Goal: Task Accomplishment & Management: Manage account settings

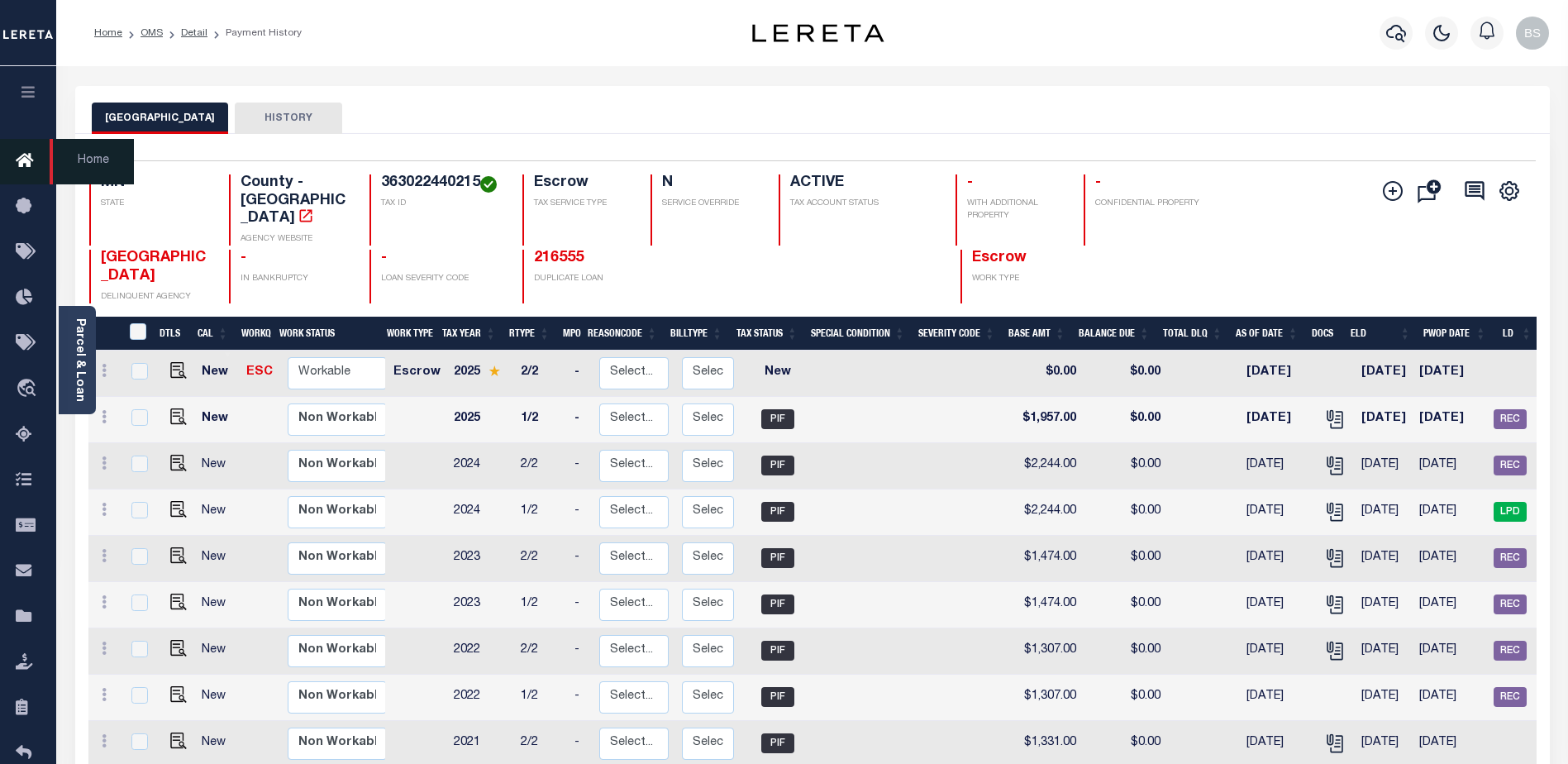
click at [26, 158] on icon at bounding box center [29, 161] width 26 height 20
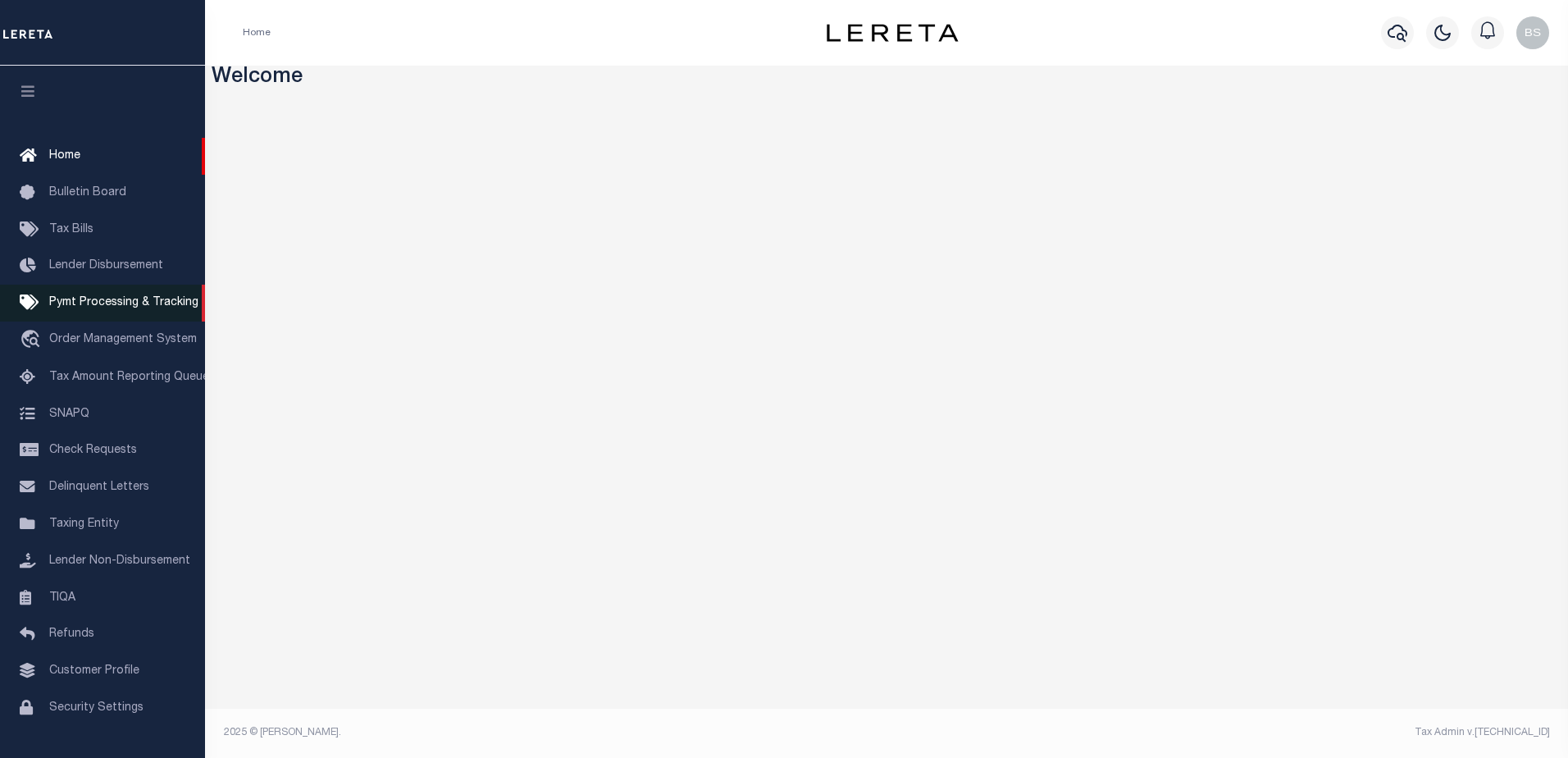
click at [80, 307] on span "Pymt Processing & Tracking" at bounding box center [123, 302] width 149 height 11
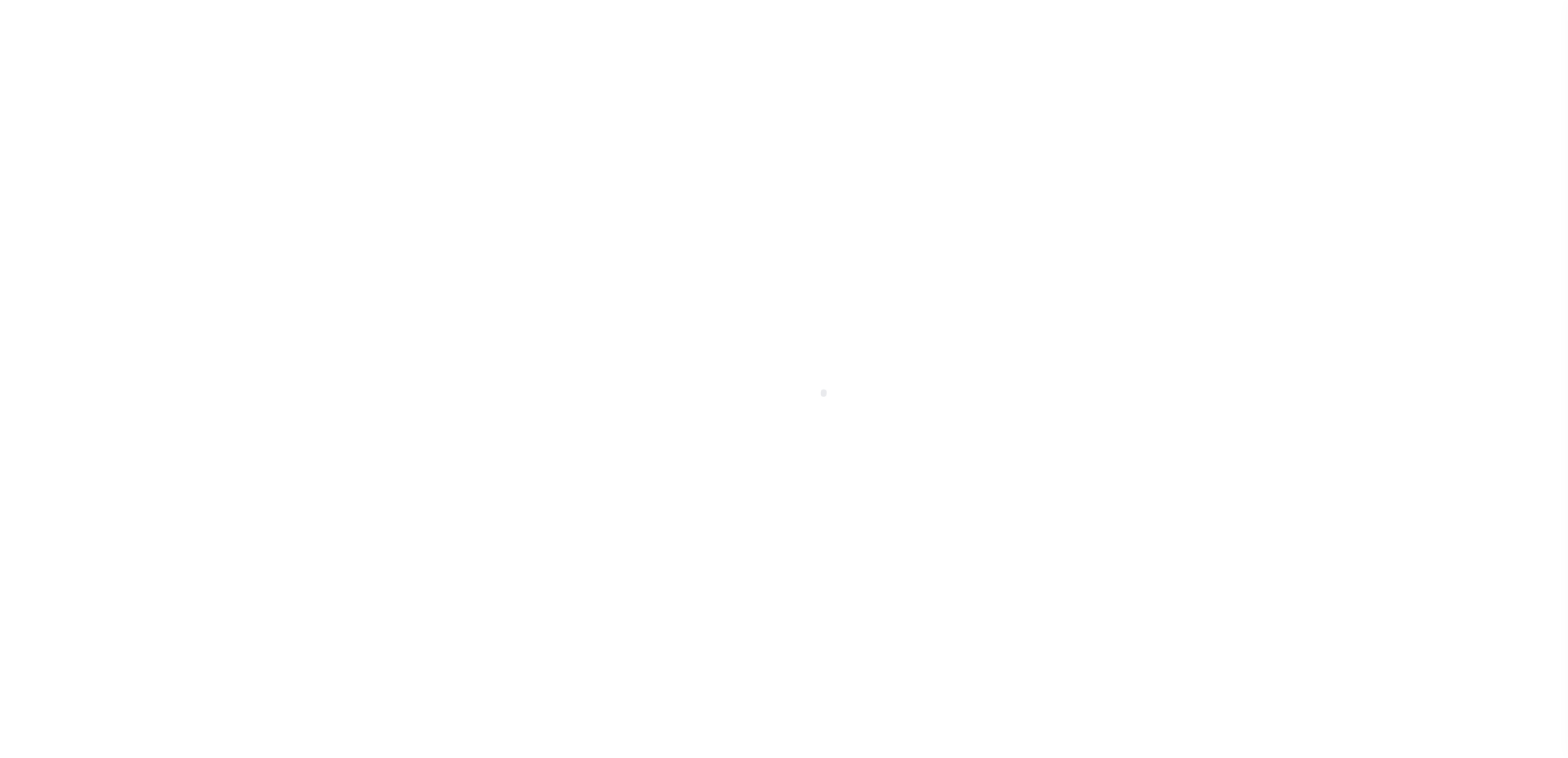
select select "1000"
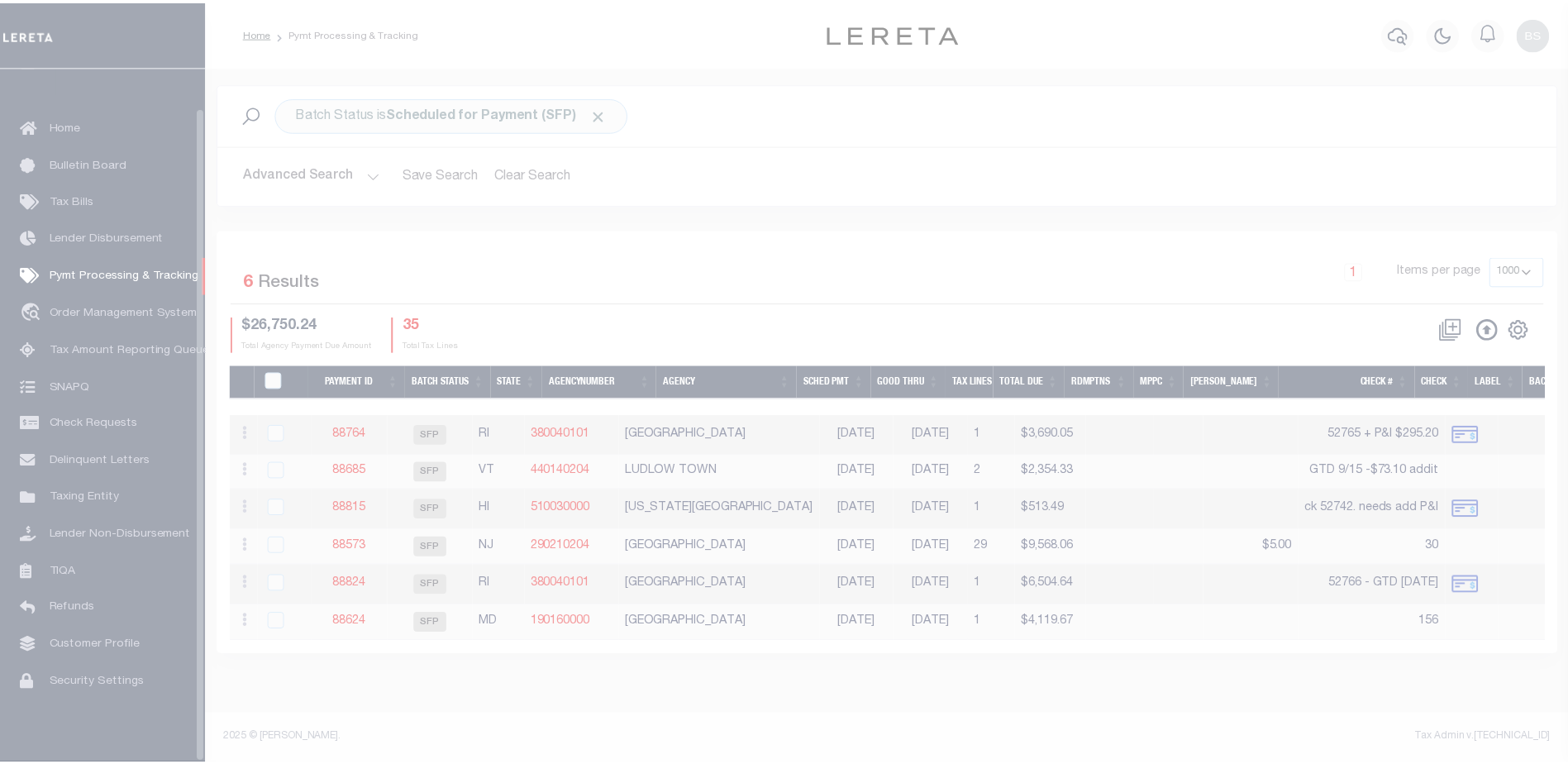
scroll to position [41, 0]
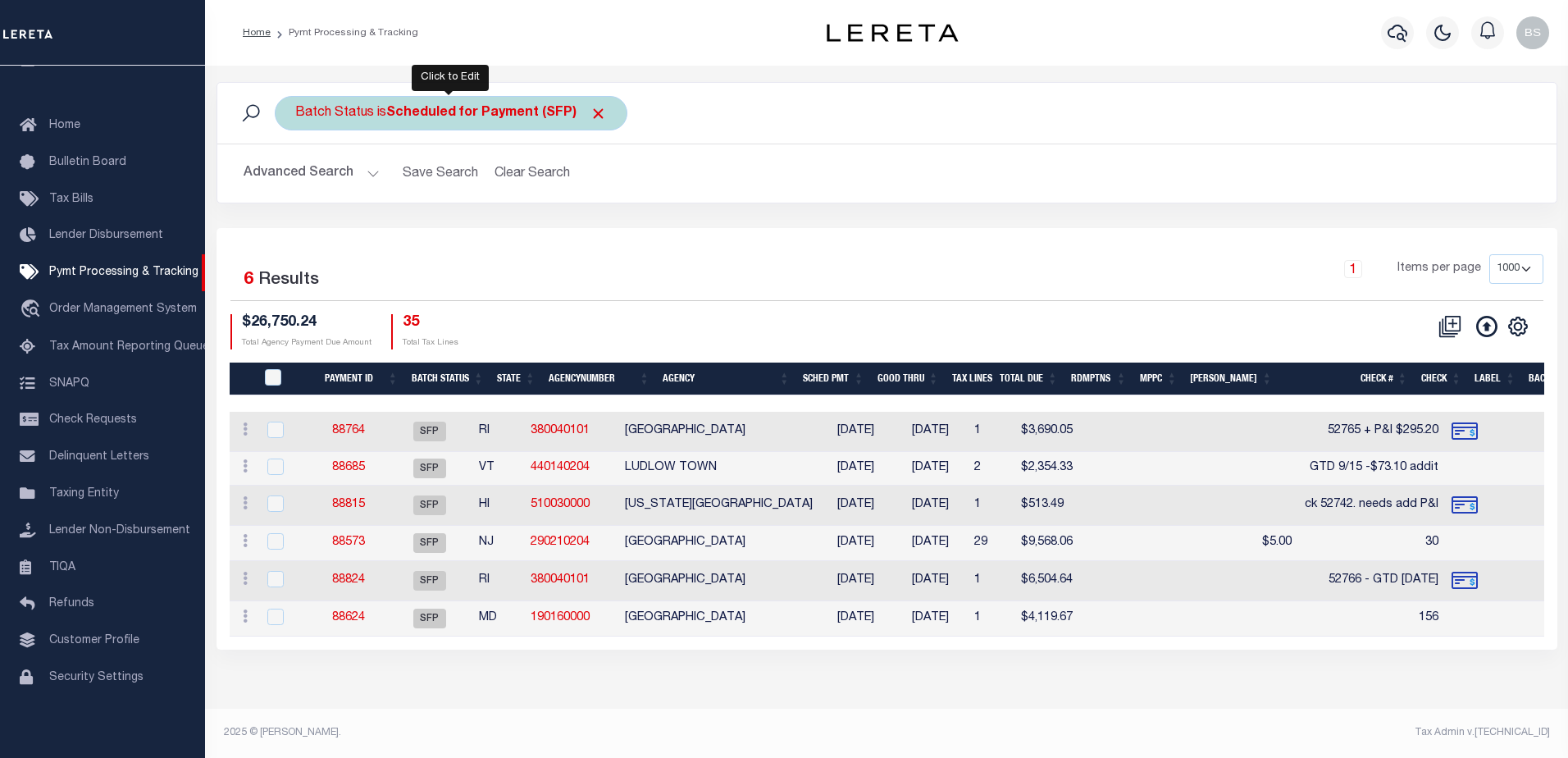
click at [542, 117] on b "Scheduled for Payment (SFP)" at bounding box center [496, 113] width 221 height 13
select select "SFP"
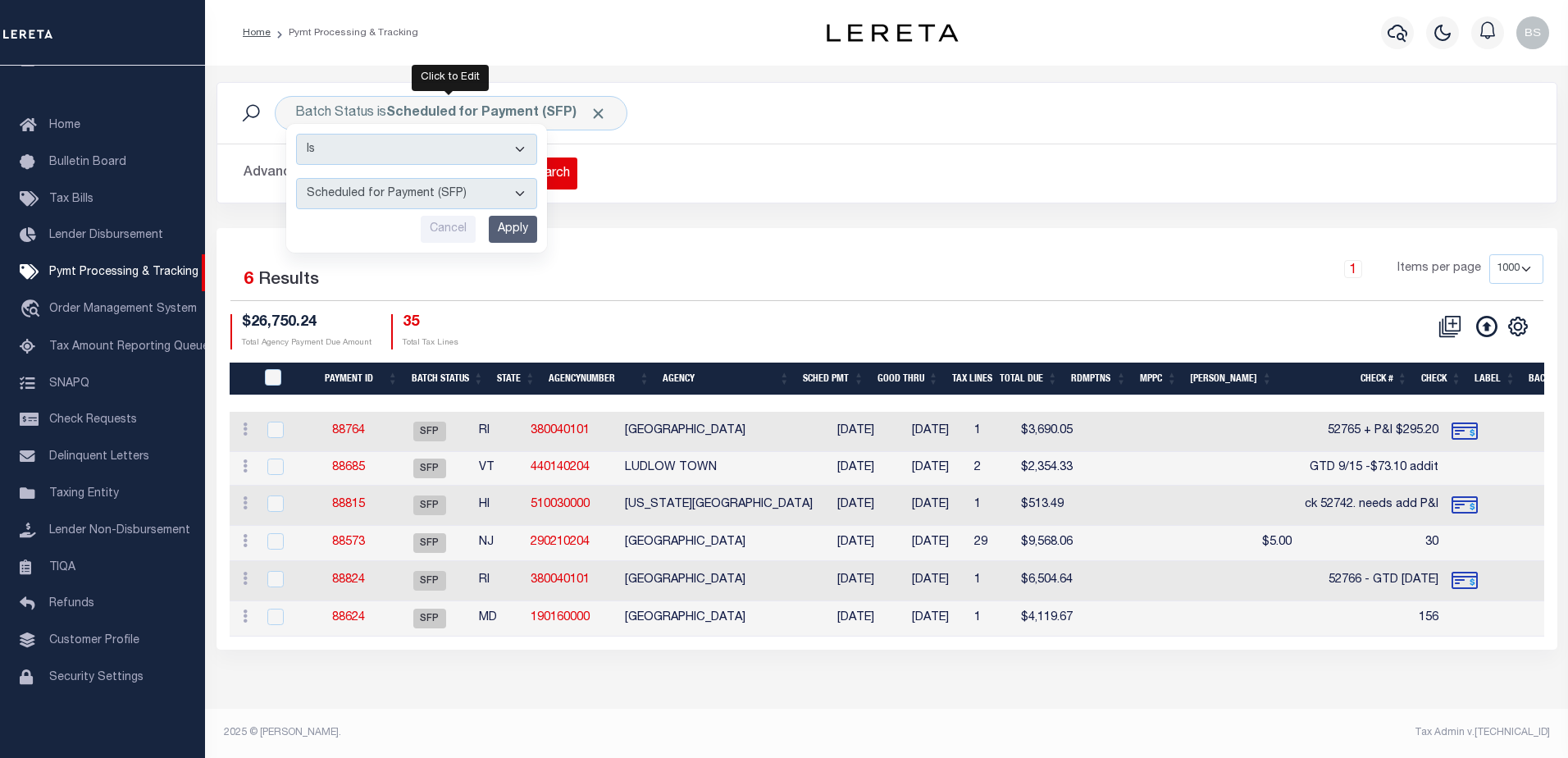
click at [568, 171] on button "Clear Search" at bounding box center [533, 173] width 89 height 32
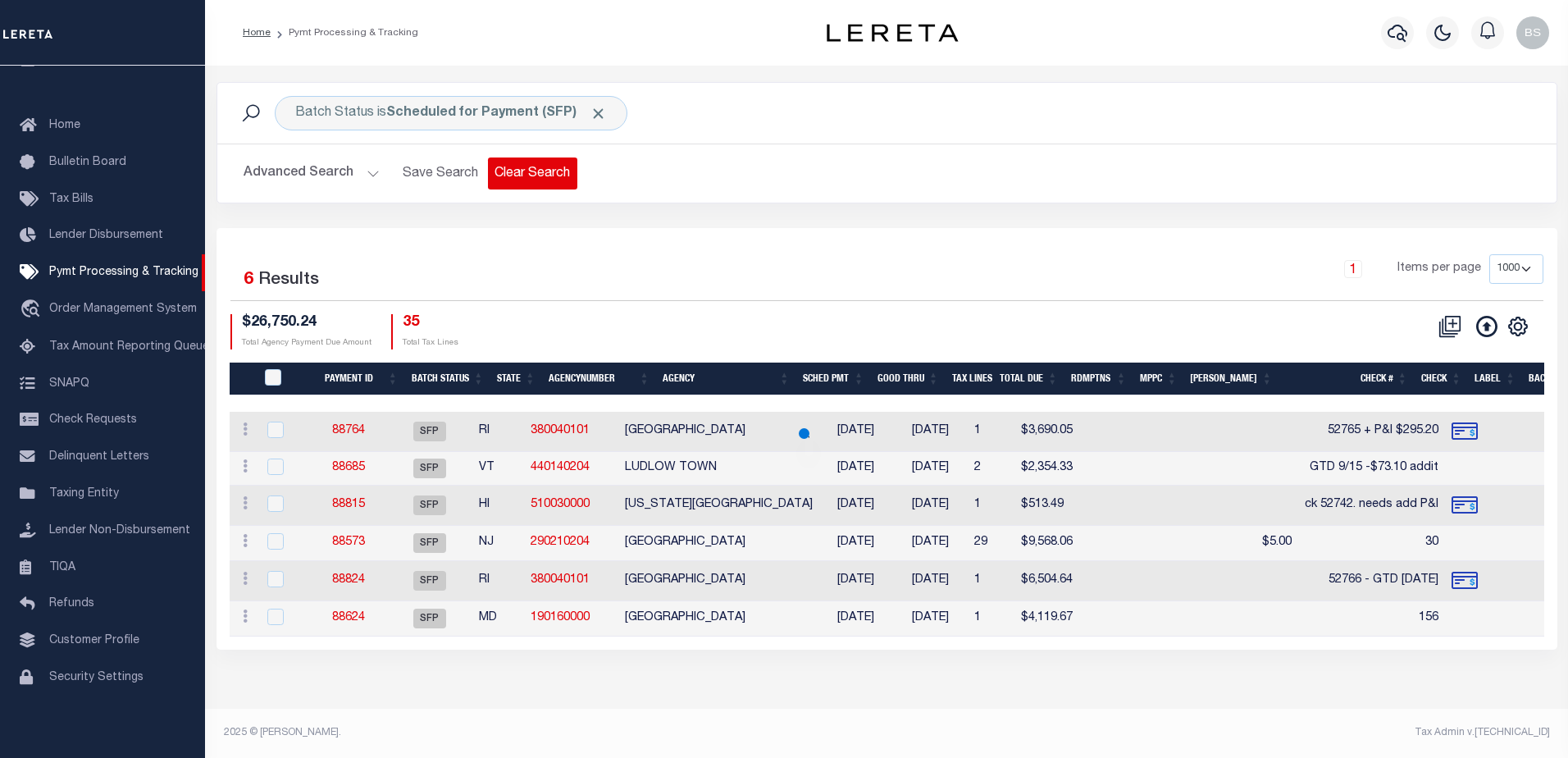
click at [566, 171] on button "Clear Search" at bounding box center [533, 173] width 89 height 32
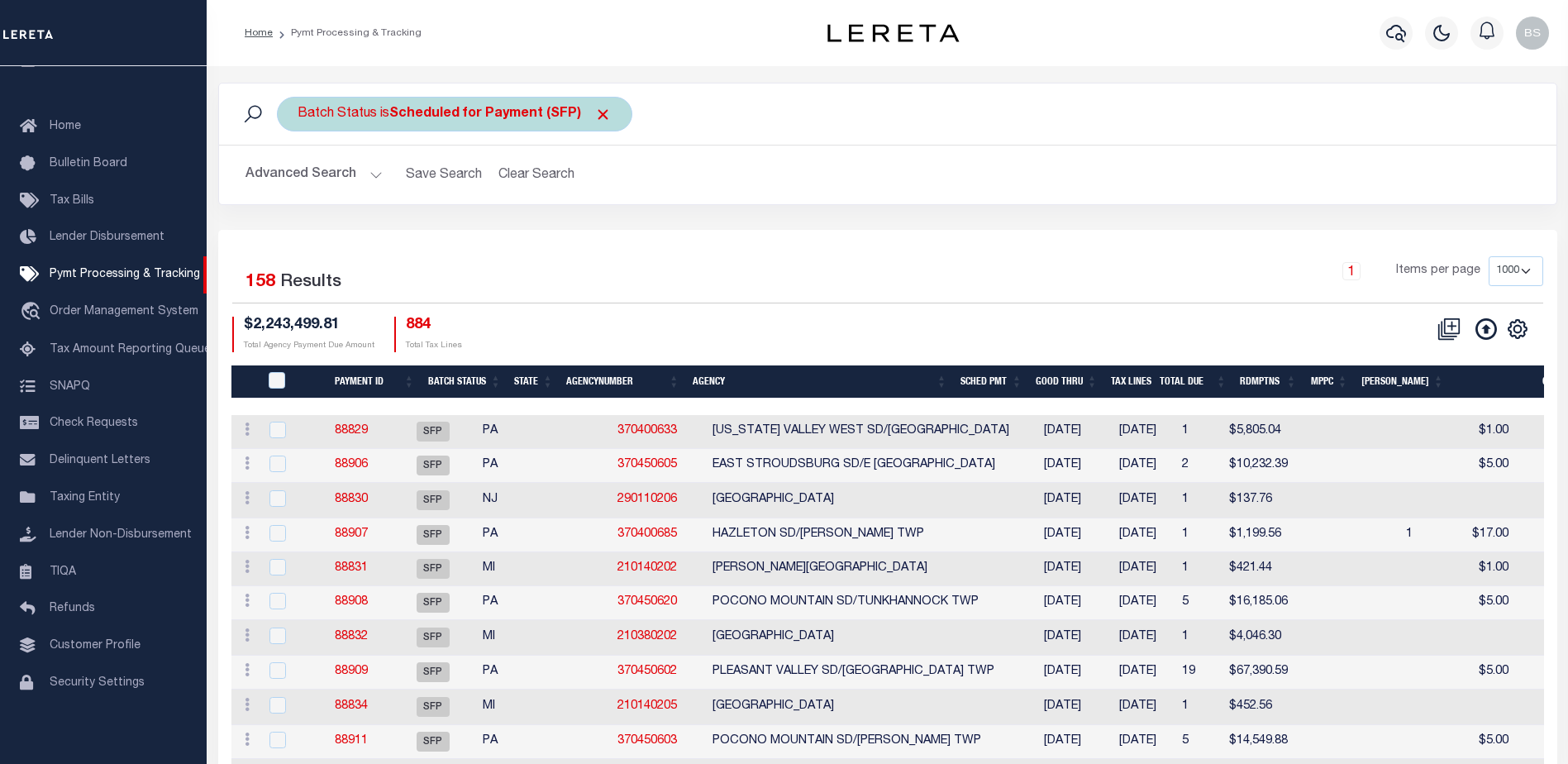
click at [550, 107] on b "Scheduled for Payment (SFP)" at bounding box center [500, 114] width 223 height 13
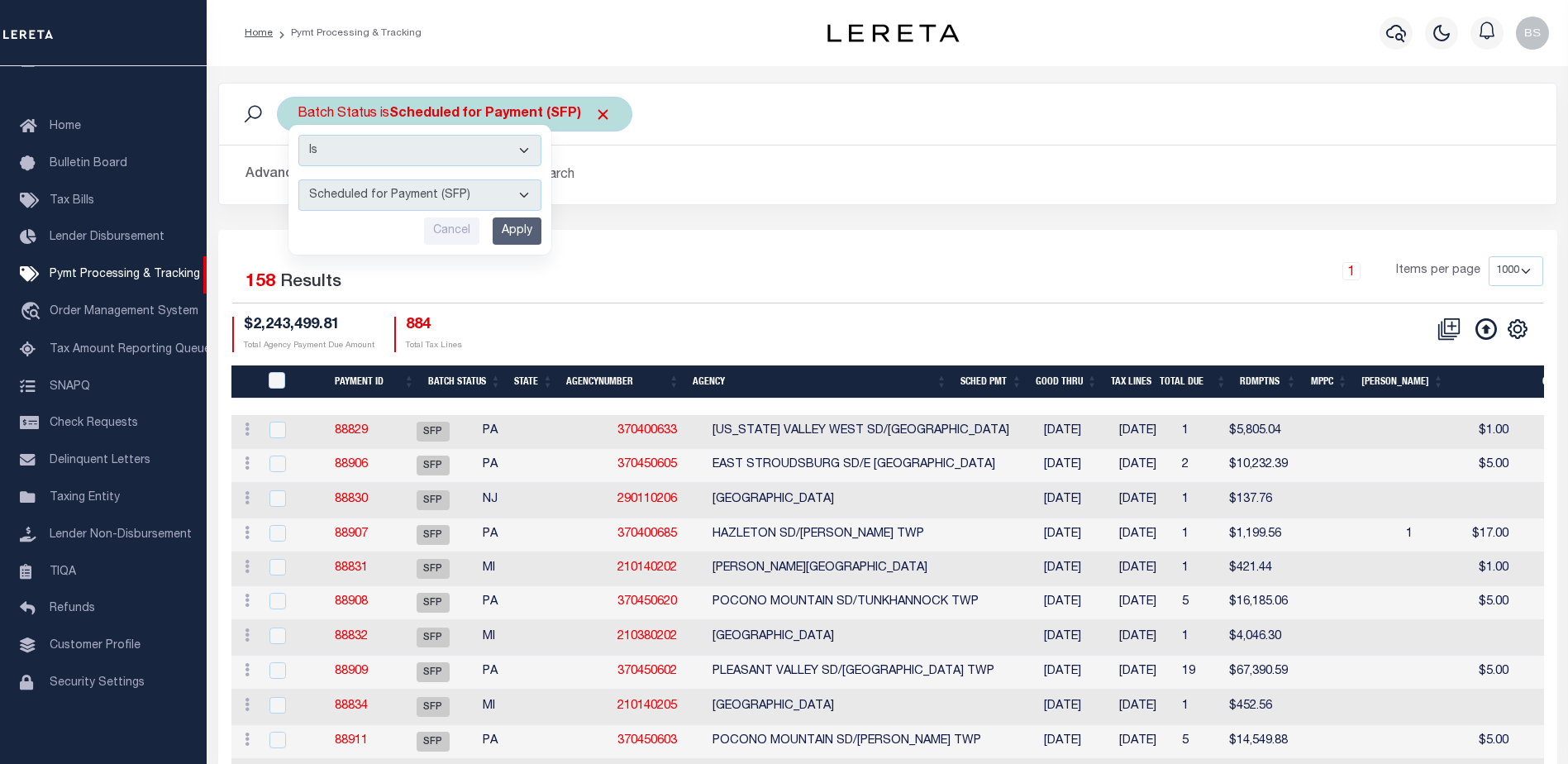
click at [531, 190] on select "Awaiting Funds (AWF) Cleared and Complete (CAC) New Check Needed (NCN) Payment …" at bounding box center [420, 195] width 243 height 32
select select "RFR"
click at [298, 180] on select "Awaiting Funds (AWF) Cleared and Complete (CAC) New Check Needed (NCN) Payment …" at bounding box center [420, 195] width 243 height 32
click at [523, 232] on input "Apply" at bounding box center [517, 231] width 48 height 27
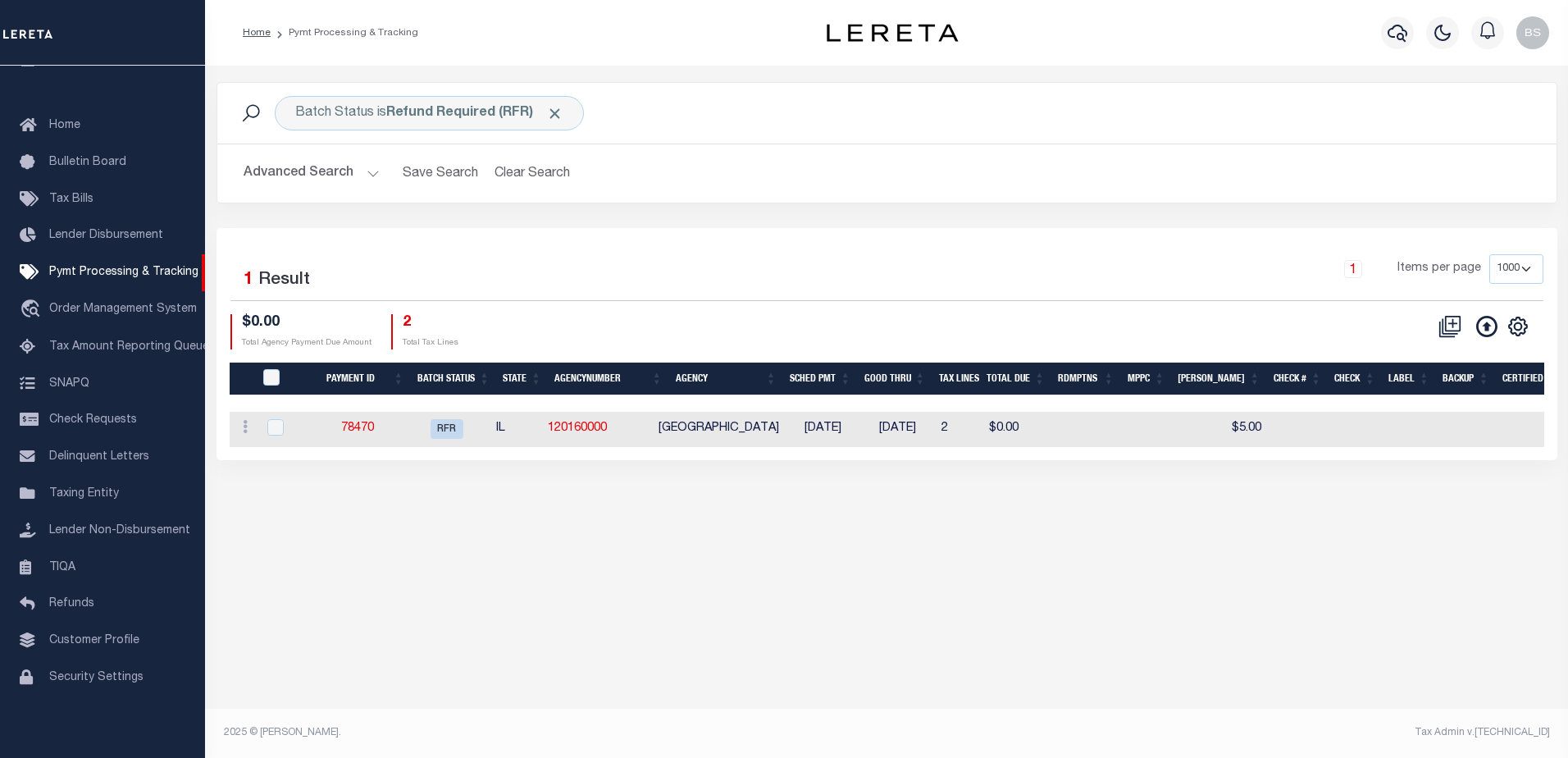
click at [376, 179] on button "Advanced Search" at bounding box center [312, 173] width 136 height 32
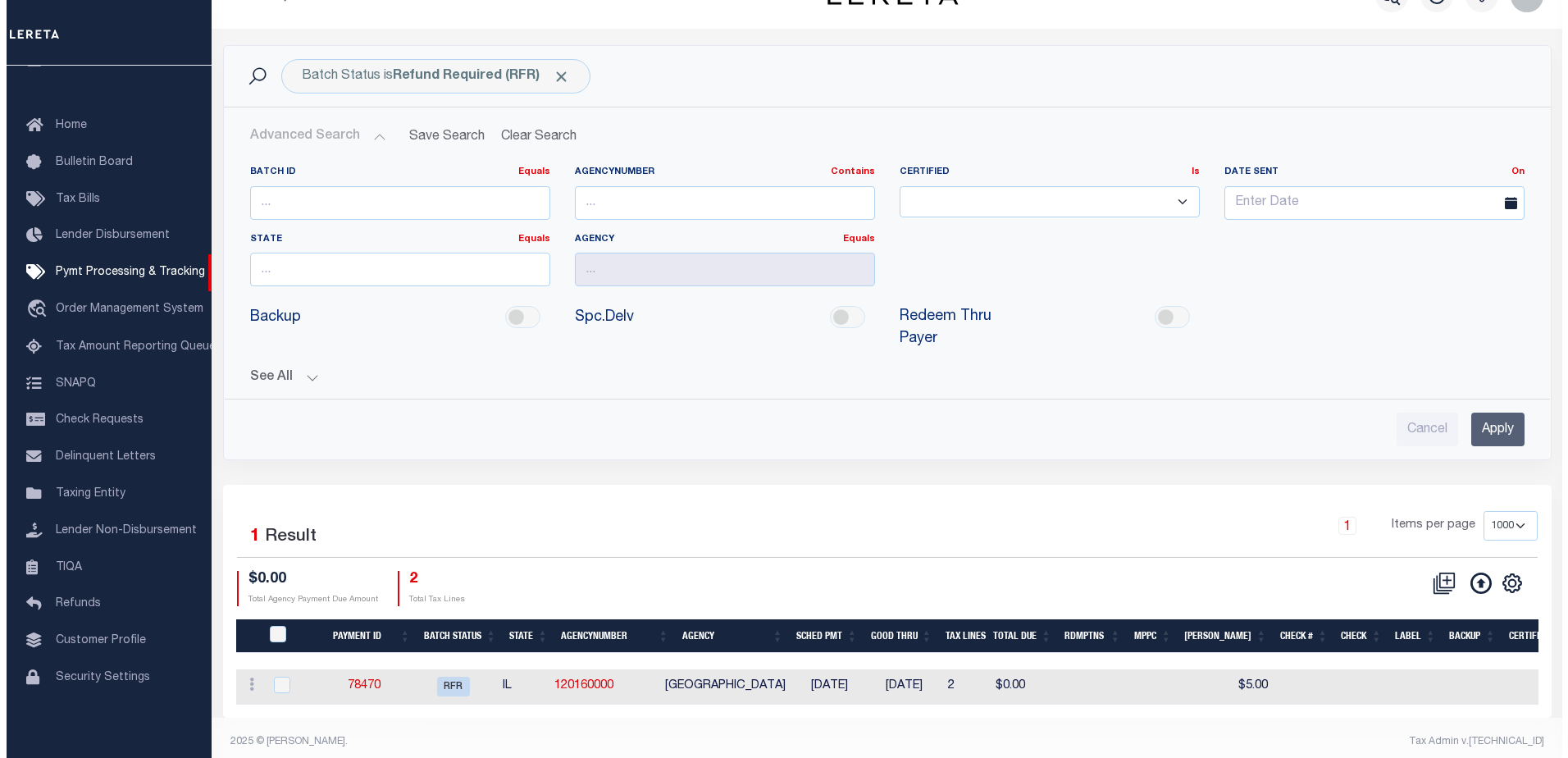
scroll to position [0, 0]
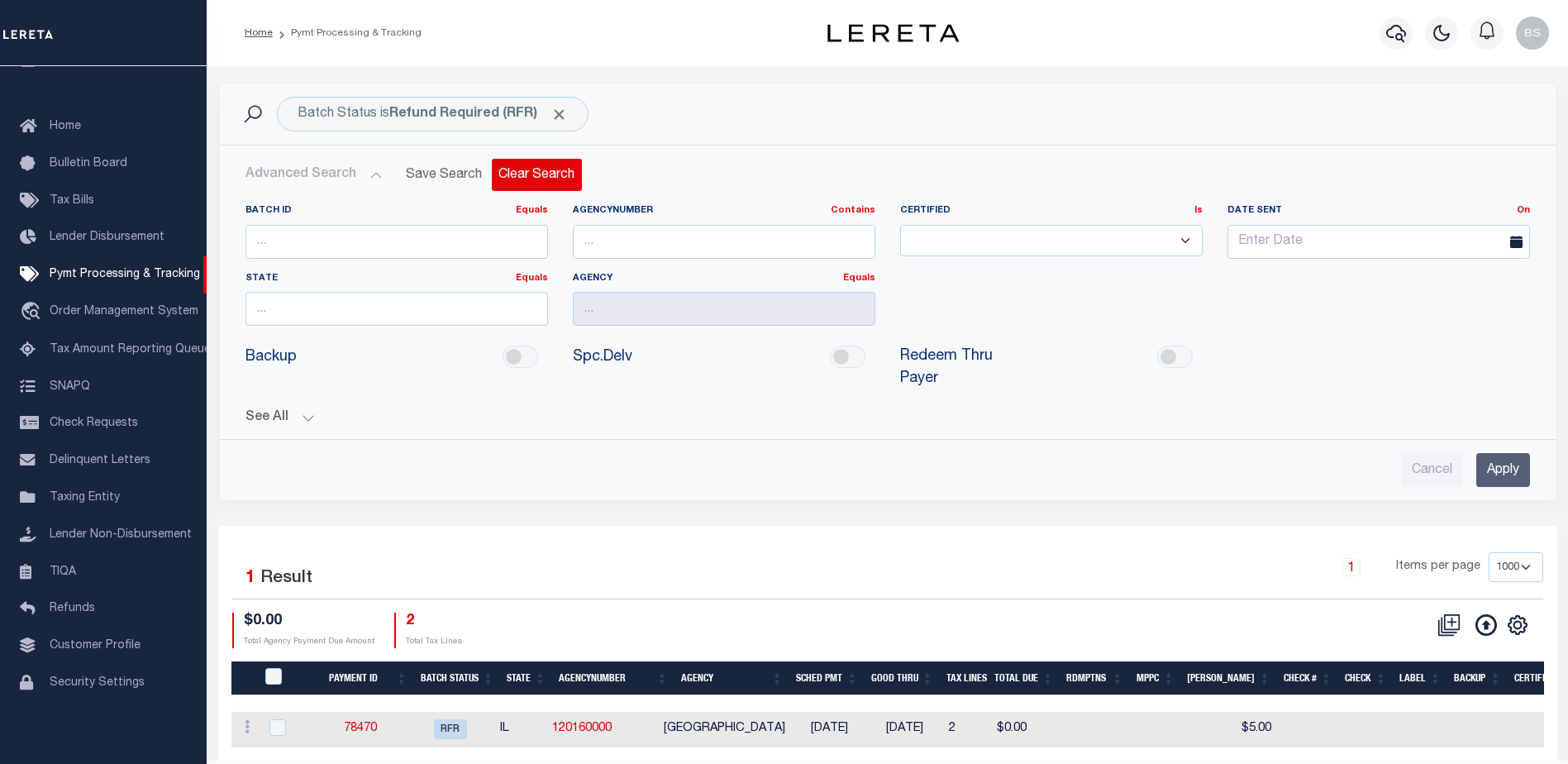
click at [538, 181] on button "Clear Search" at bounding box center [537, 174] width 90 height 33
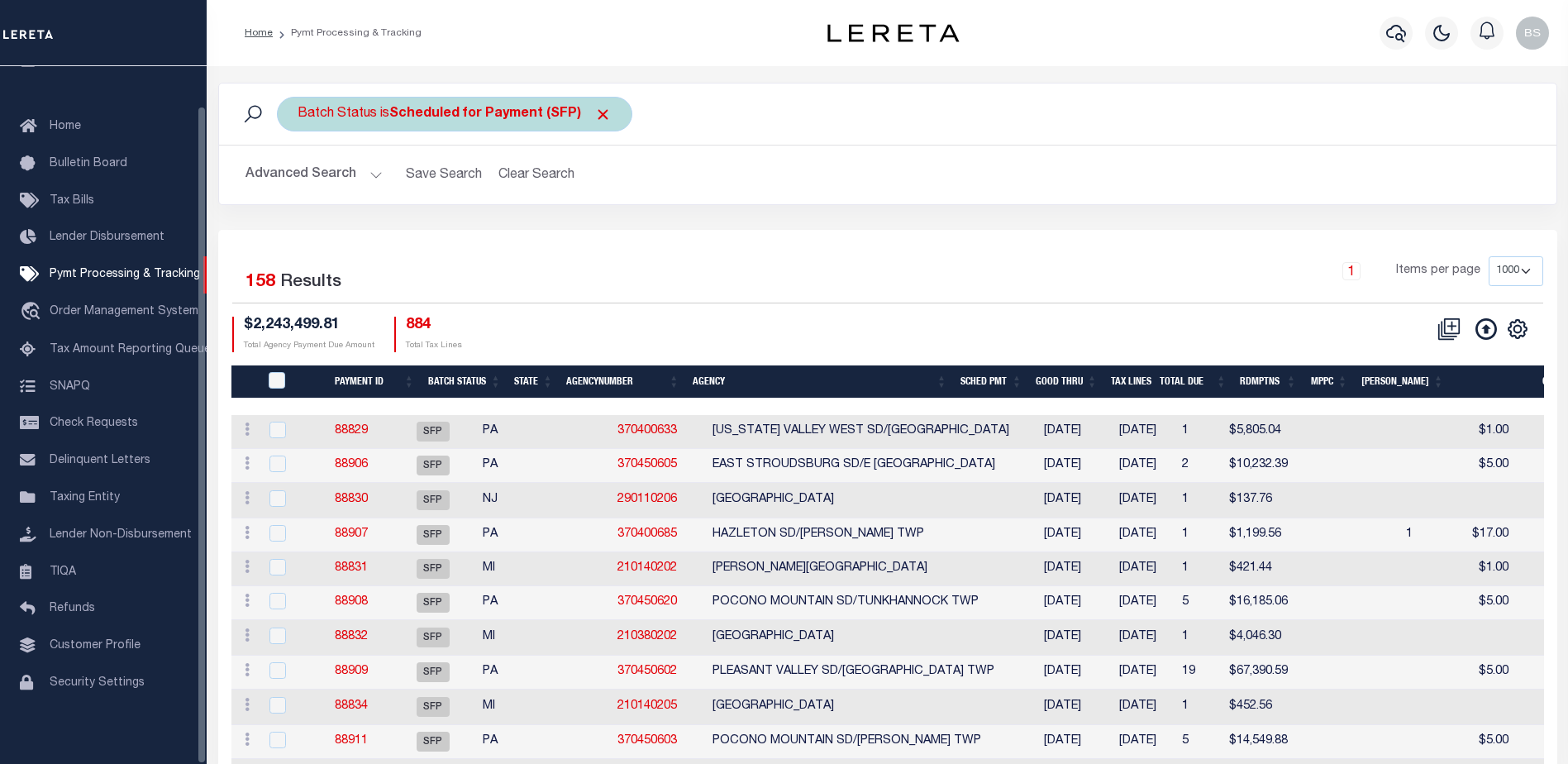
click at [425, 121] on div "Batch Status is Scheduled for Payment (SFP)" at bounding box center [455, 114] width 355 height 34
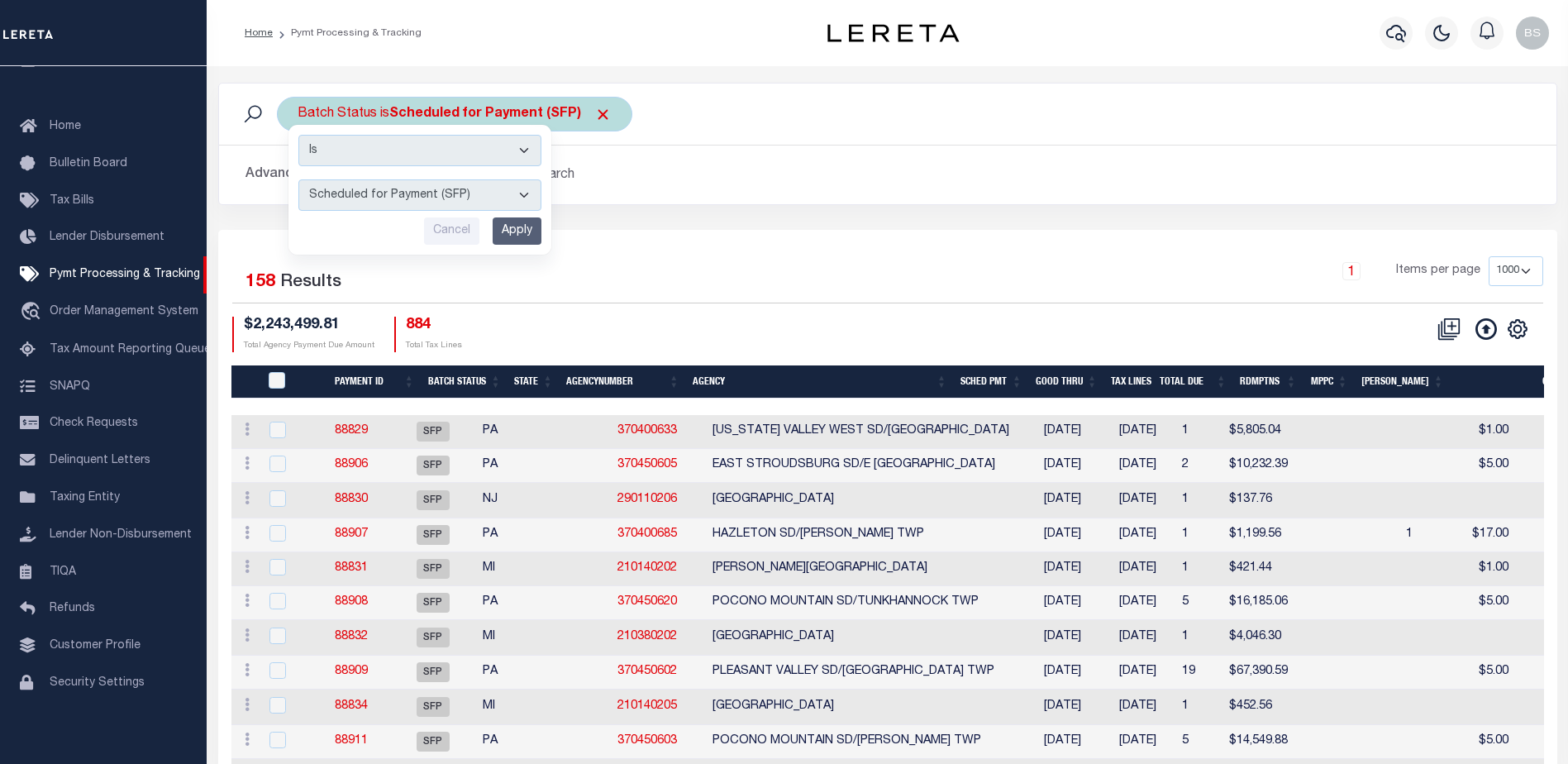
click at [524, 191] on select "Awaiting Funds (AWF) Cleared and Complete (CAC) New Check Needed (NCN) Payment …" at bounding box center [420, 195] width 243 height 32
select select "RFP"
click at [298, 180] on select "Awaiting Funds (AWF) Cleared and Complete (CAC) New Check Needed (NCN) Payment …" at bounding box center [420, 195] width 243 height 32
click at [599, 114] on span "Click to Remove" at bounding box center [603, 114] width 18 height 18
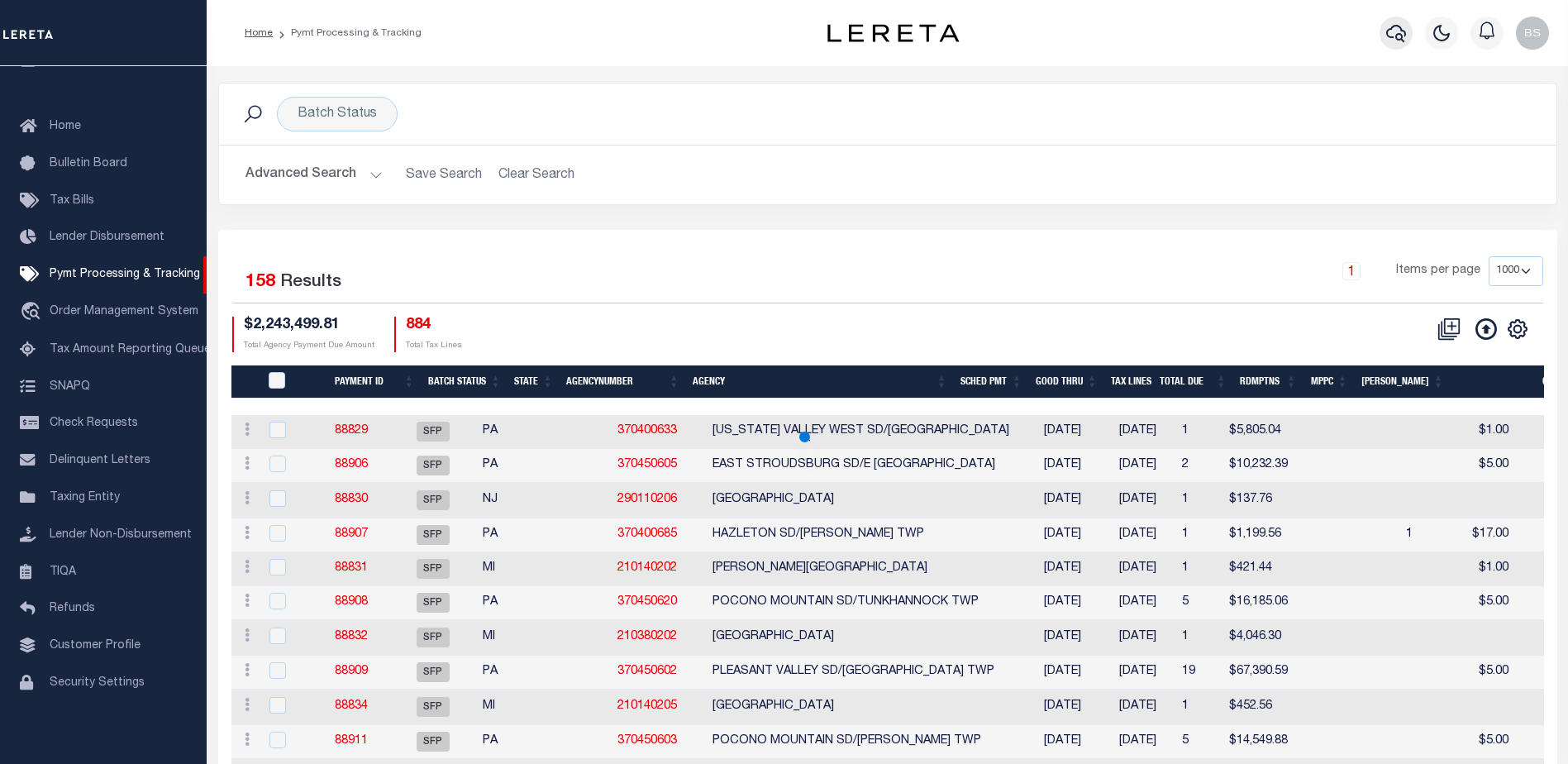
click at [1391, 36] on icon "button" at bounding box center [1396, 33] width 20 height 20
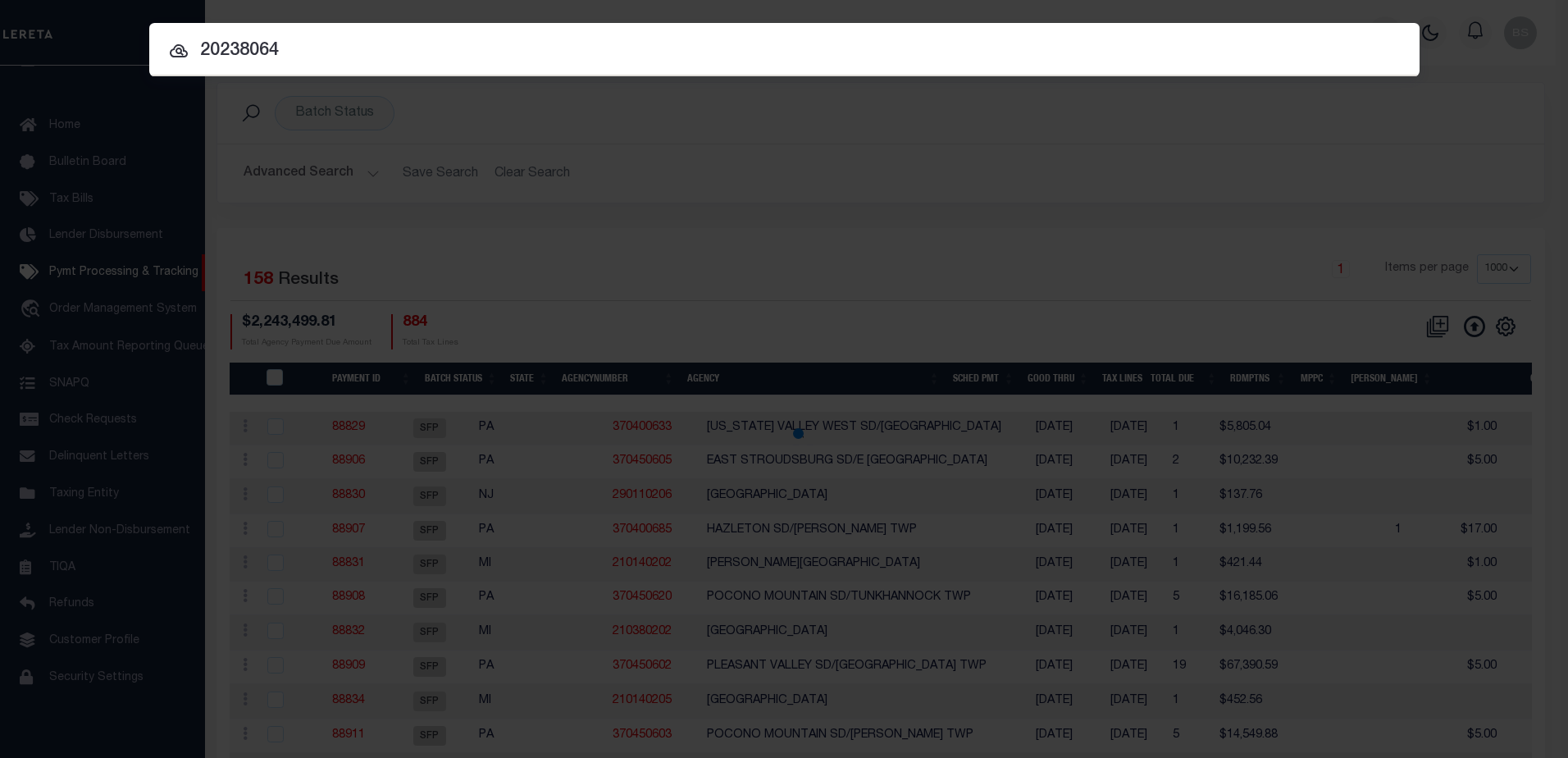
type input "202380645"
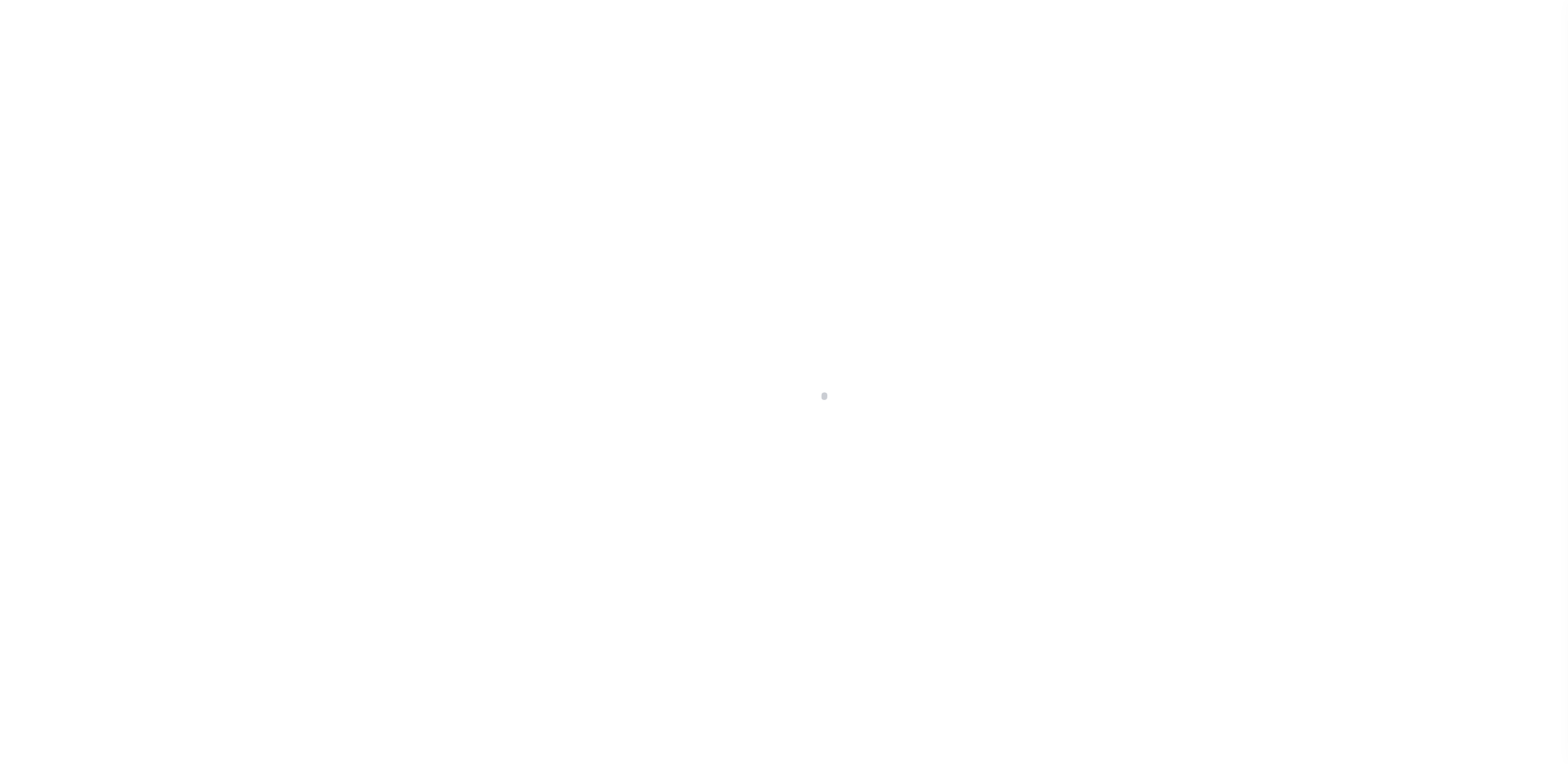
select select "10493"
select select "4028"
select select "100"
select select "Escrow"
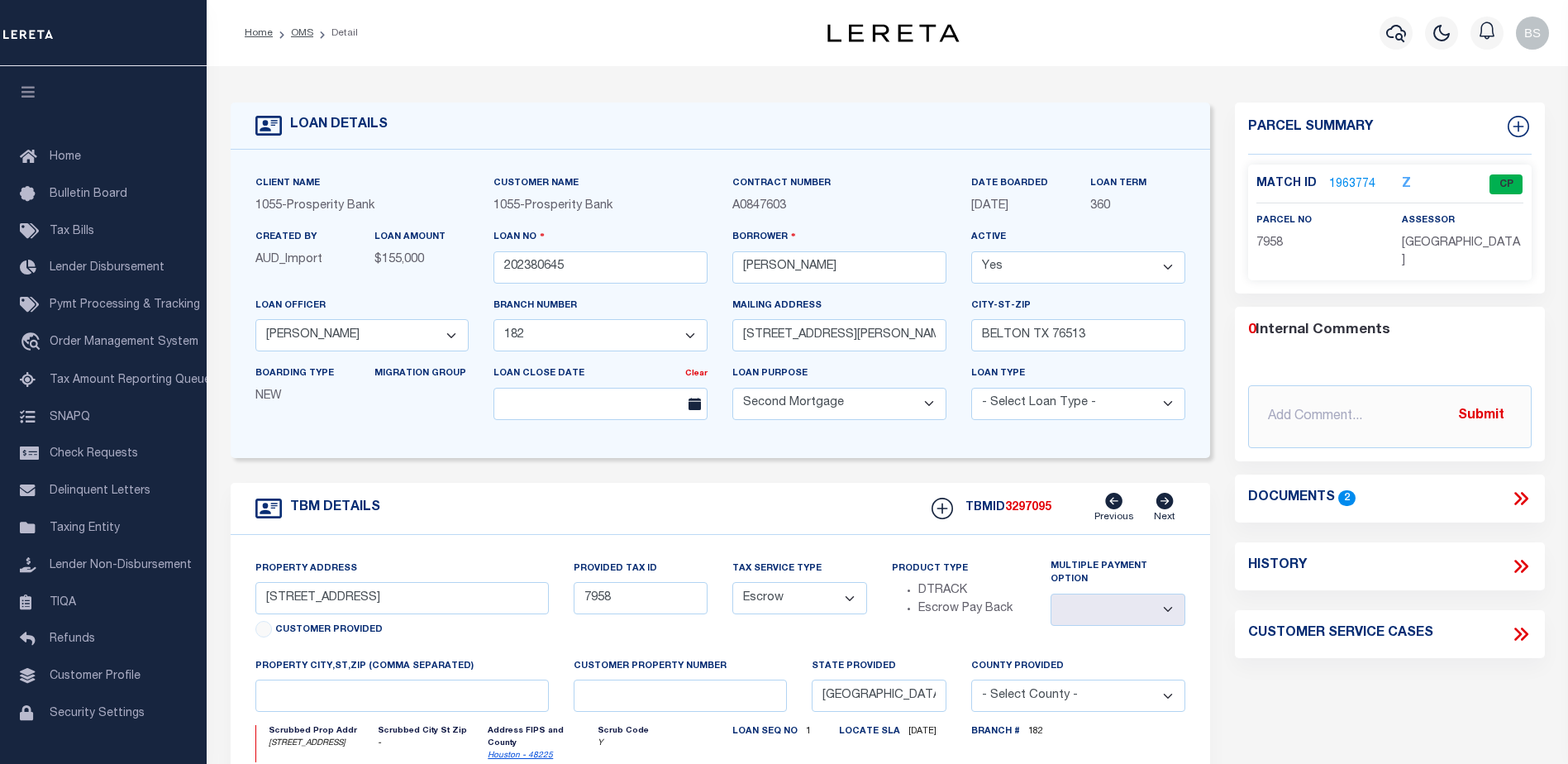
click at [1344, 186] on link "1963774" at bounding box center [1352, 185] width 47 height 18
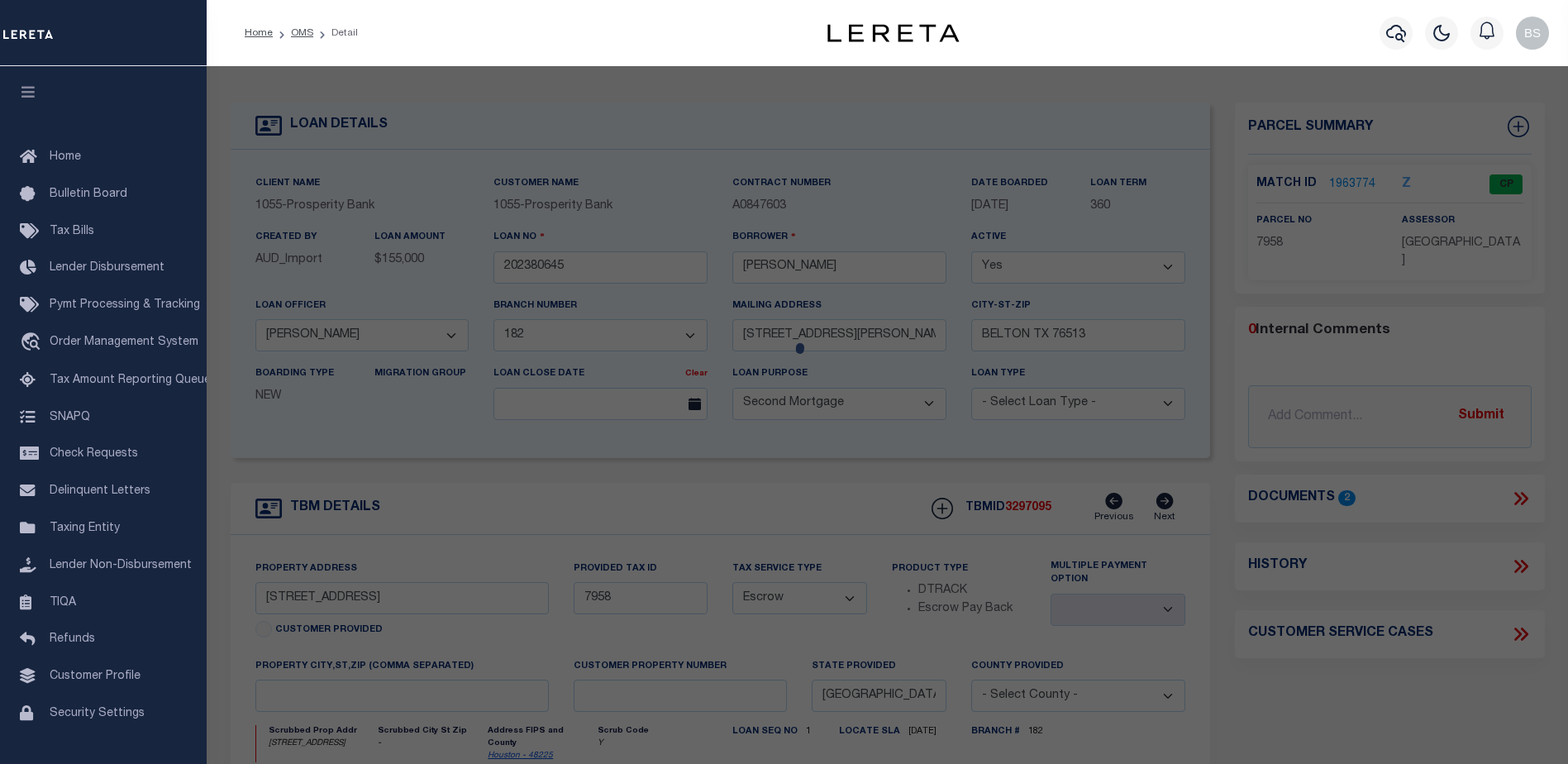
checkbox input "false"
select select "CP"
type input "[PERSON_NAME]"
select select
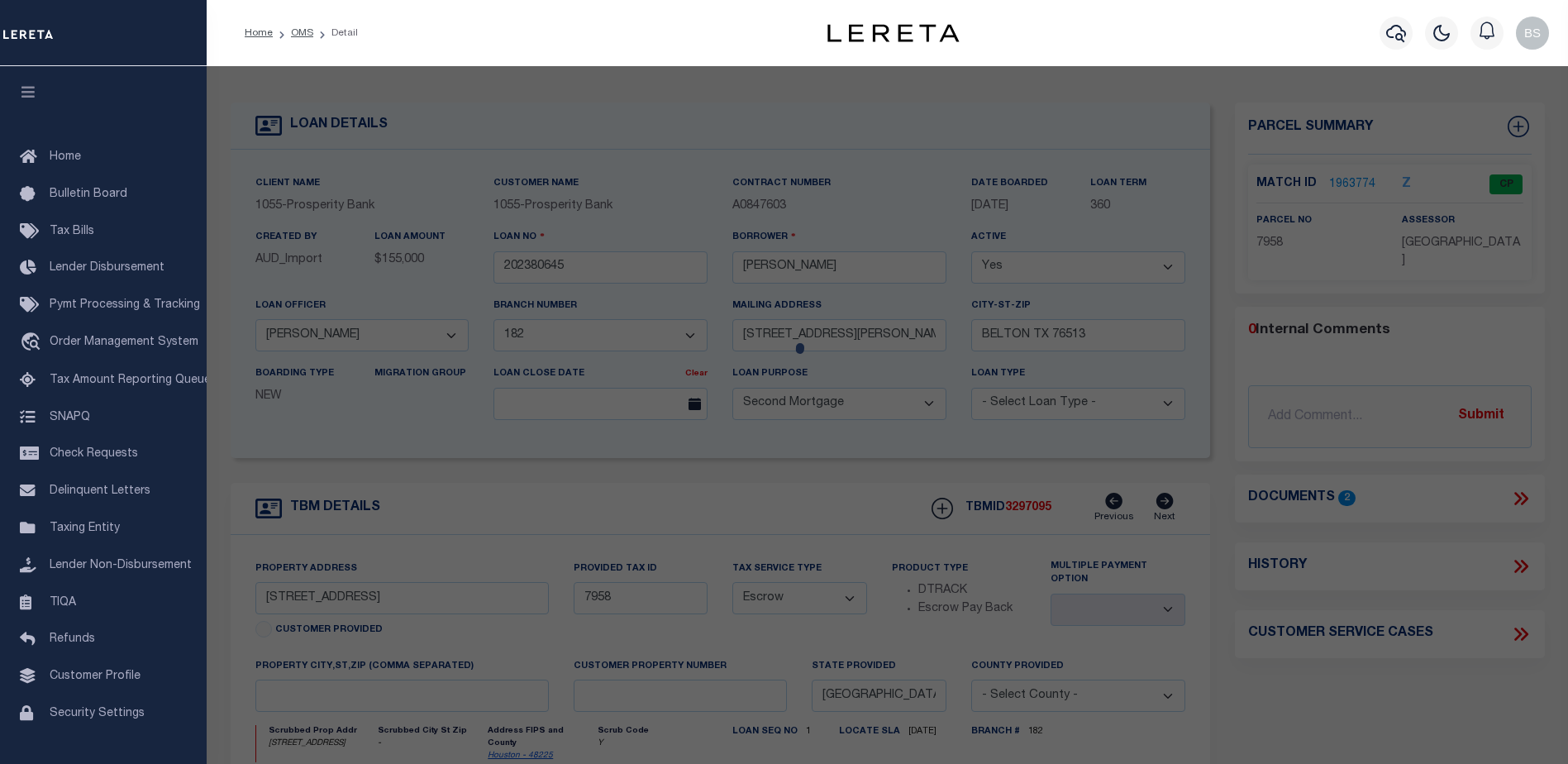
type input "[STREET_ADDRESS]"
checkbox input "false"
type input "GRAPELAND TX 75844"
type textarea "[PERSON_NAME] ADDN LOT S 1/2 OF 7, 8 AND 9 BLK 4"
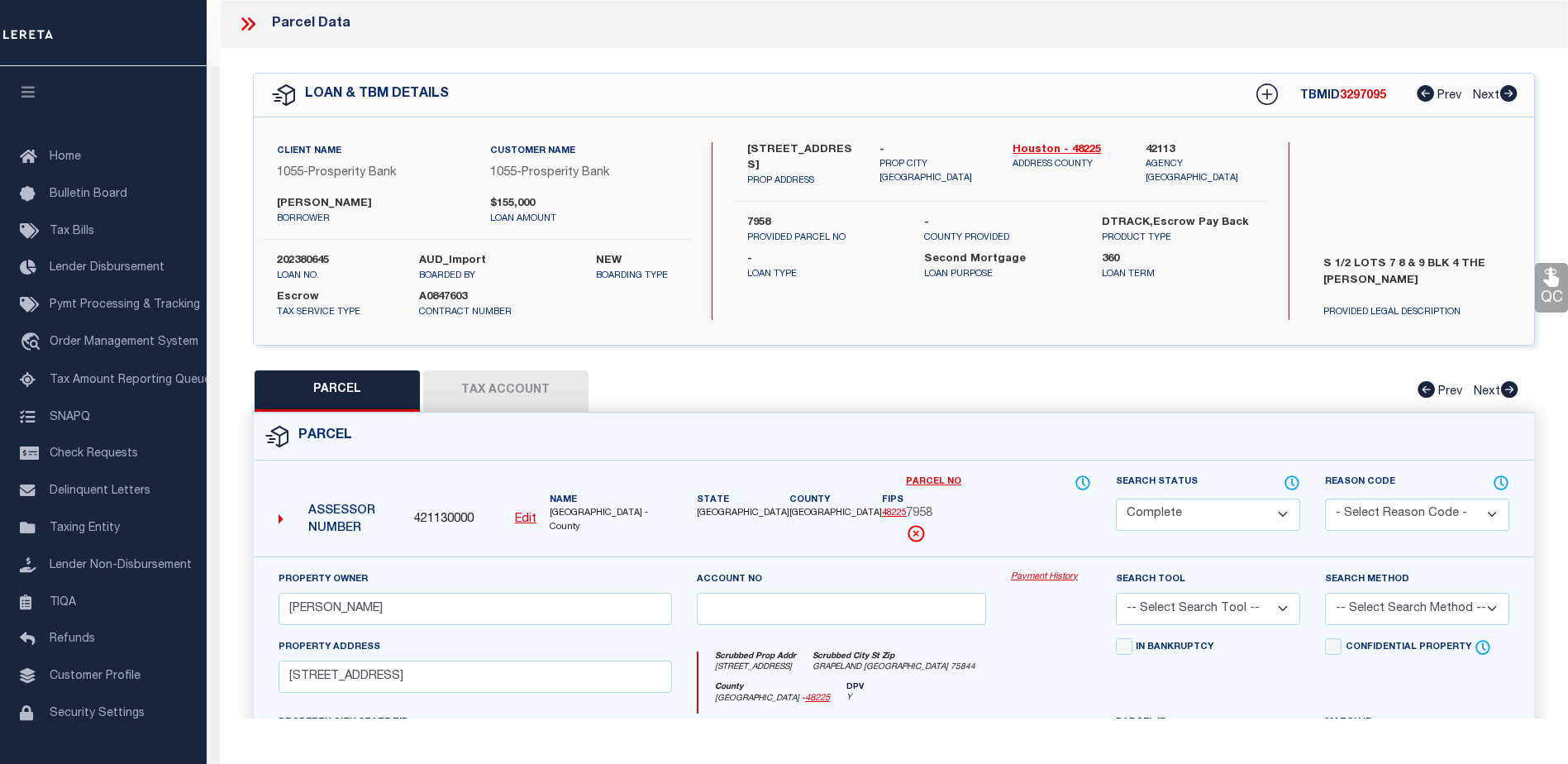
click at [1021, 578] on link "Payment History" at bounding box center [1051, 577] width 80 height 14
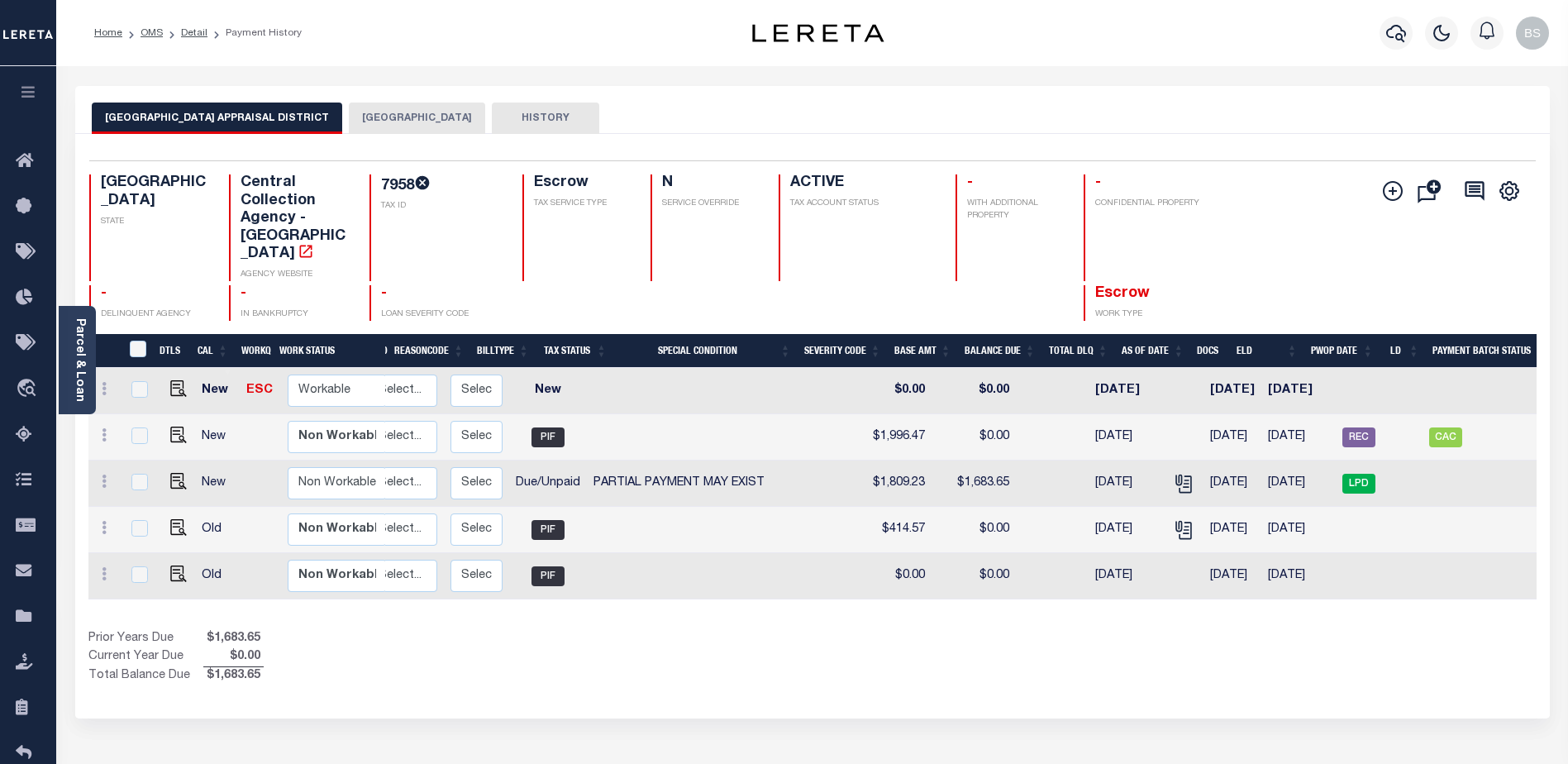
scroll to position [0, 231]
drag, startPoint x: 1088, startPoint y: 580, endPoint x: 732, endPoint y: 625, distance: 358.8
click at [736, 629] on div "DTLS CAL WorkQ Work Status Work Type Tax Year RType MPO ReasonCode BillType Tax…" at bounding box center [813, 510] width 1448 height 351
click at [423, 110] on button "[GEOGRAPHIC_DATA]" at bounding box center [416, 118] width 136 height 32
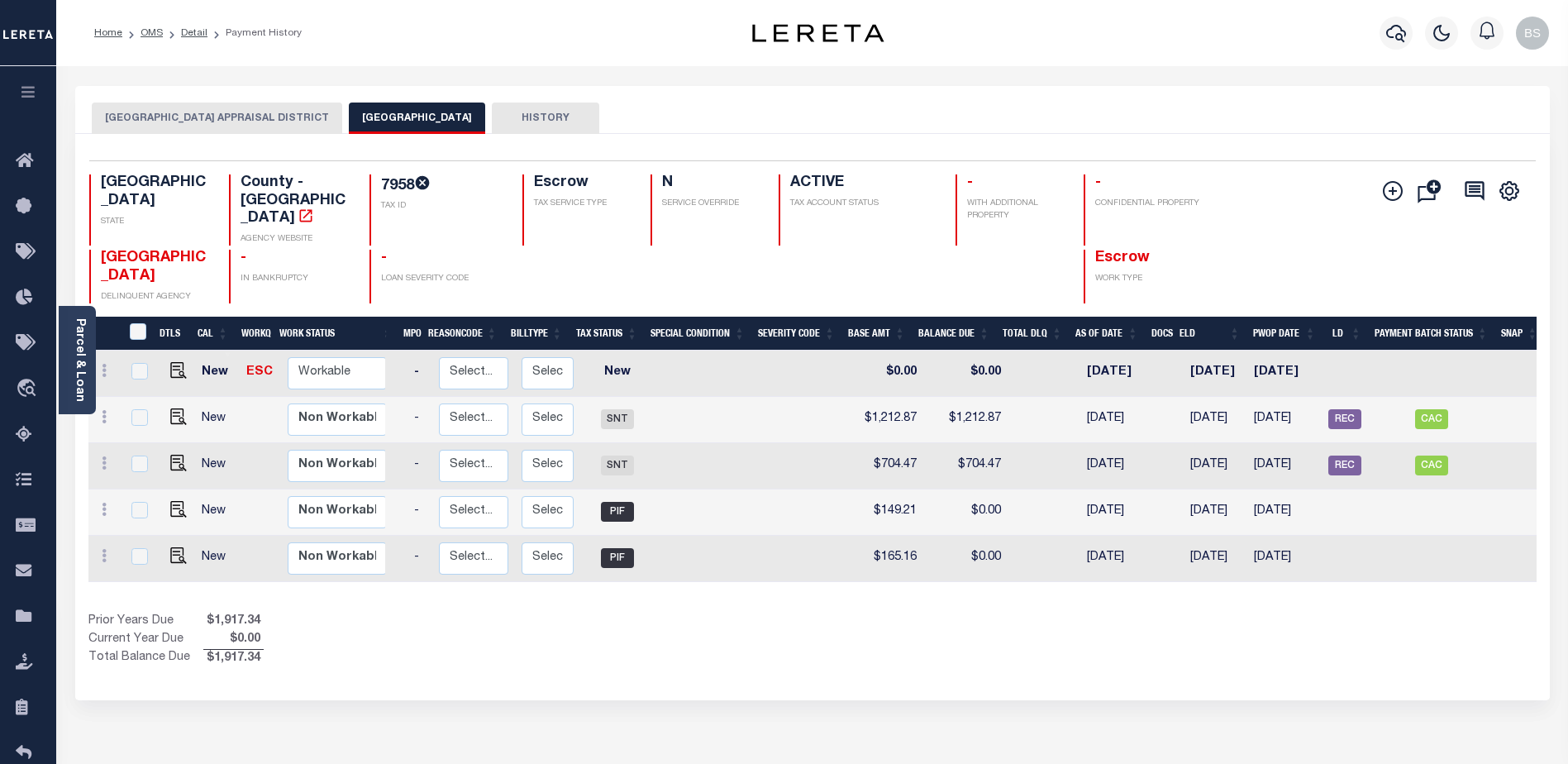
scroll to position [0, 0]
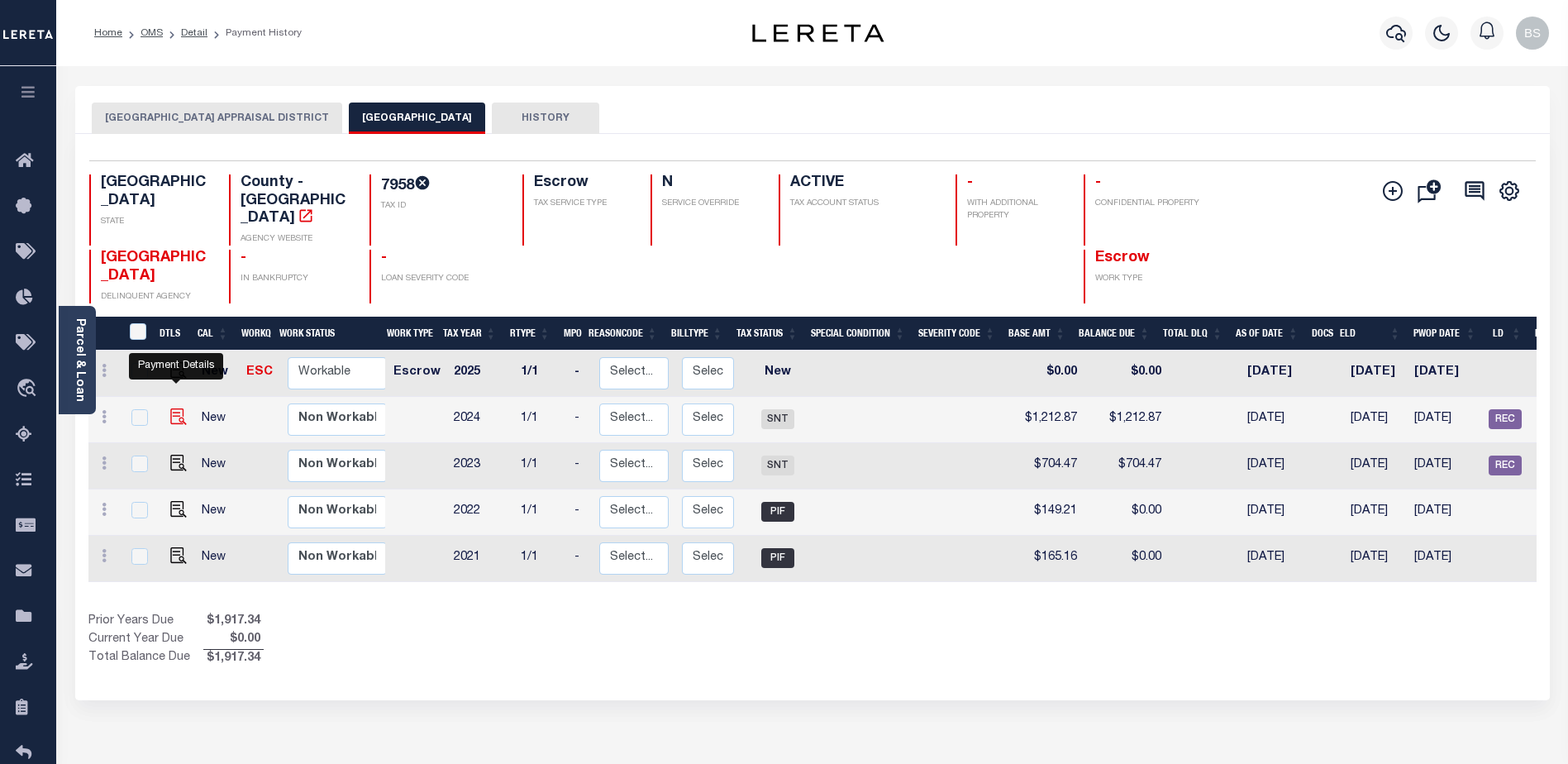
click at [175, 408] on img "" at bounding box center [179, 416] width 17 height 17
checkbox input "true"
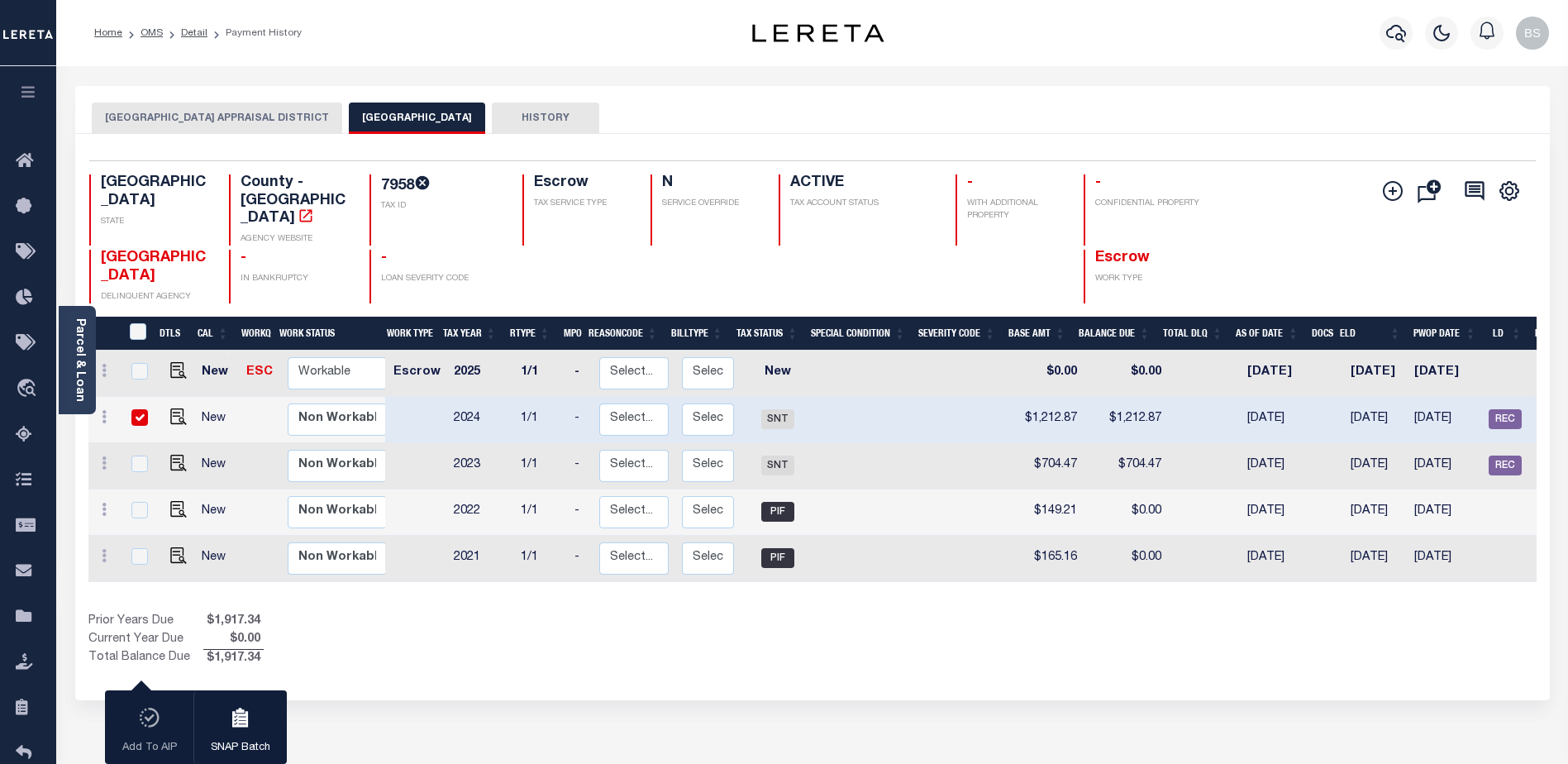
click at [143, 397] on td at bounding box center [137, 420] width 34 height 47
checkbox input "false"
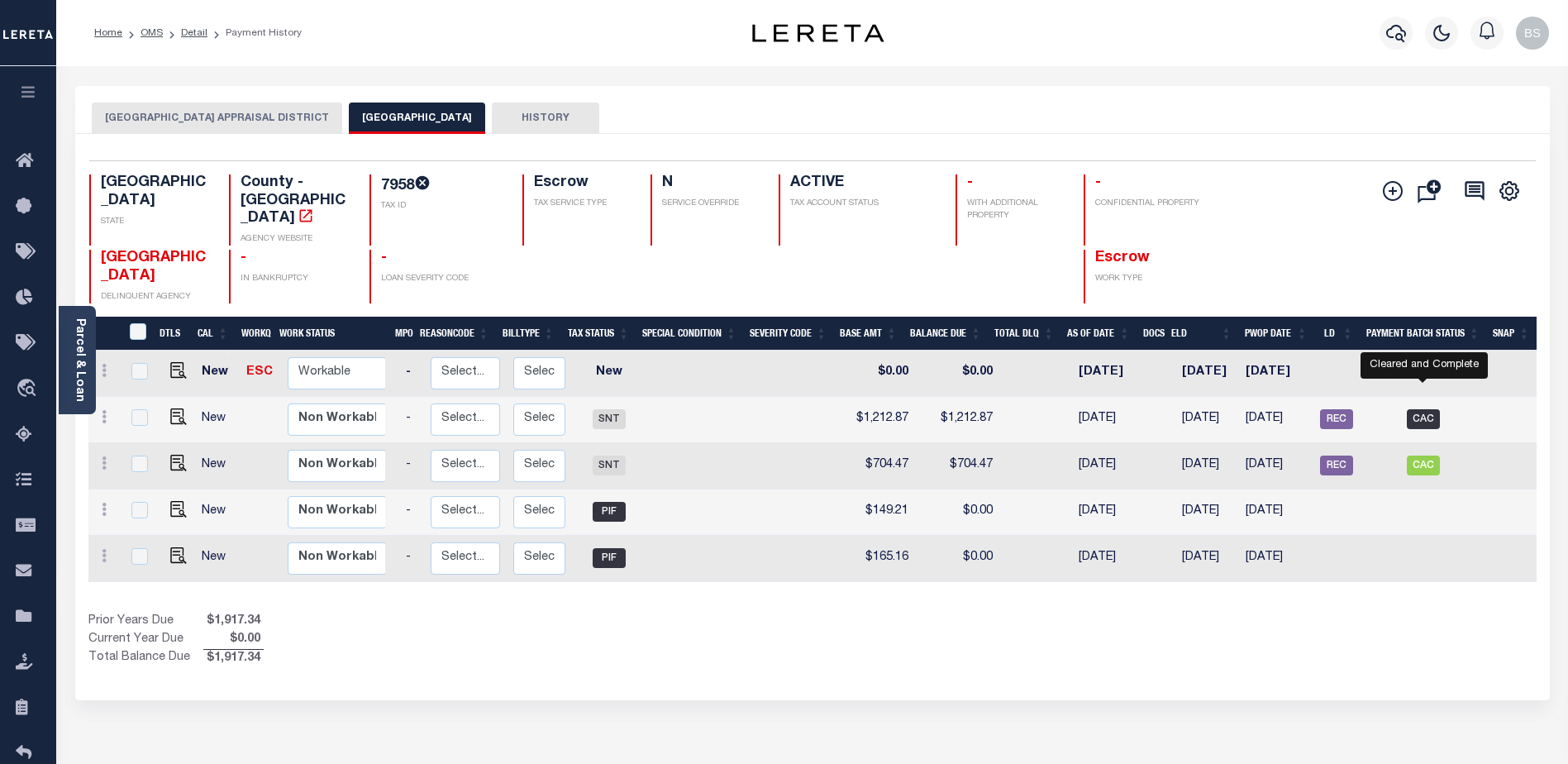
click at [1429, 409] on span "CAC" at bounding box center [1424, 419] width 33 height 20
checkbox input "true"
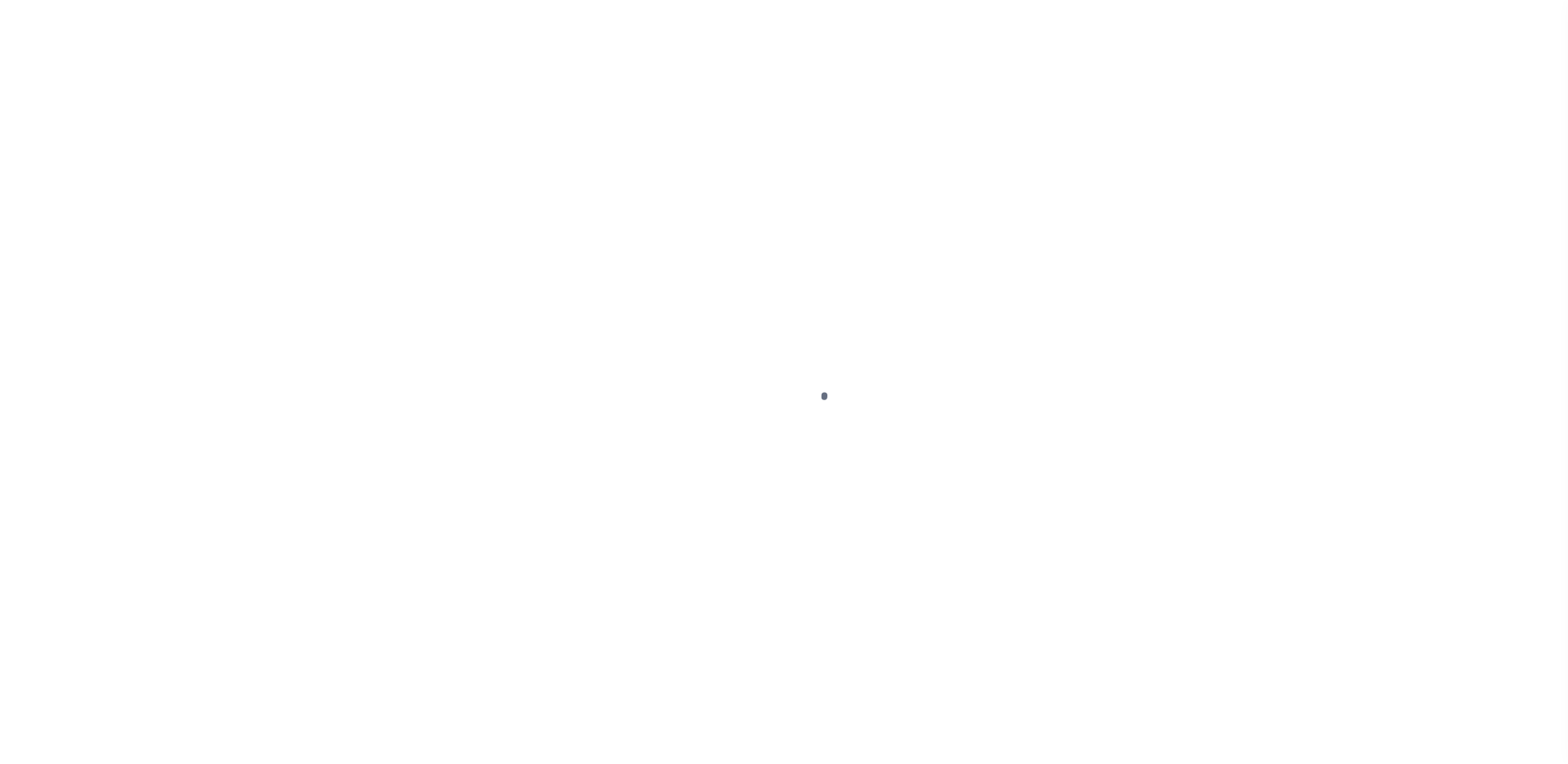
select select "SNT"
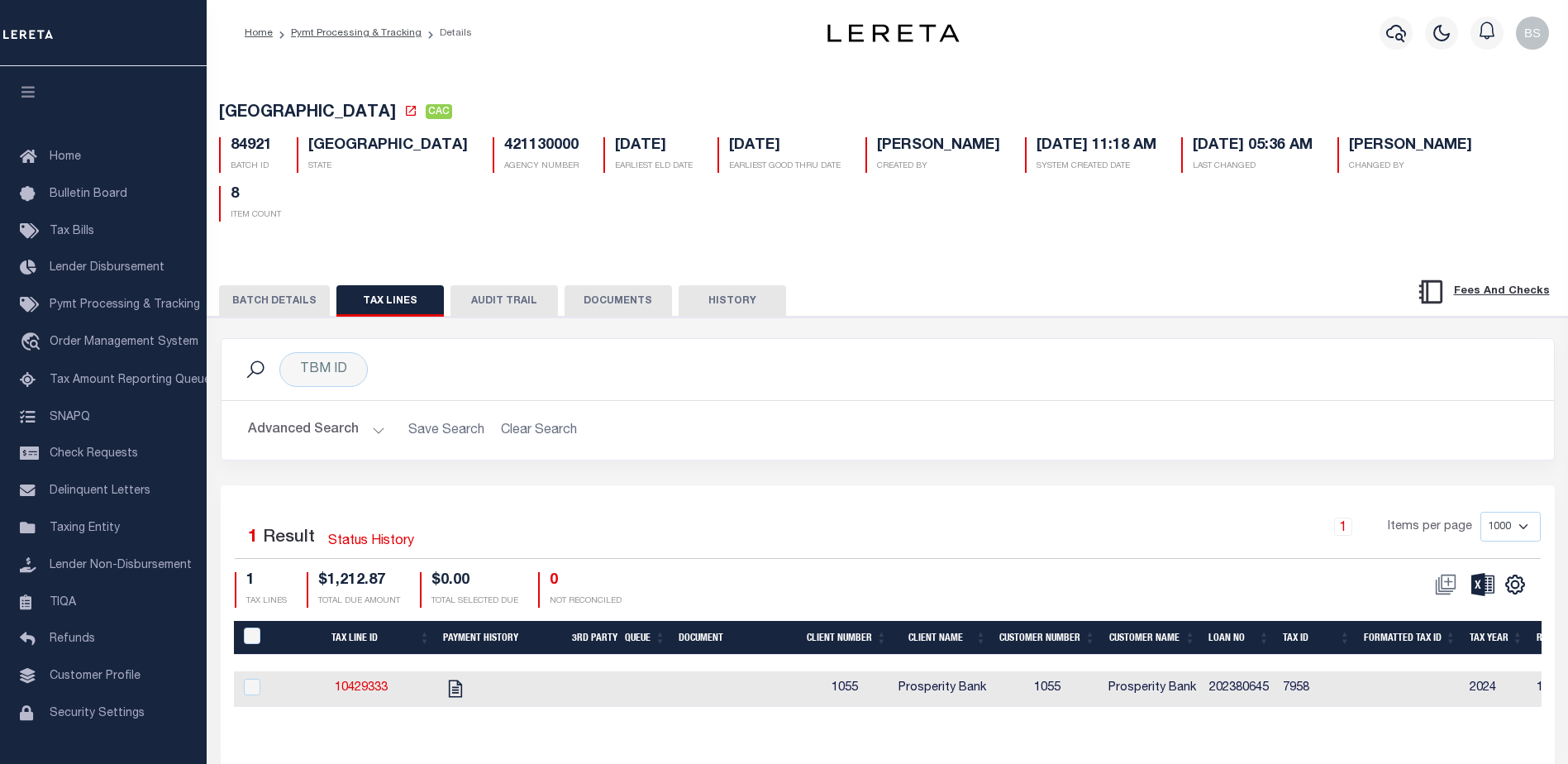
scroll to position [40, 0]
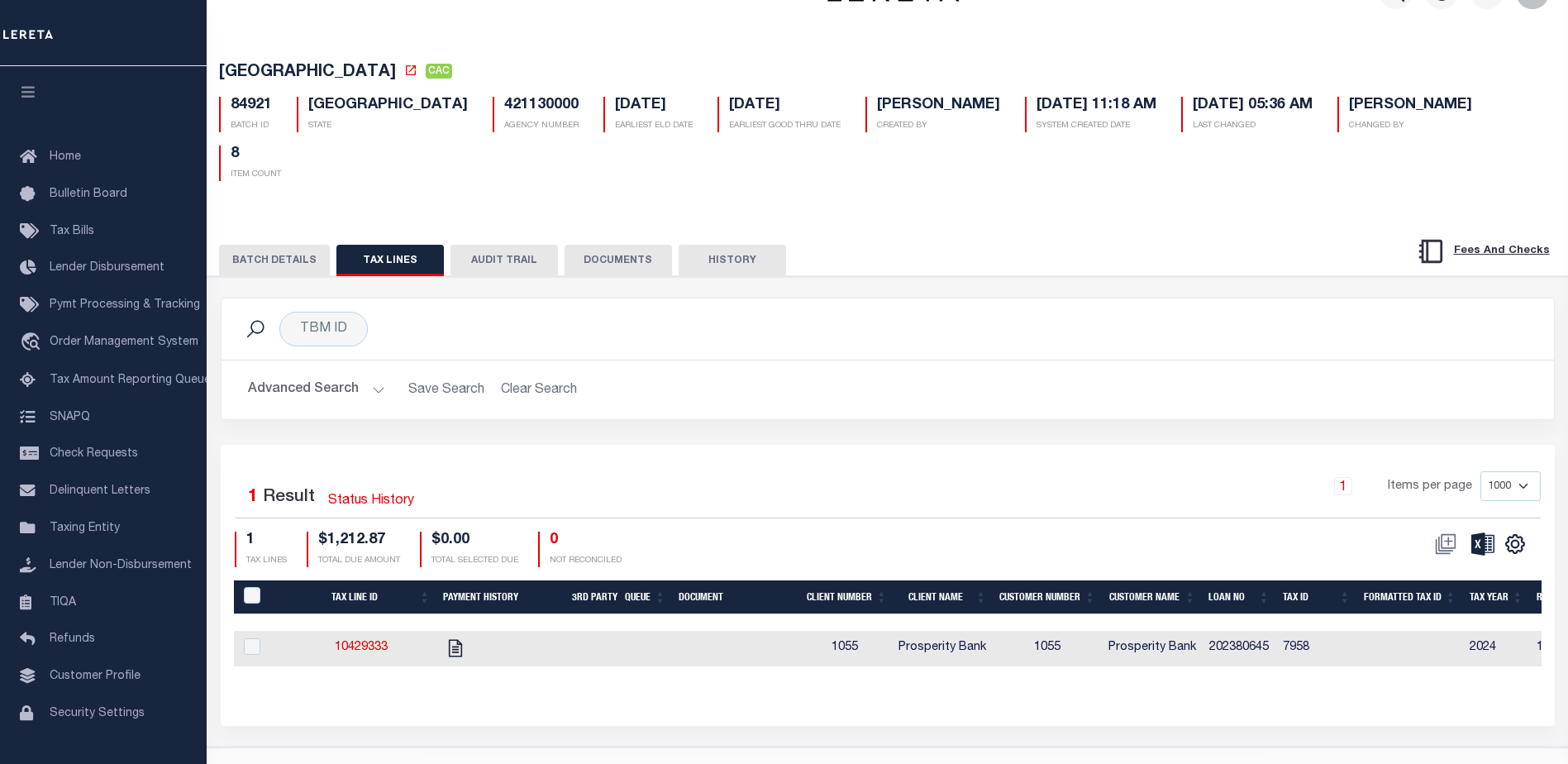
click at [279, 245] on button "BATCH DETAILS" at bounding box center [275, 261] width 111 height 32
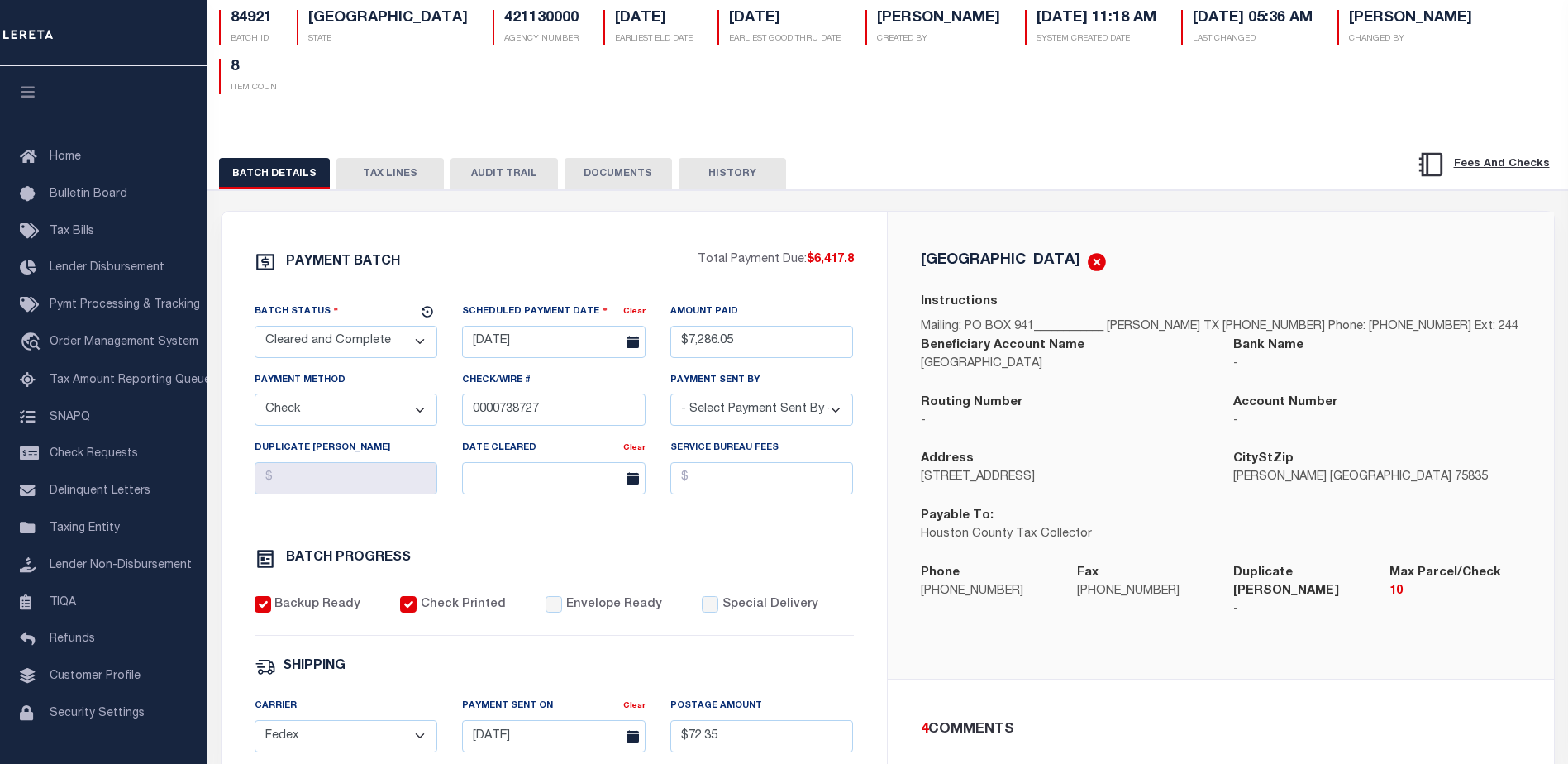
scroll to position [0, 0]
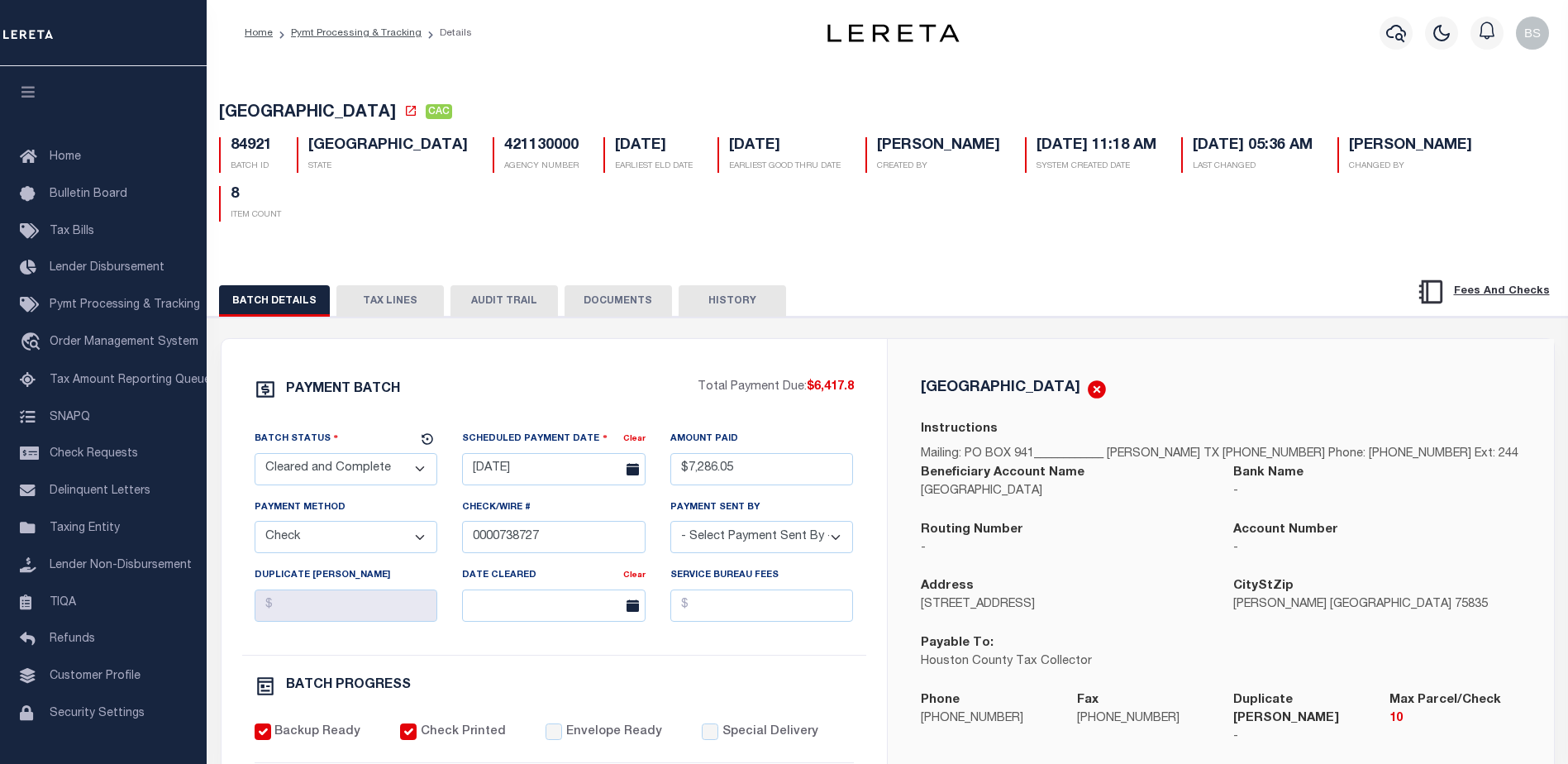
click at [370, 285] on button "TAX LINES" at bounding box center [390, 301] width 107 height 32
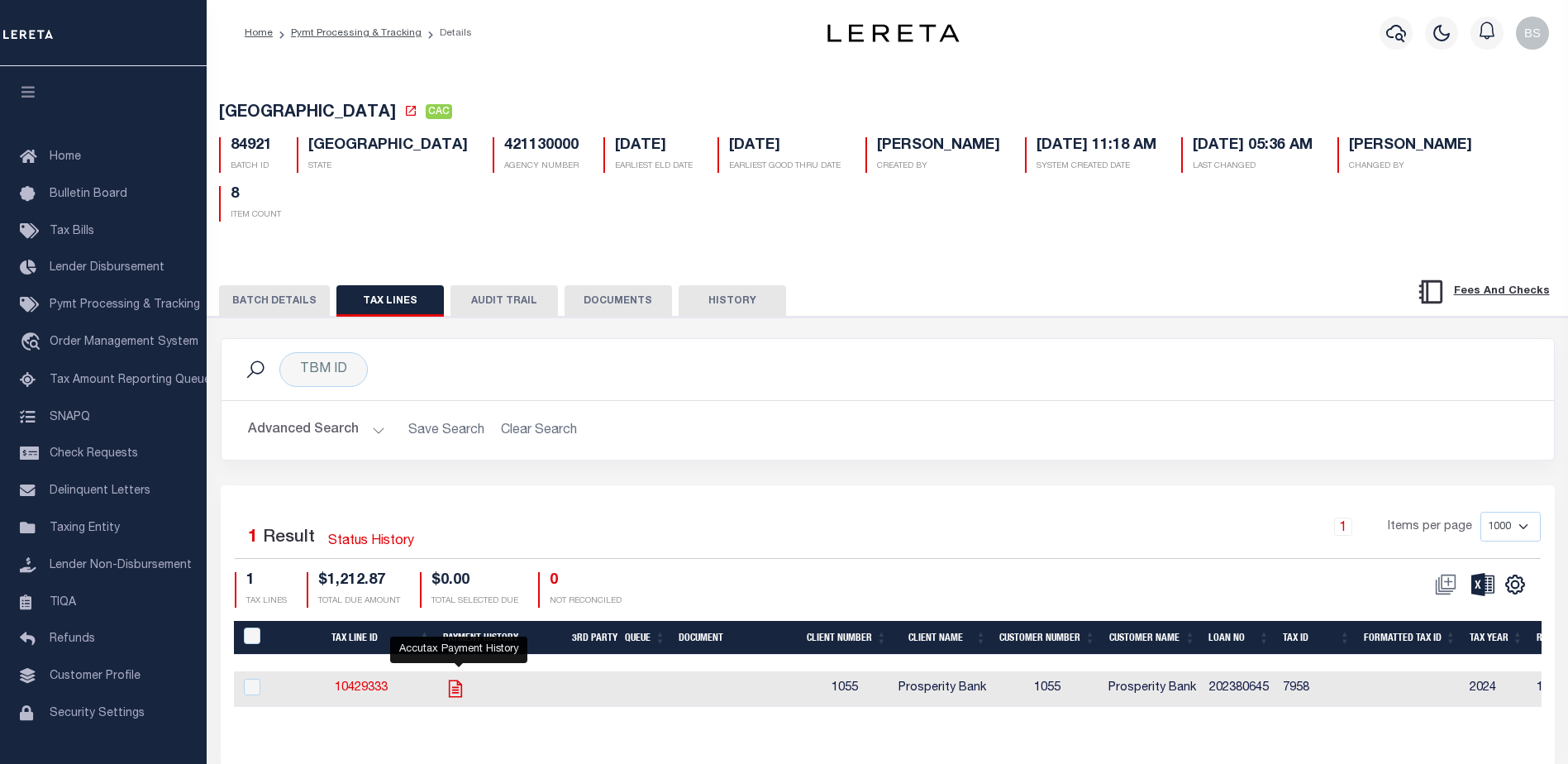
click at [464, 678] on icon "" at bounding box center [455, 688] width 21 height 21
checkbox input "true"
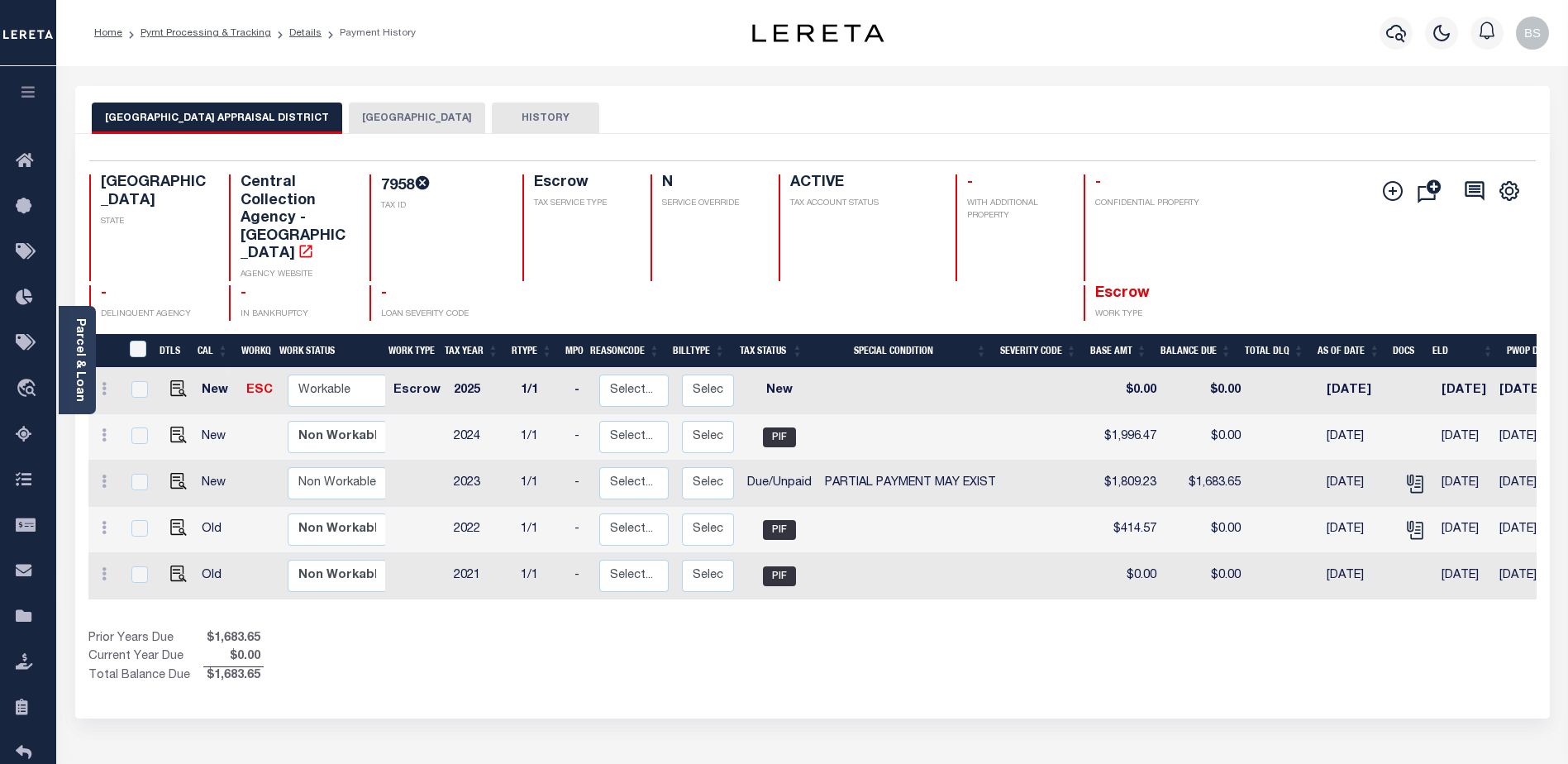
click at [370, 110] on button "[GEOGRAPHIC_DATA]" at bounding box center [416, 118] width 136 height 32
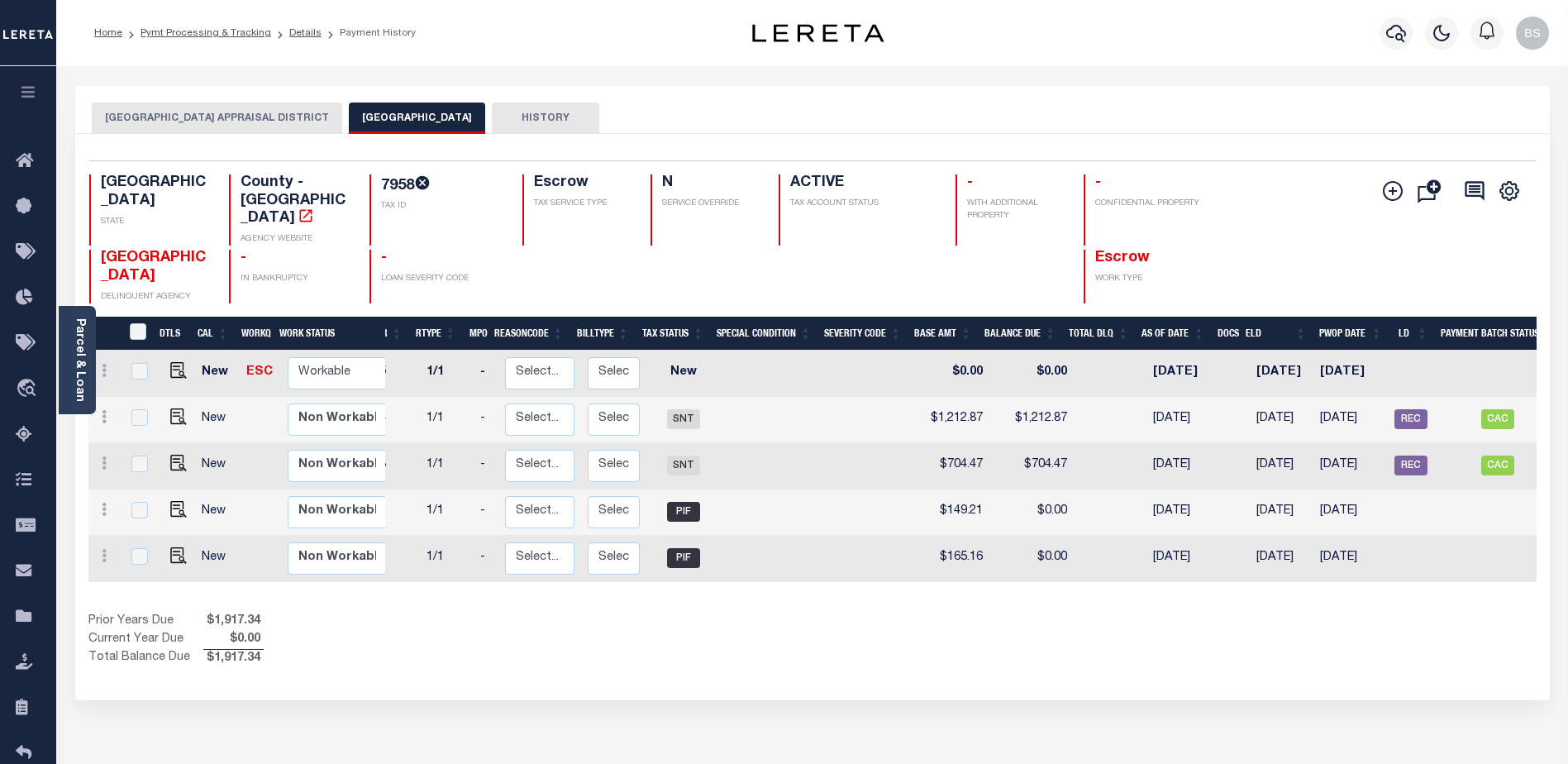
scroll to position [0, 169]
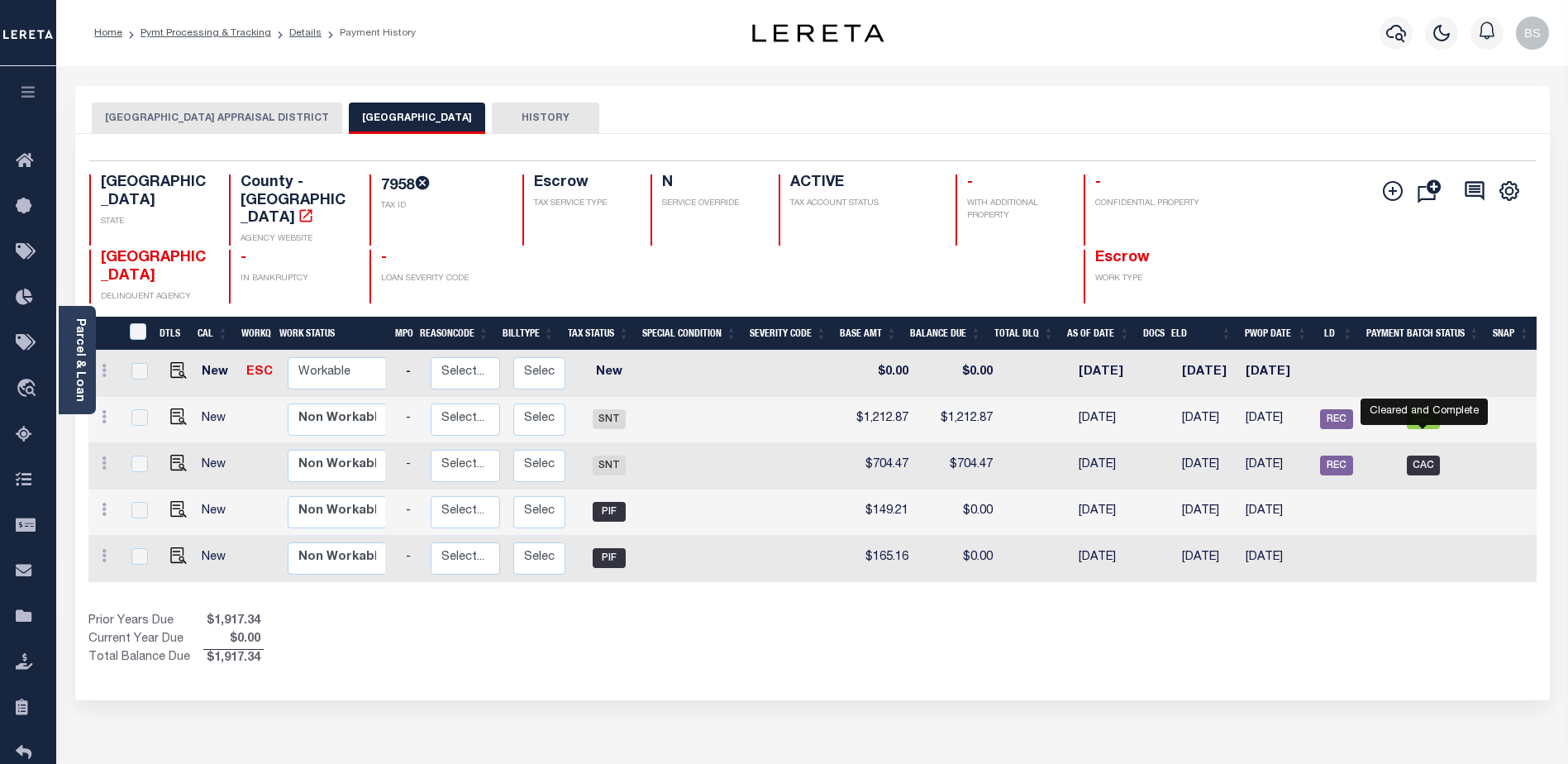
click at [1425, 456] on span "CAC" at bounding box center [1424, 466] width 33 height 20
checkbox input "true"
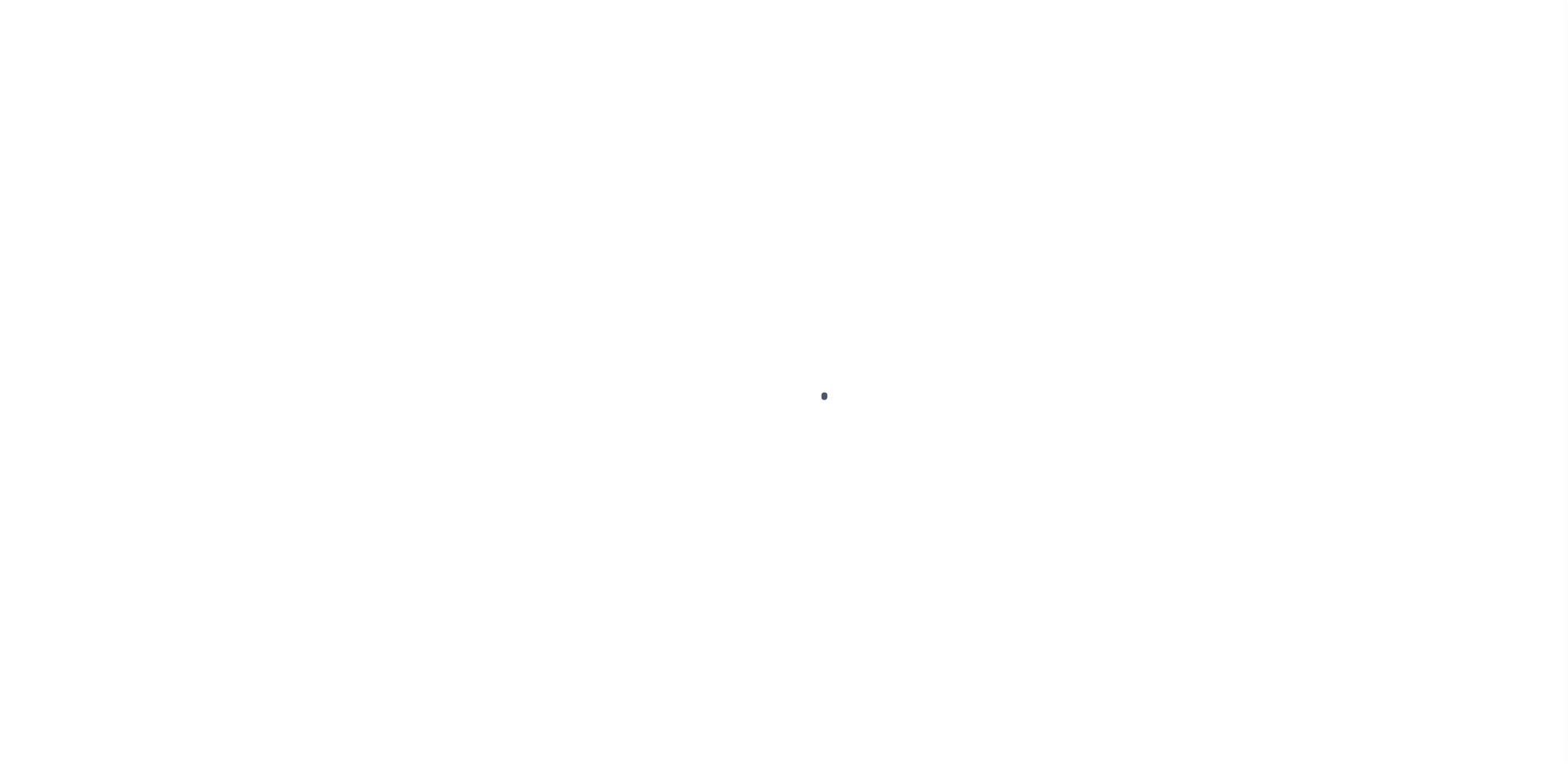
select select "CAC"
select select "CHK"
select select "Stacey Curtis"
select select "FDX"
select select "37"
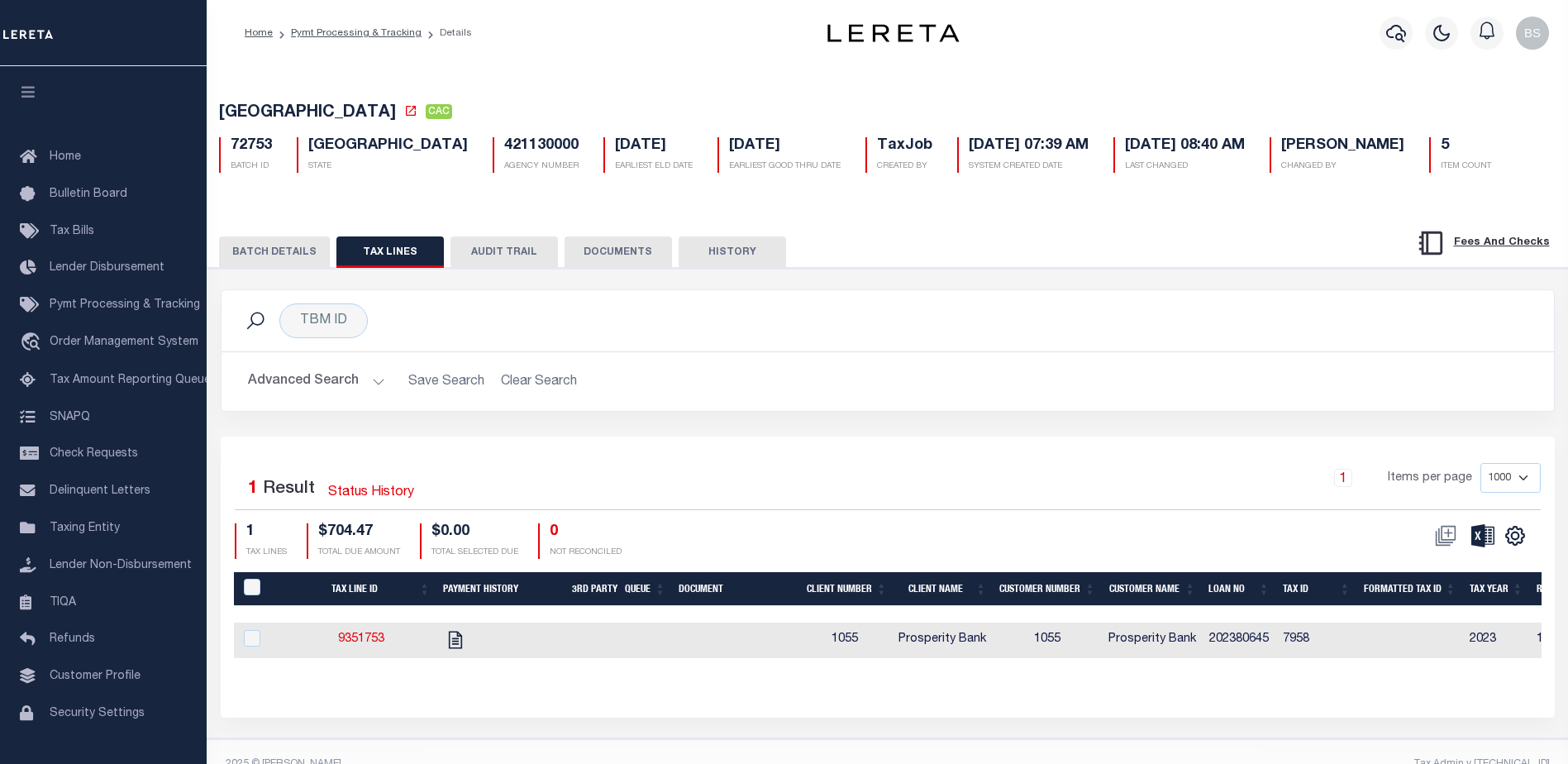
click at [281, 252] on button "BATCH DETAILS" at bounding box center [275, 253] width 111 height 32
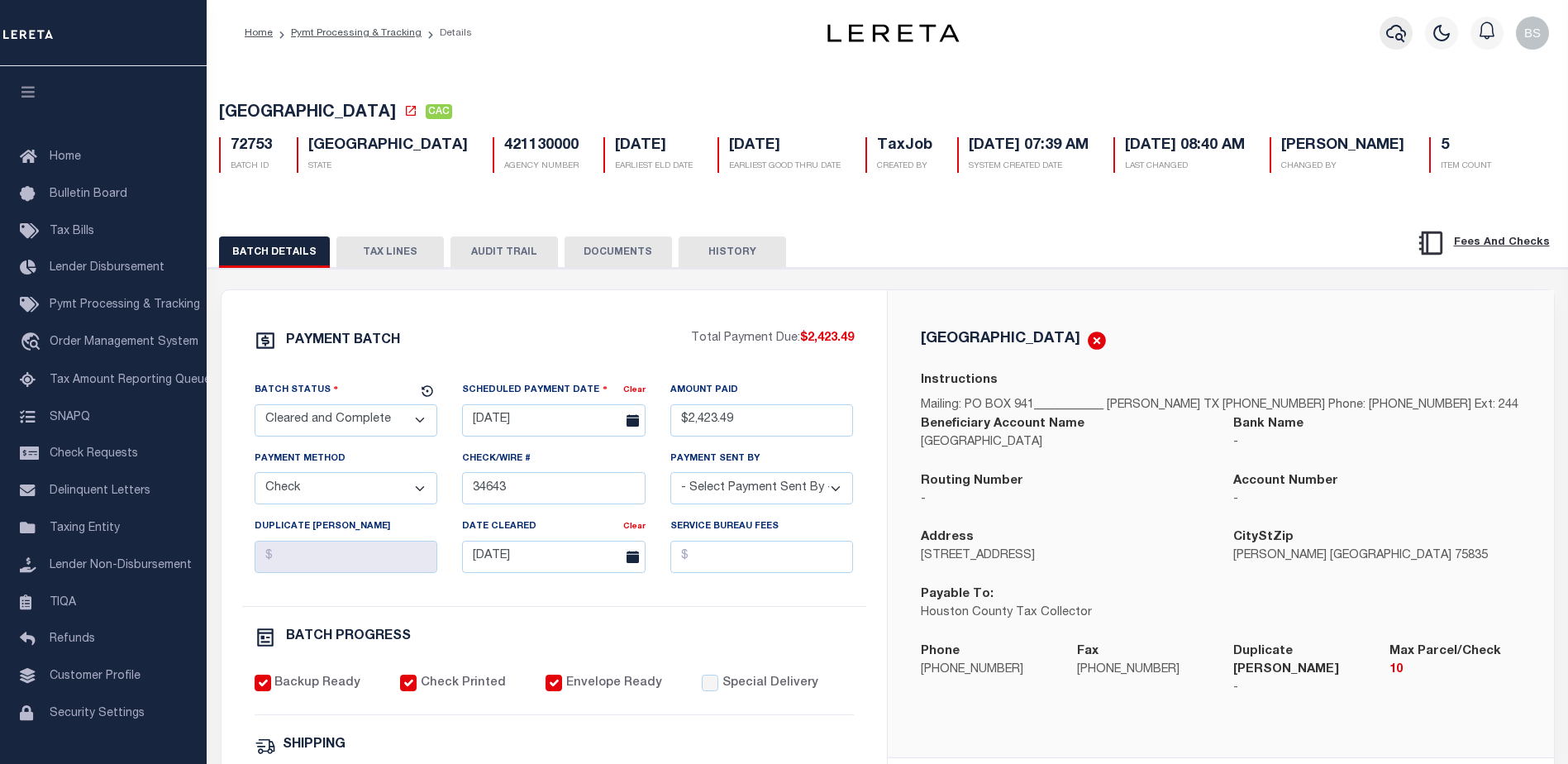
click at [1400, 28] on icon "button" at bounding box center [1396, 33] width 20 height 18
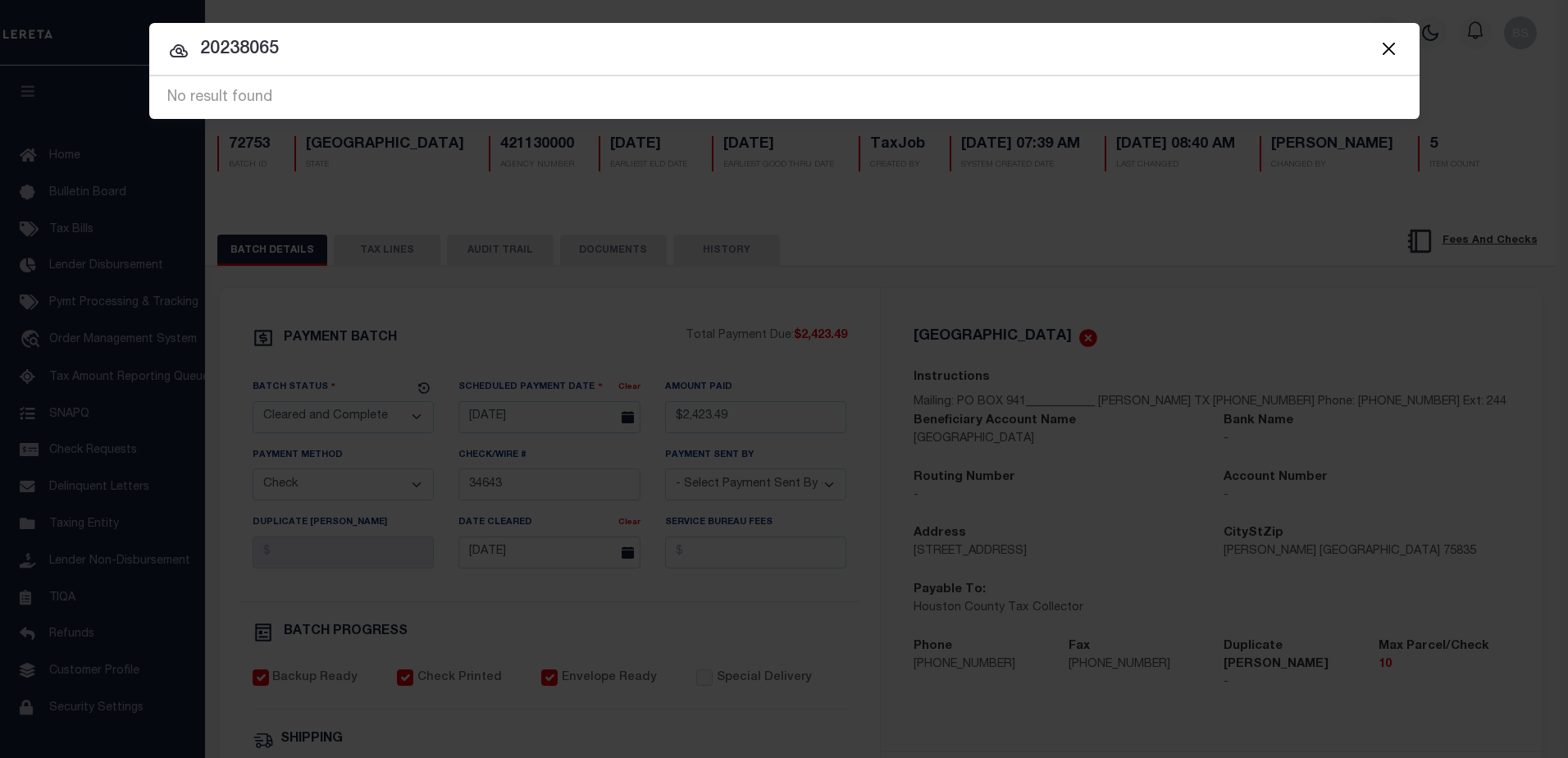
click at [347, 47] on input "20238065" at bounding box center [784, 49] width 1270 height 29
type input "2"
type input "7"
type input "202380645"
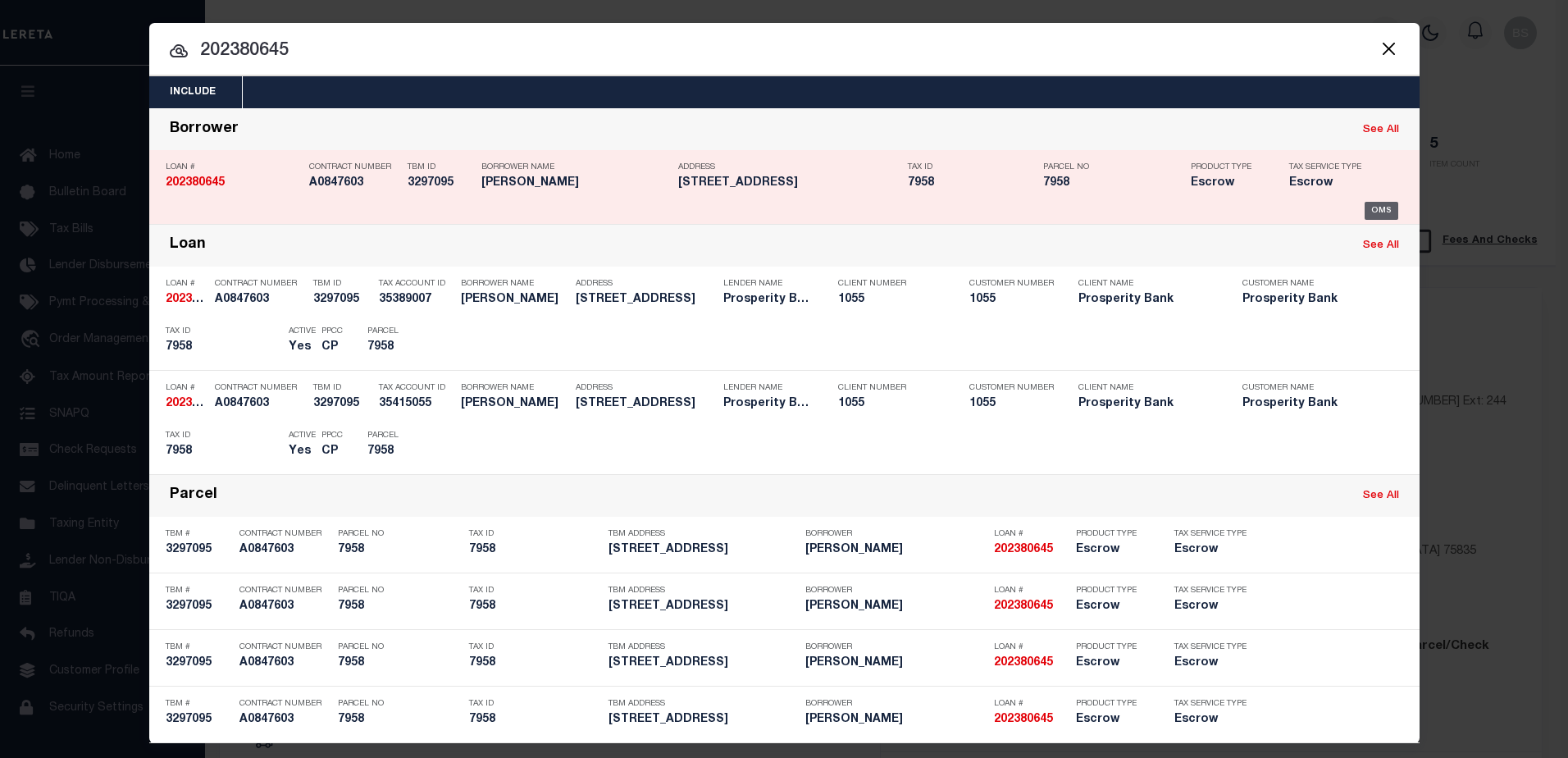
click at [1368, 205] on div "OMS" at bounding box center [1381, 210] width 34 height 18
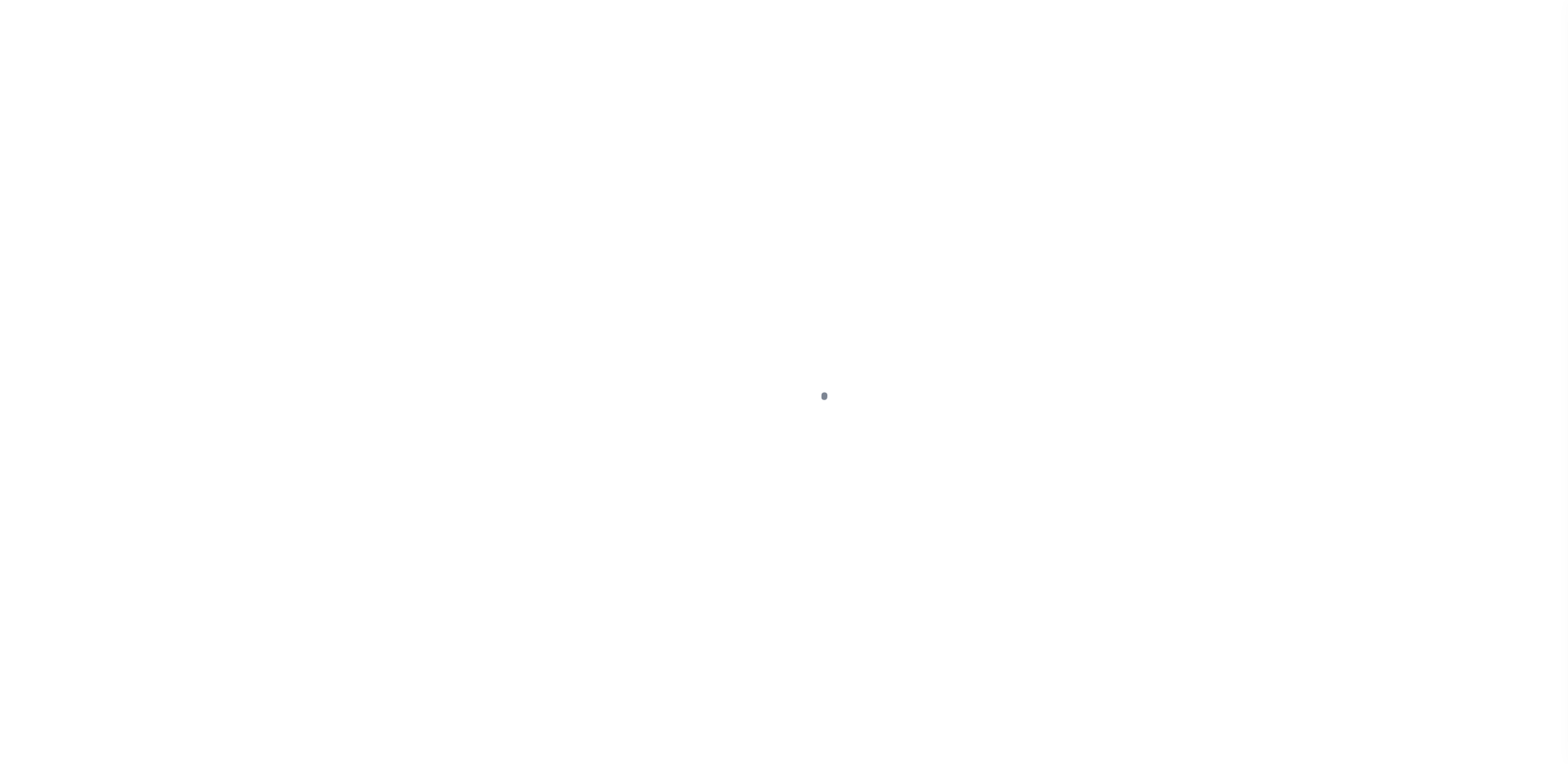
select select "100"
select select "Escrow"
type input "[STREET_ADDRESS]"
type input "7958"
select select
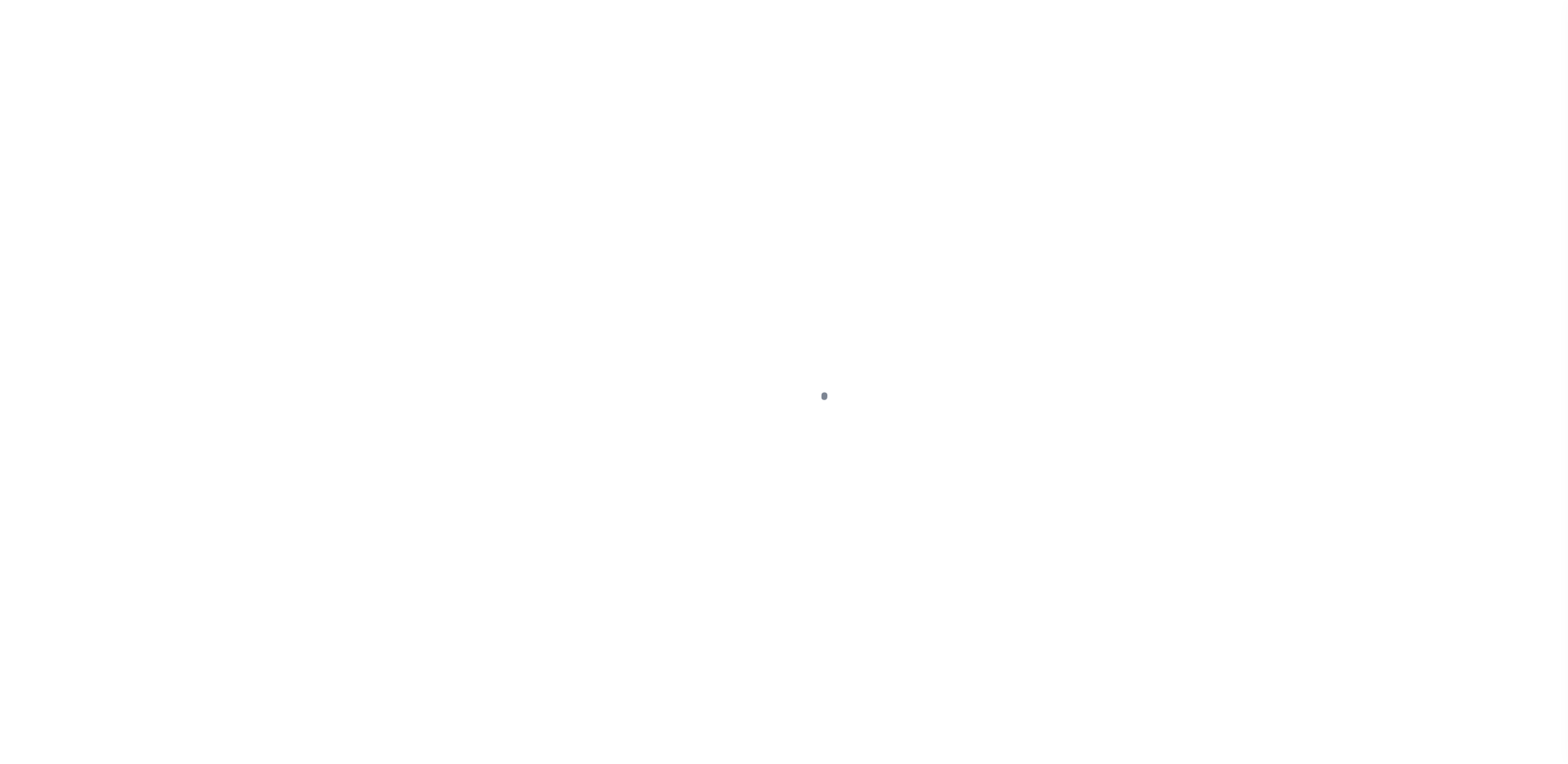
type input "[GEOGRAPHIC_DATA]"
type textarea "S 1/2 LOTS 7 8 & 9 BLK 4 THE EDENS"
select select "10493"
select select "4028"
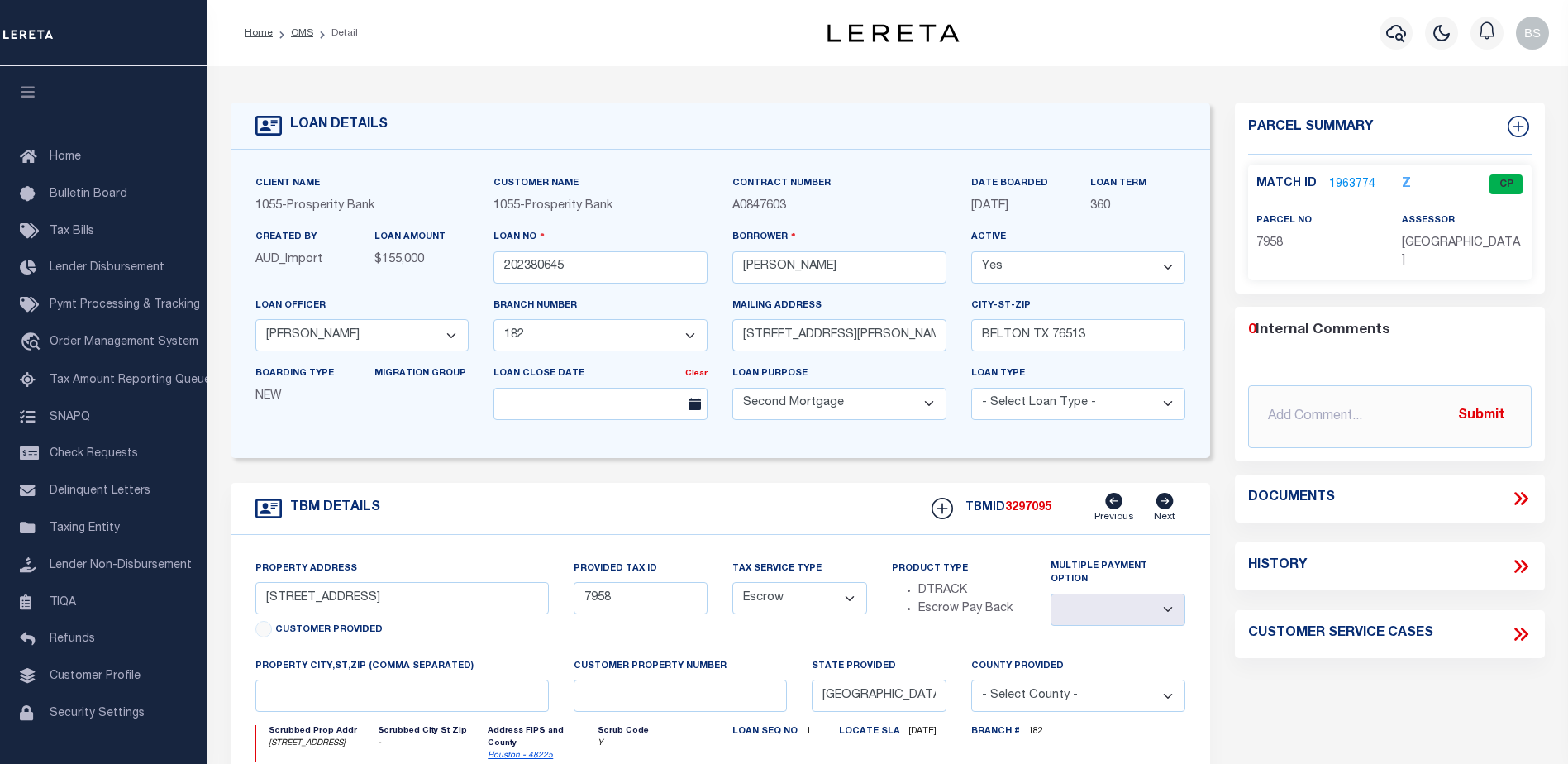
click at [1350, 179] on link "1963774" at bounding box center [1352, 185] width 47 height 18
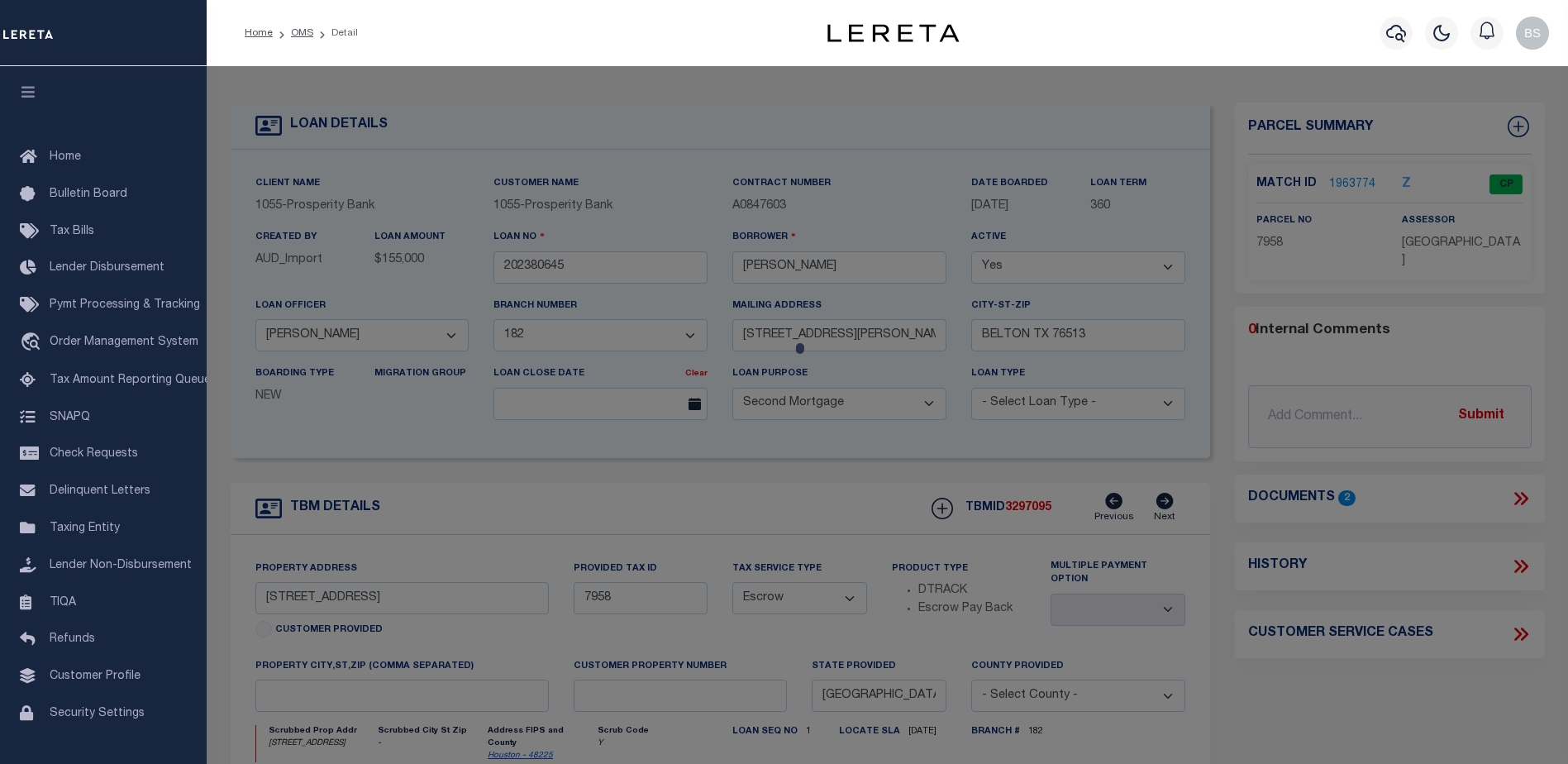
checkbox input "false"
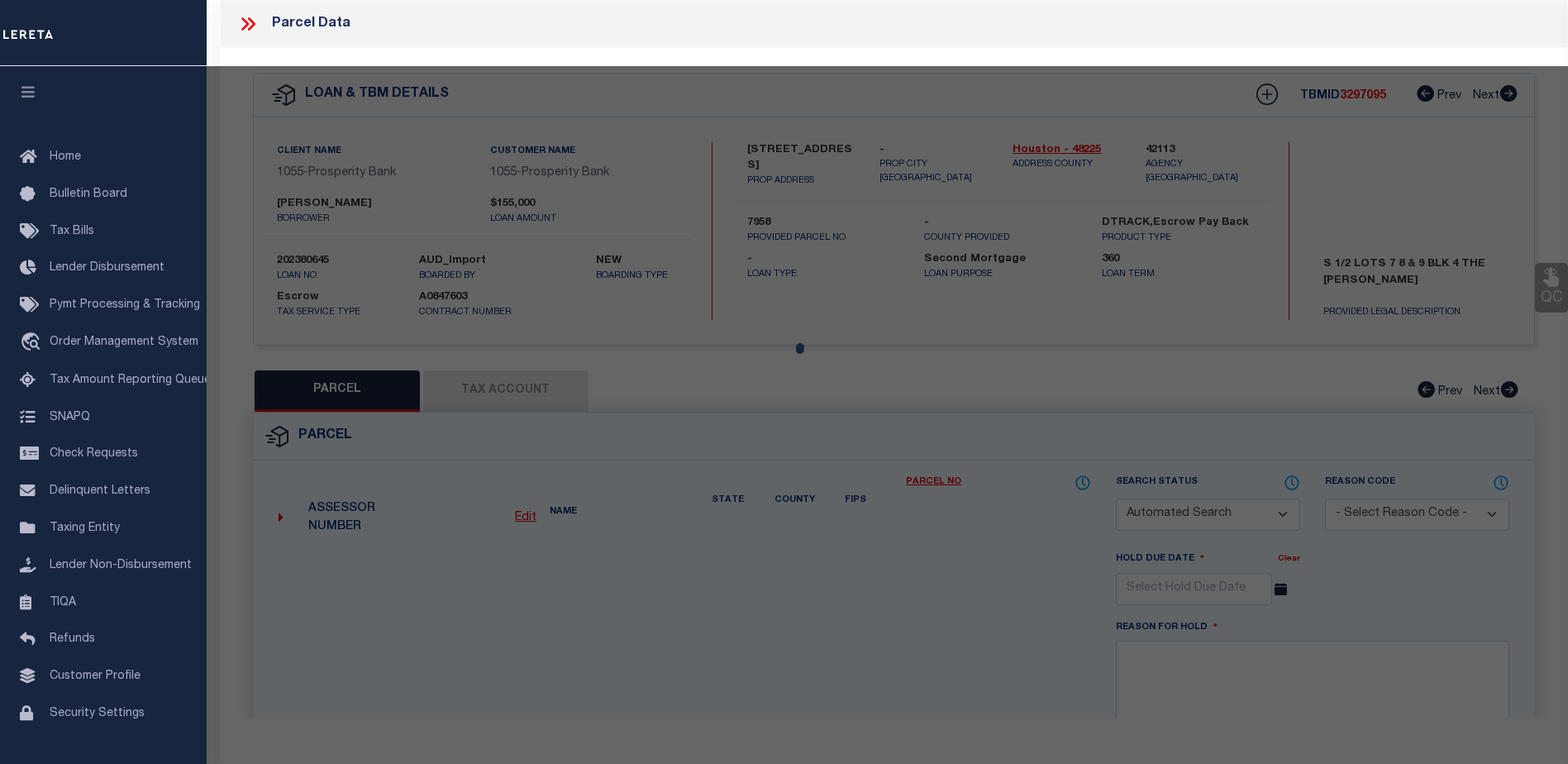
select select "CP"
type input "STAFFORD JOSE"
select select
type input "[STREET_ADDRESS]"
checkbox input "false"
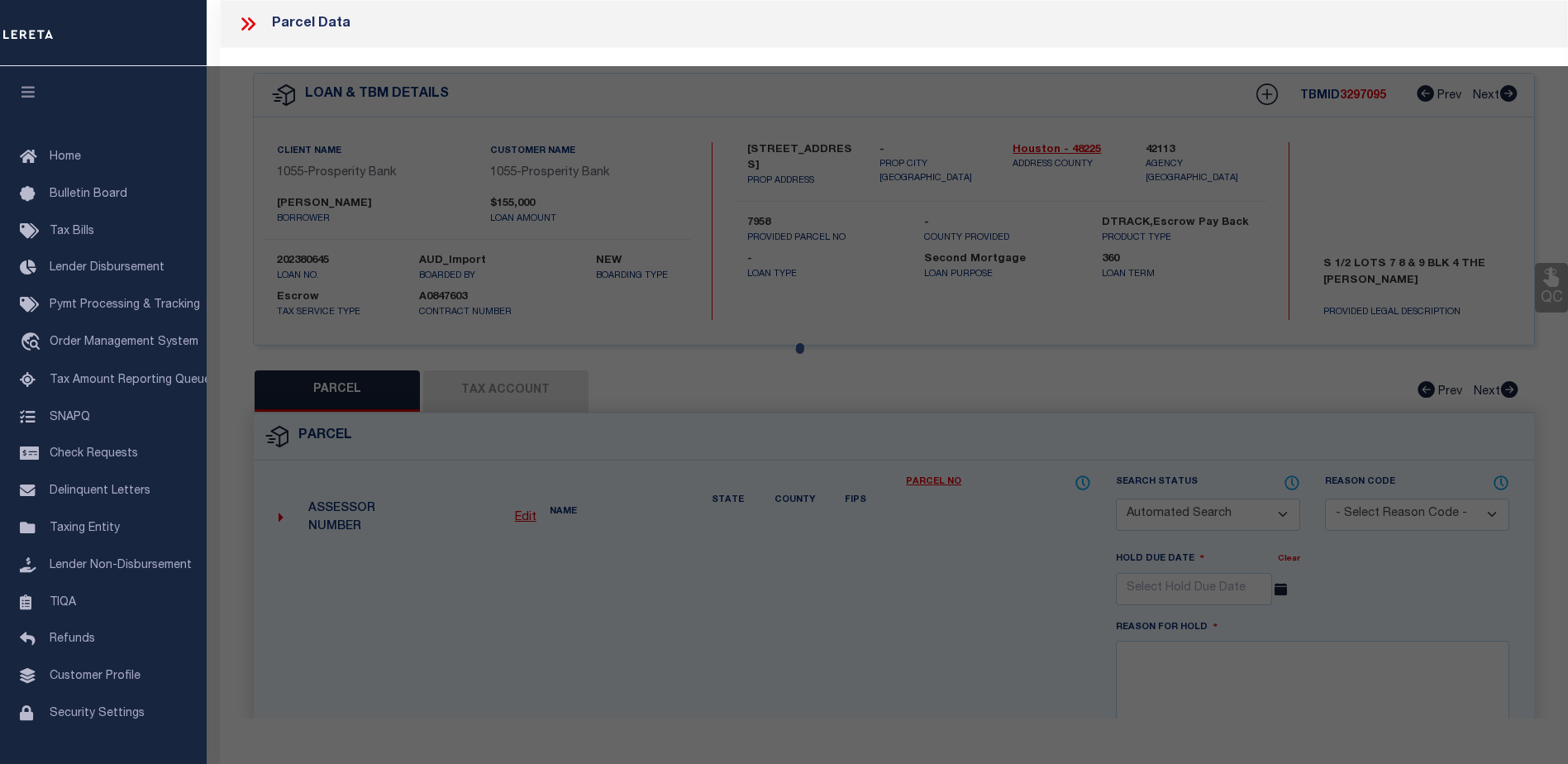
type input "GRAPELAND TX 75844"
type textarea "[PERSON_NAME] ADDN LOT S 1/2 OF 7, 8 AND 9 BLK 4"
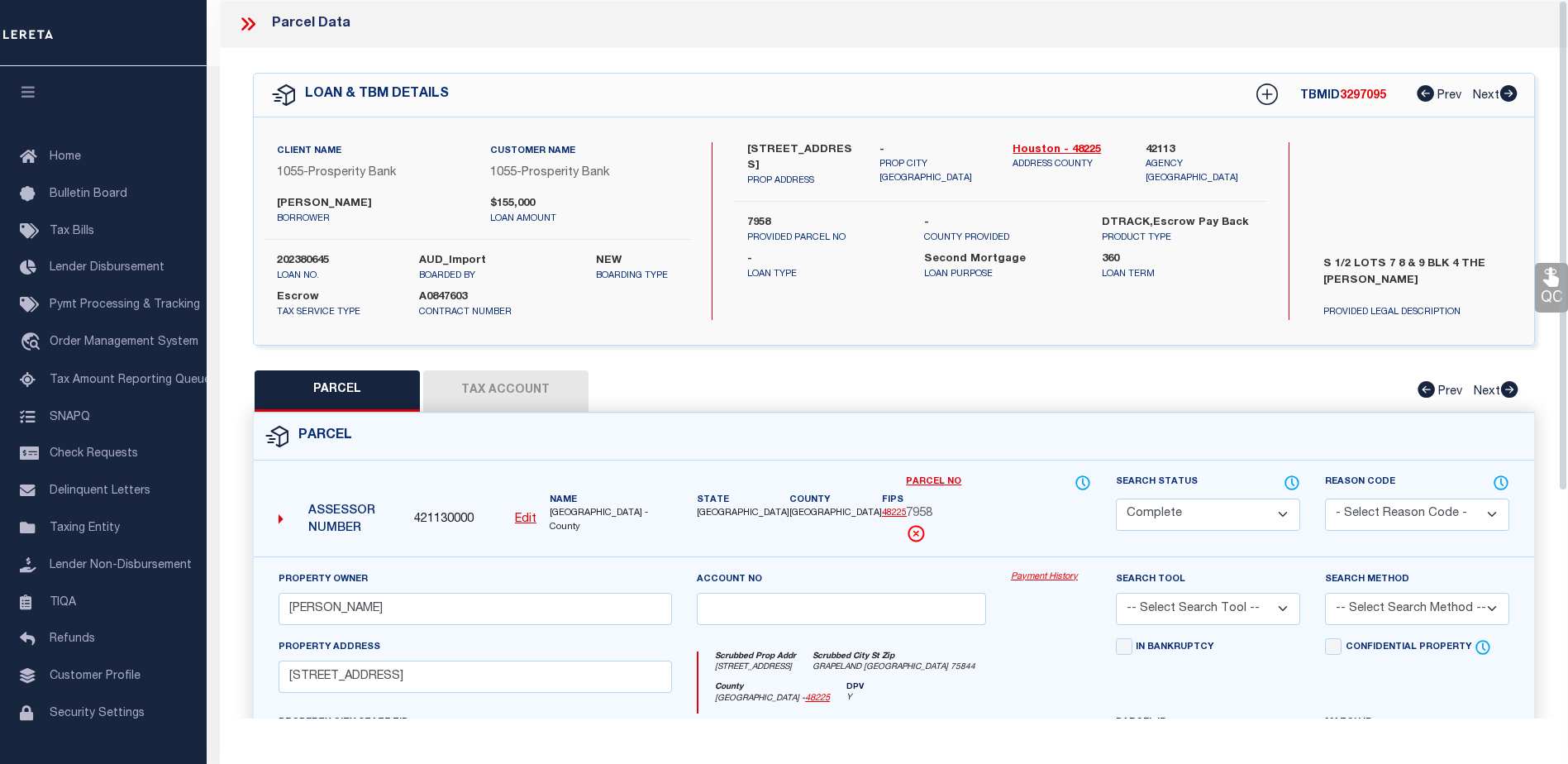
click at [1028, 577] on link "Payment History" at bounding box center [1051, 577] width 80 height 14
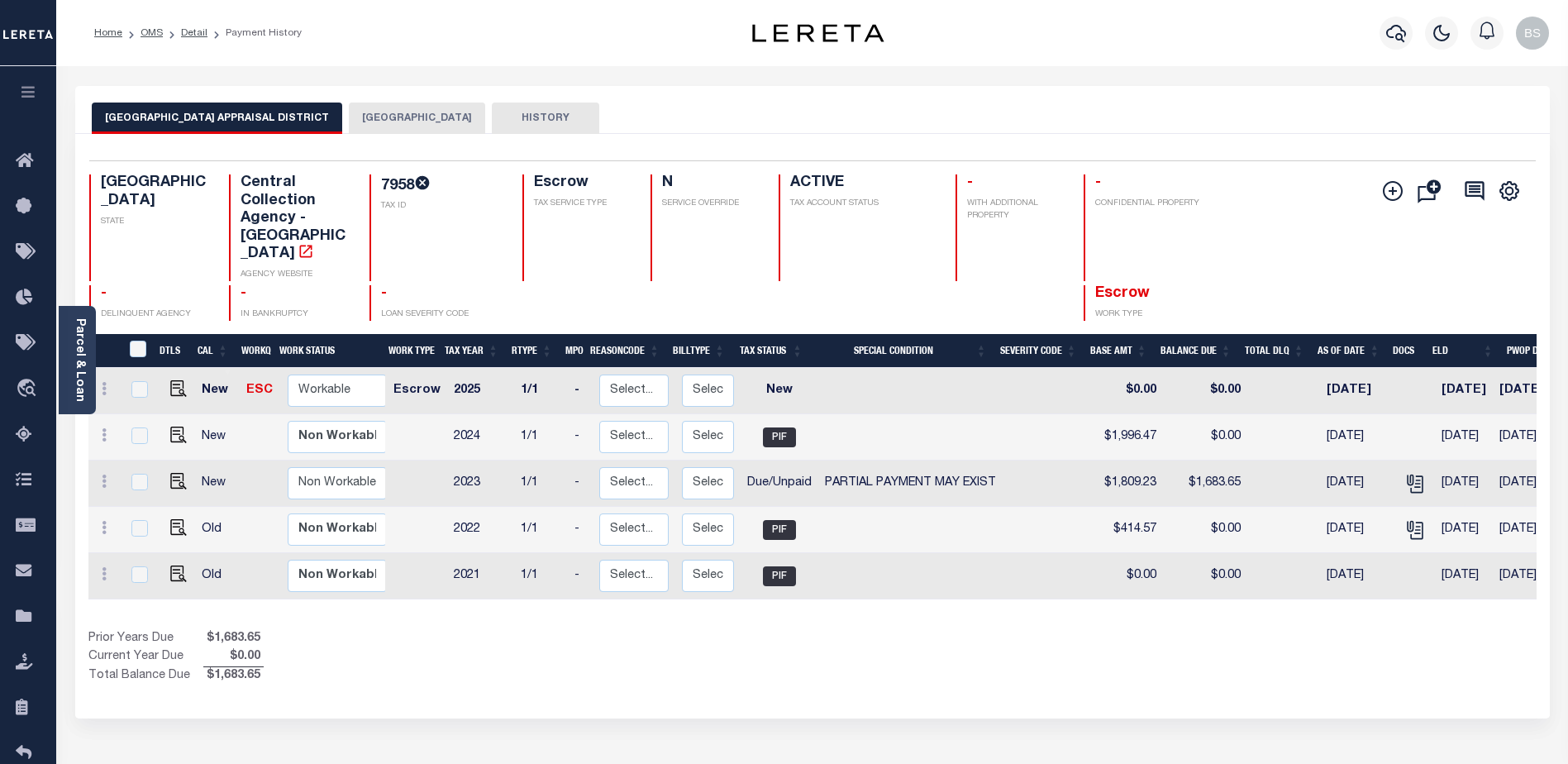
click at [383, 114] on button "[GEOGRAPHIC_DATA]" at bounding box center [416, 118] width 136 height 32
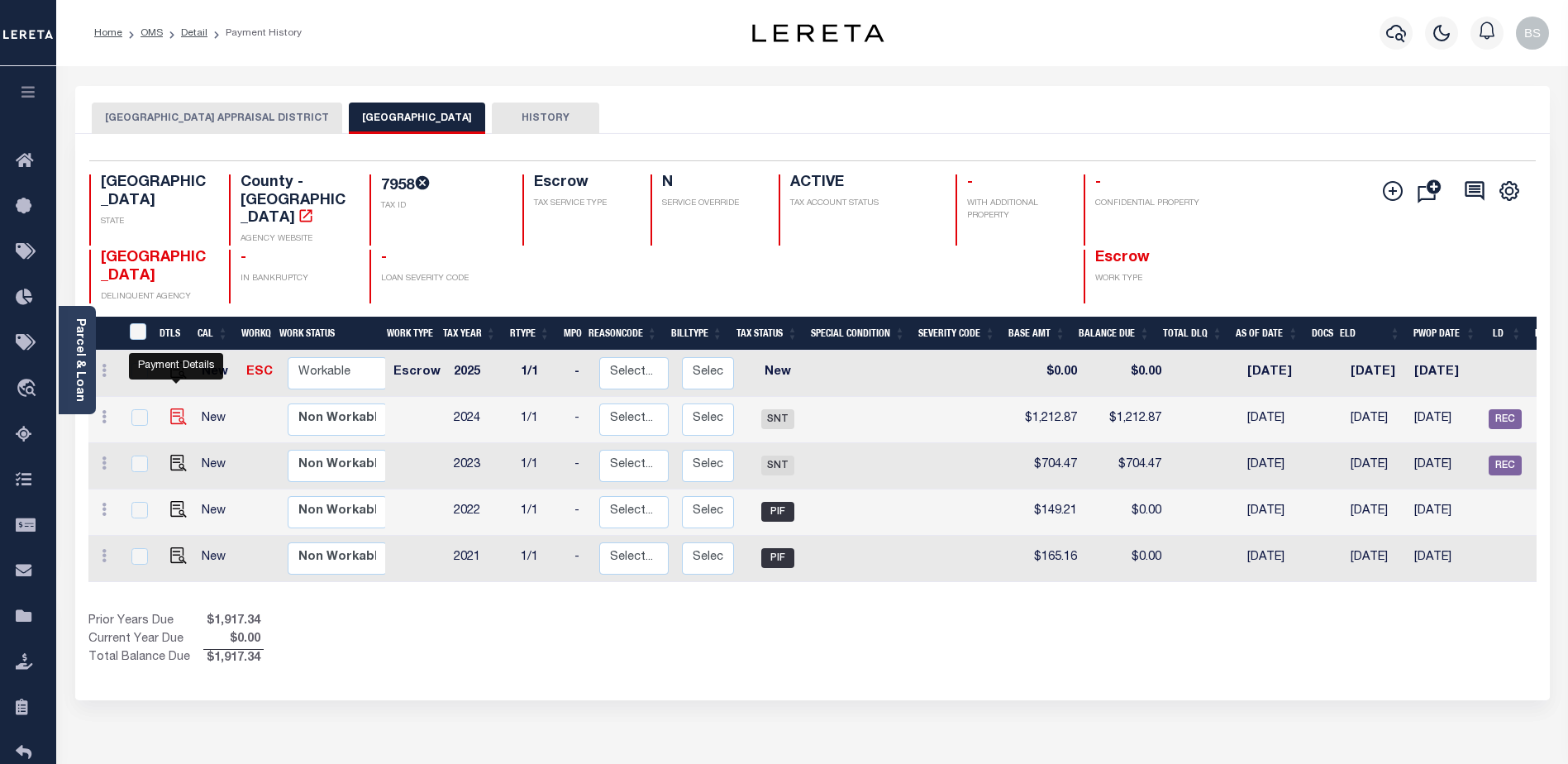
click at [171, 408] on img "" at bounding box center [179, 416] width 17 height 17
checkbox input "true"
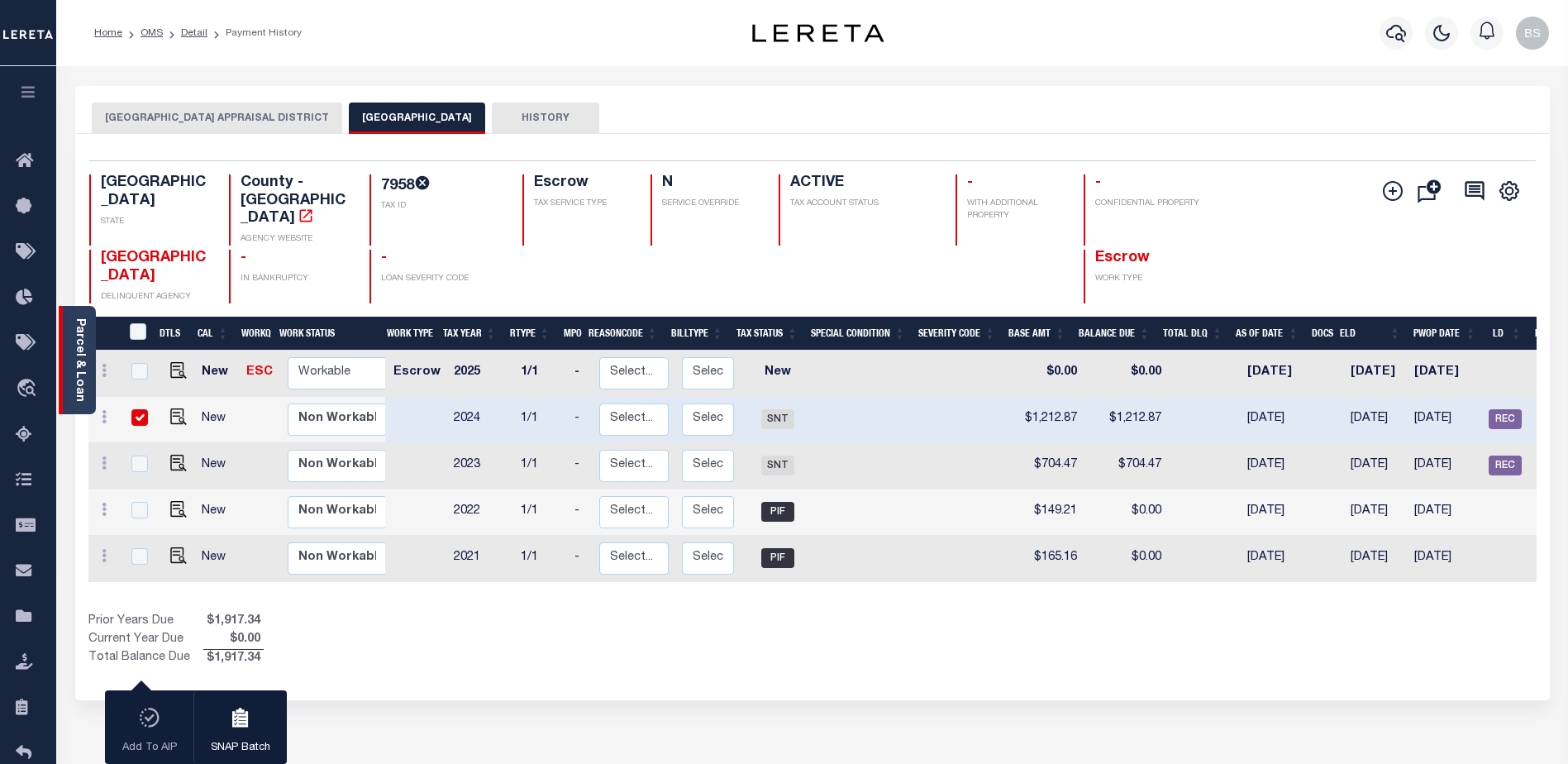
click at [80, 334] on link "Parcel & Loan" at bounding box center [79, 360] width 11 height 84
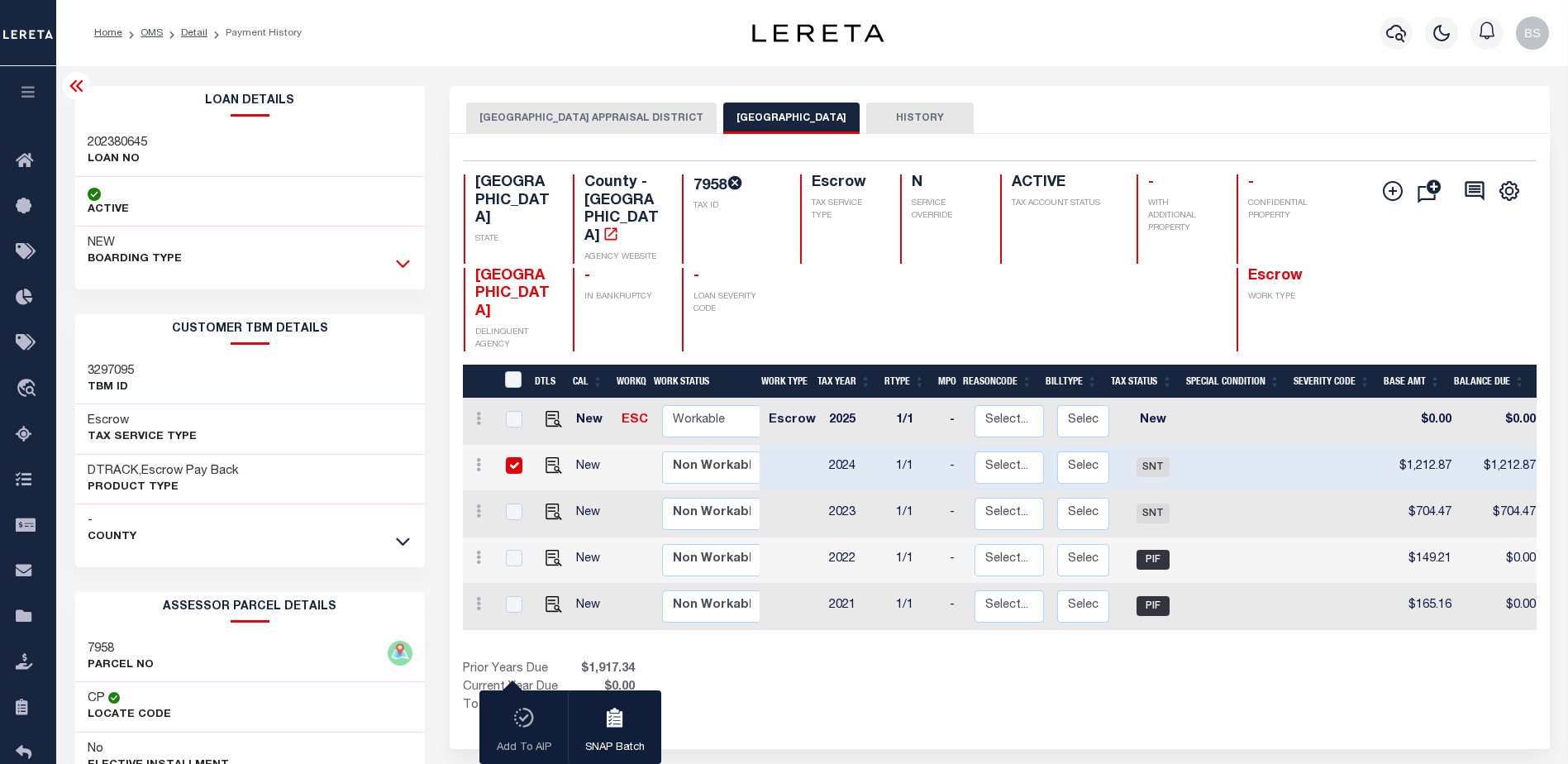
click at [398, 265] on icon at bounding box center [403, 263] width 14 height 18
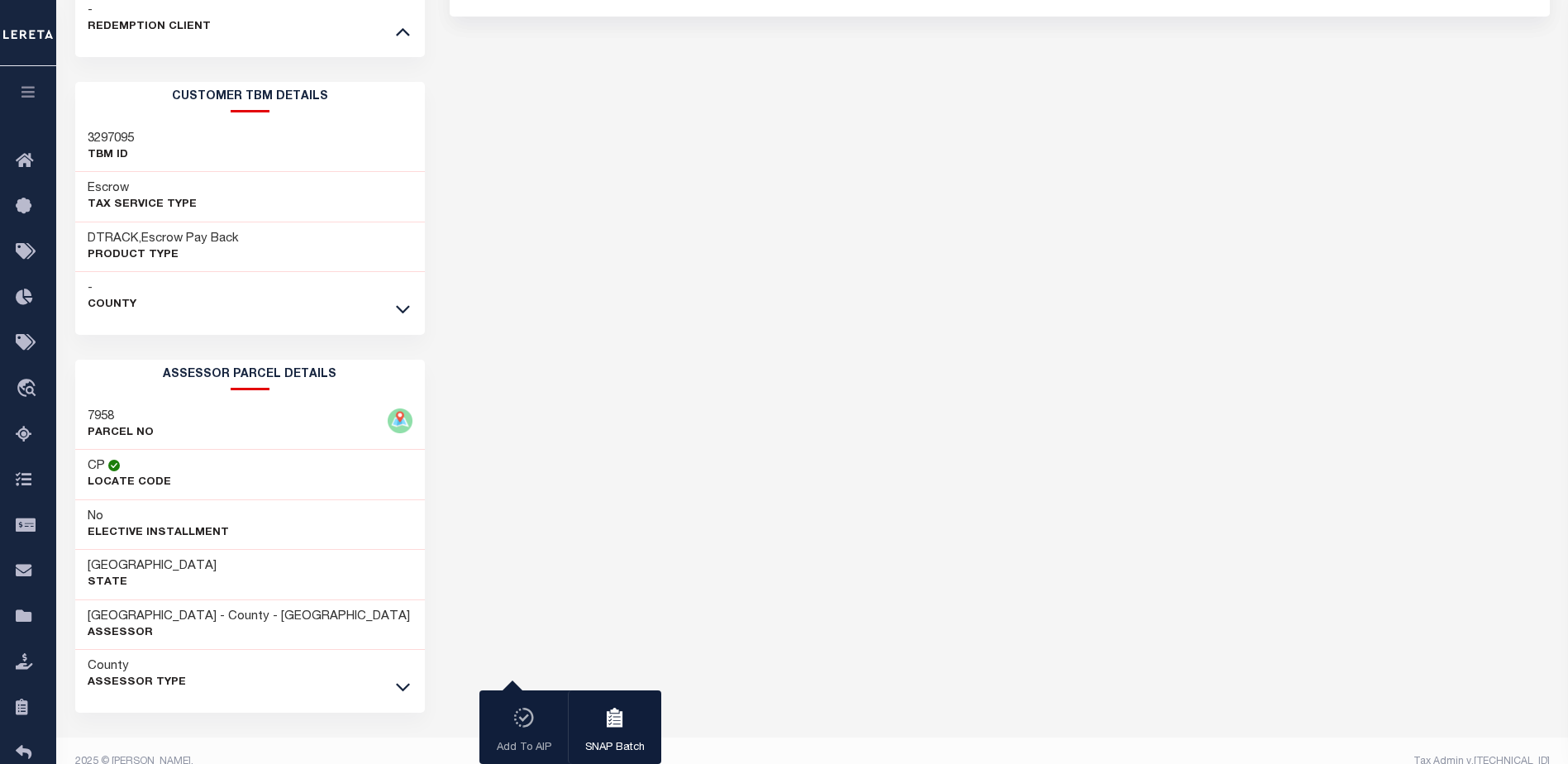
scroll to position [758, 0]
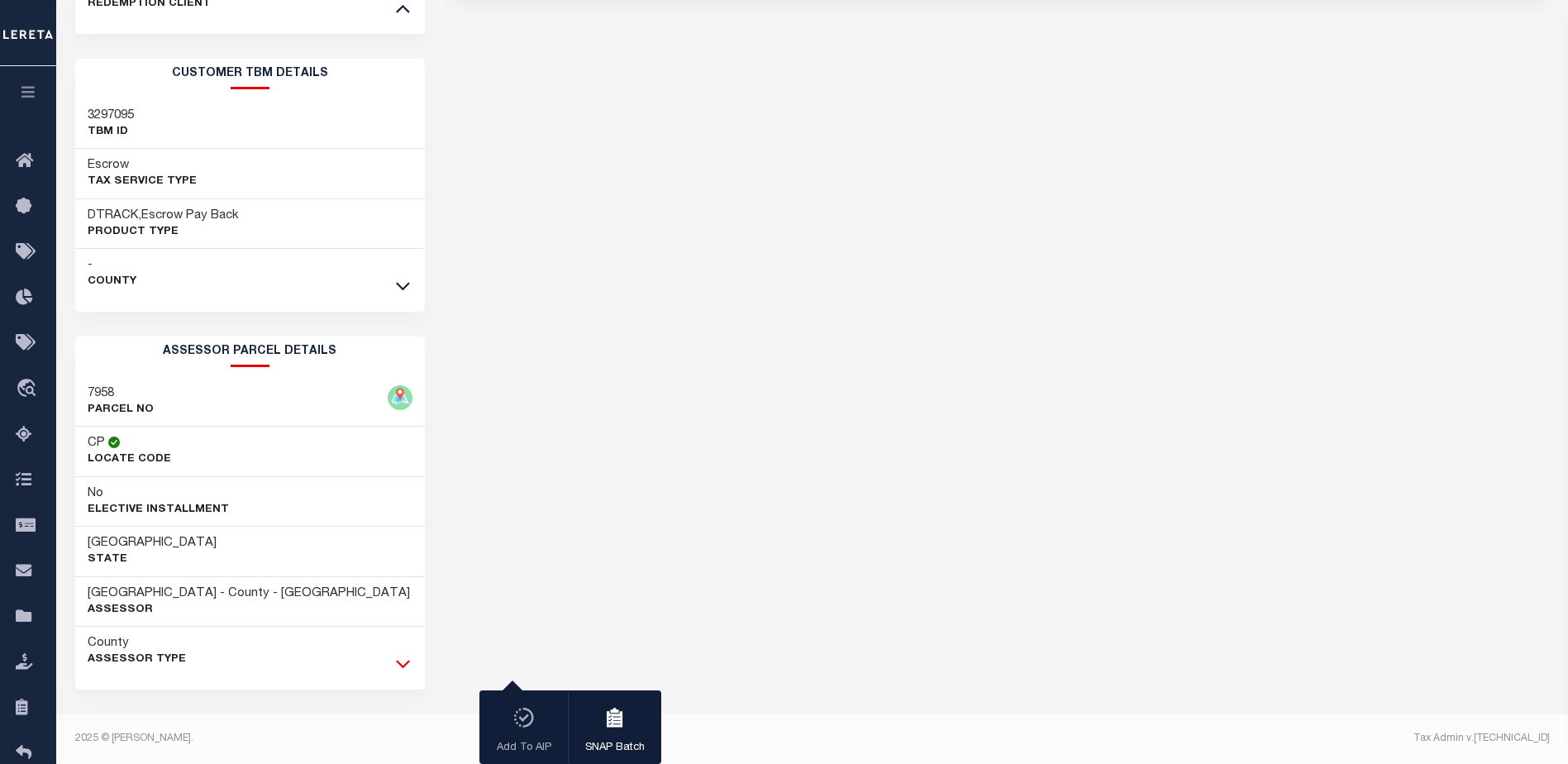
click at [405, 666] on icon at bounding box center [403, 665] width 14 height 8
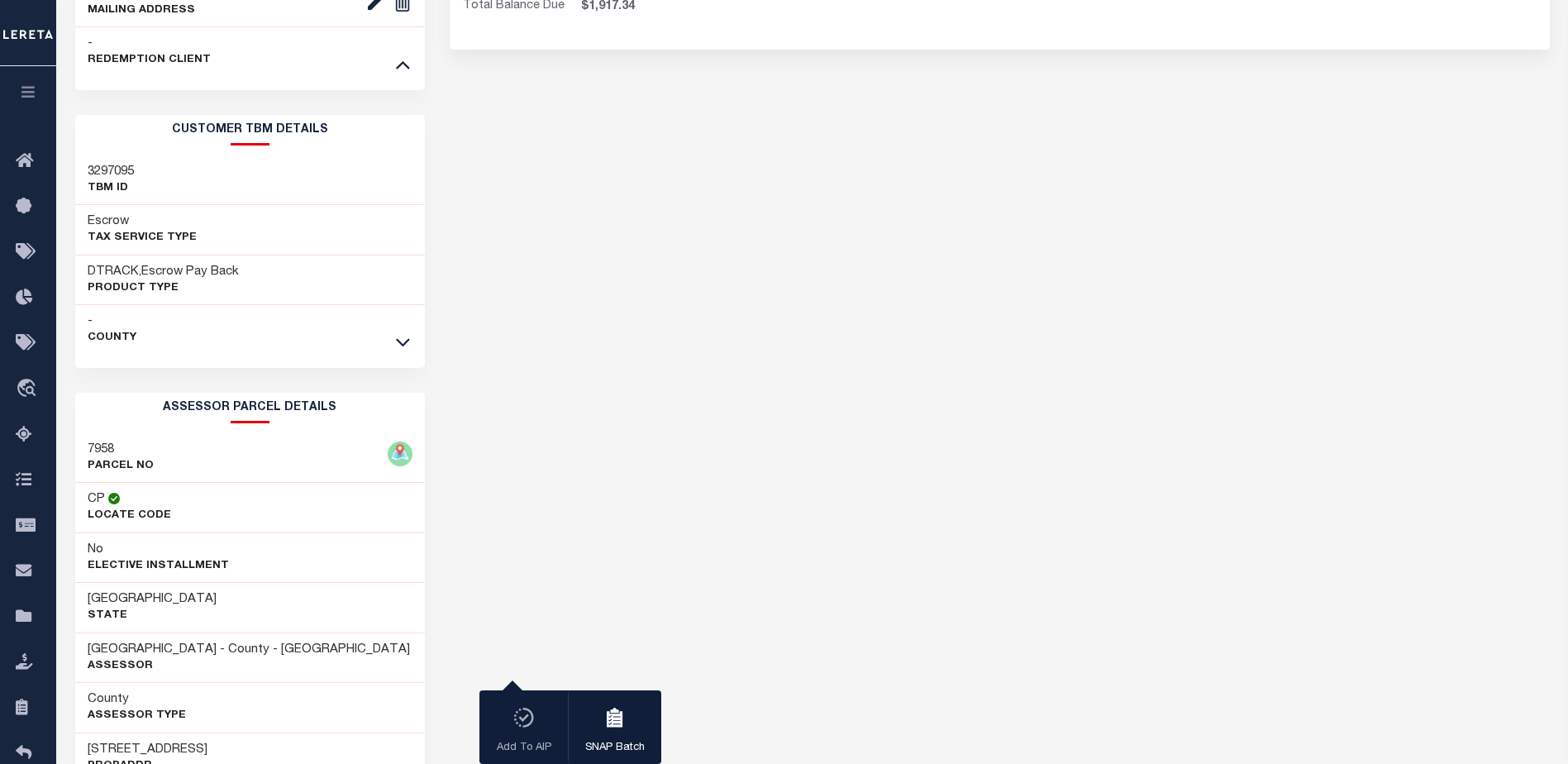
scroll to position [428, 0]
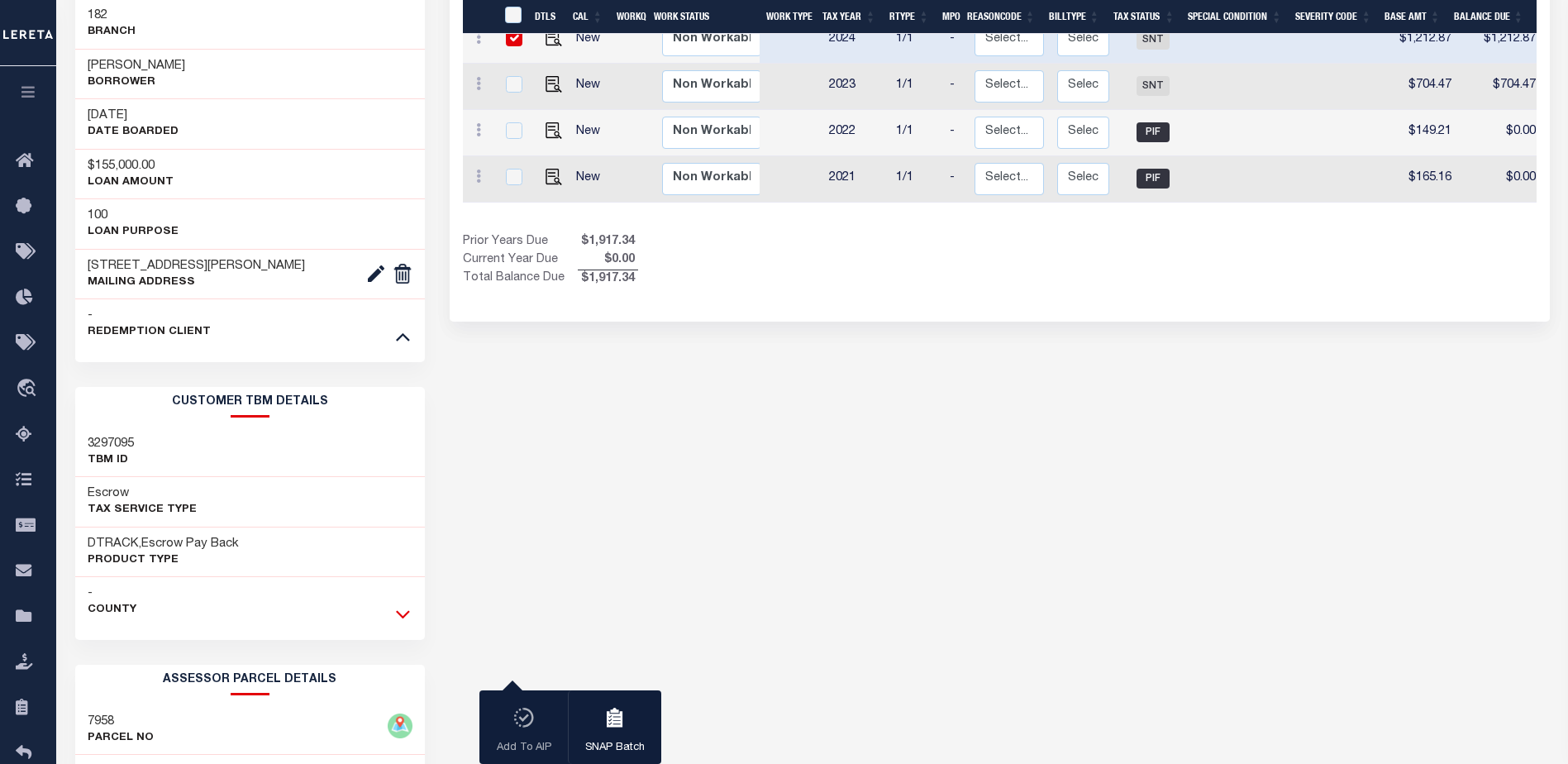
click at [400, 614] on icon at bounding box center [403, 614] width 14 height 18
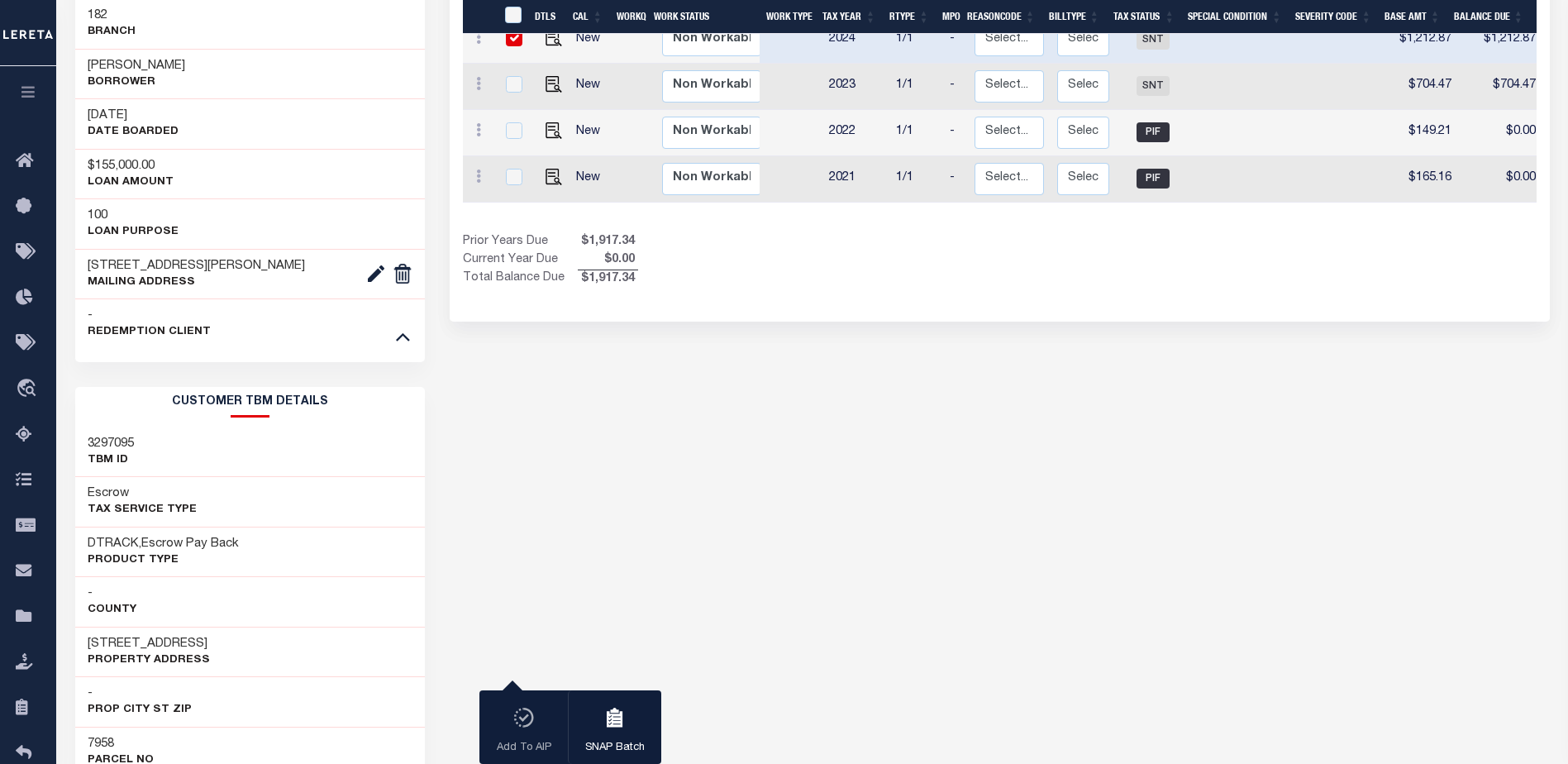
scroll to position [0, 0]
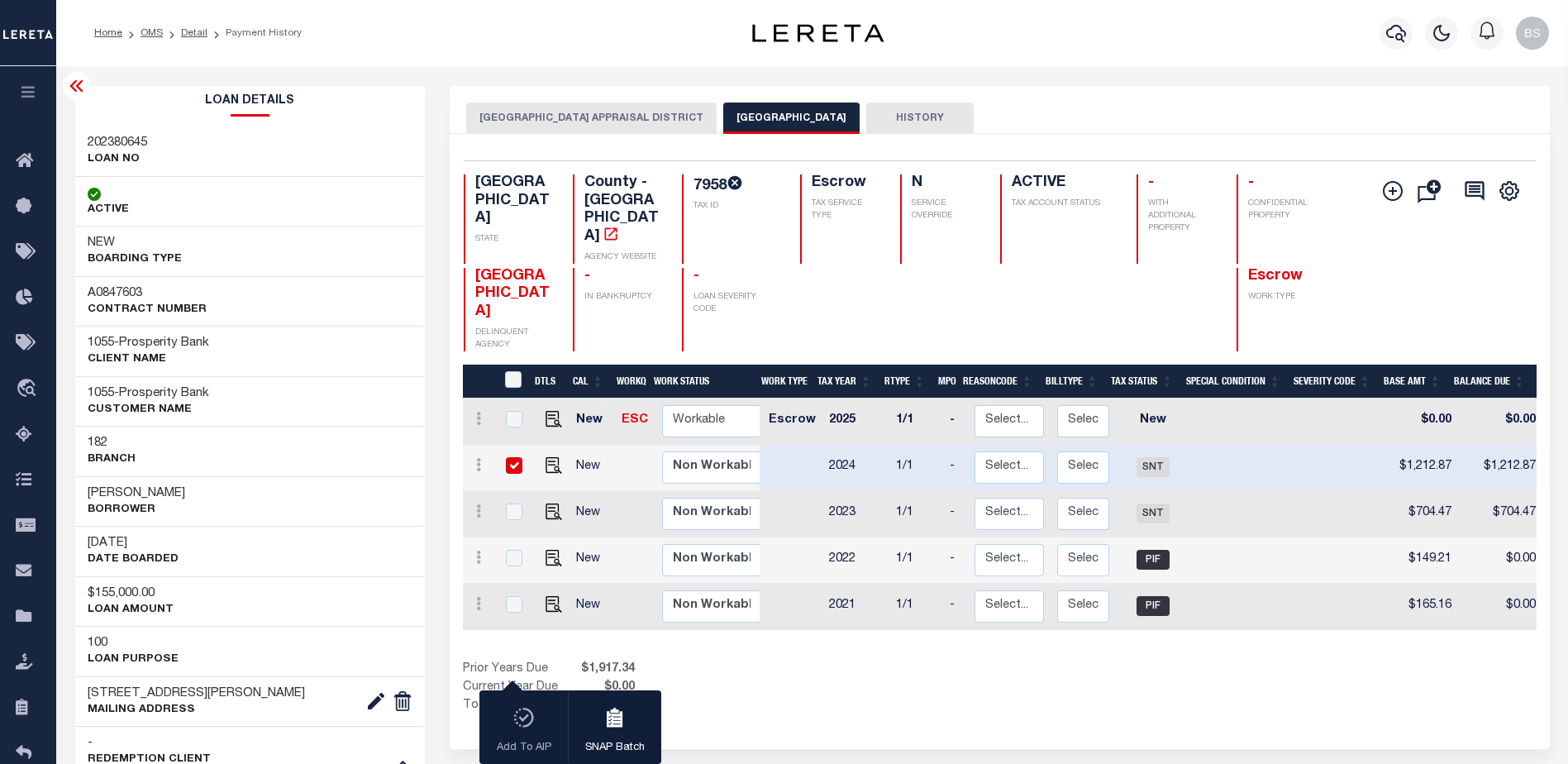
click at [511, 457] on input "checkbox" at bounding box center [514, 465] width 17 height 17
checkbox input "false"
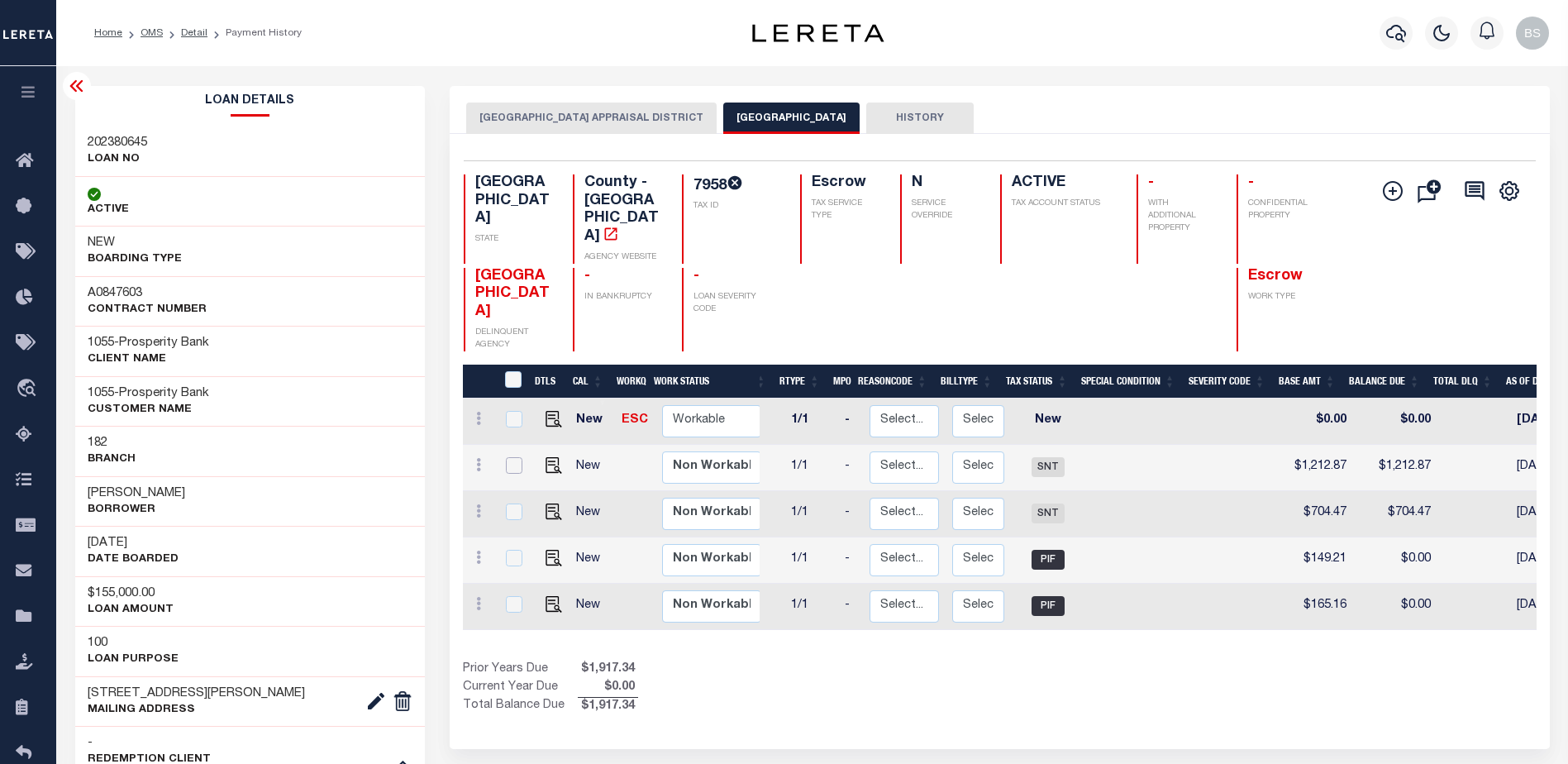
scroll to position [0, 216]
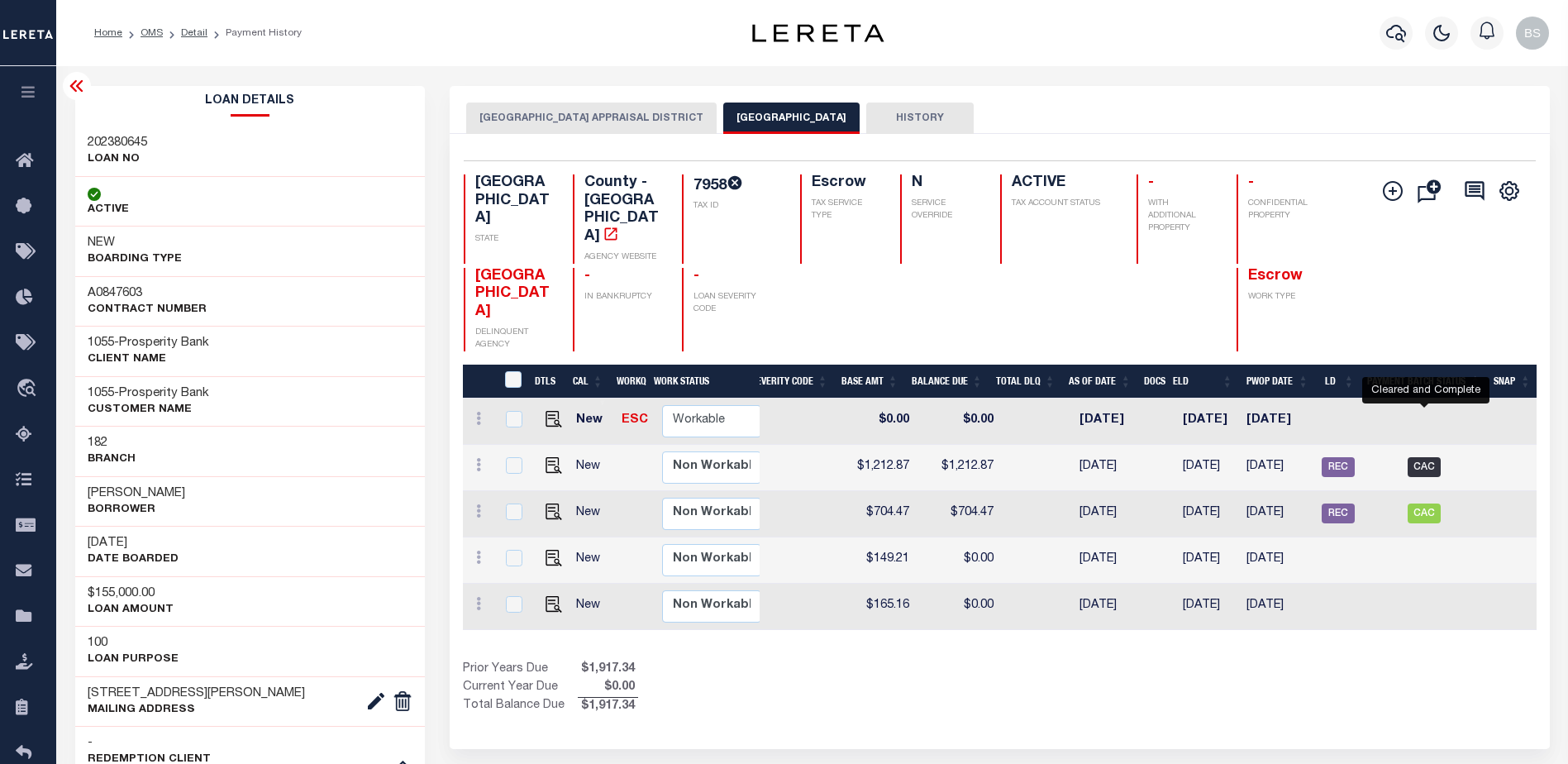
click at [1420, 457] on span "CAC" at bounding box center [1425, 466] width 33 height 20
checkbox input "true"
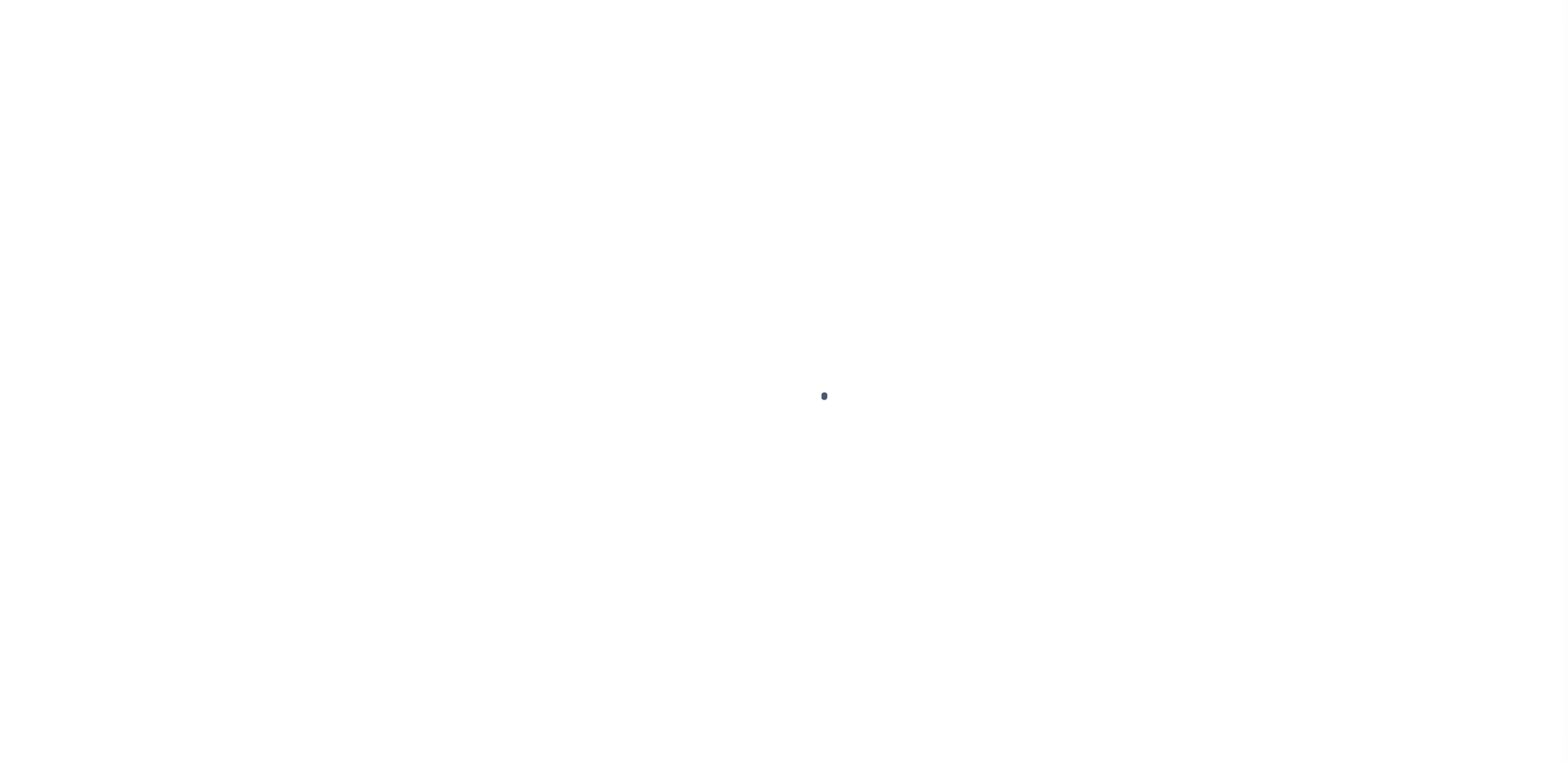
select select "SNT"
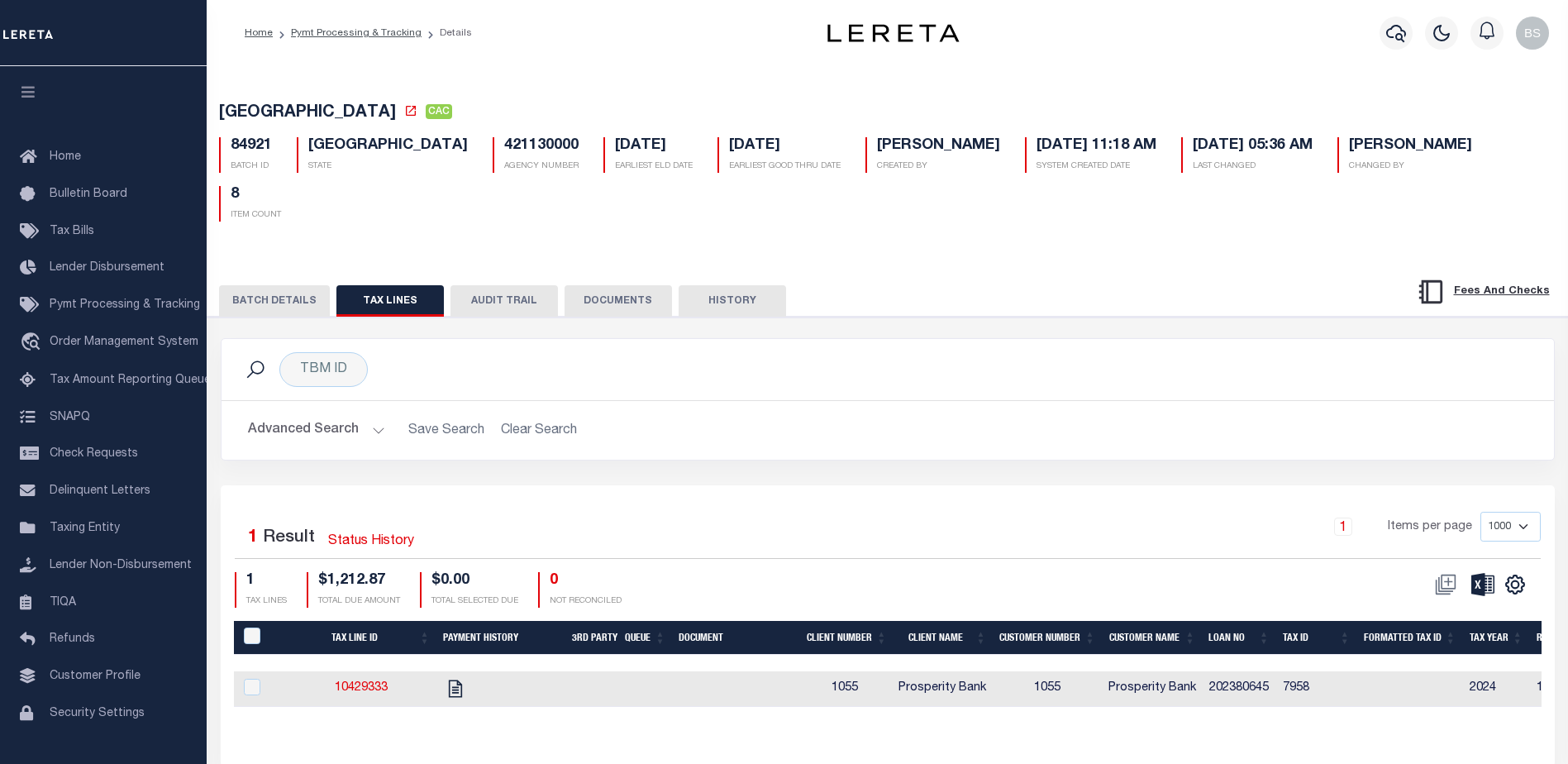
click at [736, 285] on button "HISTORY" at bounding box center [732, 301] width 107 height 32
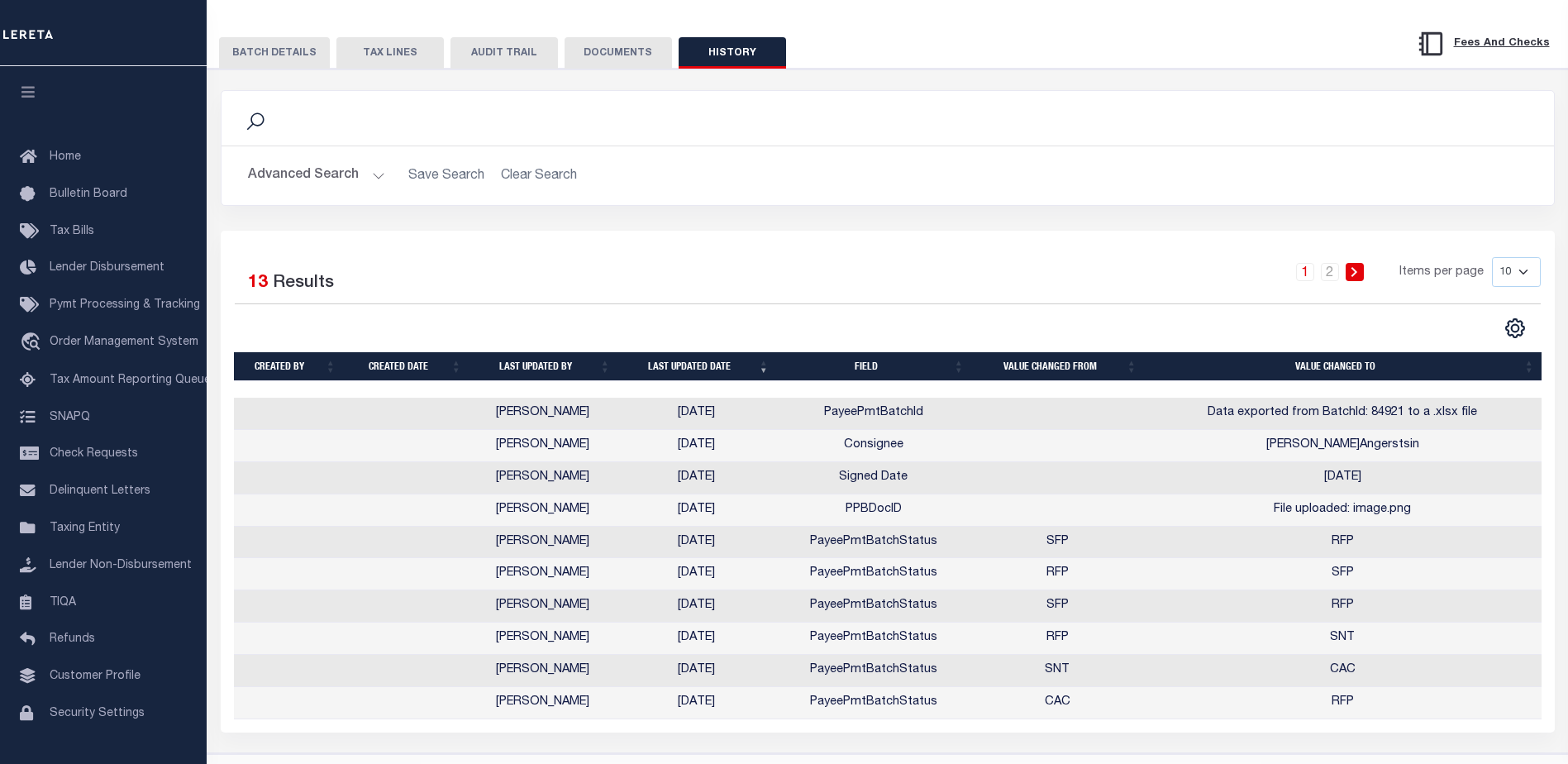
click at [1523, 257] on select "10 25 50 100" at bounding box center [1516, 272] width 48 height 30
select select "100"
click at [1492, 257] on select "10 25 50 100" at bounding box center [1516, 272] width 48 height 30
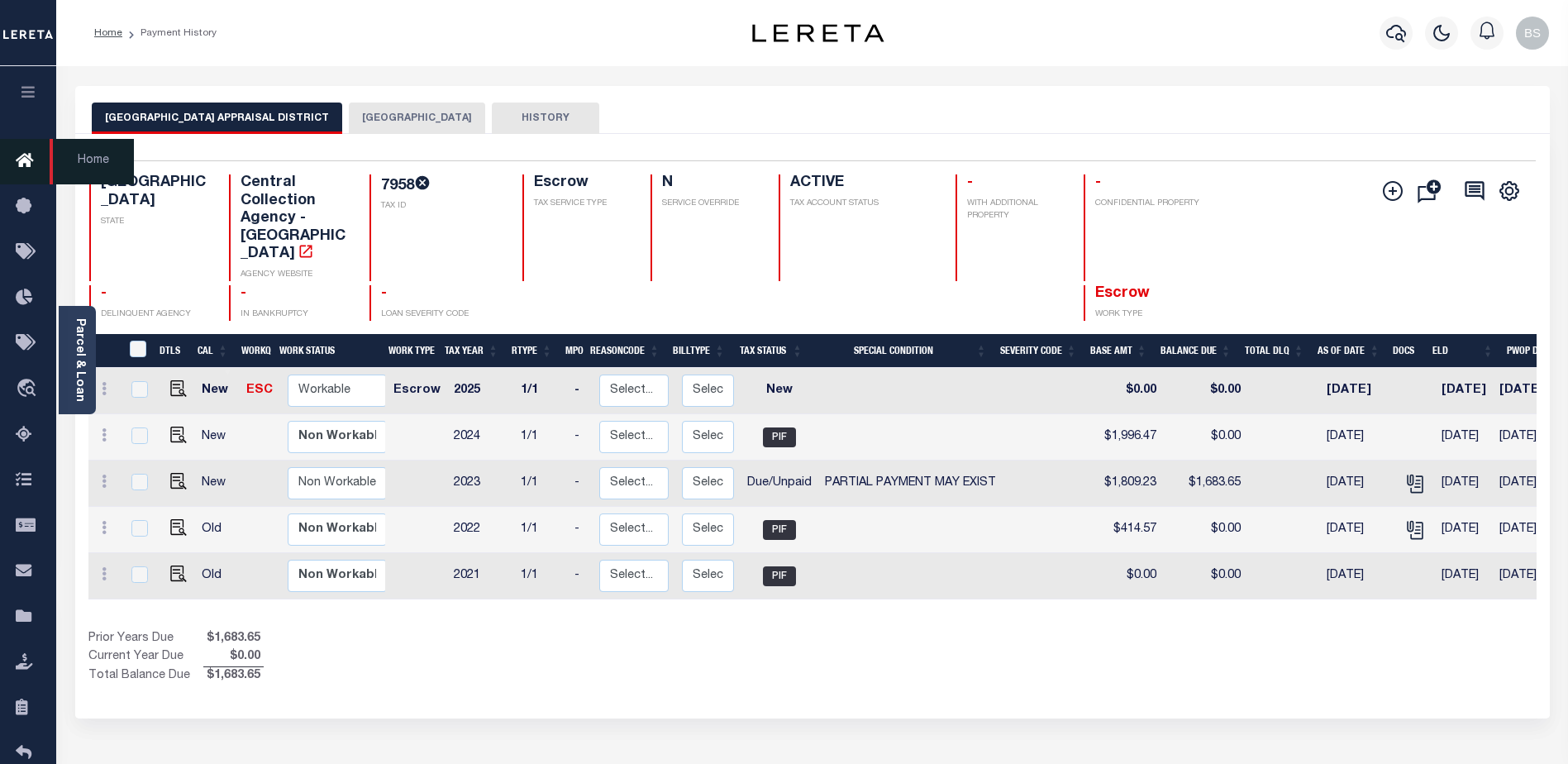
click at [26, 164] on icon at bounding box center [29, 161] width 26 height 20
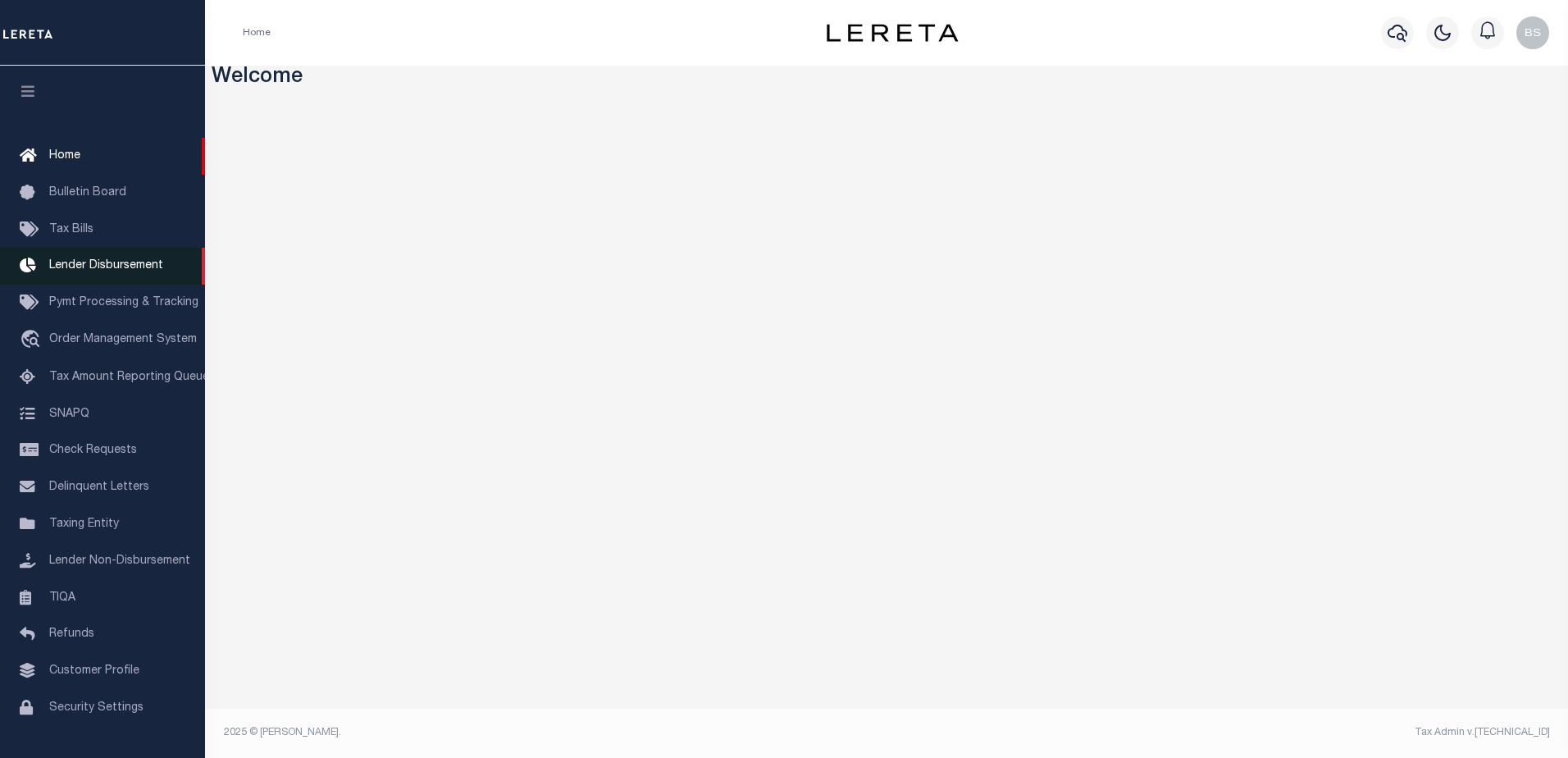
click at [89, 271] on span "Lender Disbursement" at bounding box center [106, 265] width 114 height 11
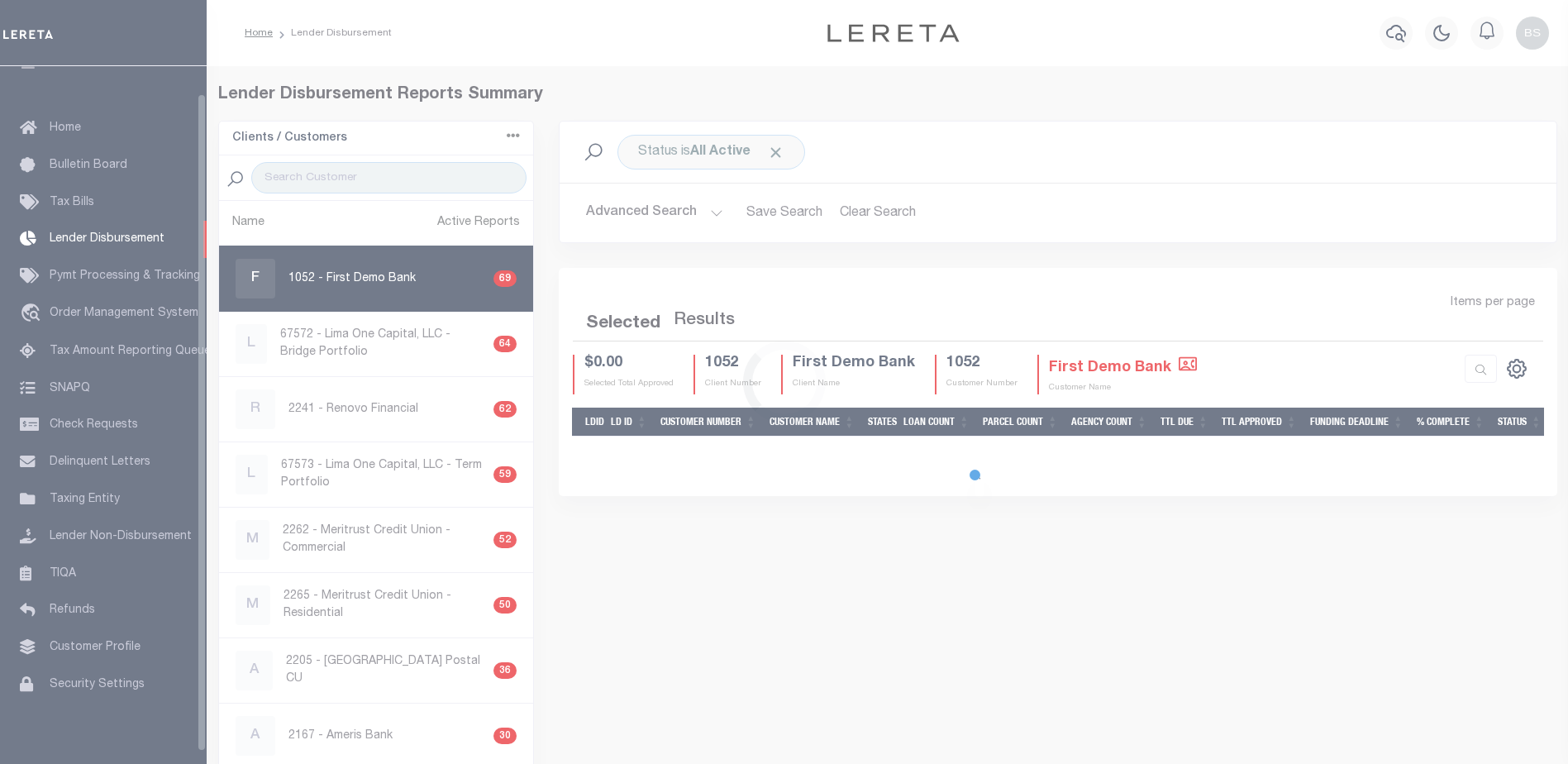
scroll to position [29, 0]
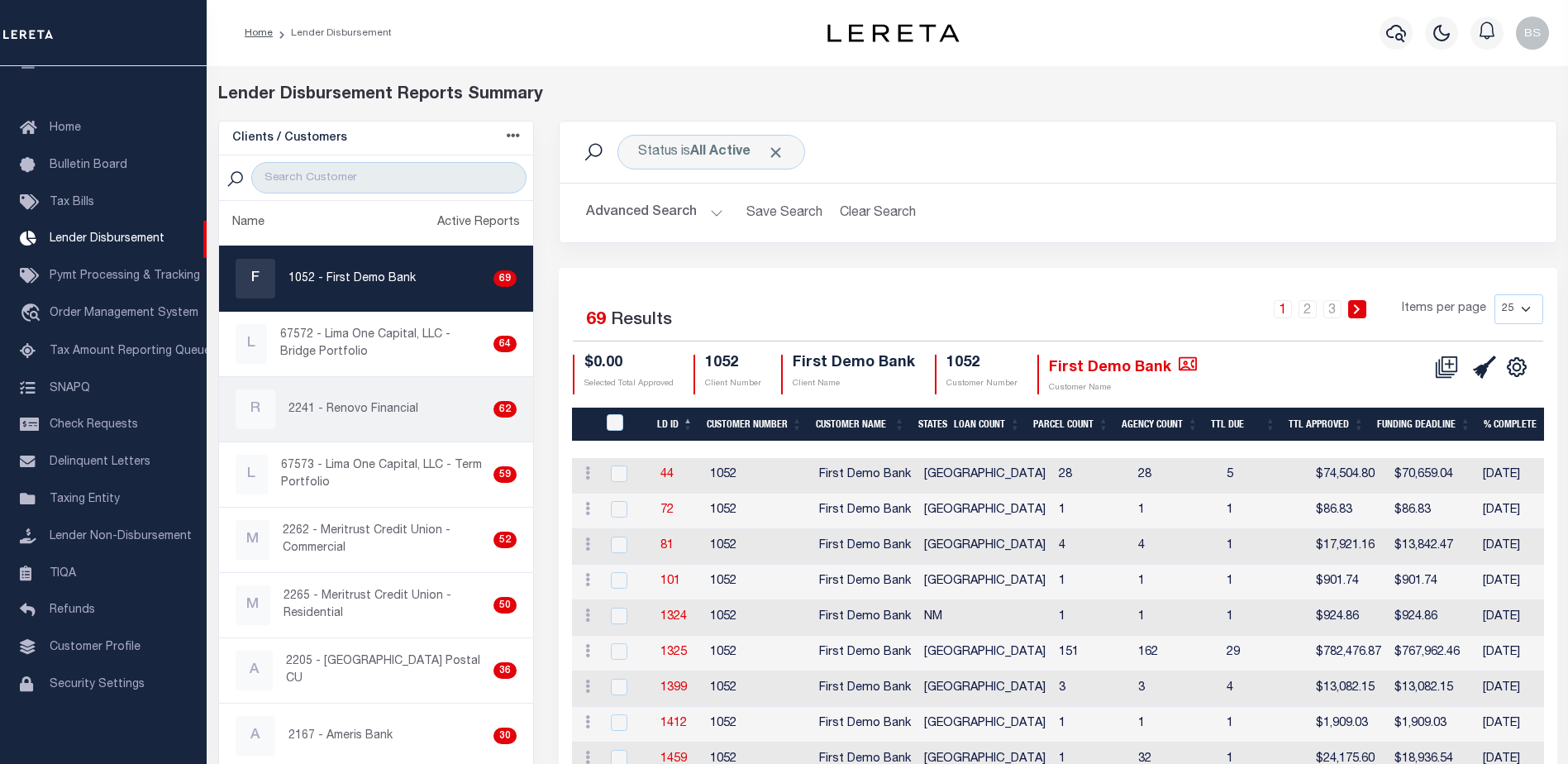
click at [362, 415] on p "2241 - Renovo Financial" at bounding box center [353, 410] width 129 height 18
checkbox input "true"
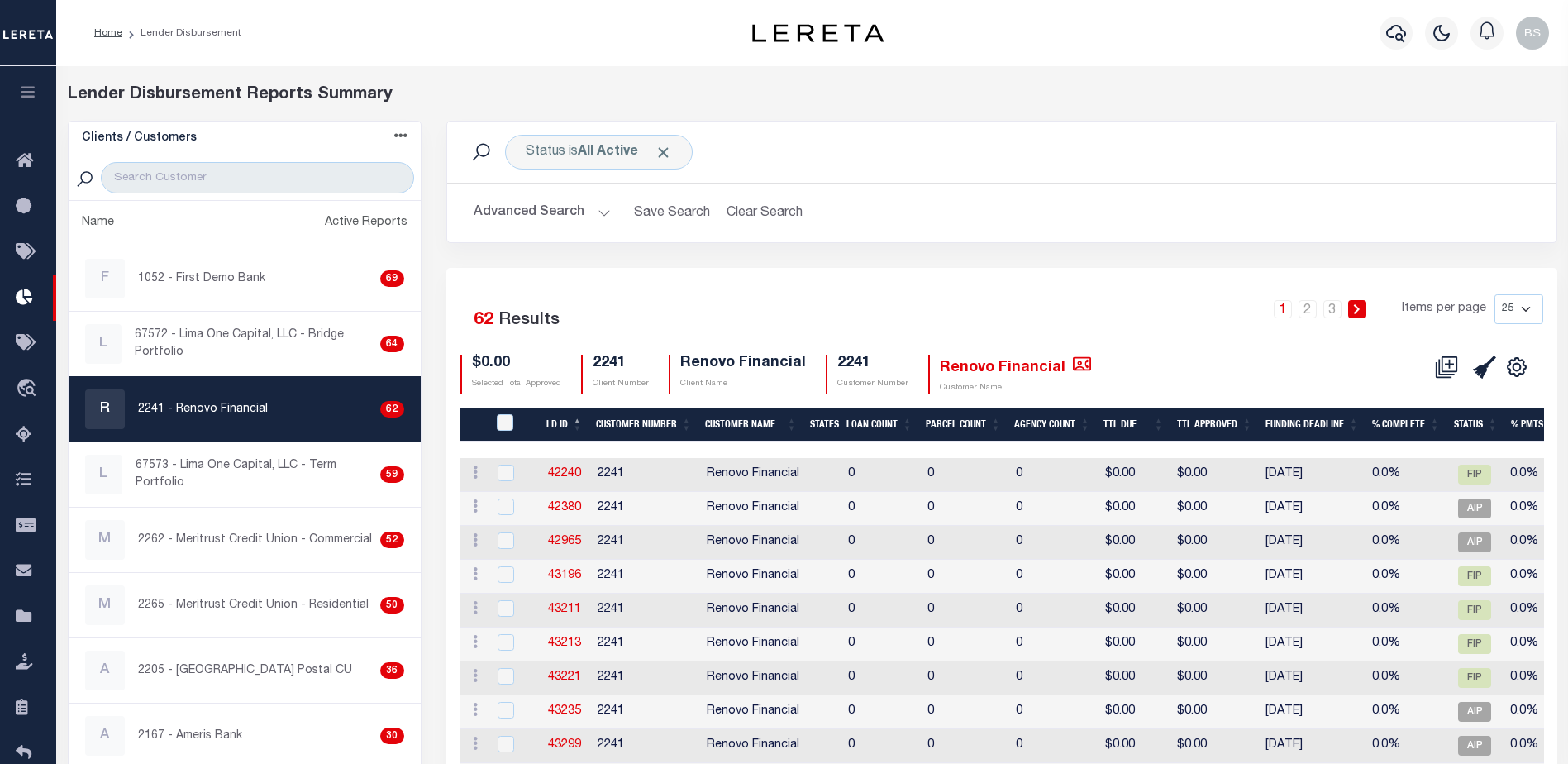
click at [601, 213] on button "Advanced Search" at bounding box center [542, 213] width 137 height 33
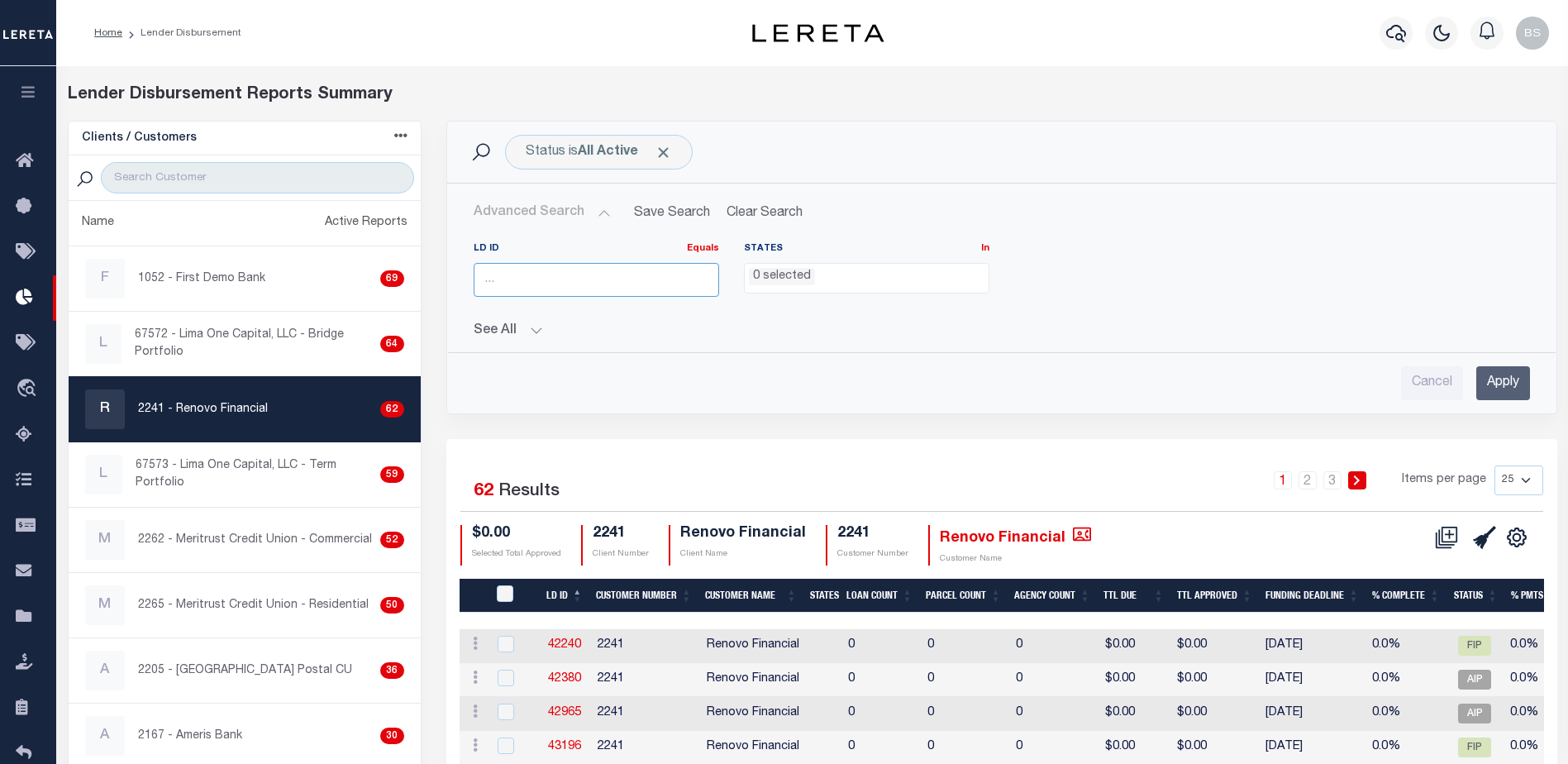
drag, startPoint x: 575, startPoint y: 293, endPoint x: 578, endPoint y: 283, distance: 10.4
click at [578, 287] on input "number" at bounding box center [596, 280] width 245 height 34
click at [578, 283] on input "number" at bounding box center [596, 280] width 245 height 34
type input "45924"
click at [1498, 386] on input "Apply" at bounding box center [1503, 383] width 54 height 34
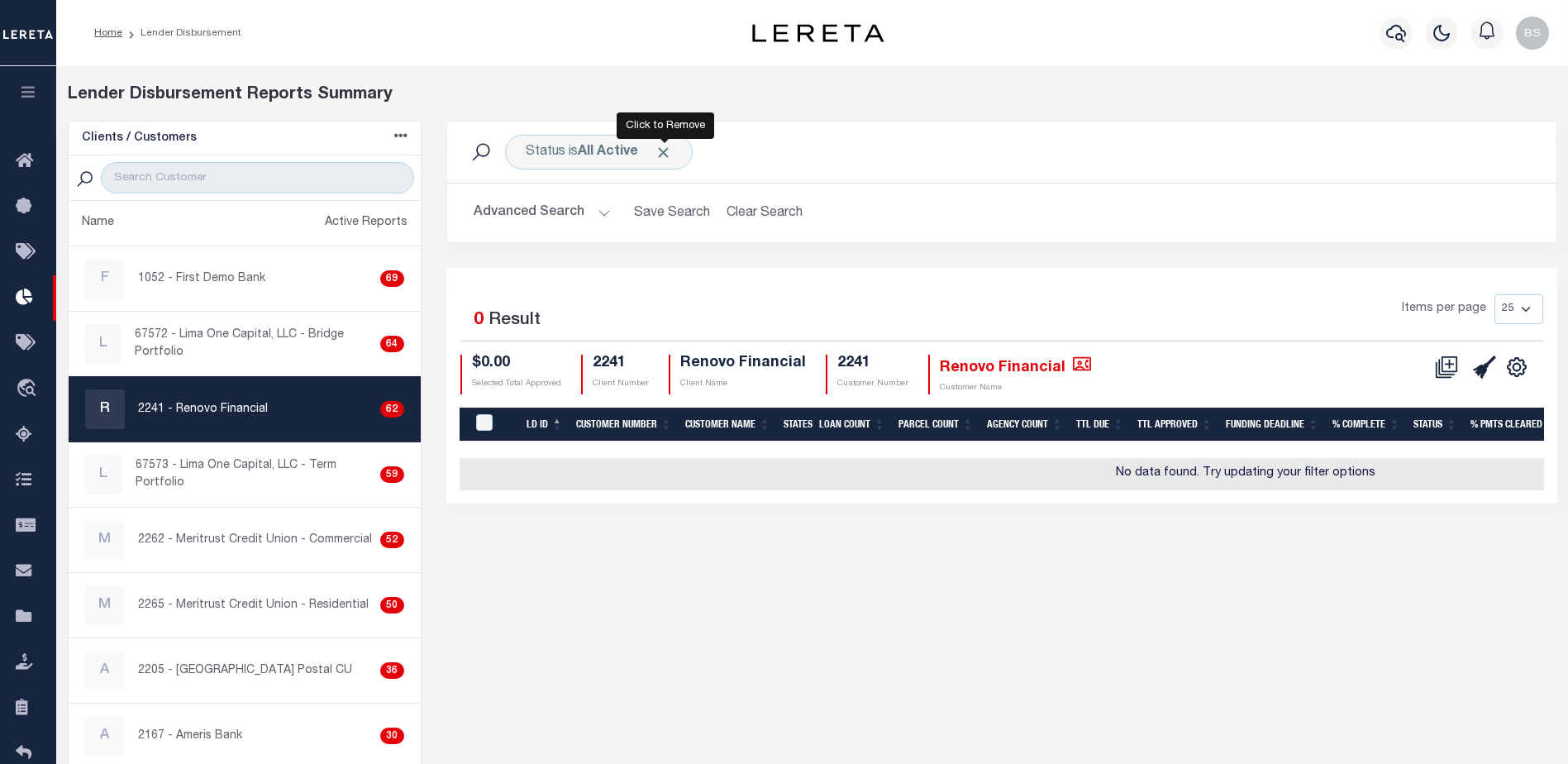
click at [670, 152] on span "Click to Remove" at bounding box center [663, 152] width 18 height 18
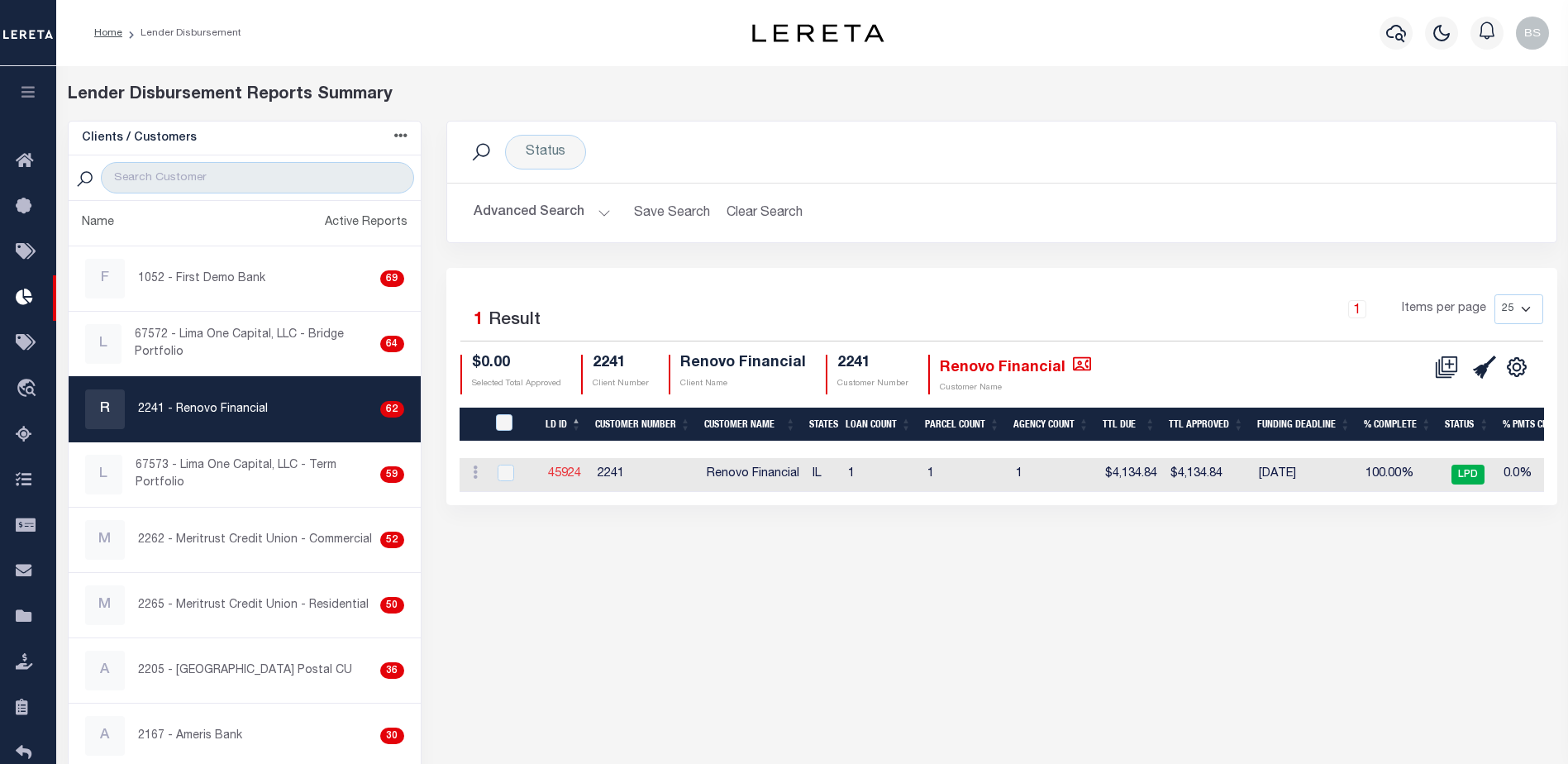
click at [554, 468] on link "45924" at bounding box center [565, 474] width 33 height 11
checkbox input "true"
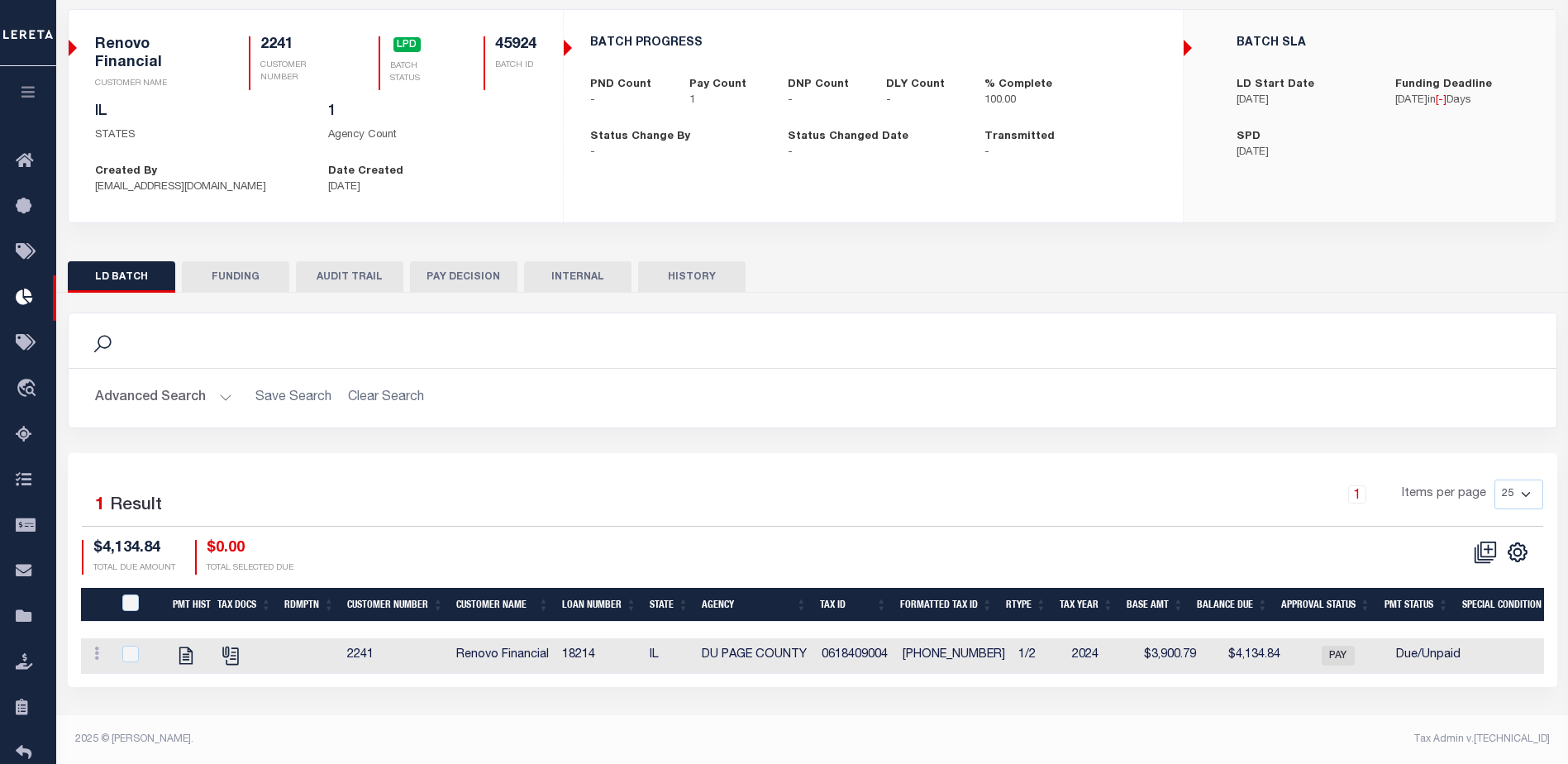
scroll to position [113, 0]
click at [185, 659] on icon "" at bounding box center [186, 655] width 21 height 21
checkbox input "true"
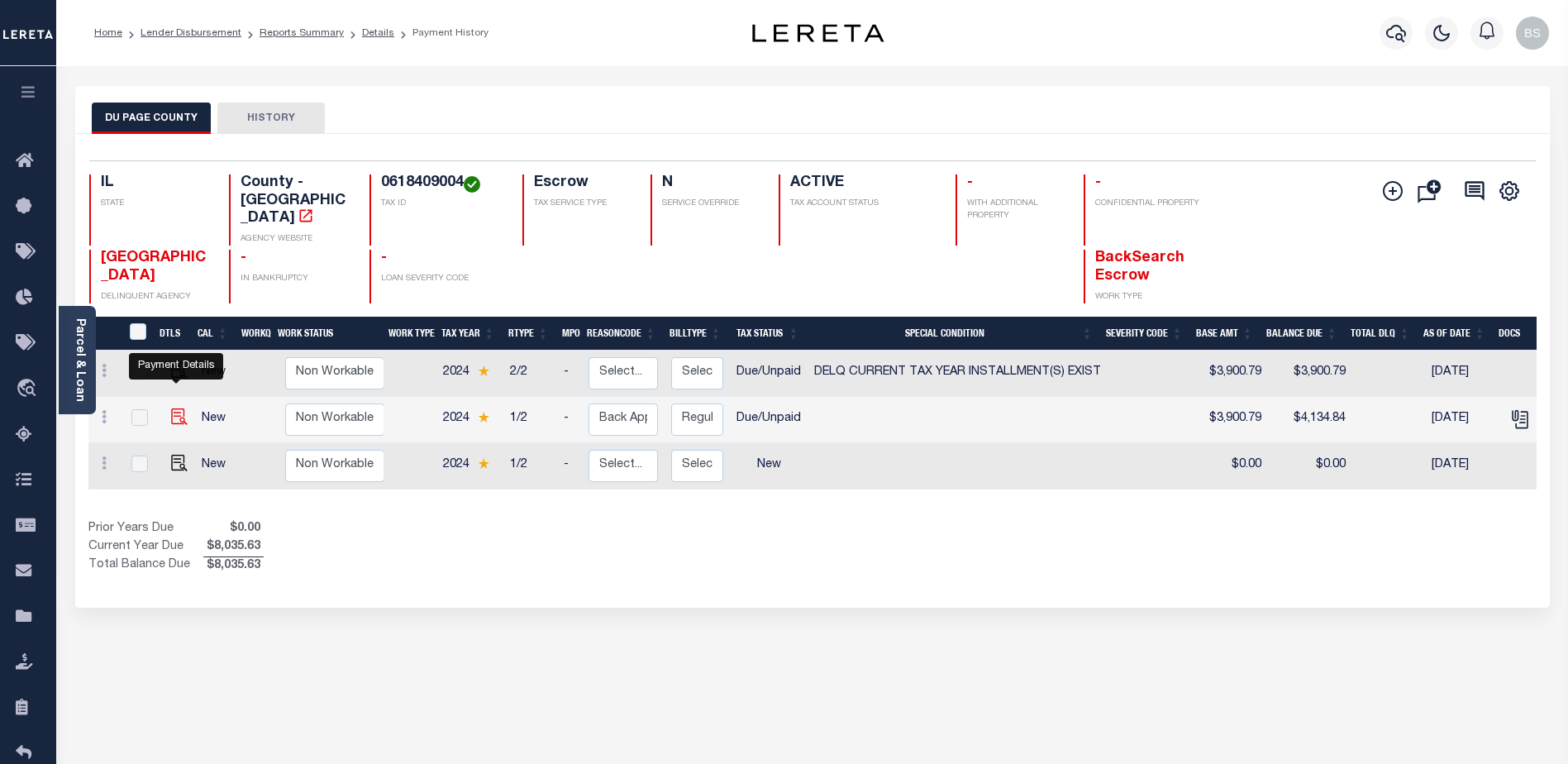
click at [174, 408] on img "" at bounding box center [179, 416] width 17 height 17
checkbox input "true"
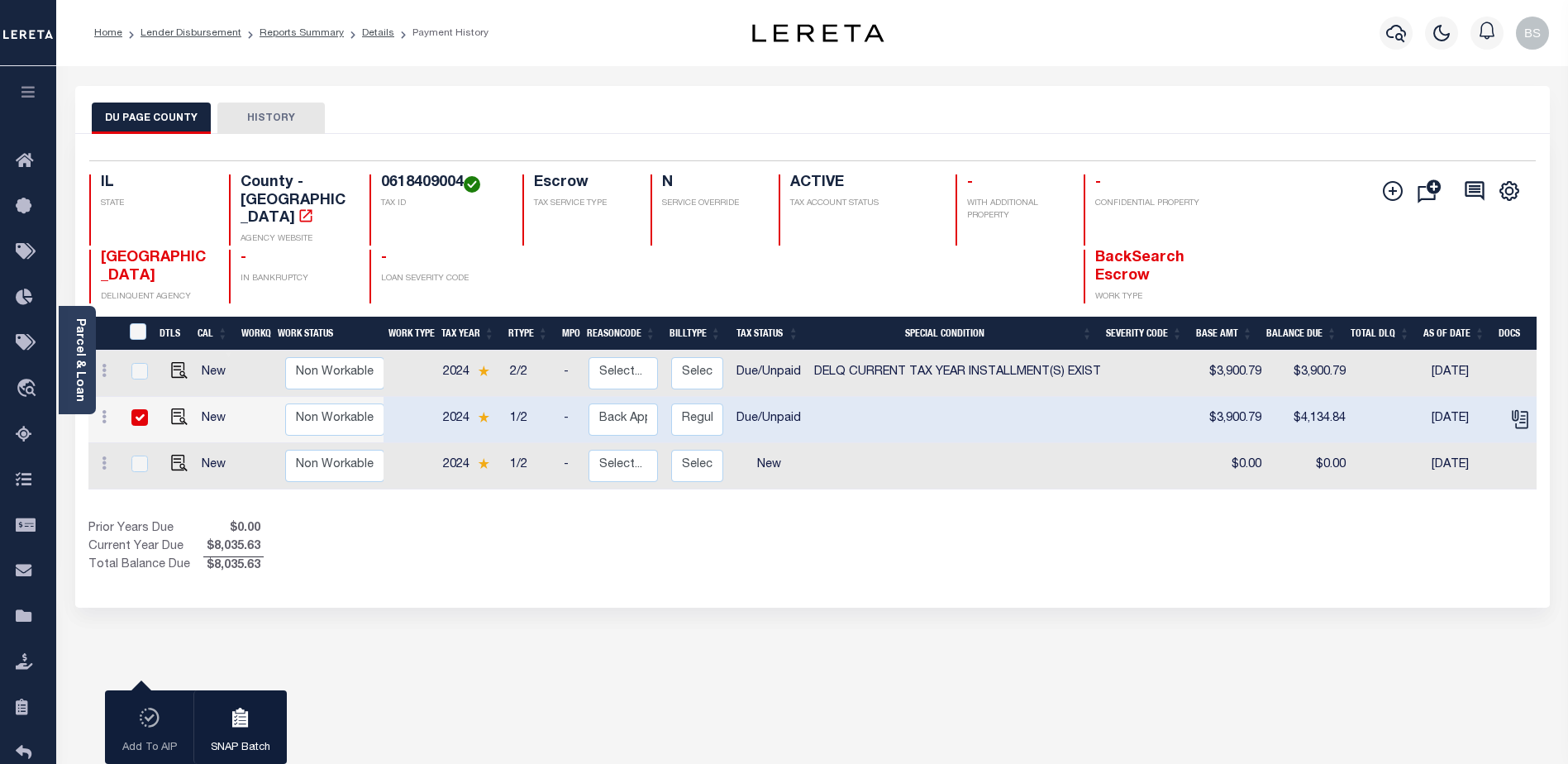
click at [135, 409] on input "checkbox" at bounding box center [139, 417] width 17 height 17
checkbox input "false"
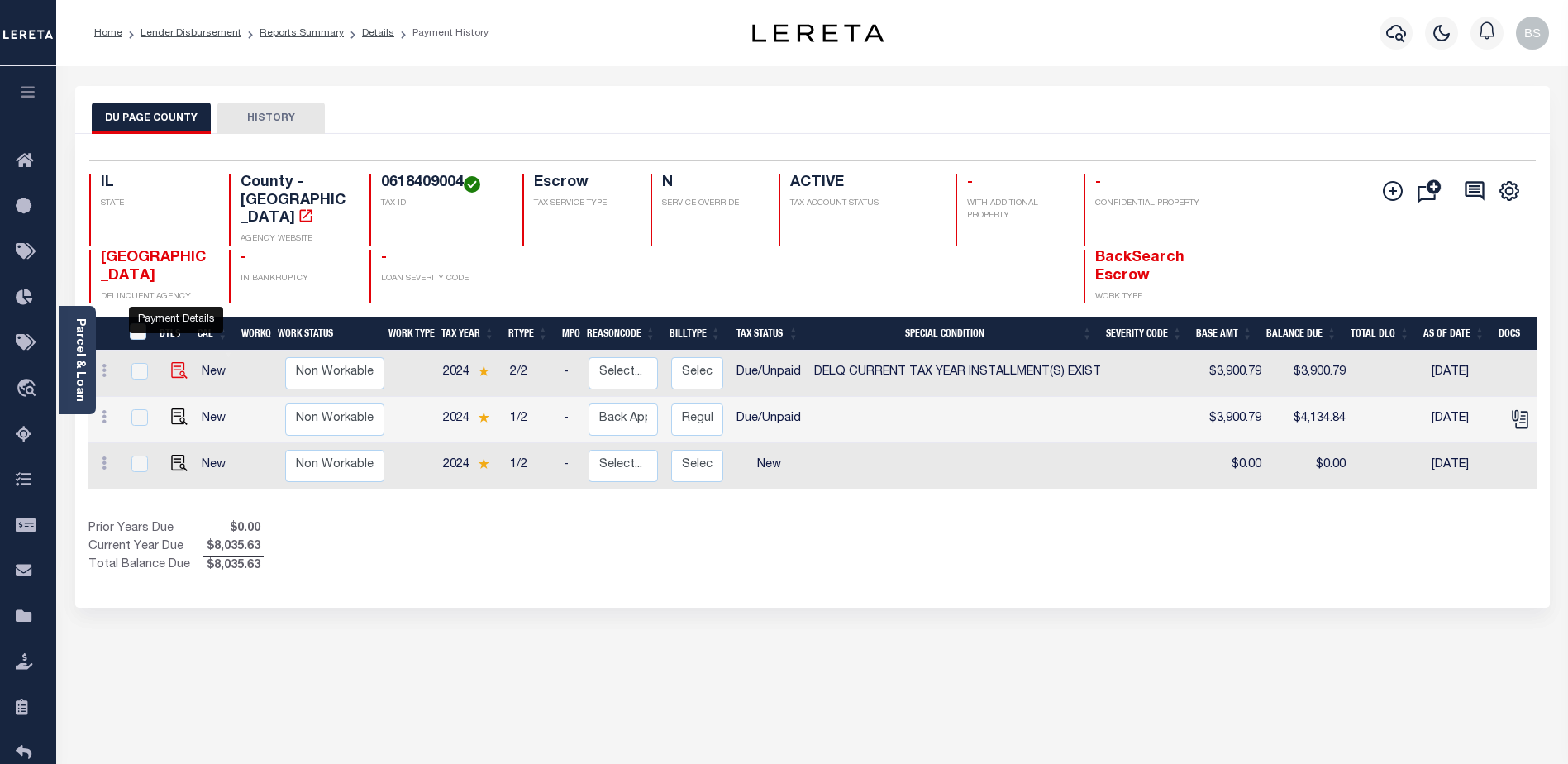
click at [175, 362] on img "" at bounding box center [179, 370] width 17 height 17
checkbox input "true"
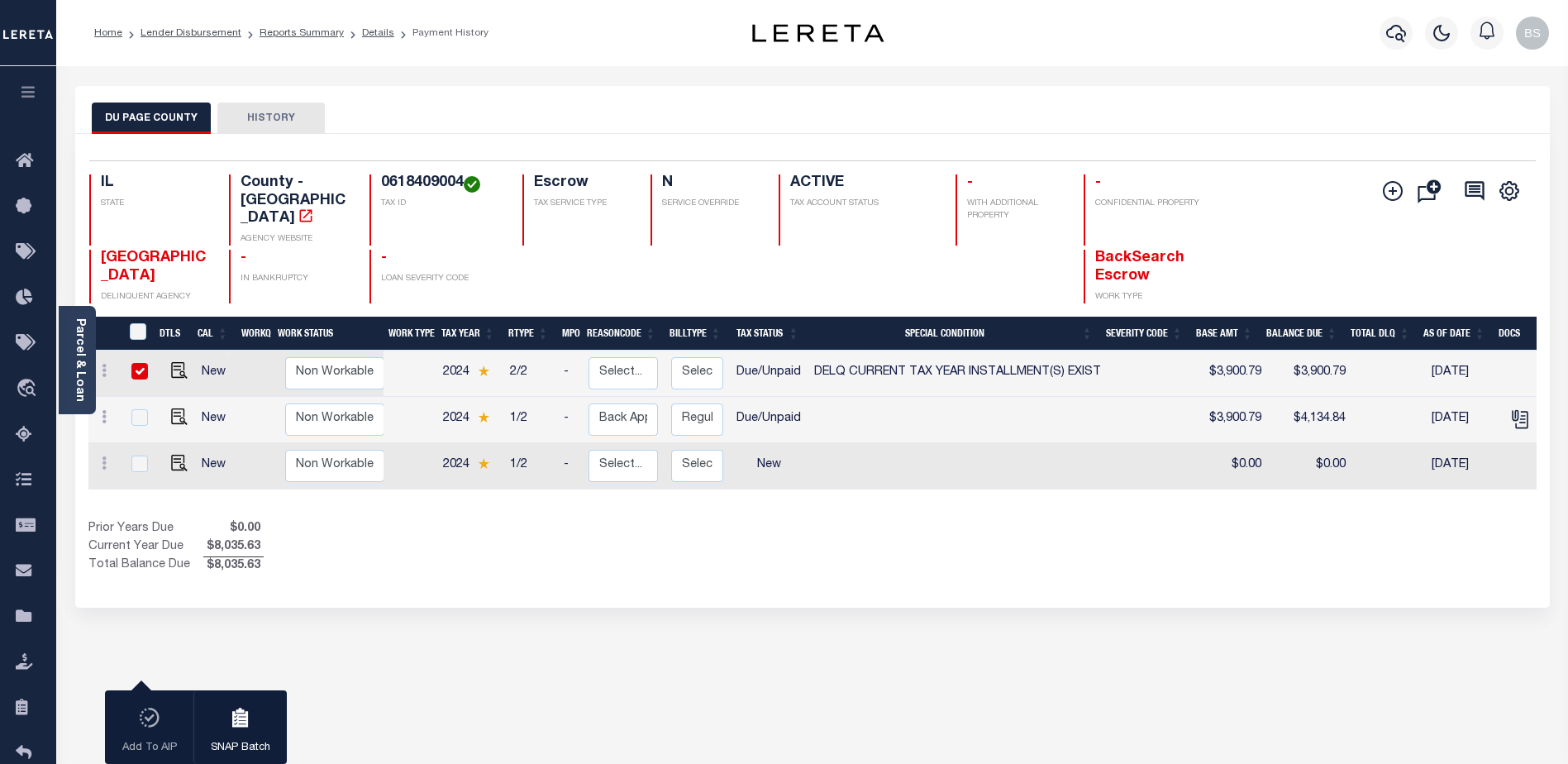
drag, startPoint x: 136, startPoint y: 339, endPoint x: 143, endPoint y: 346, distance: 9.9
click at [136, 350] on td at bounding box center [137, 373] width 34 height 47
checkbox input "false"
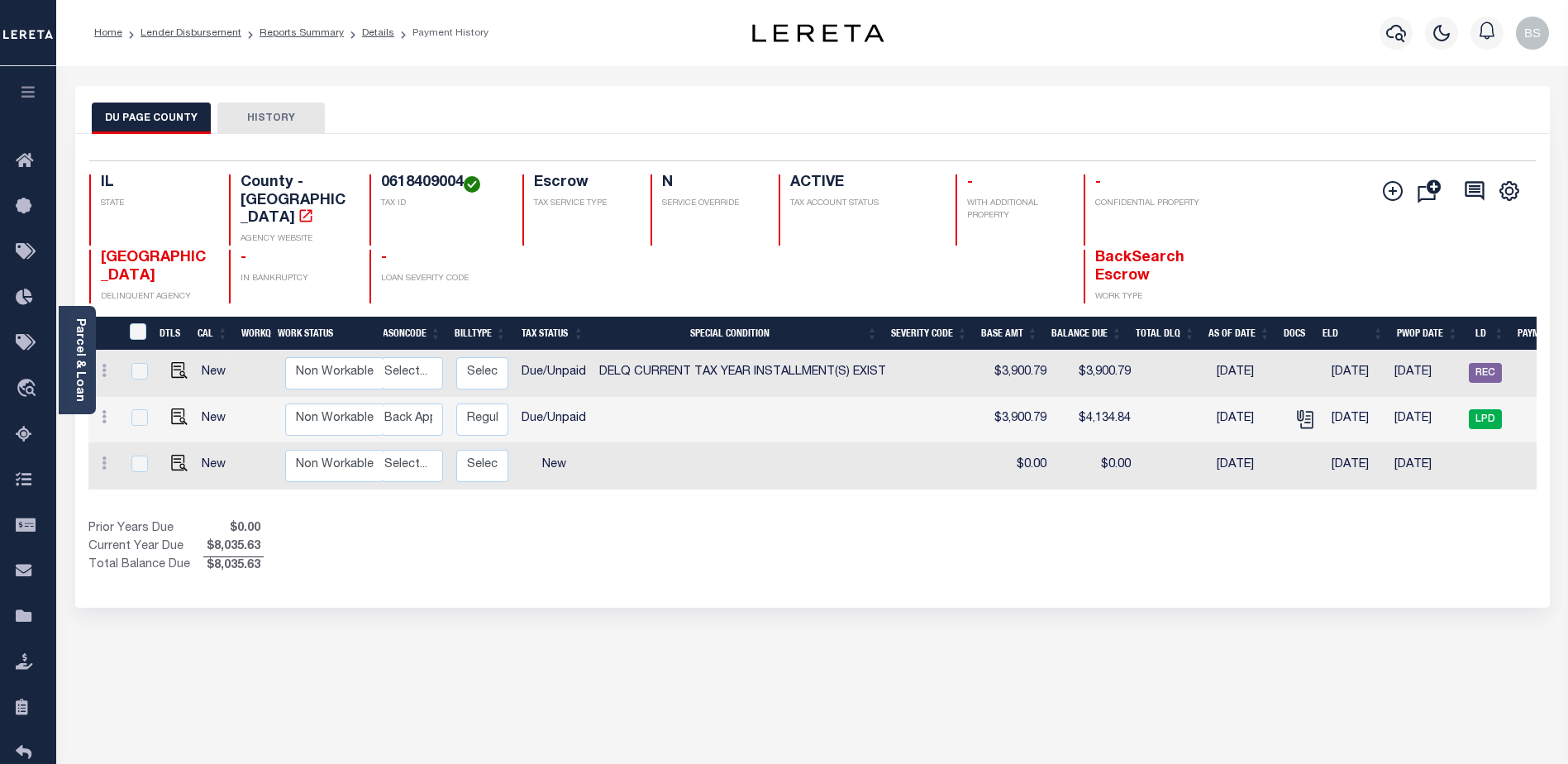
scroll to position [0, 326]
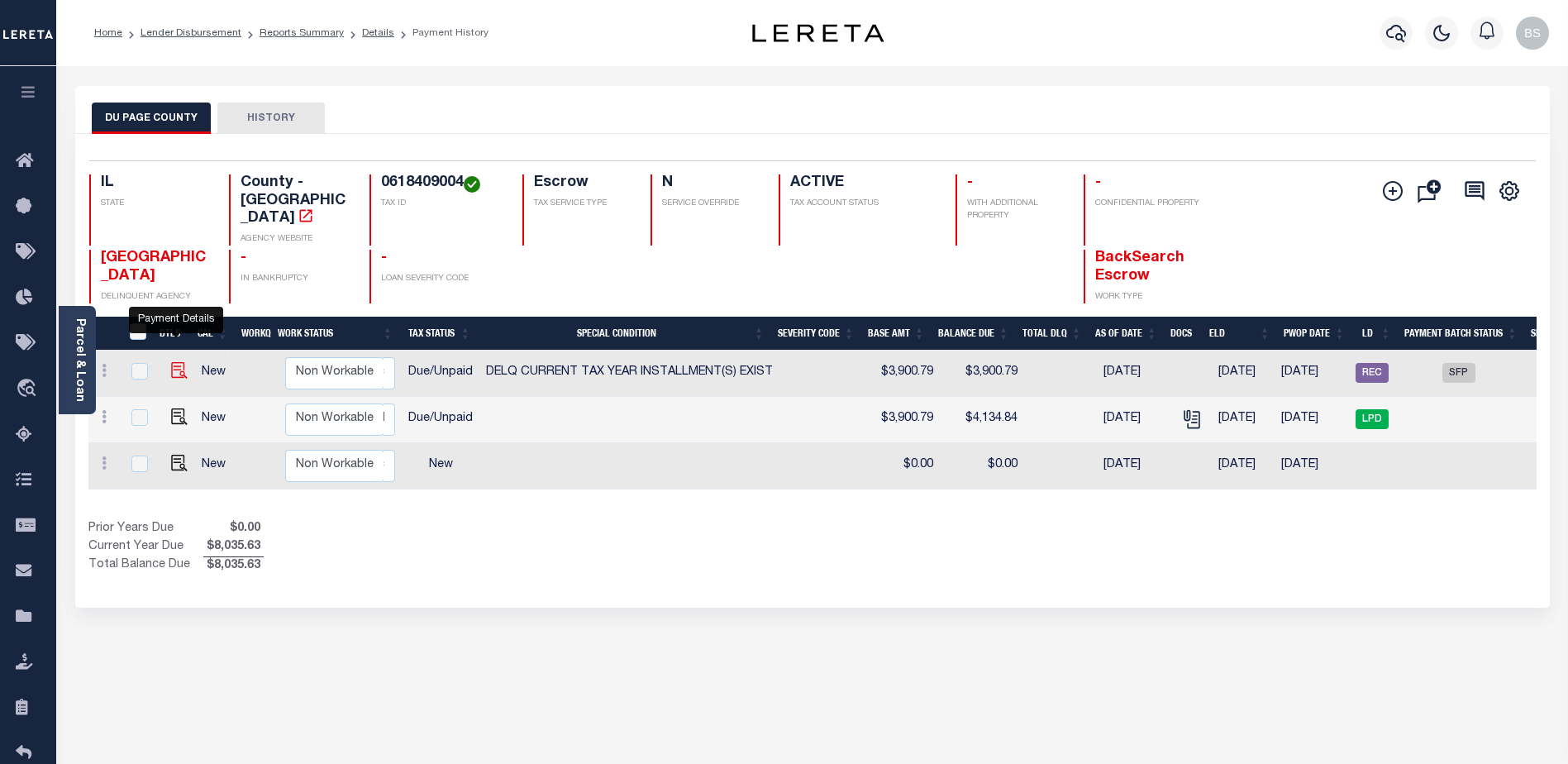
click at [173, 362] on img "" at bounding box center [179, 370] width 17 height 17
checkbox input "true"
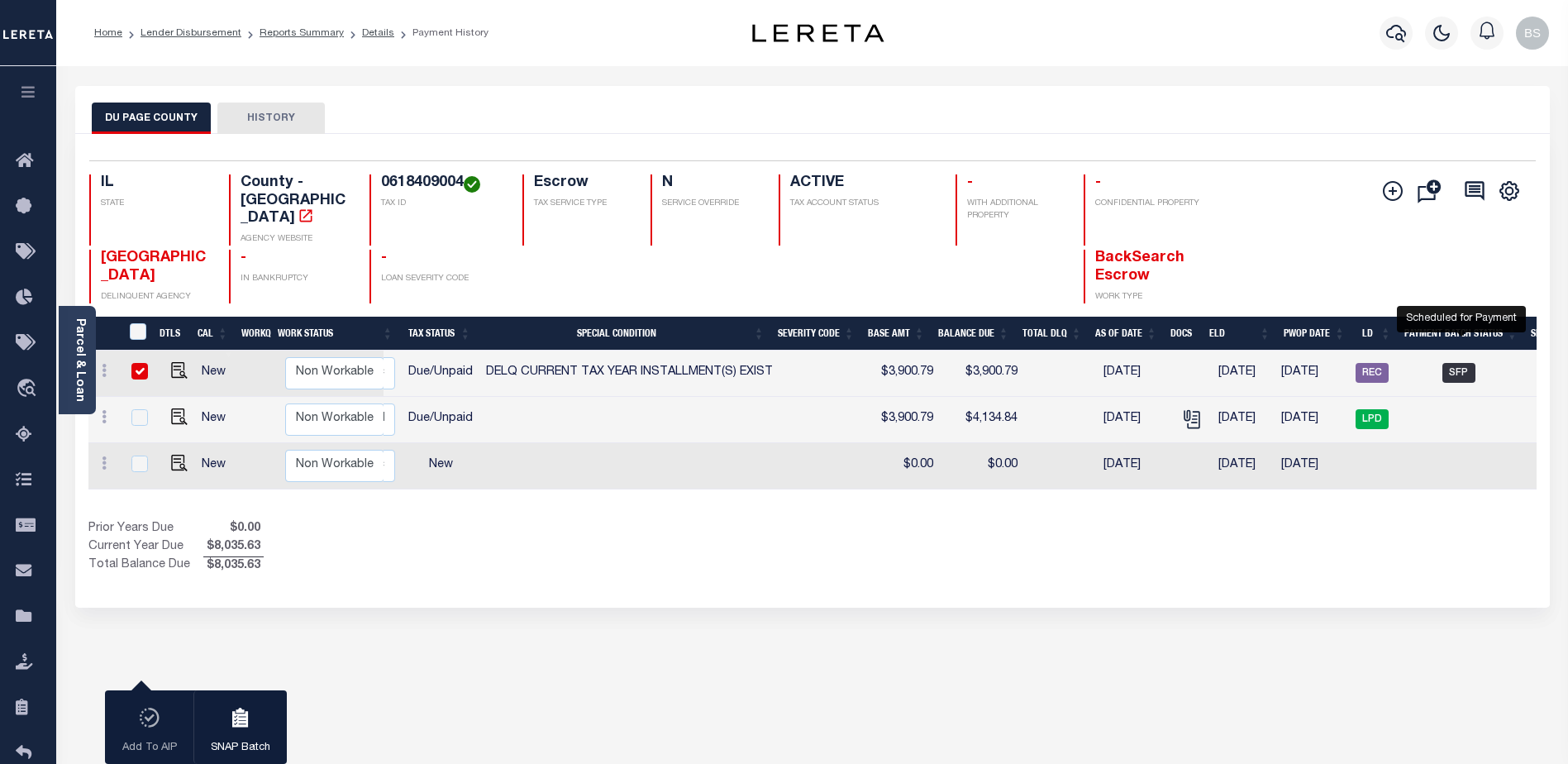
click at [1467, 363] on span "SFP" at bounding box center [1459, 372] width 33 height 20
checkbox input "false"
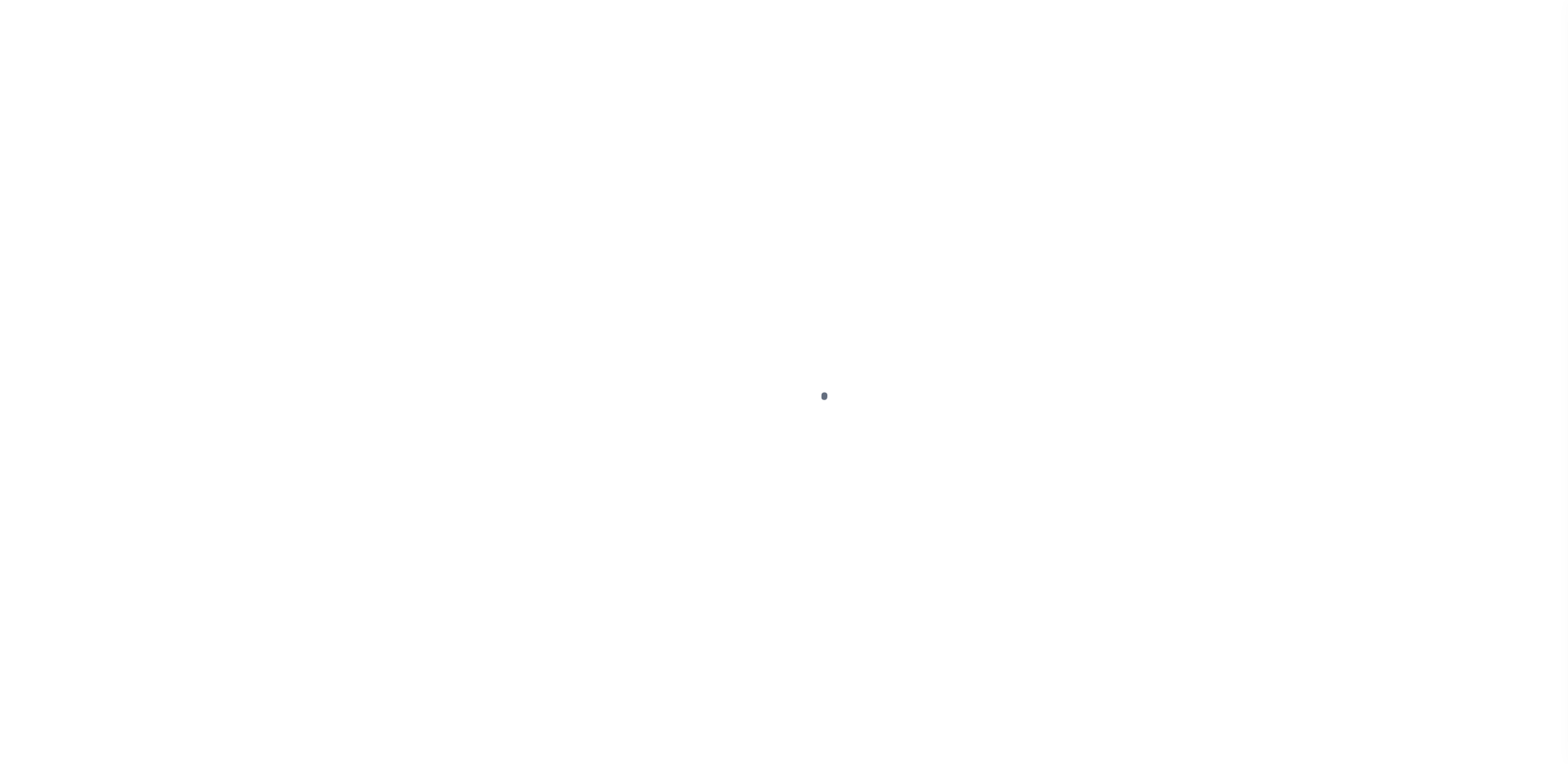
select select "DUE"
select select "17"
select select "DUE"
select select "17"
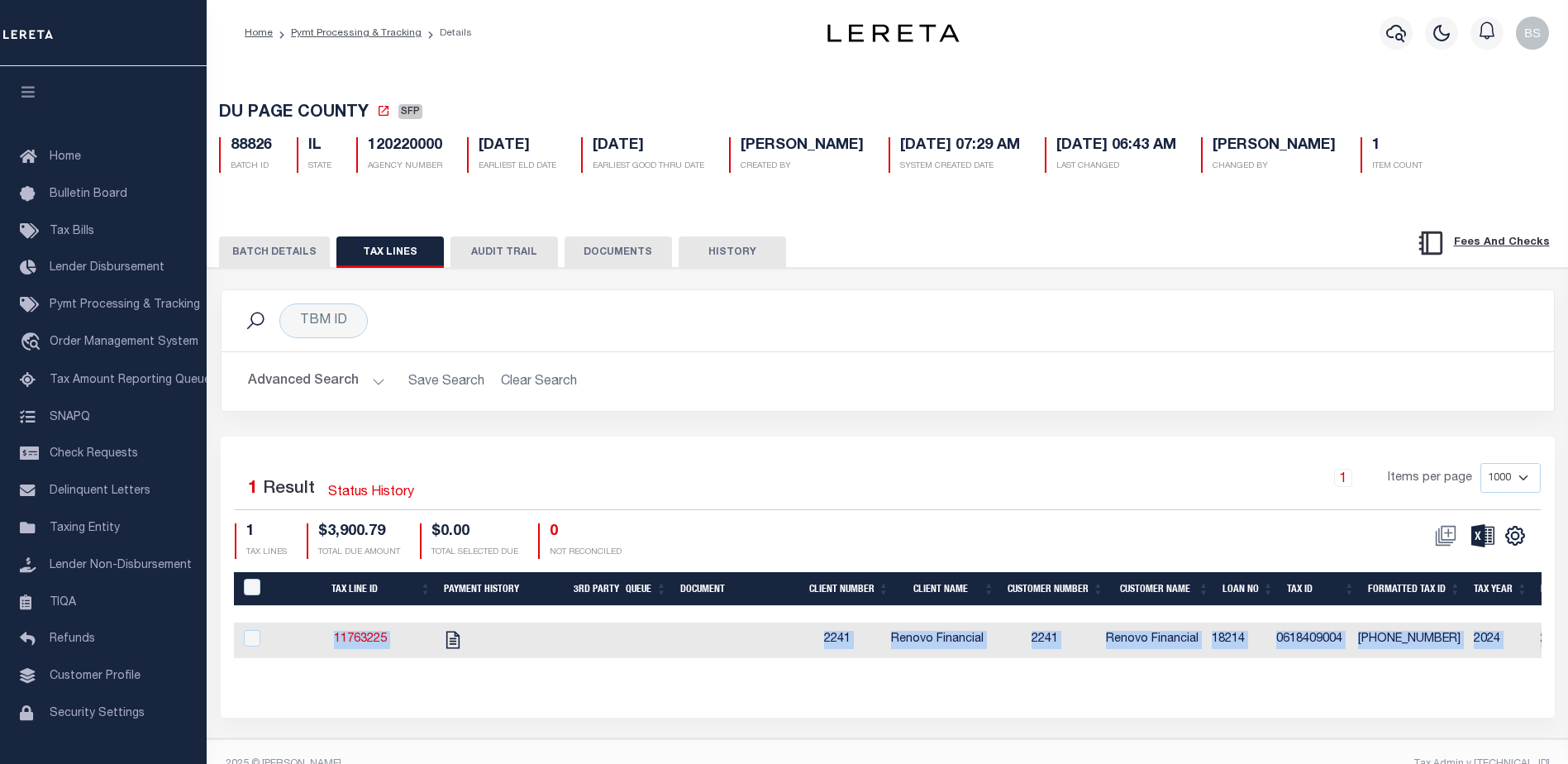
drag, startPoint x: 796, startPoint y: 673, endPoint x: 935, endPoint y: 675, distance: 139.0
click at [961, 678] on div "Tax Line ID Payment History 3rd Party Queue Document Client Number Client Name …" at bounding box center [888, 628] width 1308 height 113
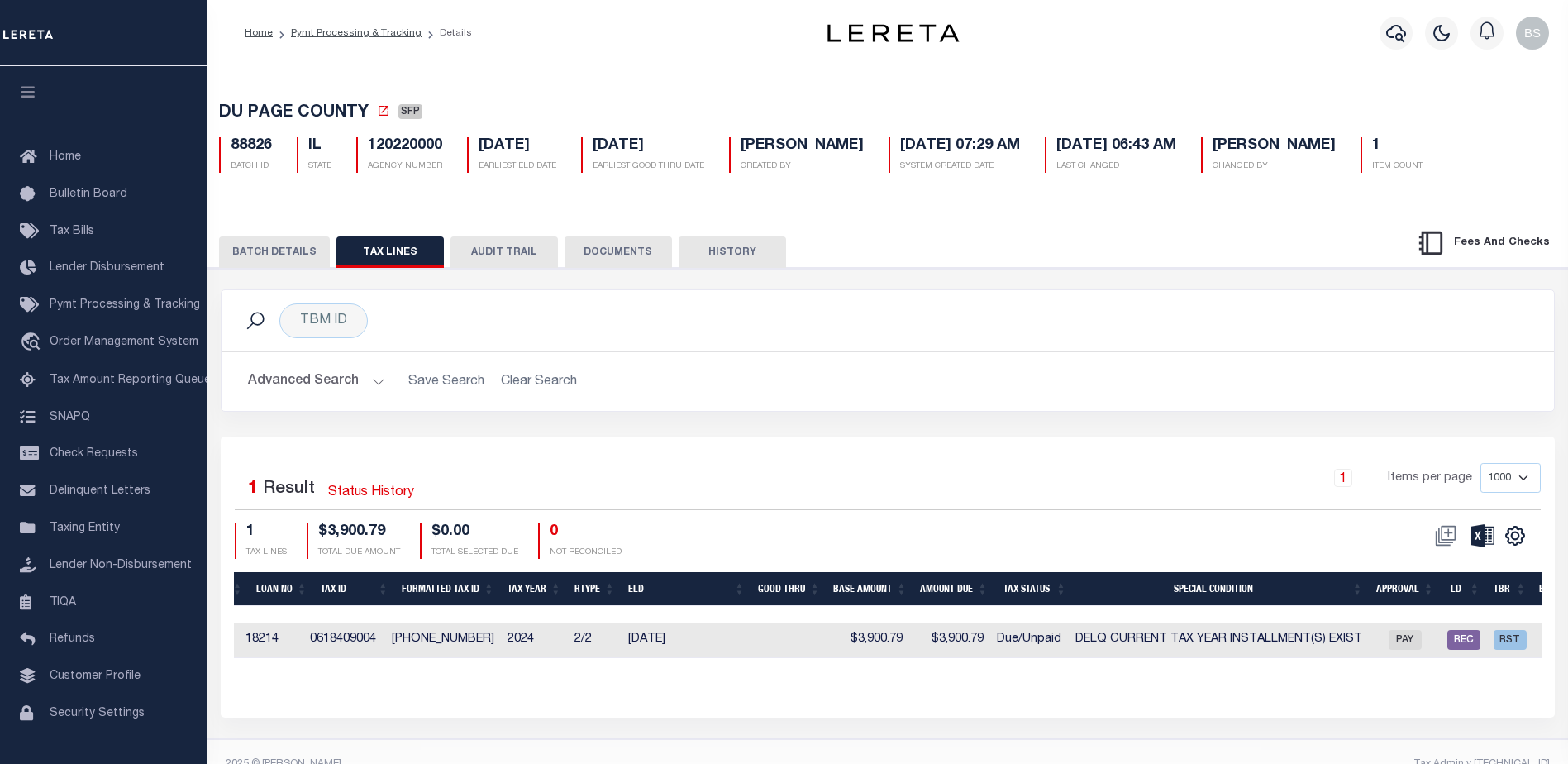
click at [1188, 535] on div "CSV Export Selected Print Show Filter Show Search Columns 0: PayeePaymentBatchId" at bounding box center [1214, 541] width 653 height 35
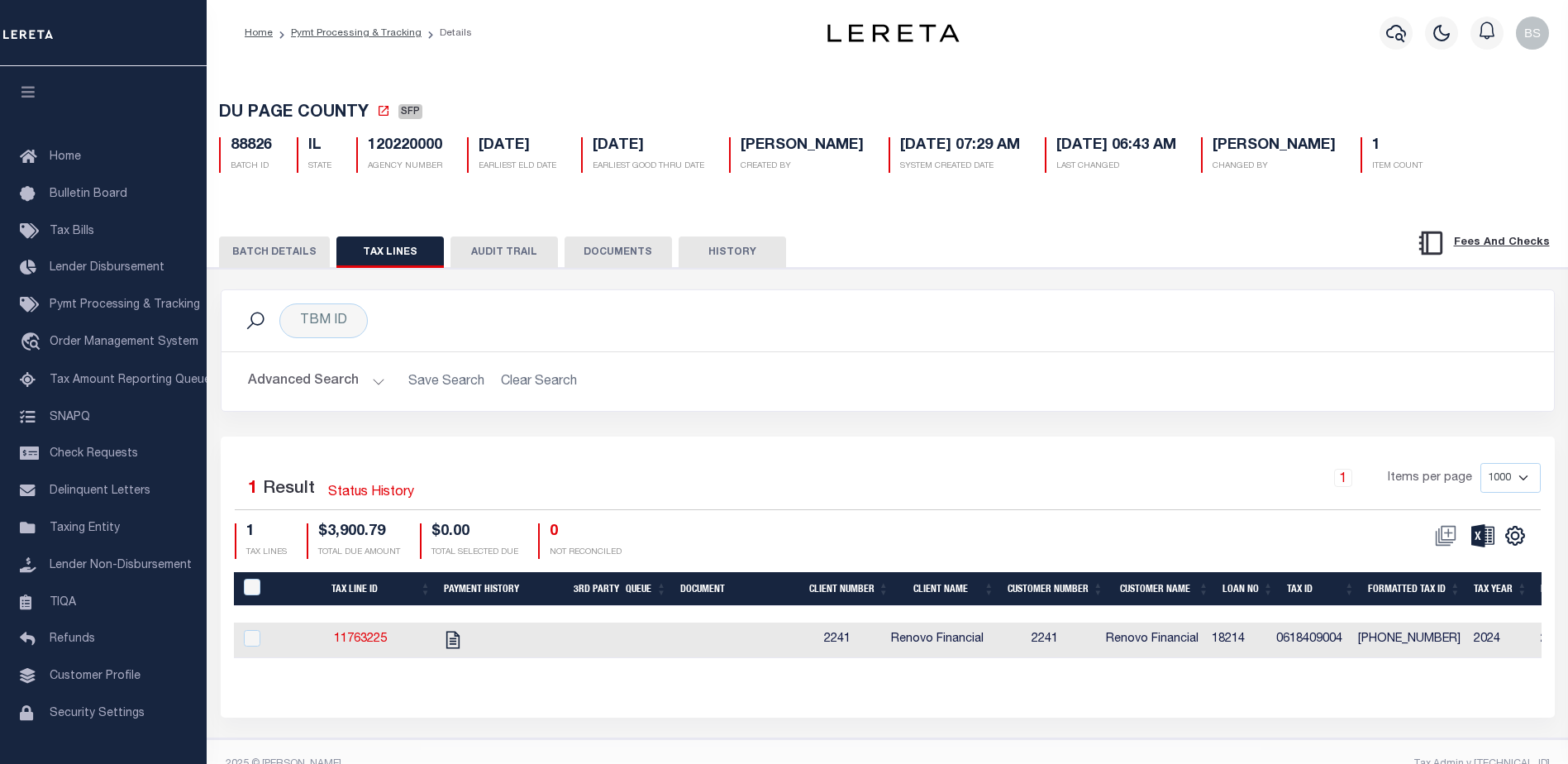
click at [920, 324] on div "TBM ID Search" at bounding box center [888, 320] width 1306 height 34
click at [304, 248] on button "BATCH DETAILS" at bounding box center [275, 253] width 111 height 32
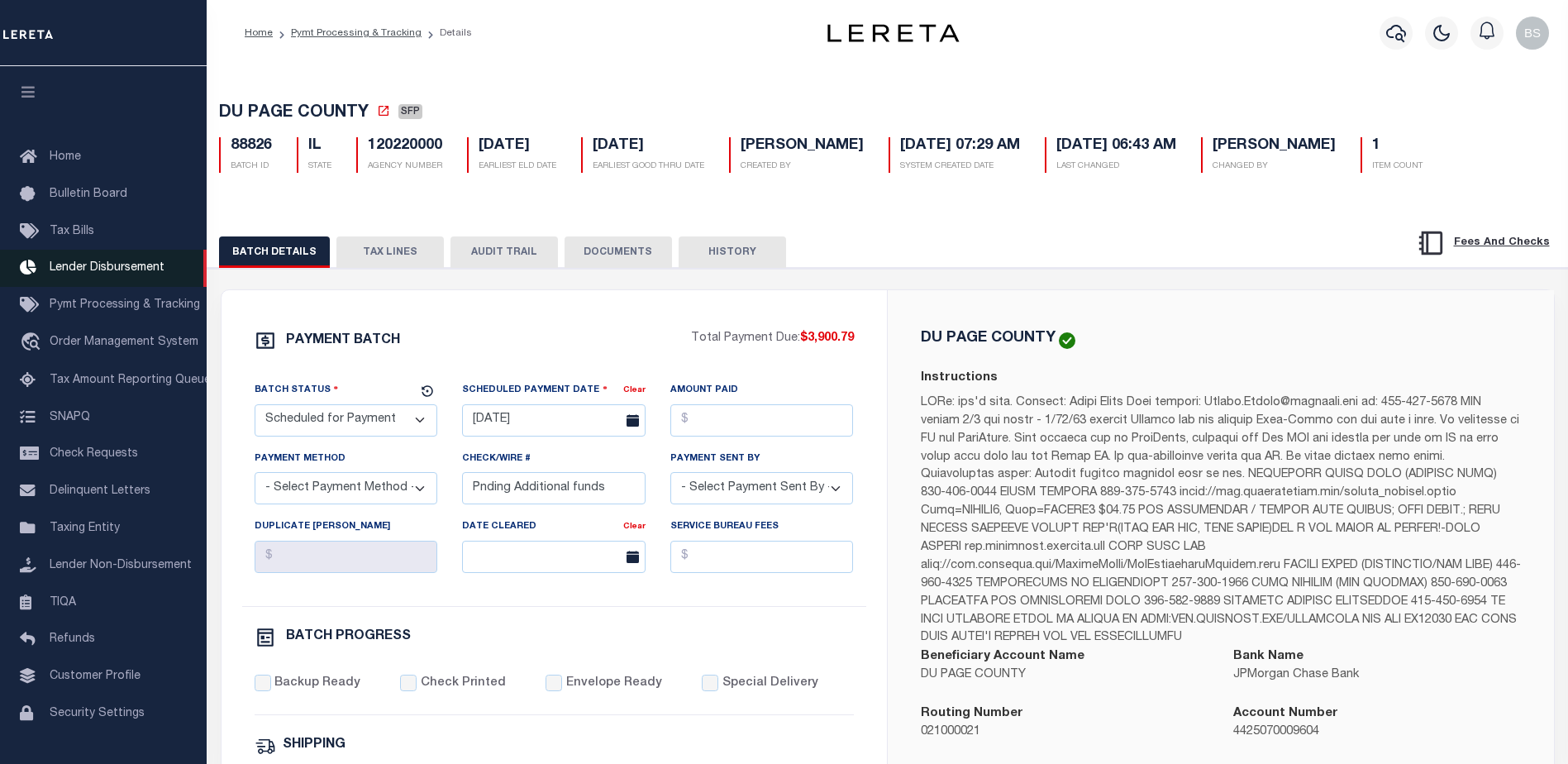
click at [97, 267] on span "Lender Disbursement" at bounding box center [106, 268] width 115 height 11
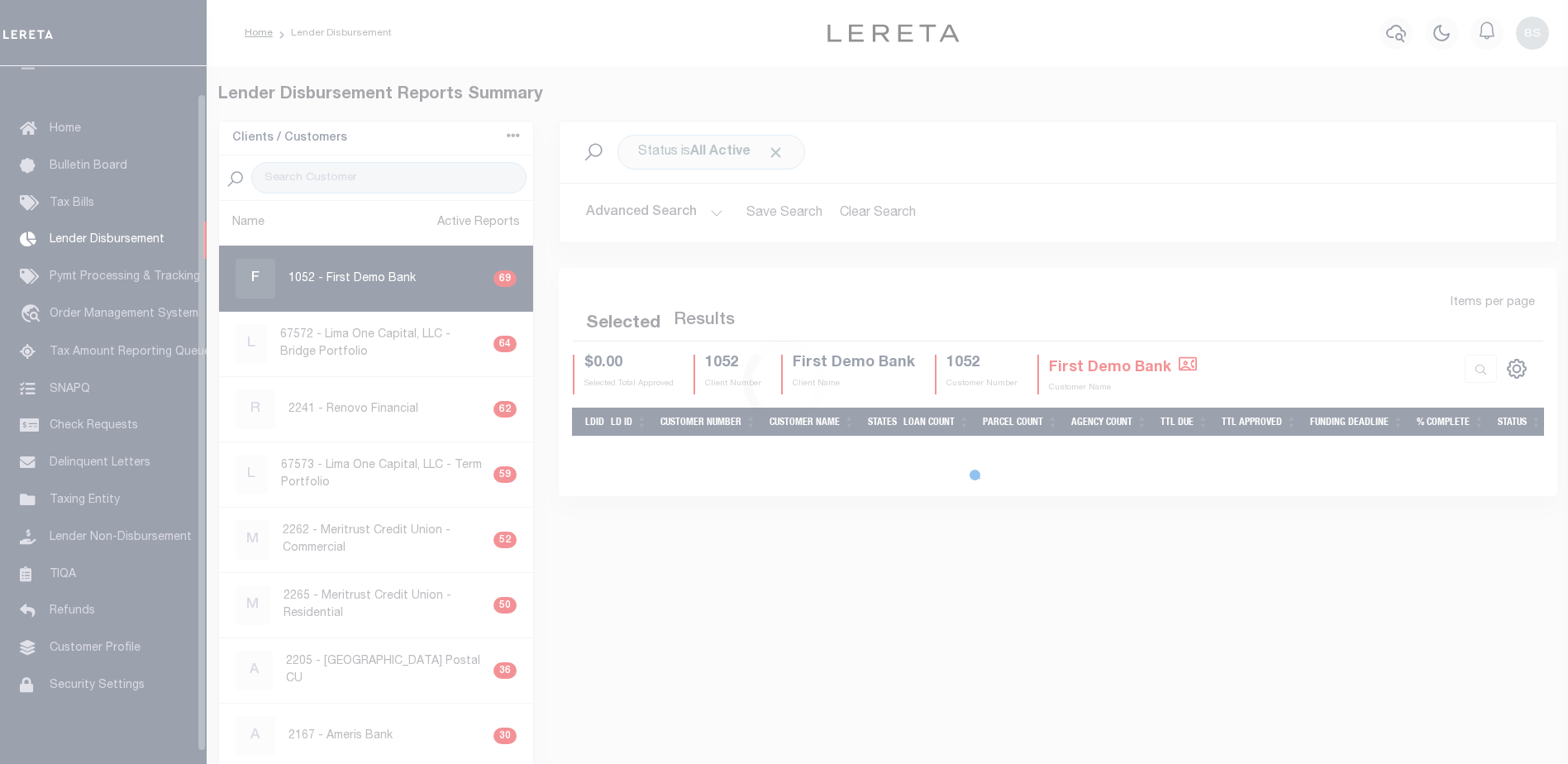
scroll to position [29, 0]
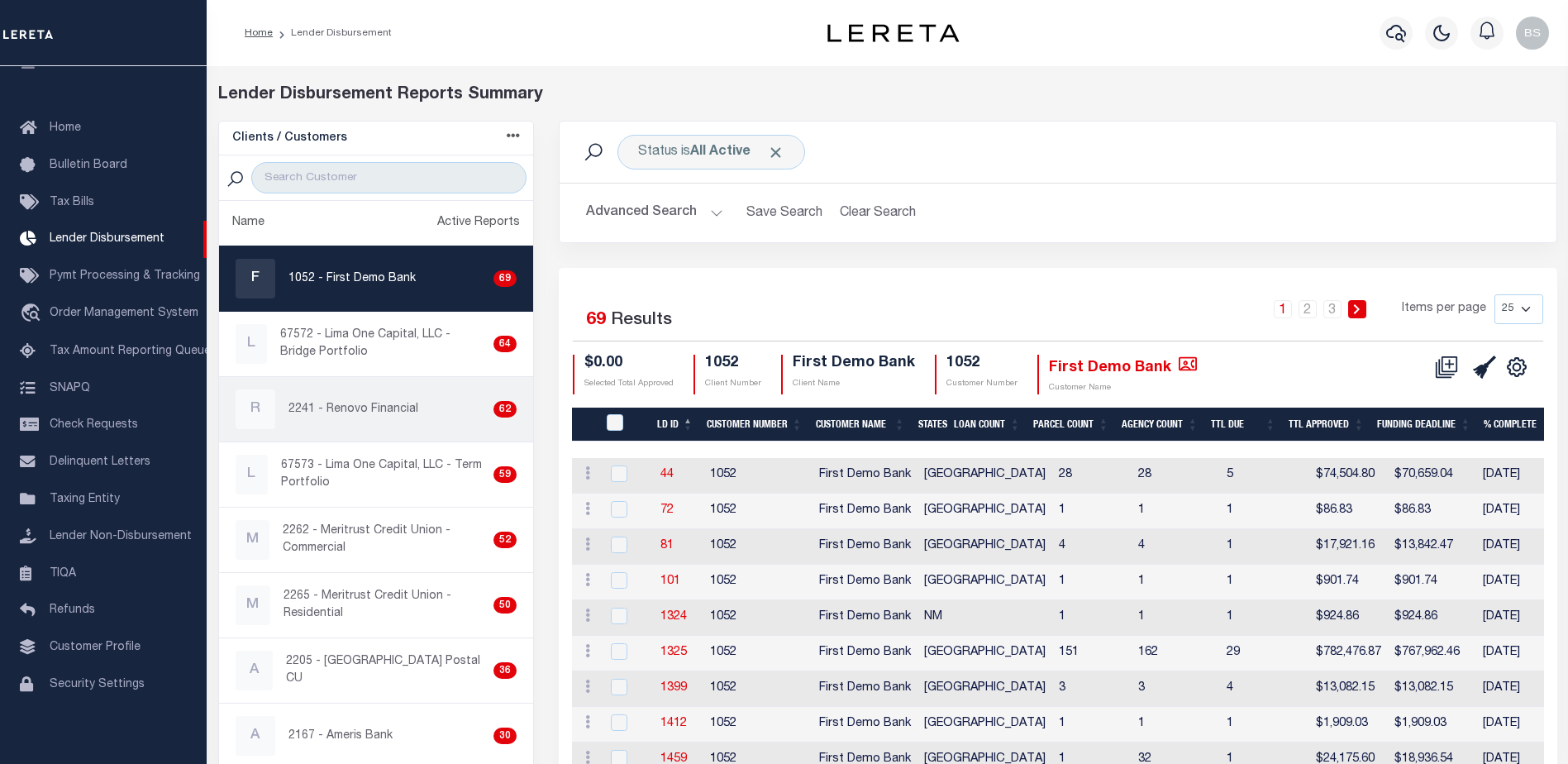
click at [362, 402] on p "2241 - Renovo Financial" at bounding box center [353, 410] width 129 height 18
checkbox input "true"
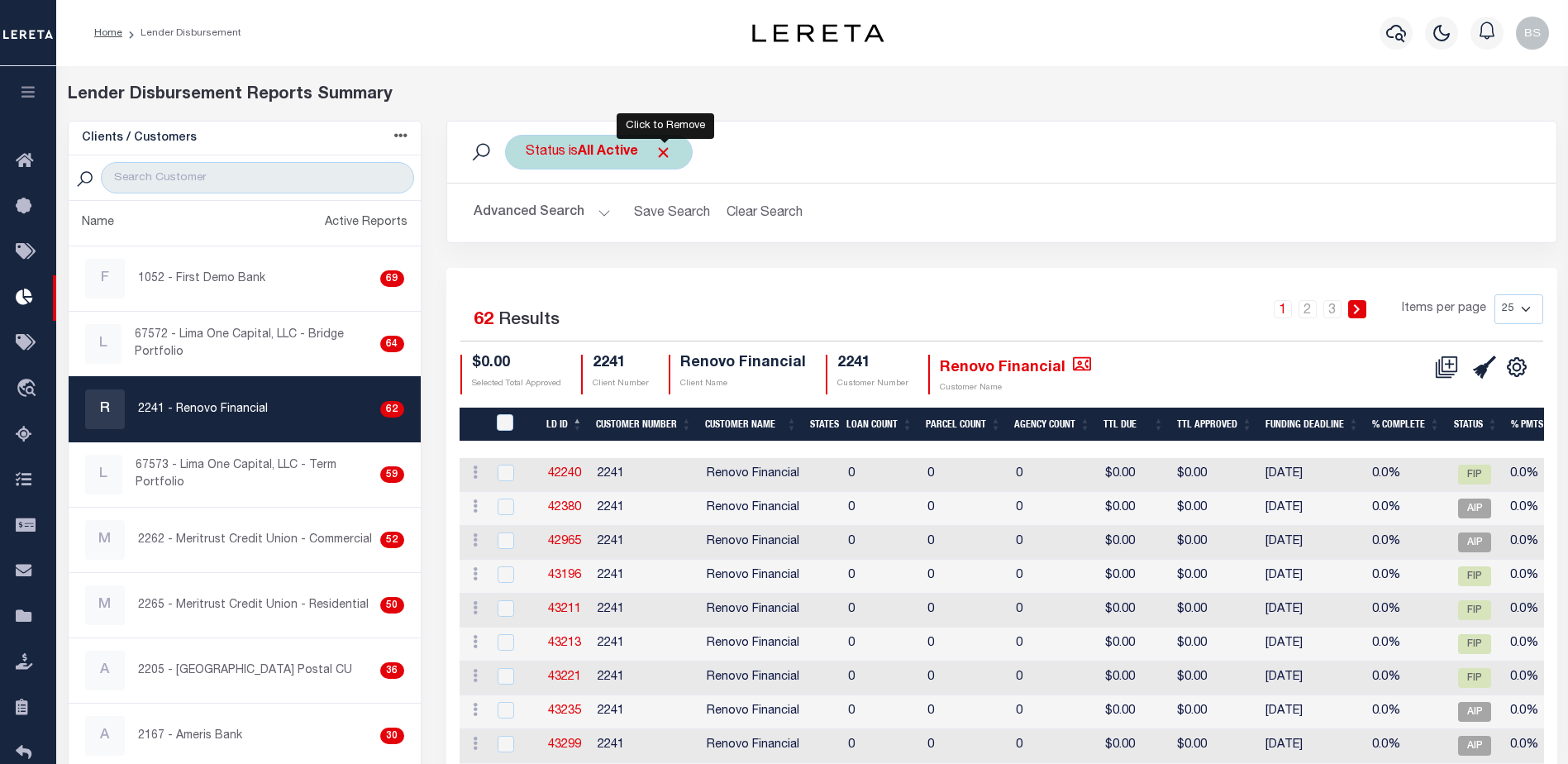
click at [657, 154] on span "Click to Remove" at bounding box center [663, 152] width 18 height 18
click at [606, 209] on button "Advanced Search" at bounding box center [542, 213] width 137 height 33
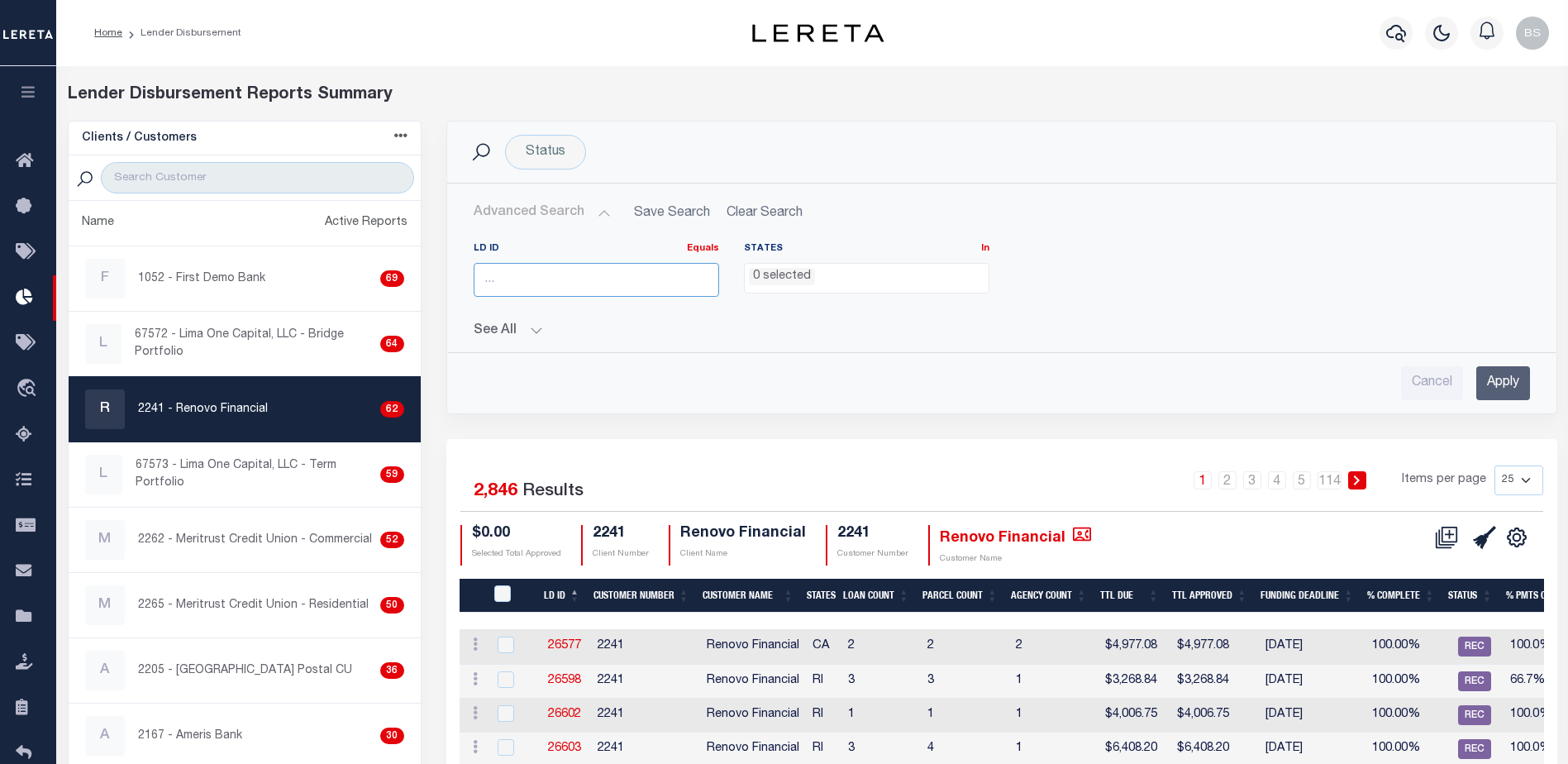
drag, startPoint x: 570, startPoint y: 282, endPoint x: 580, endPoint y: 279, distance: 10.4
click at [572, 280] on input "number" at bounding box center [596, 280] width 245 height 34
type input "45924"
click at [1492, 388] on input "Apply" at bounding box center [1503, 383] width 54 height 34
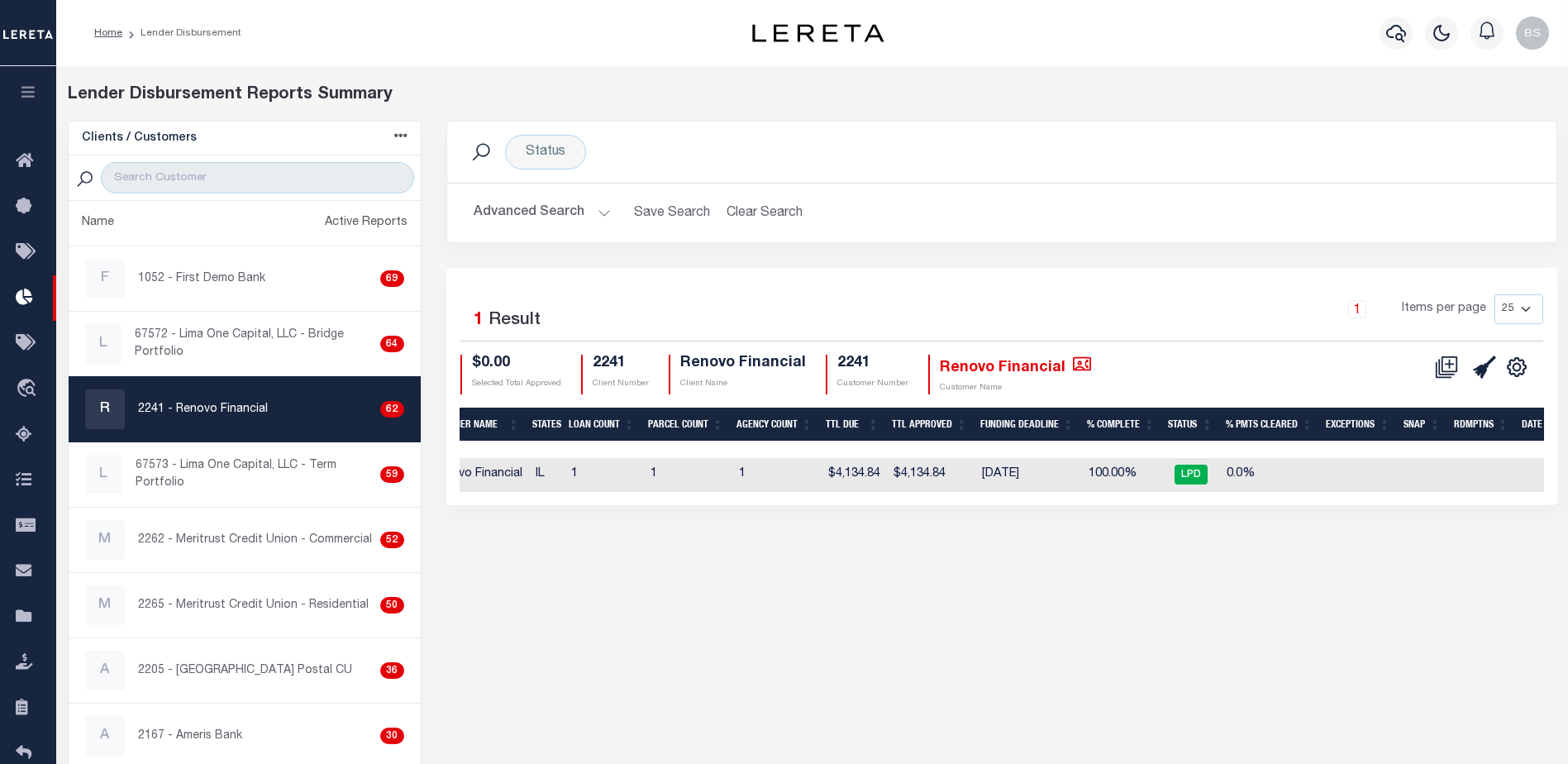
scroll to position [0, 246]
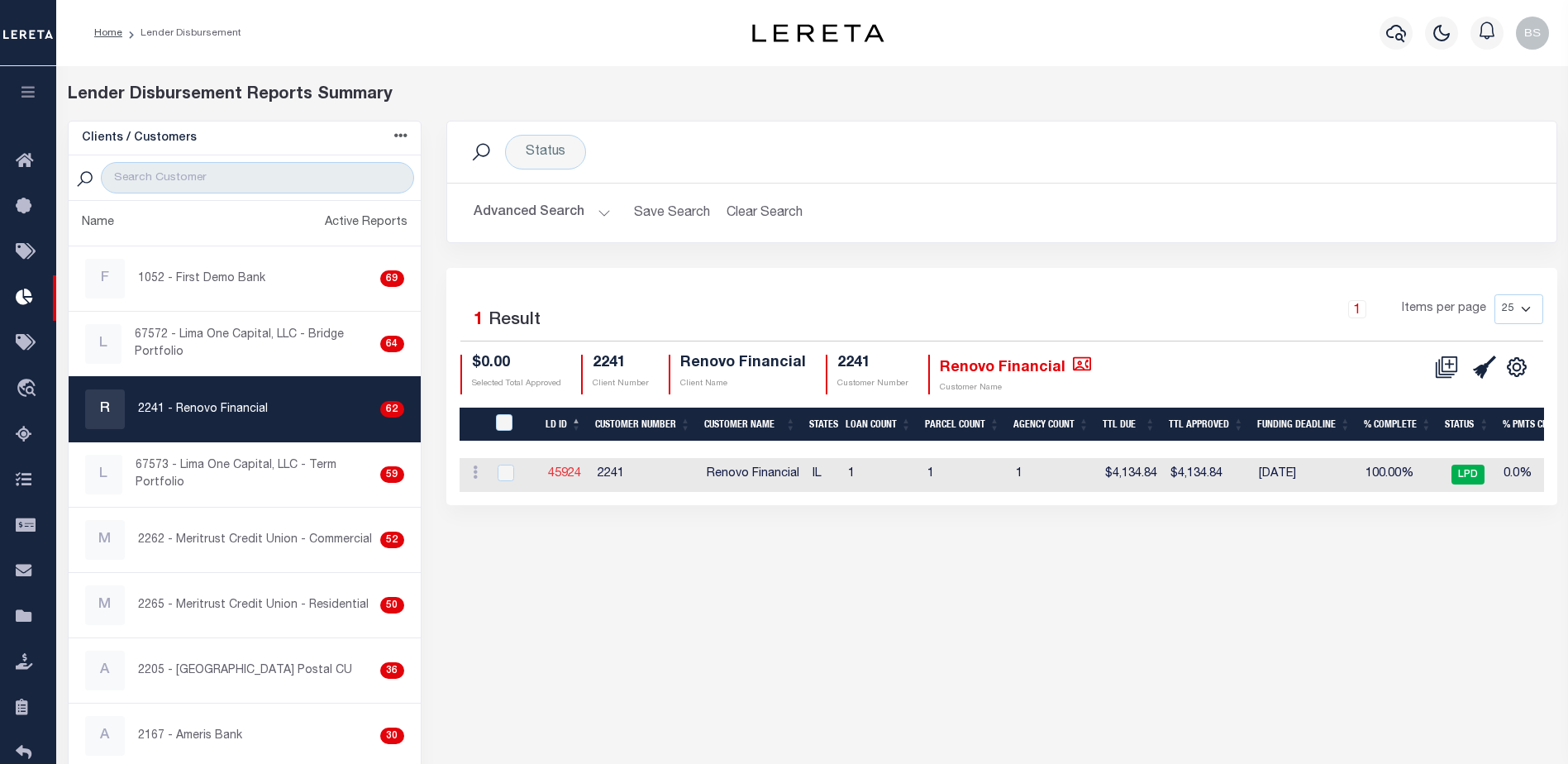
click at [569, 470] on link "45924" at bounding box center [565, 474] width 33 height 11
checkbox input "true"
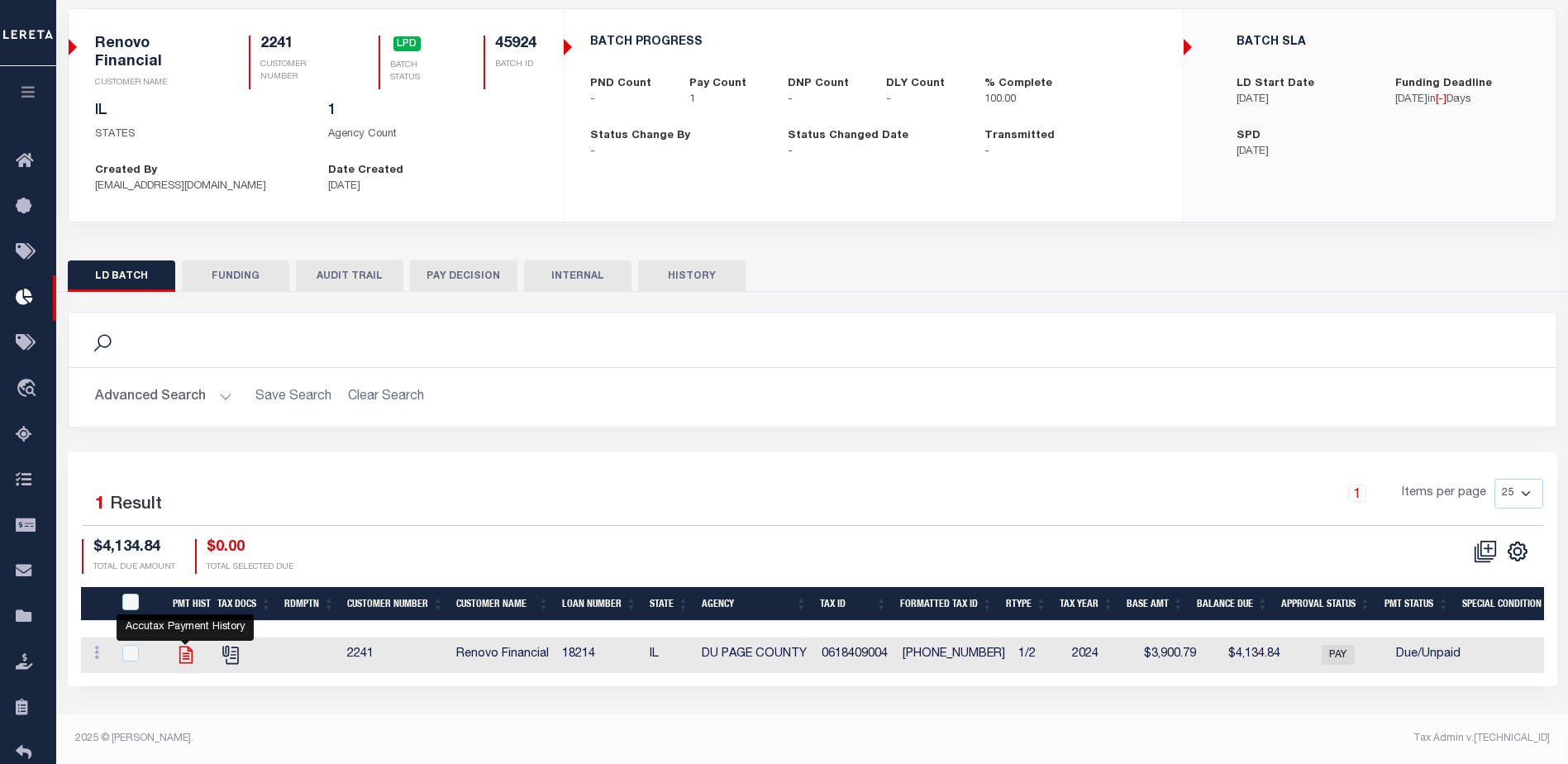
click at [180, 649] on icon "" at bounding box center [185, 656] width 13 height 18
checkbox input "true"
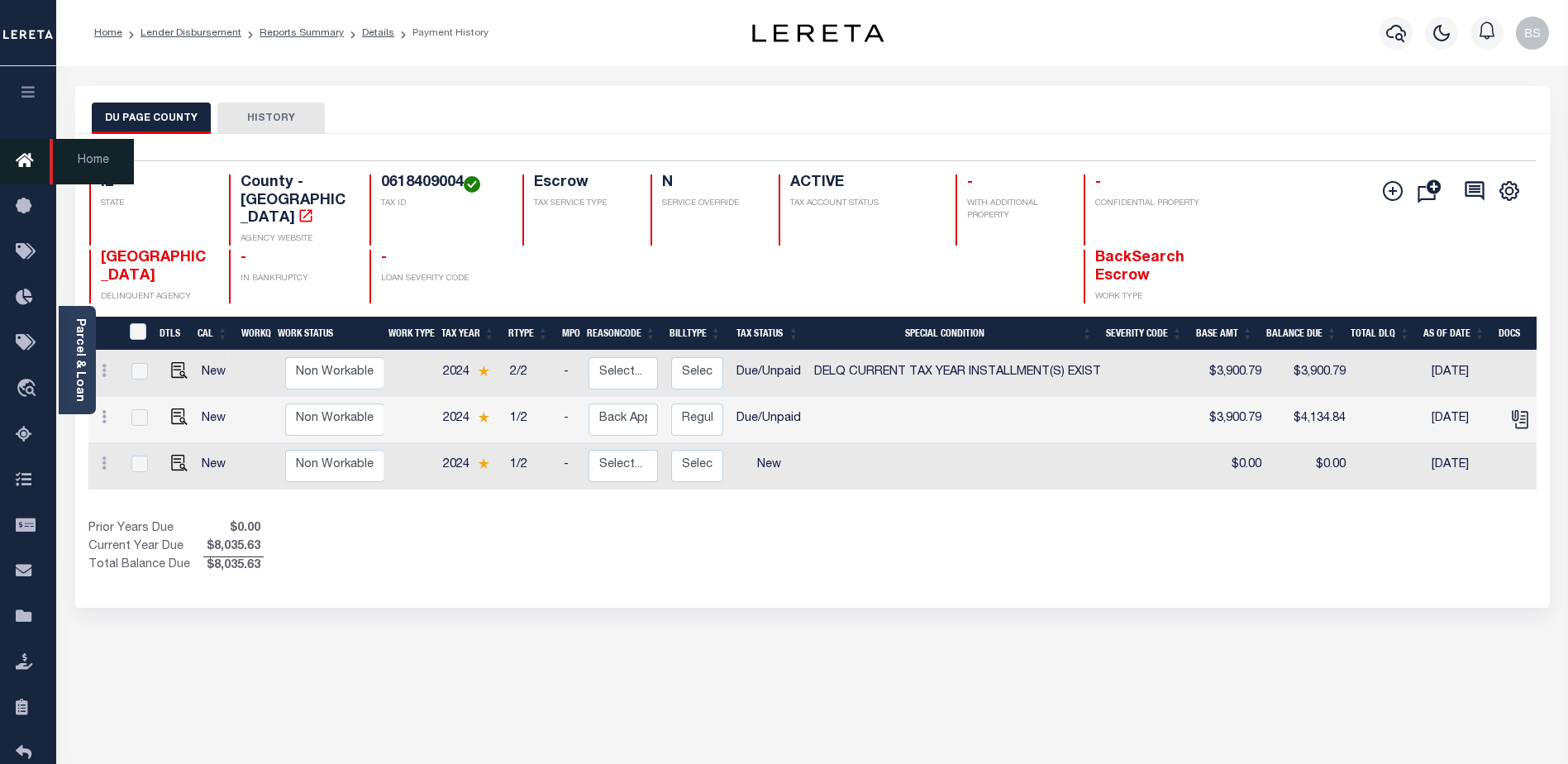
click at [22, 165] on icon at bounding box center [29, 161] width 26 height 20
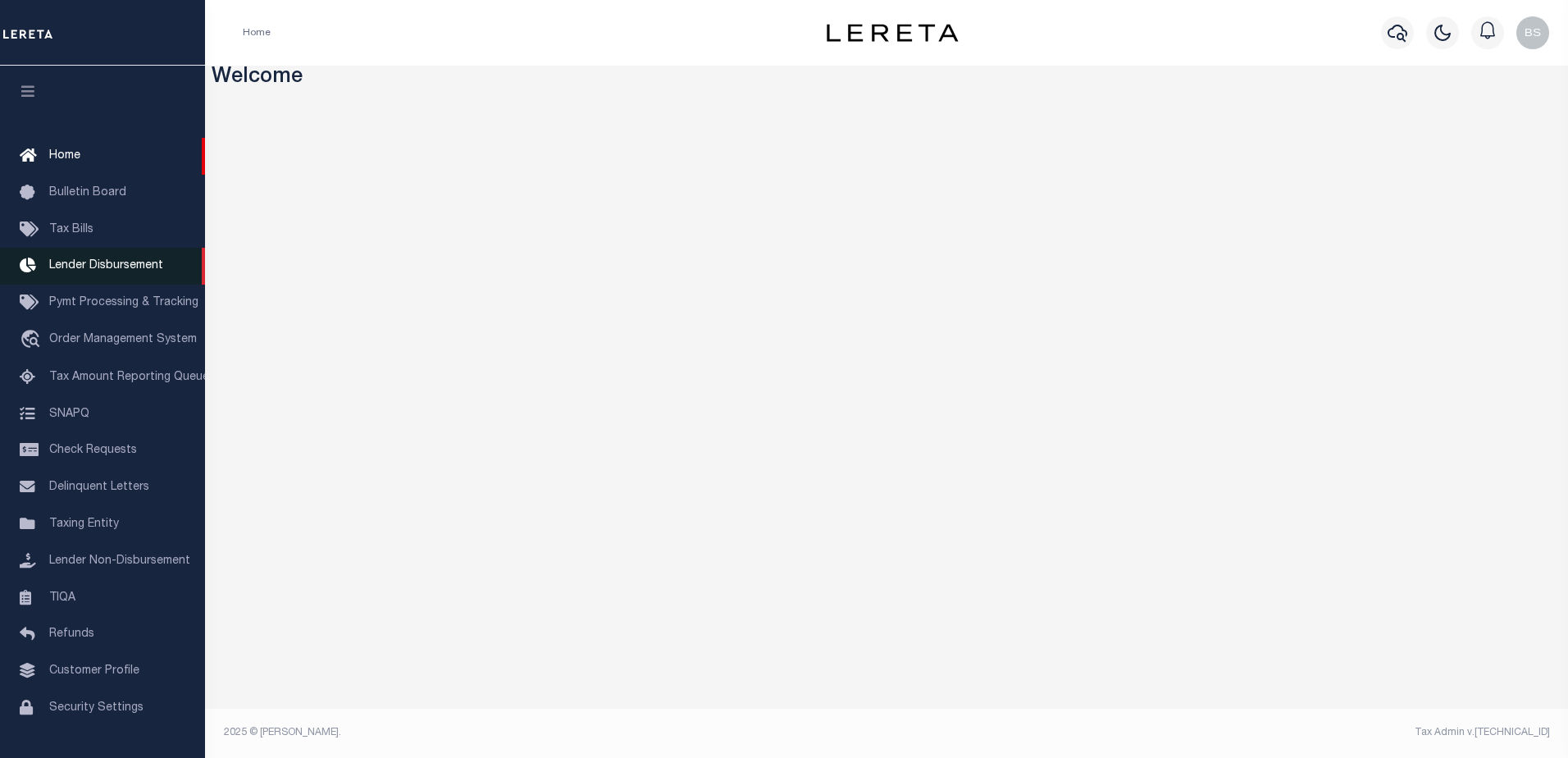
click at [87, 264] on span "Lender Disbursement" at bounding box center [106, 265] width 114 height 11
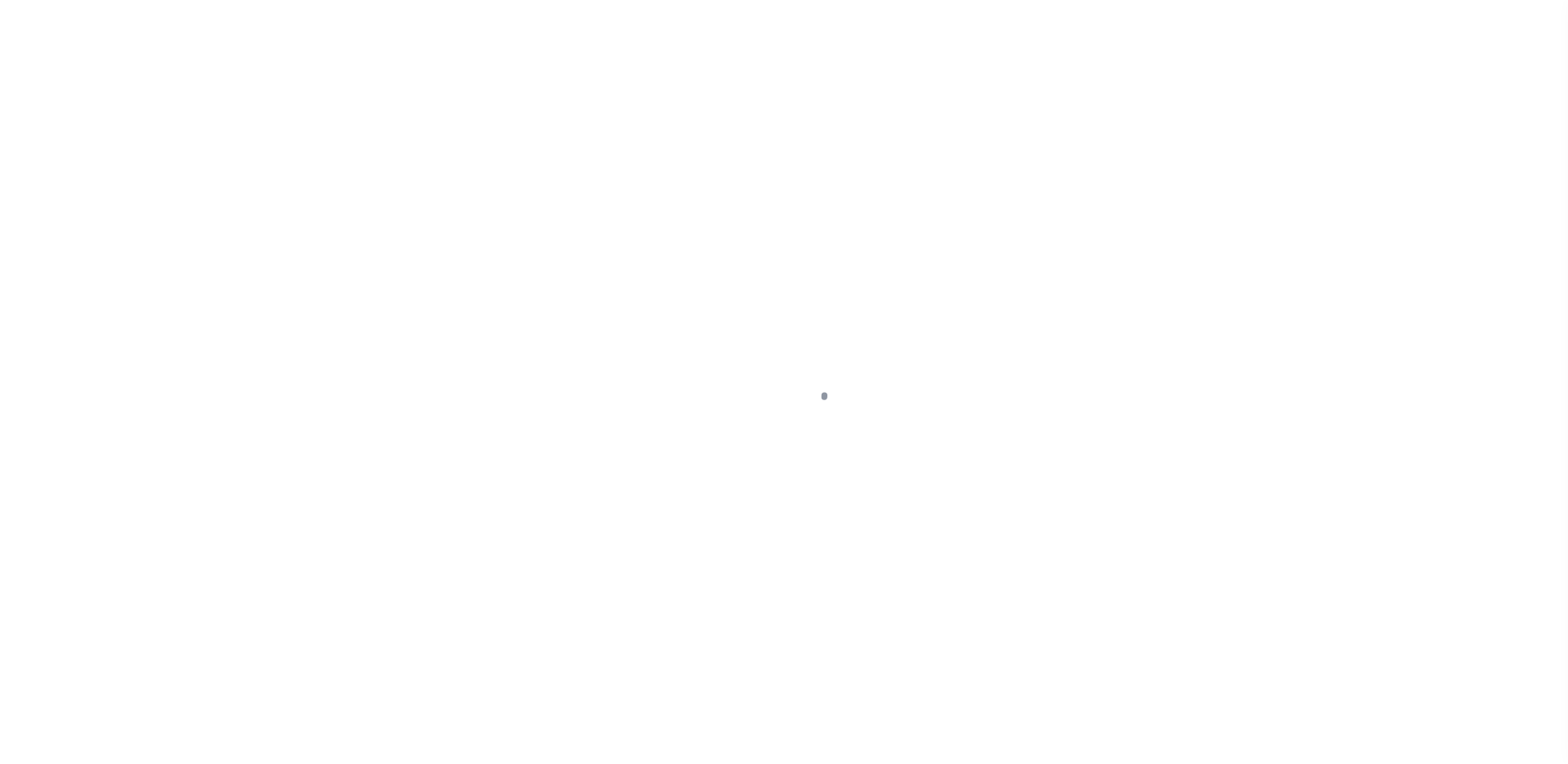
scroll to position [29, 0]
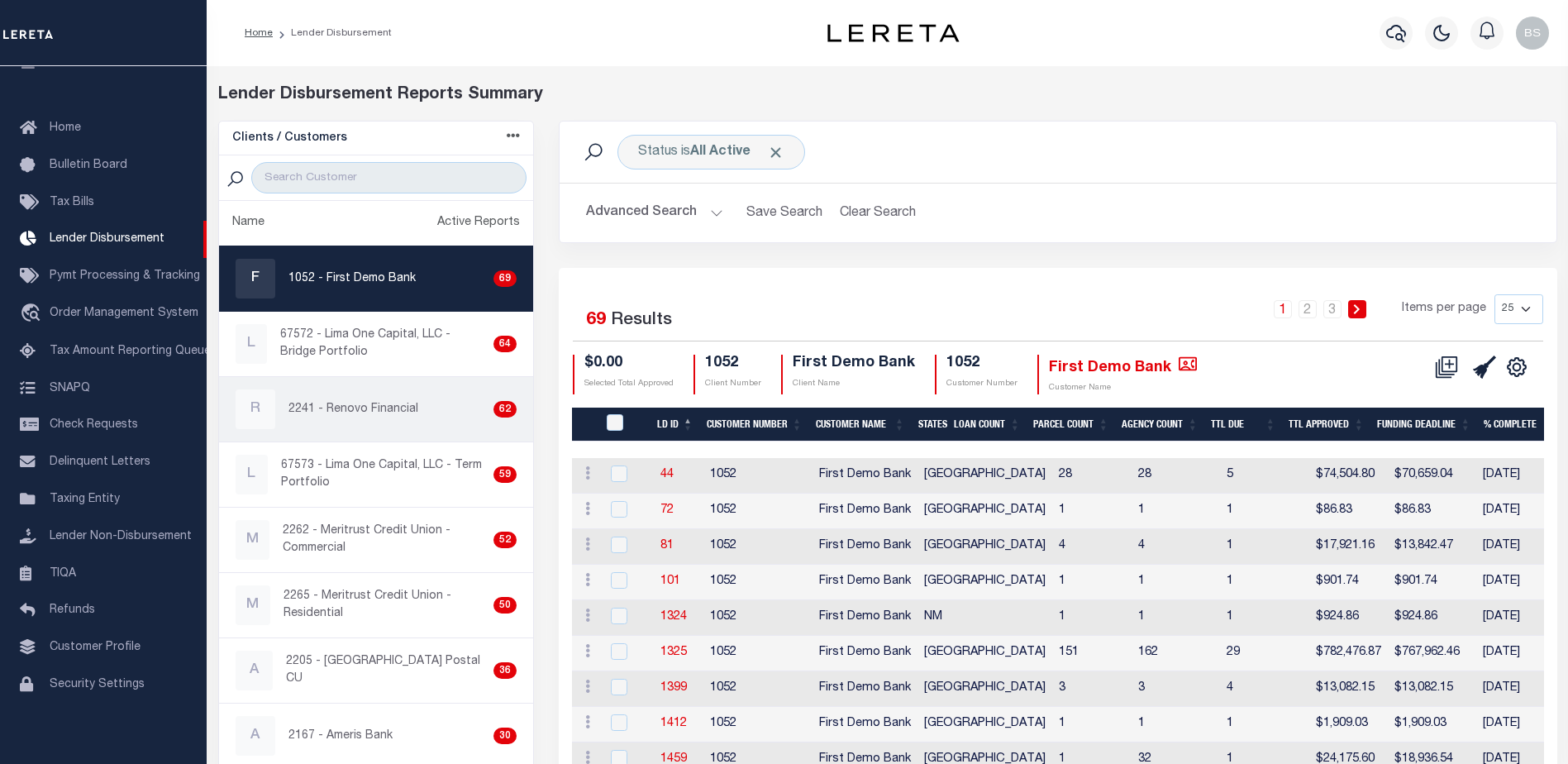
click at [385, 412] on p "2241 - Renovo Financial" at bounding box center [353, 410] width 129 height 18
checkbox input "true"
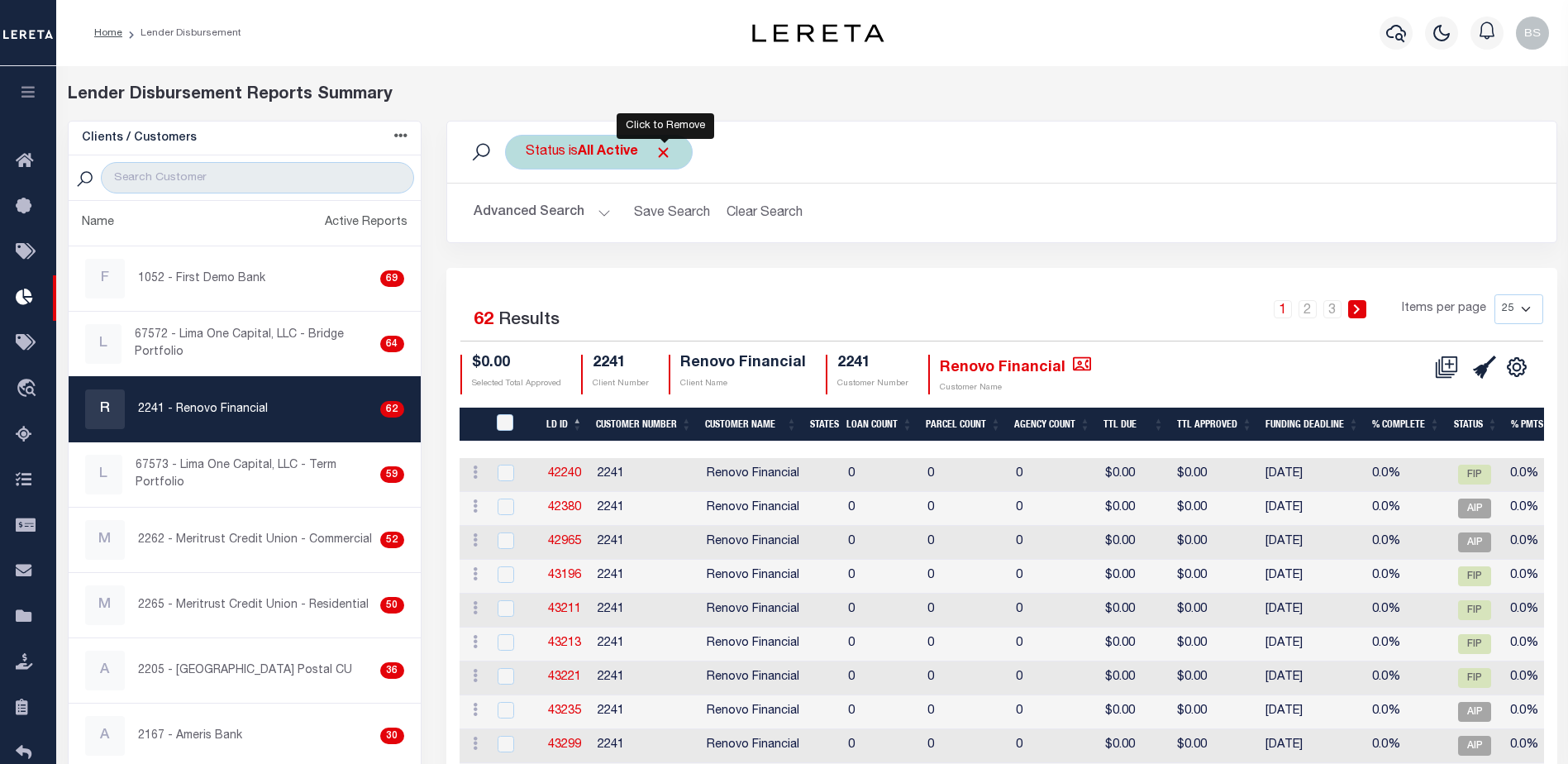
click at [662, 149] on span "Click to Remove" at bounding box center [663, 152] width 18 height 18
click at [603, 212] on button "Advanced Search" at bounding box center [542, 213] width 137 height 33
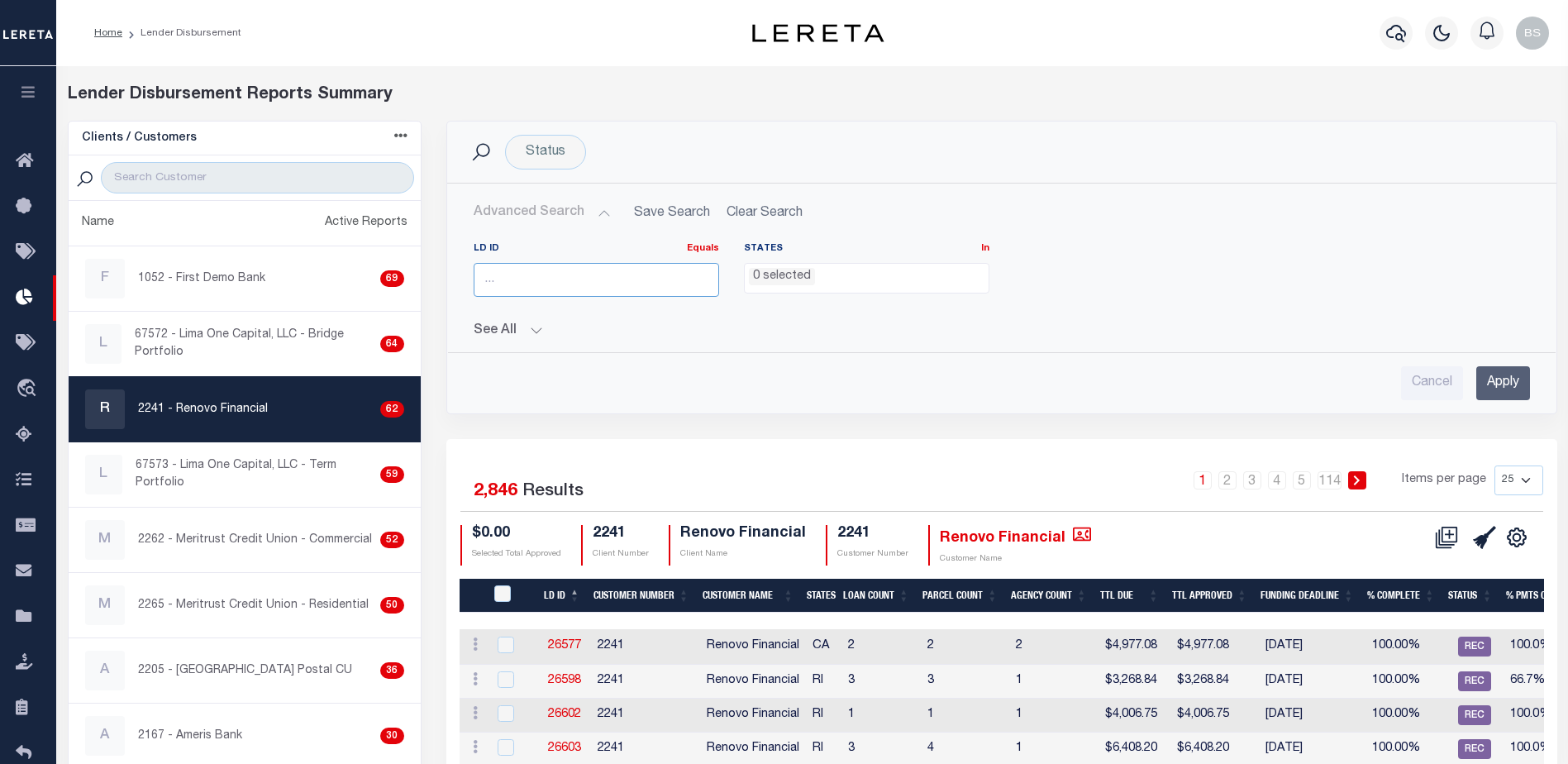
click at [571, 275] on input "number" at bounding box center [596, 280] width 245 height 34
type input "45811"
click at [1489, 378] on input "Apply" at bounding box center [1503, 383] width 54 height 34
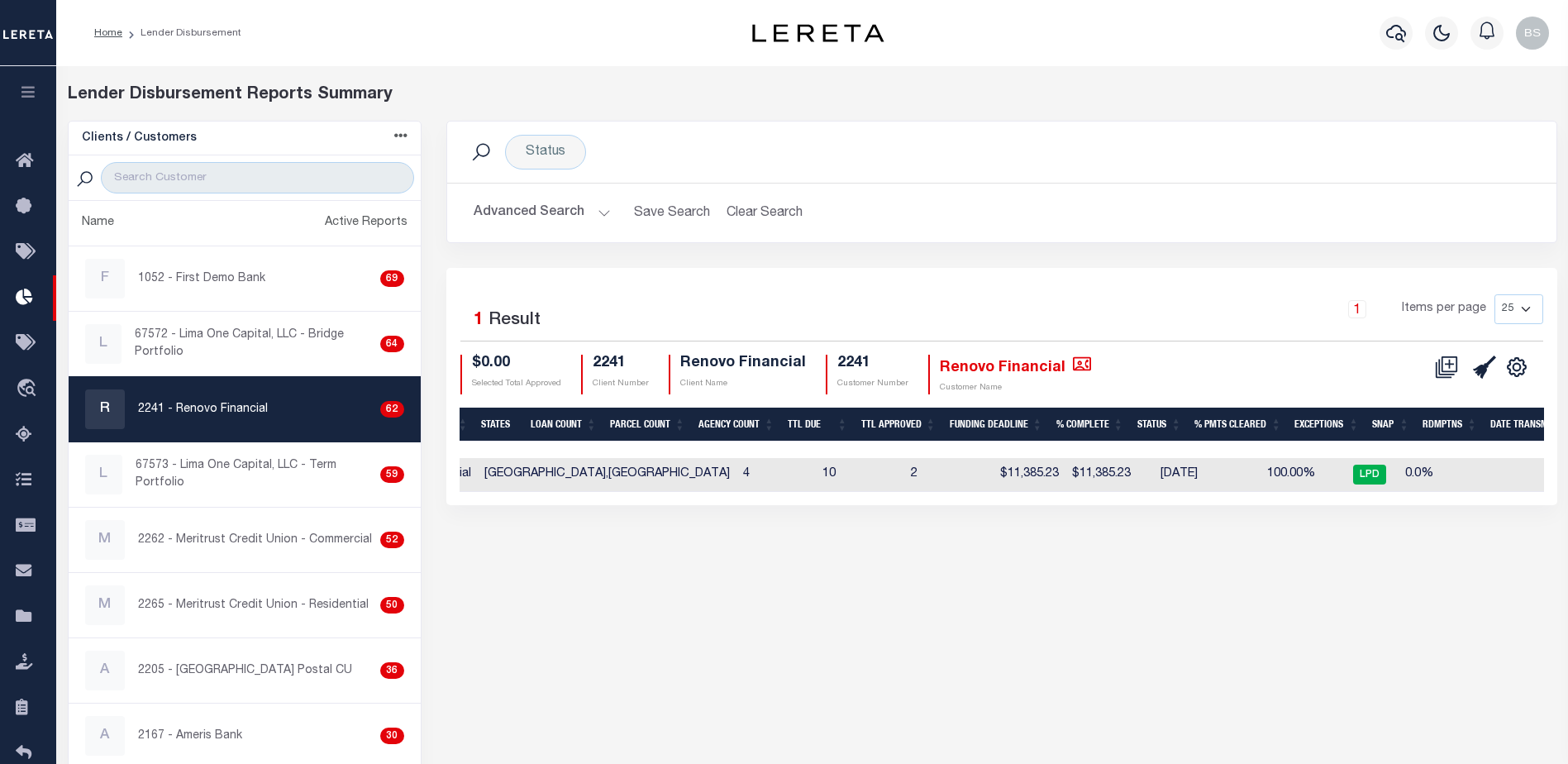
scroll to position [0, 293]
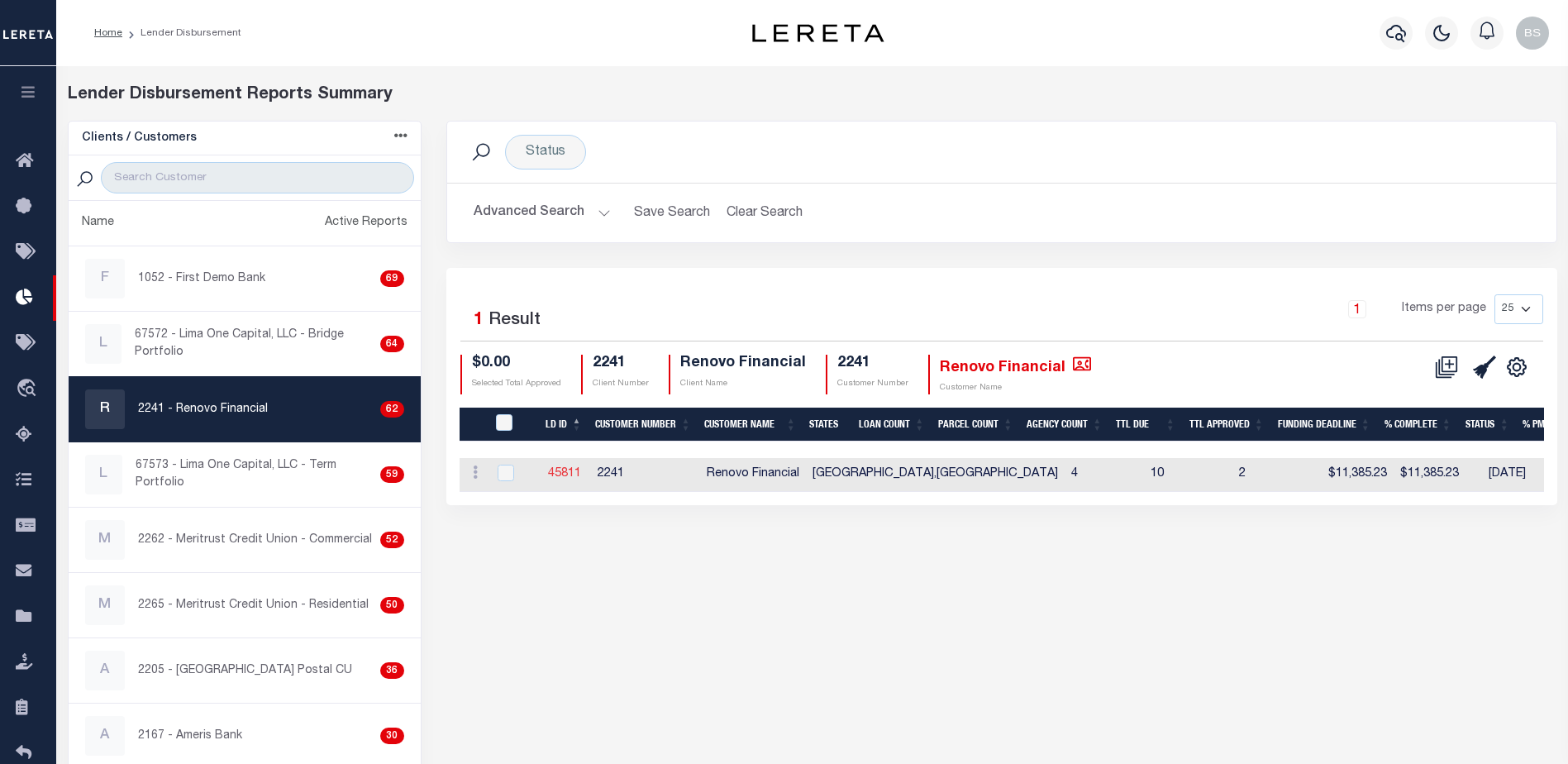
click at [563, 474] on link "45811" at bounding box center [565, 474] width 33 height 11
checkbox input "true"
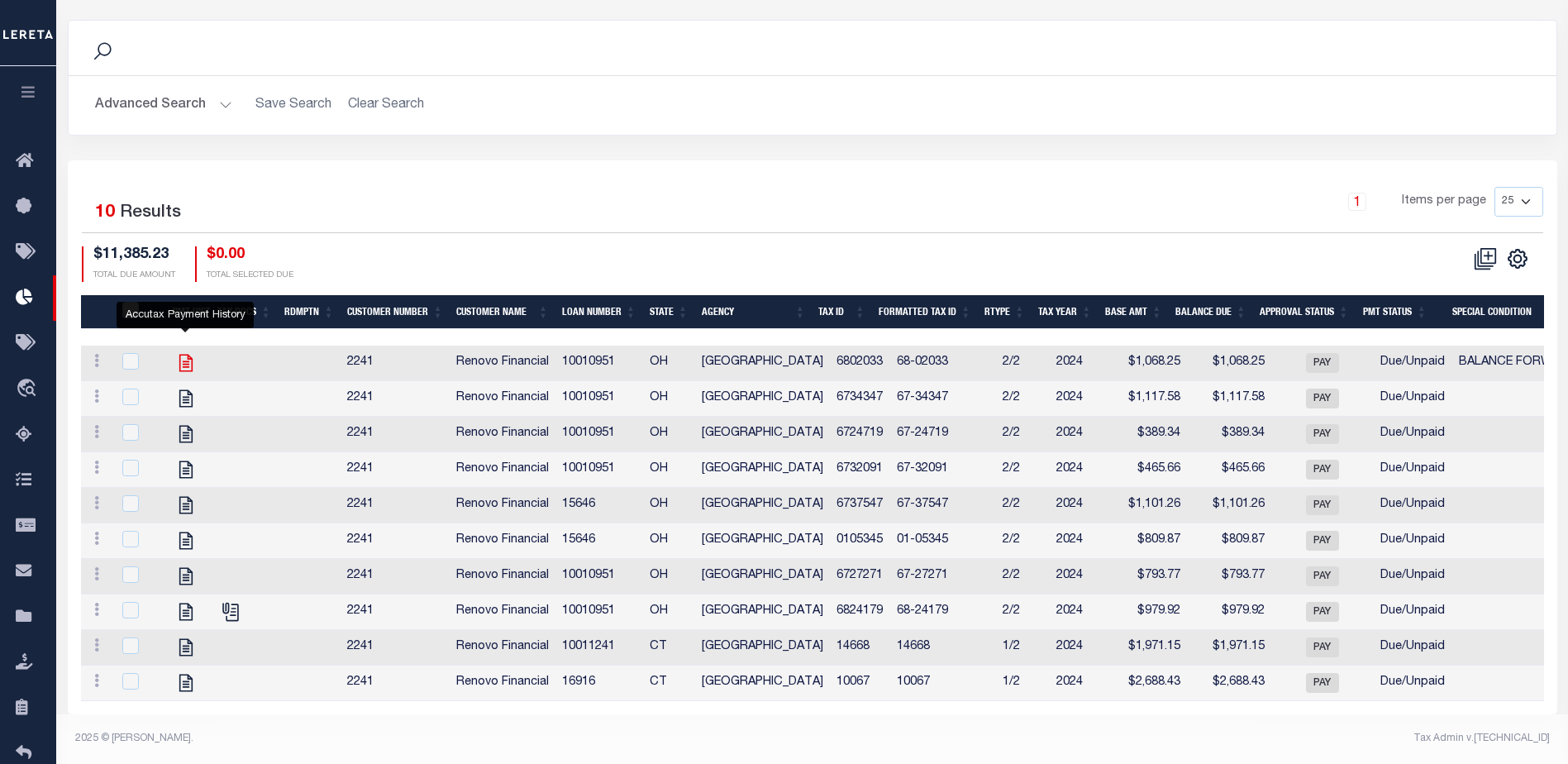
click at [180, 355] on icon "" at bounding box center [185, 364] width 13 height 18
checkbox input "true"
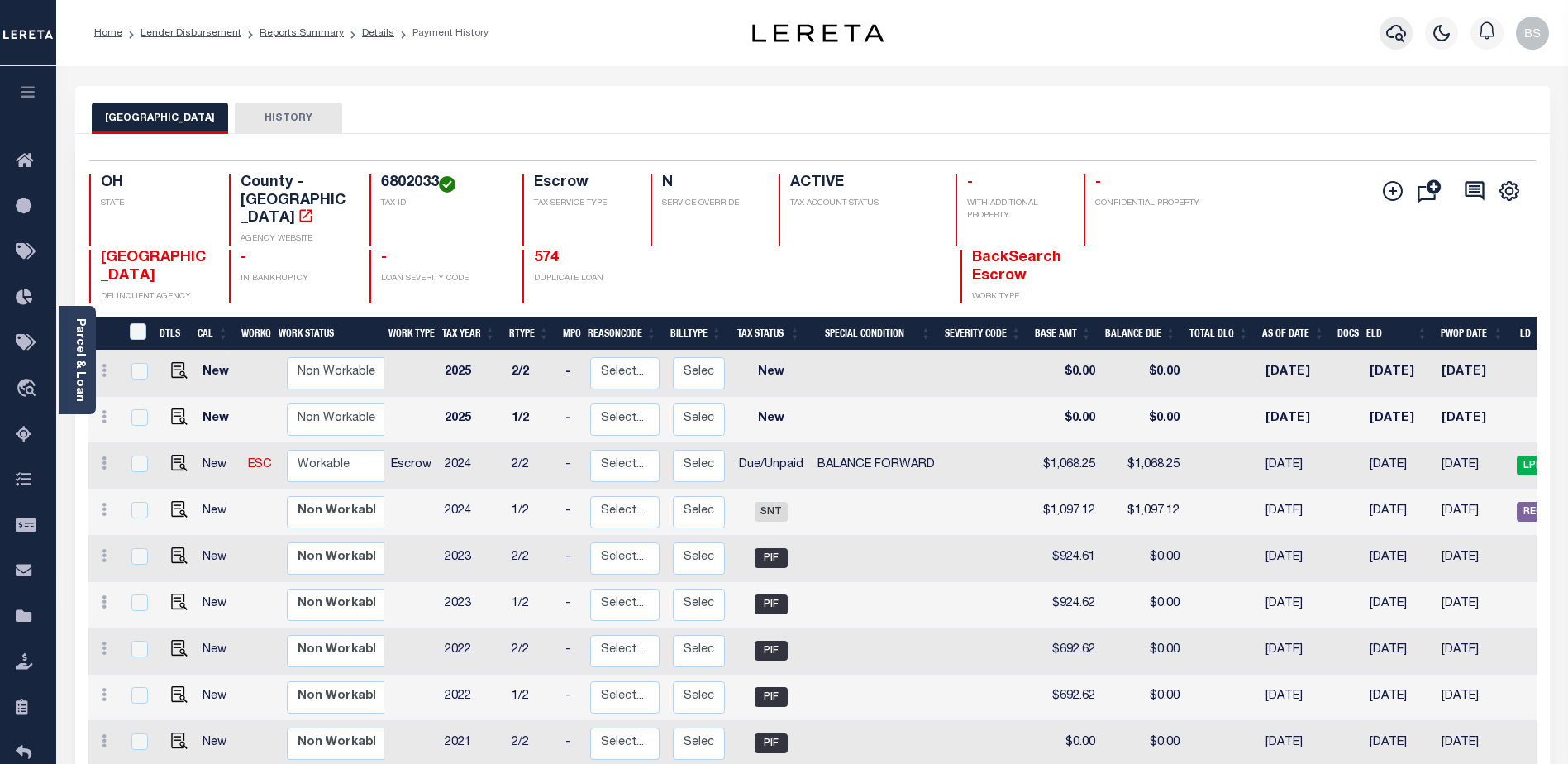
click at [1399, 33] on icon "button" at bounding box center [1396, 33] width 20 height 20
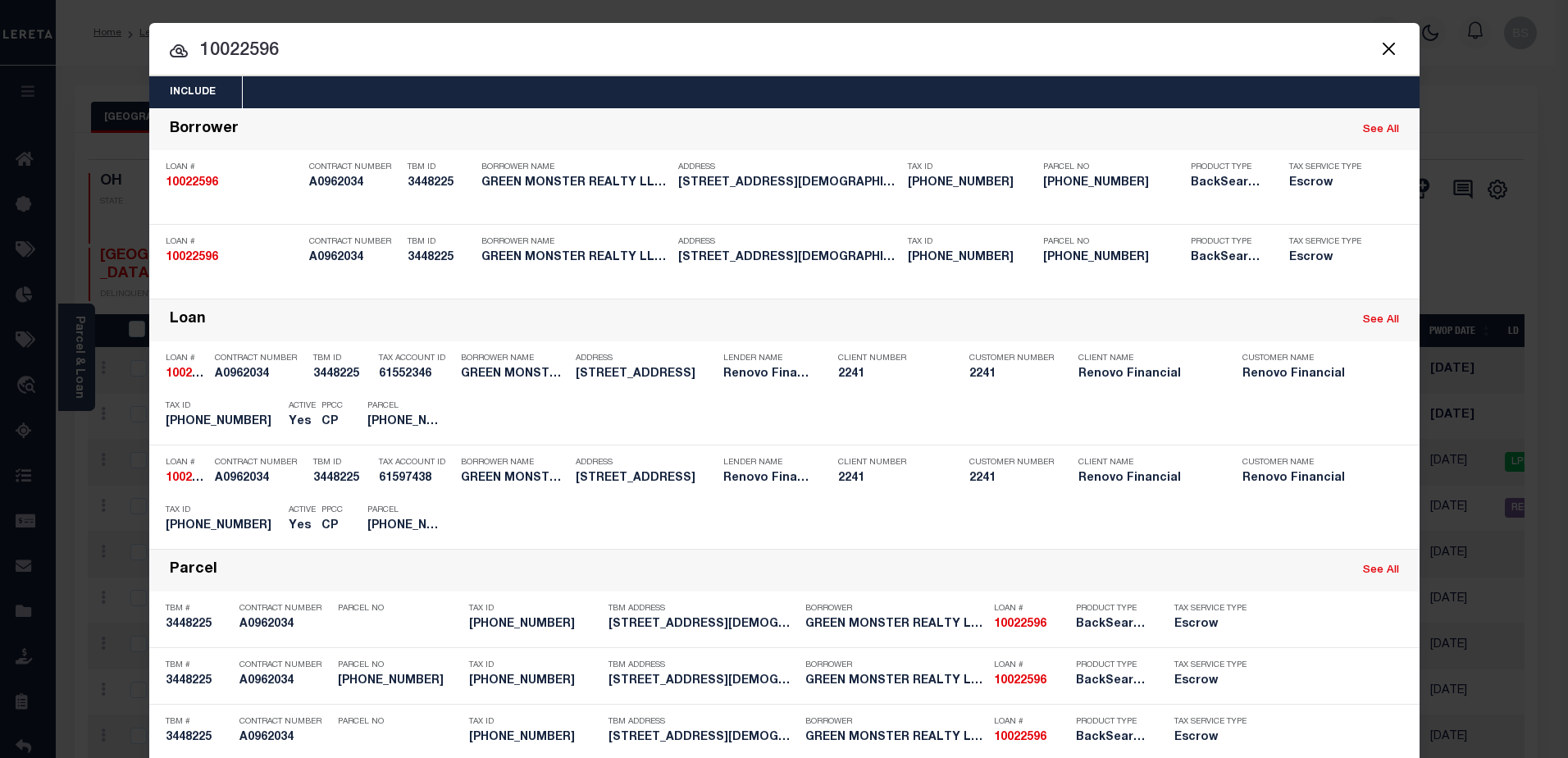
click at [442, 37] on input "10022596" at bounding box center [784, 51] width 1270 height 29
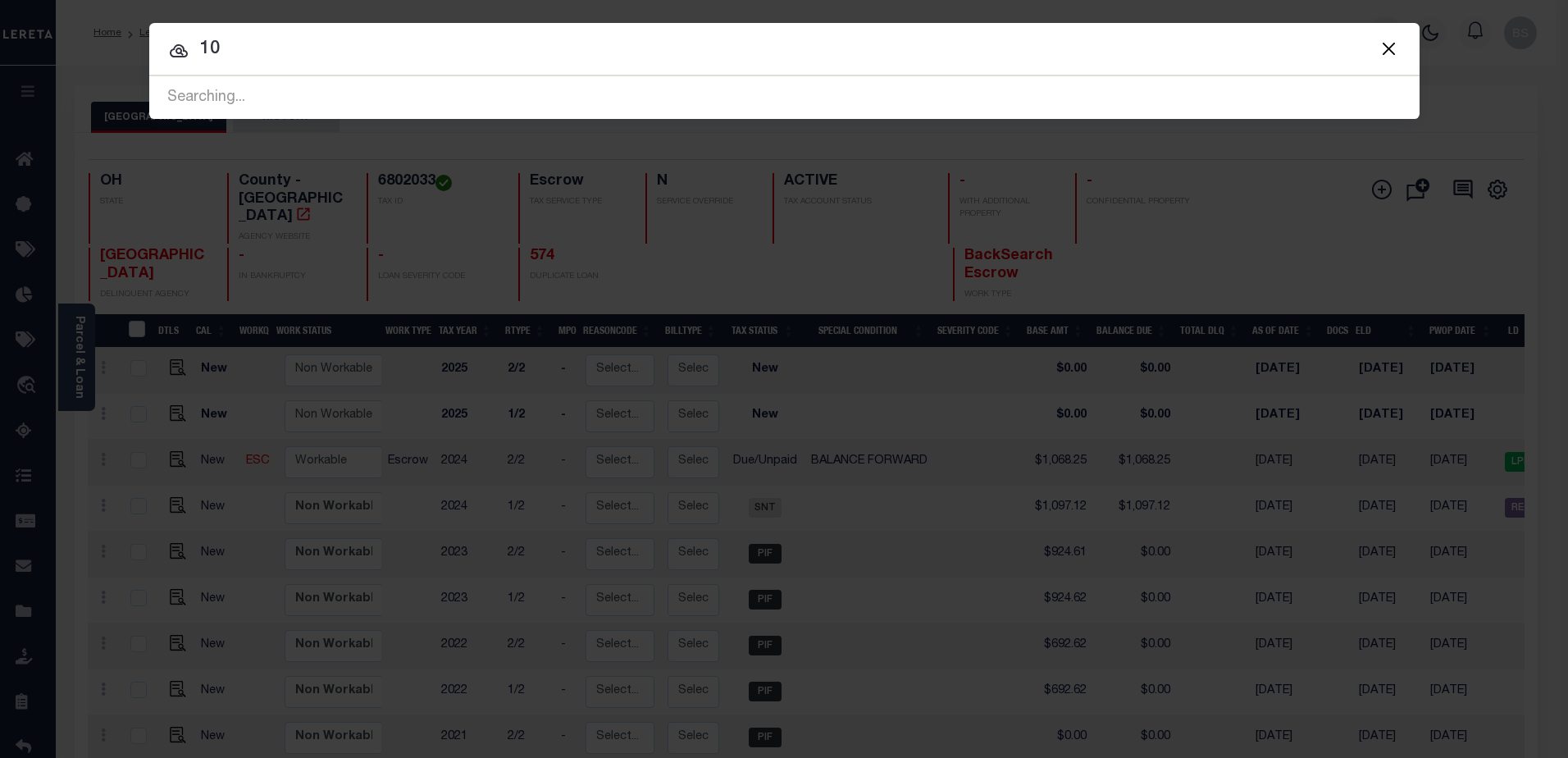
type input "1"
type input "2171791"
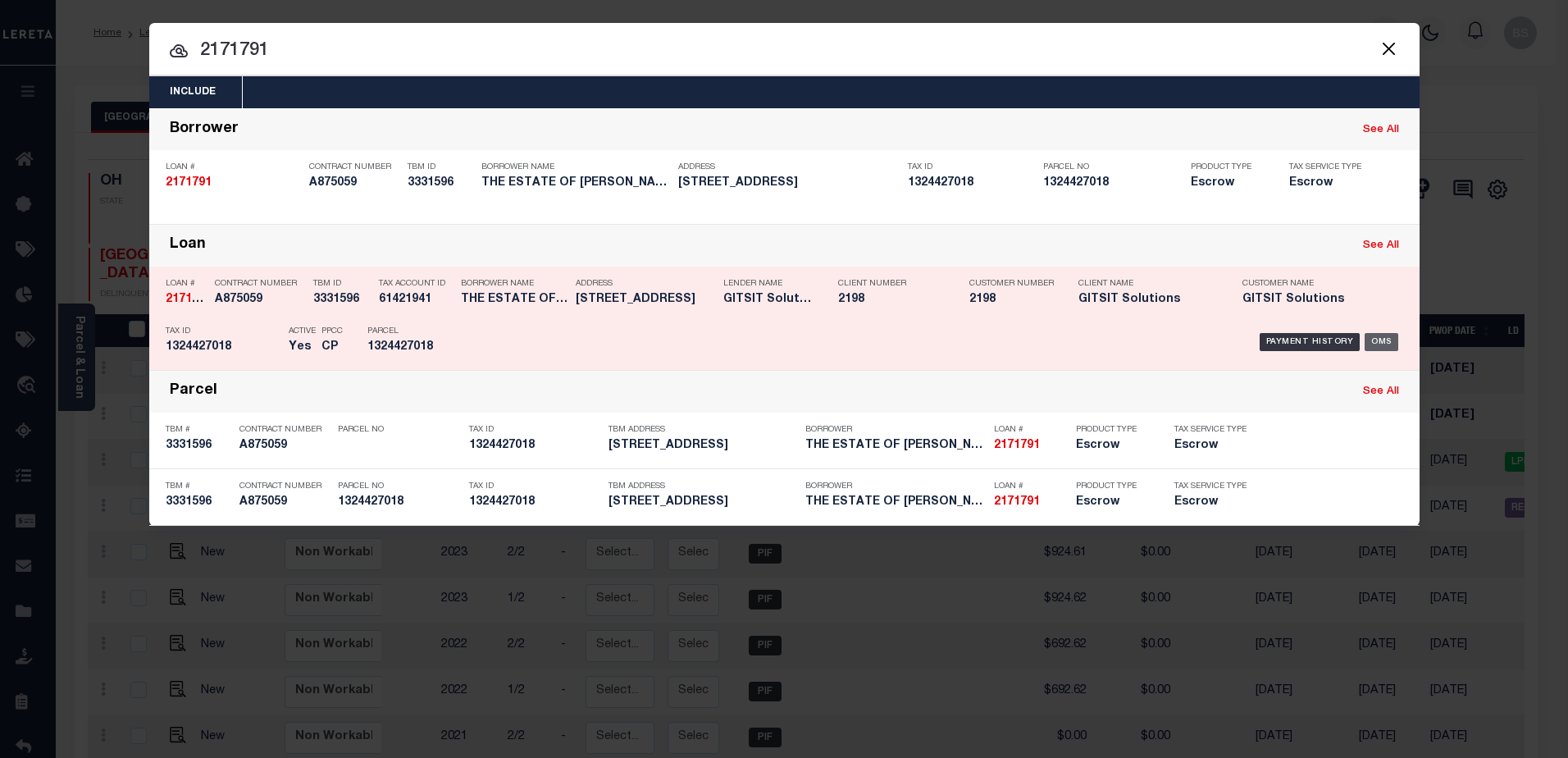
click at [1389, 341] on div "OMS" at bounding box center [1381, 341] width 34 height 18
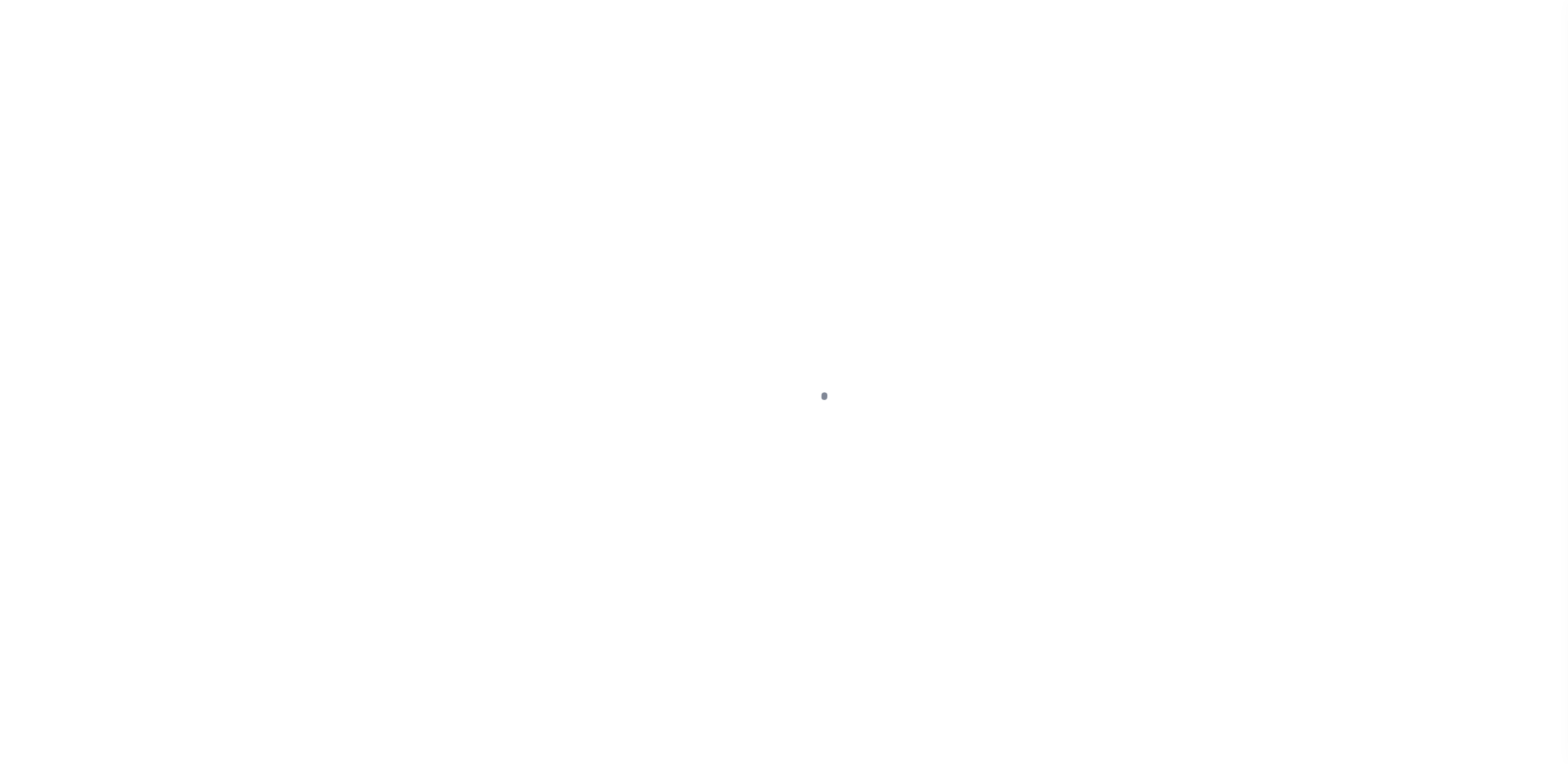
select select "Escrow"
type input "[STREET_ADDRESS]"
select select
type input "[GEOGRAPHIC_DATA] IL 61615"
select select
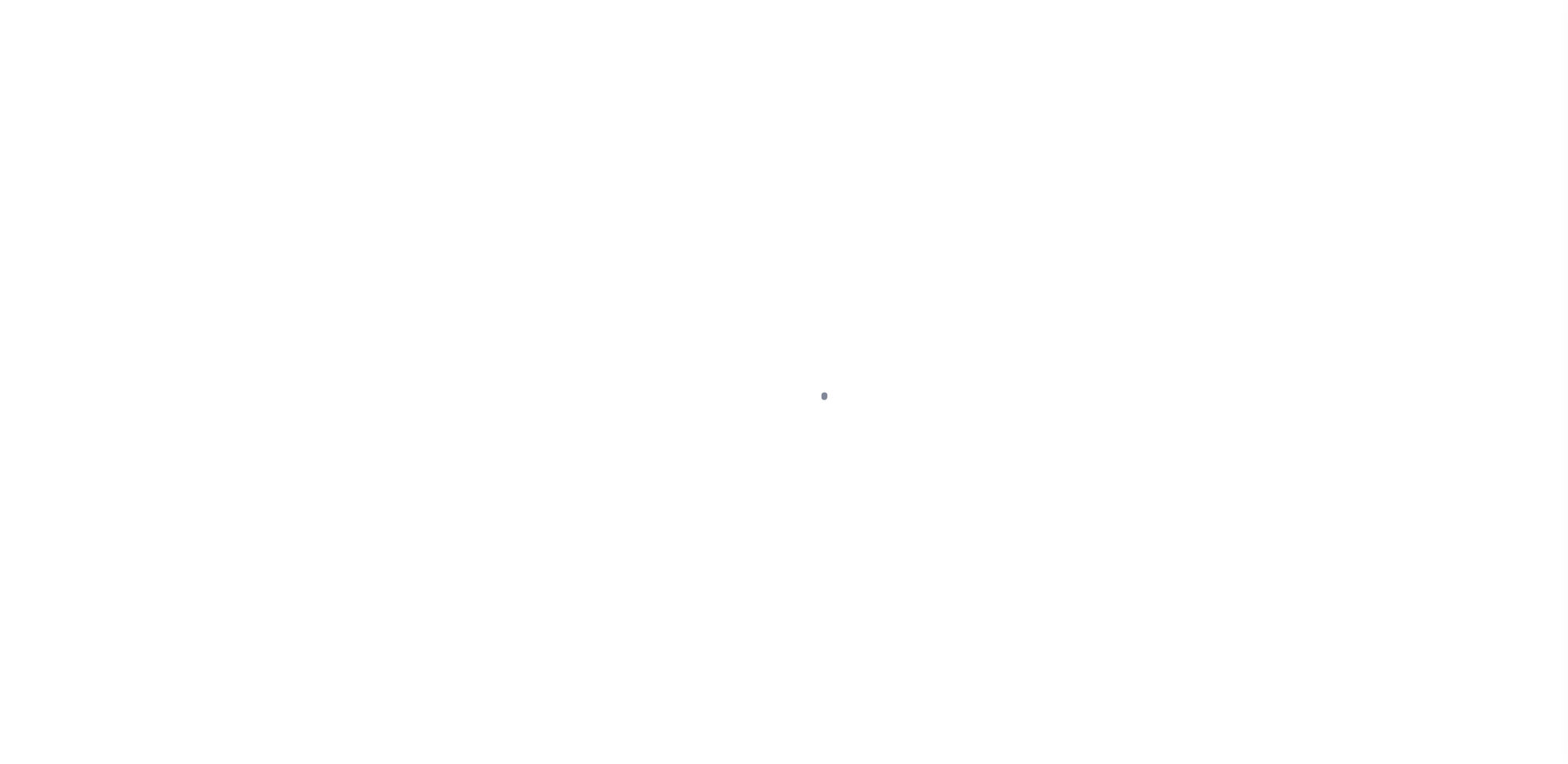
type textarea "[DATE]"
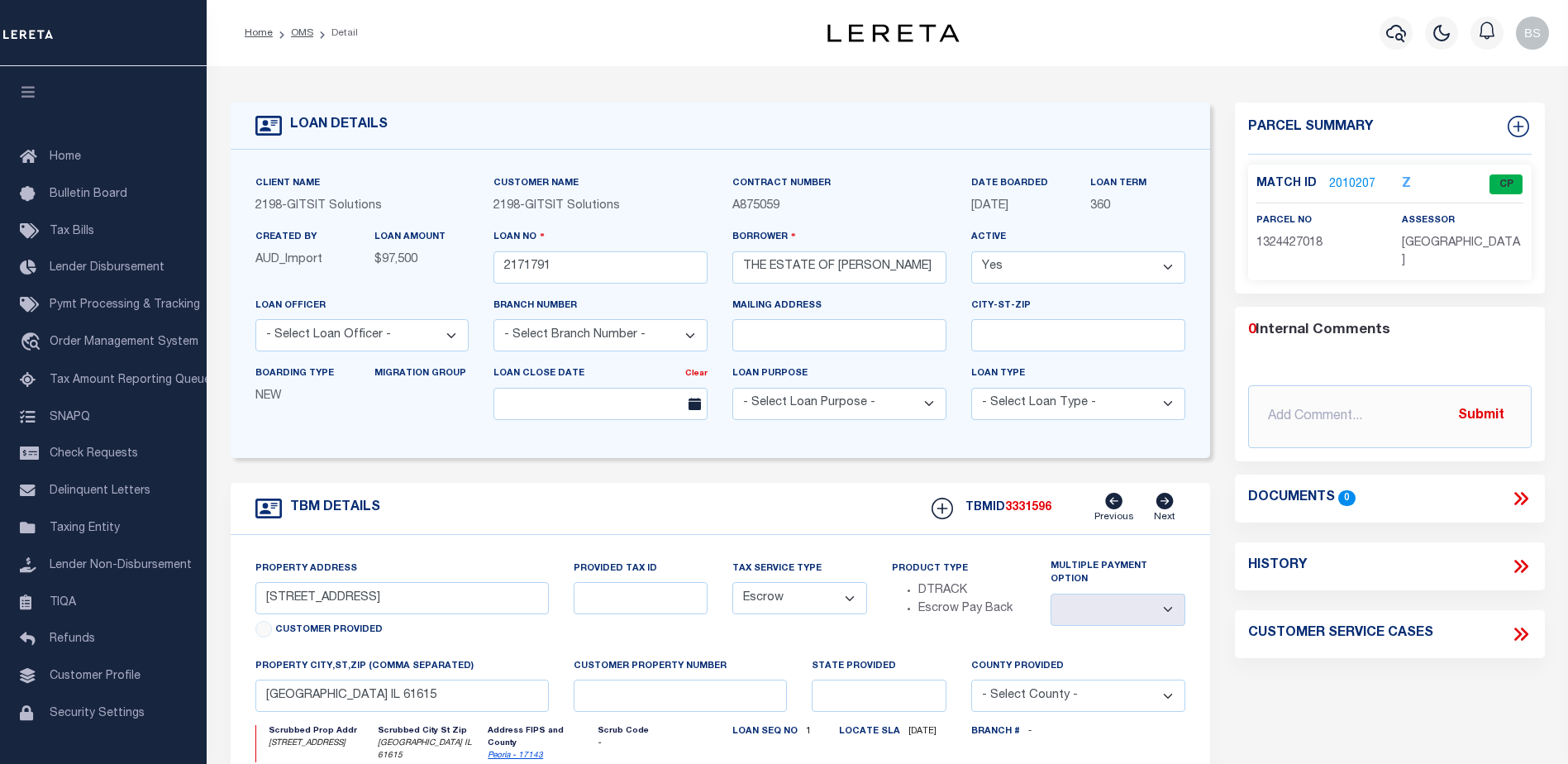
click at [1341, 179] on link "2010207" at bounding box center [1352, 185] width 47 height 18
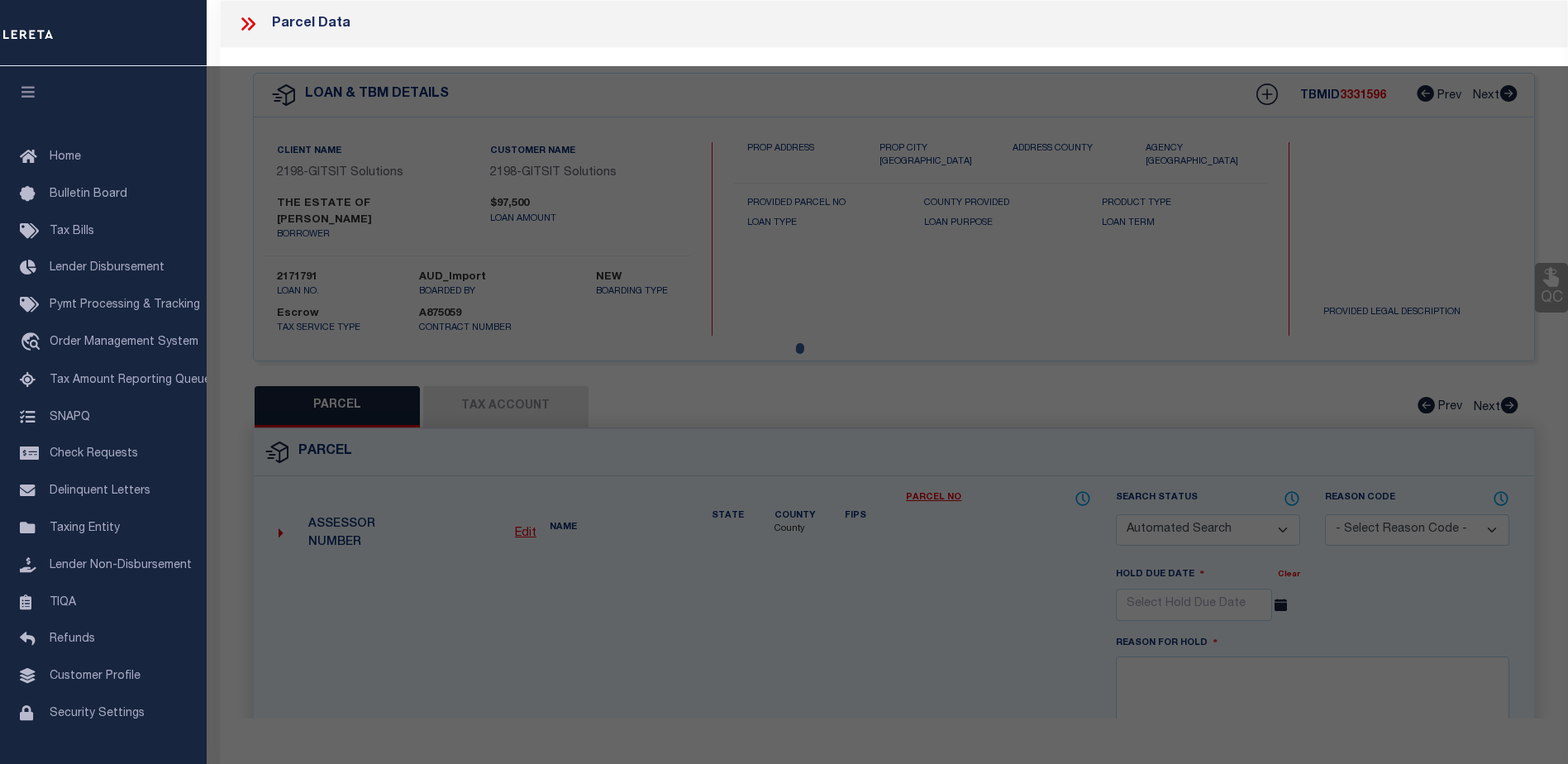
checkbox input "false"
select select "CP"
type input "[PERSON_NAME]"
select select "AGW"
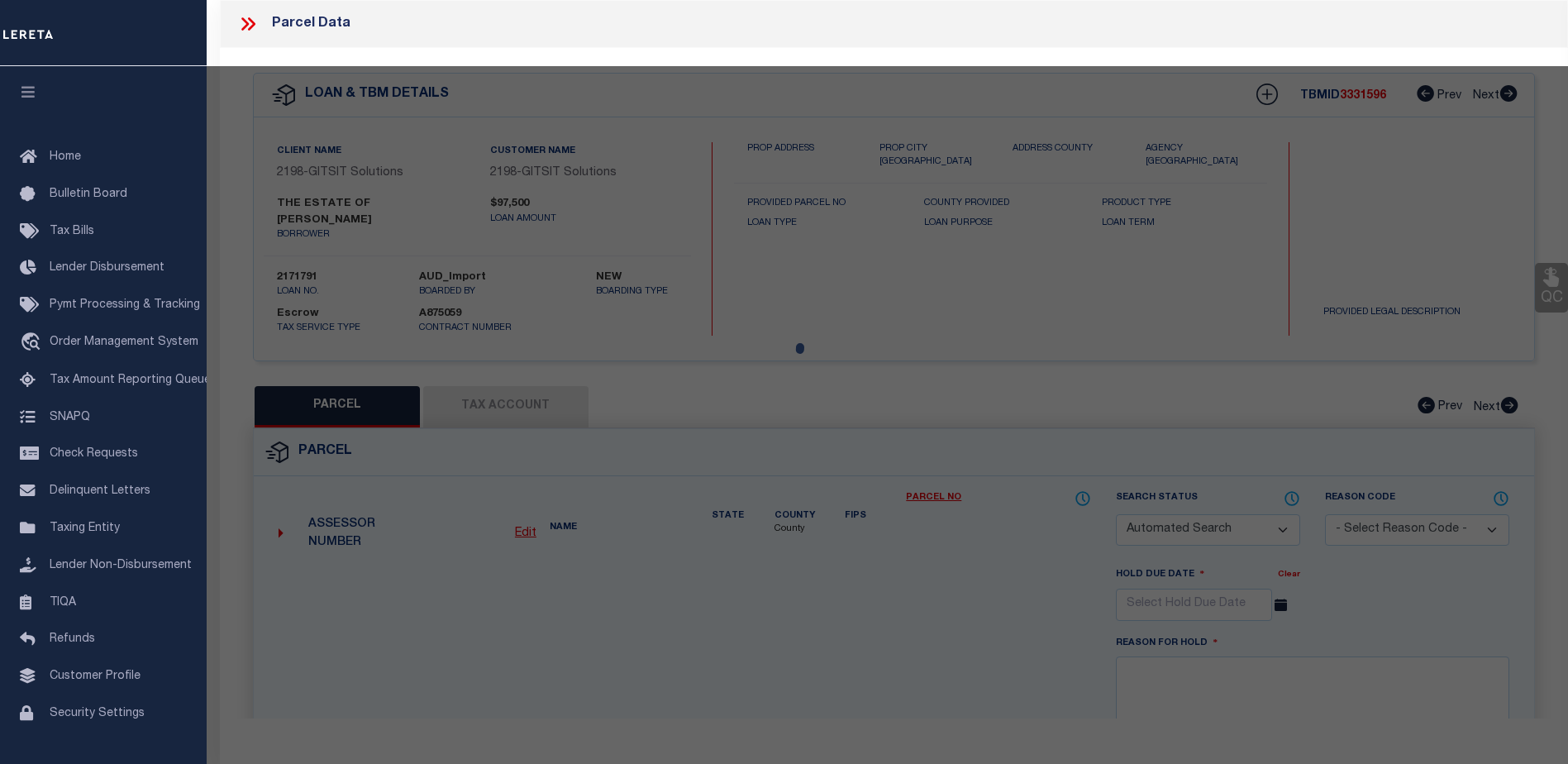
select select
type input "[STREET_ADDRESS]"
checkbox input "false"
type input "[GEOGRAPHIC_DATA], IL 61614"
type textarea "GOLDEN ACRES SE 1/4 SEC 24-9-7E LOT 23 BLK 7"
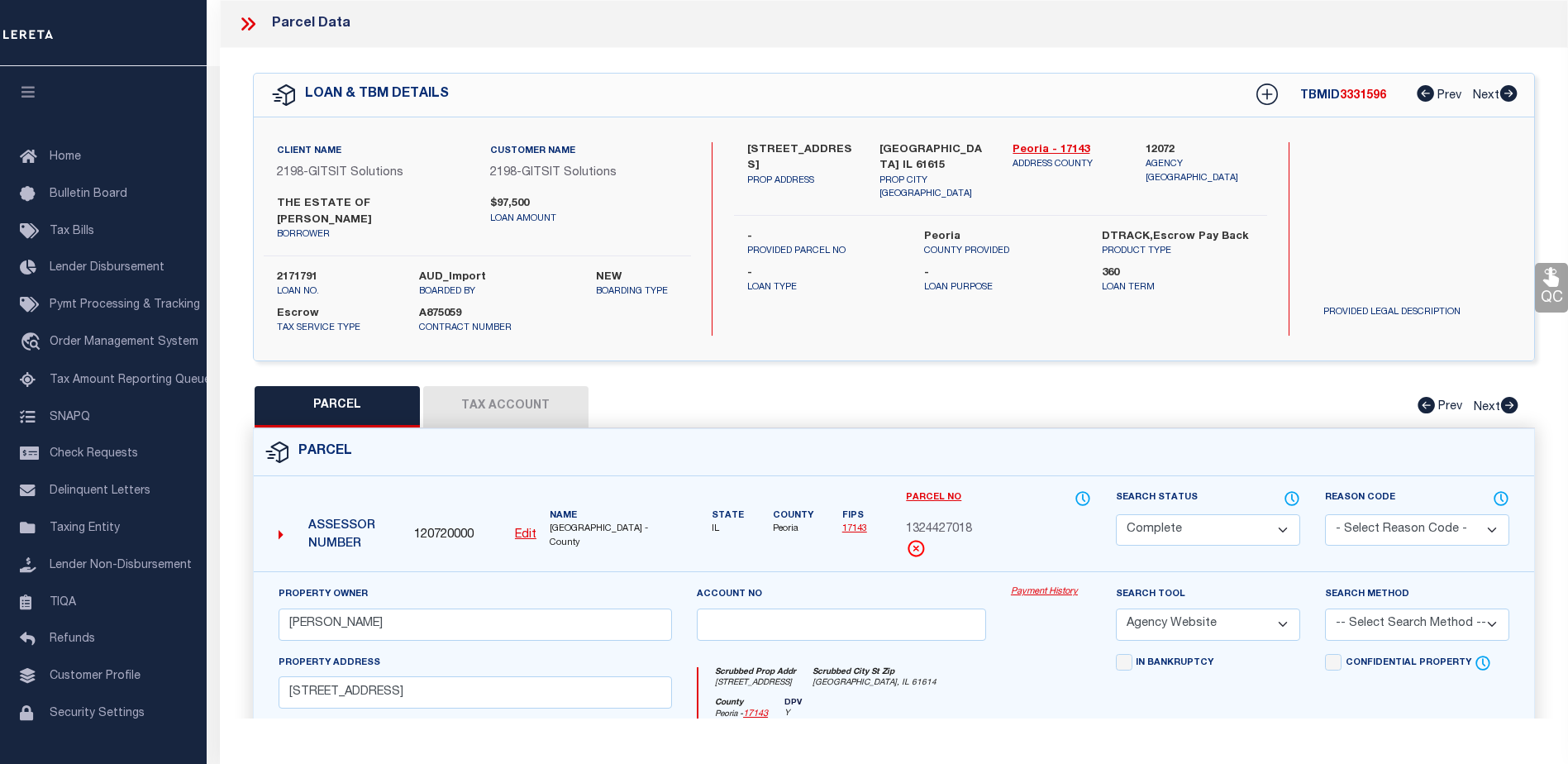
click at [1051, 595] on link "Payment History" at bounding box center [1051, 592] width 80 height 14
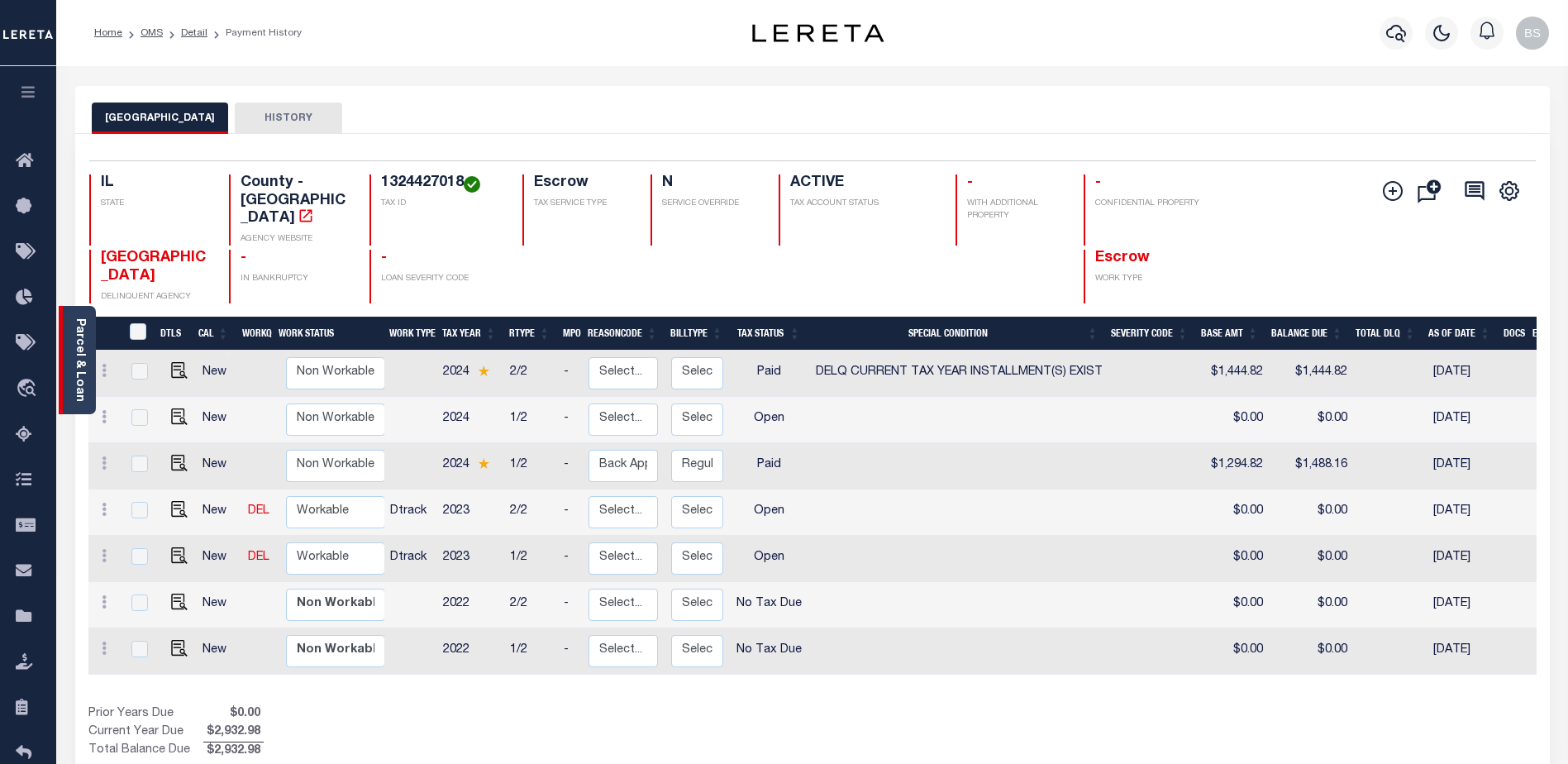
click at [77, 353] on link "Parcel & Loan" at bounding box center [79, 360] width 11 height 84
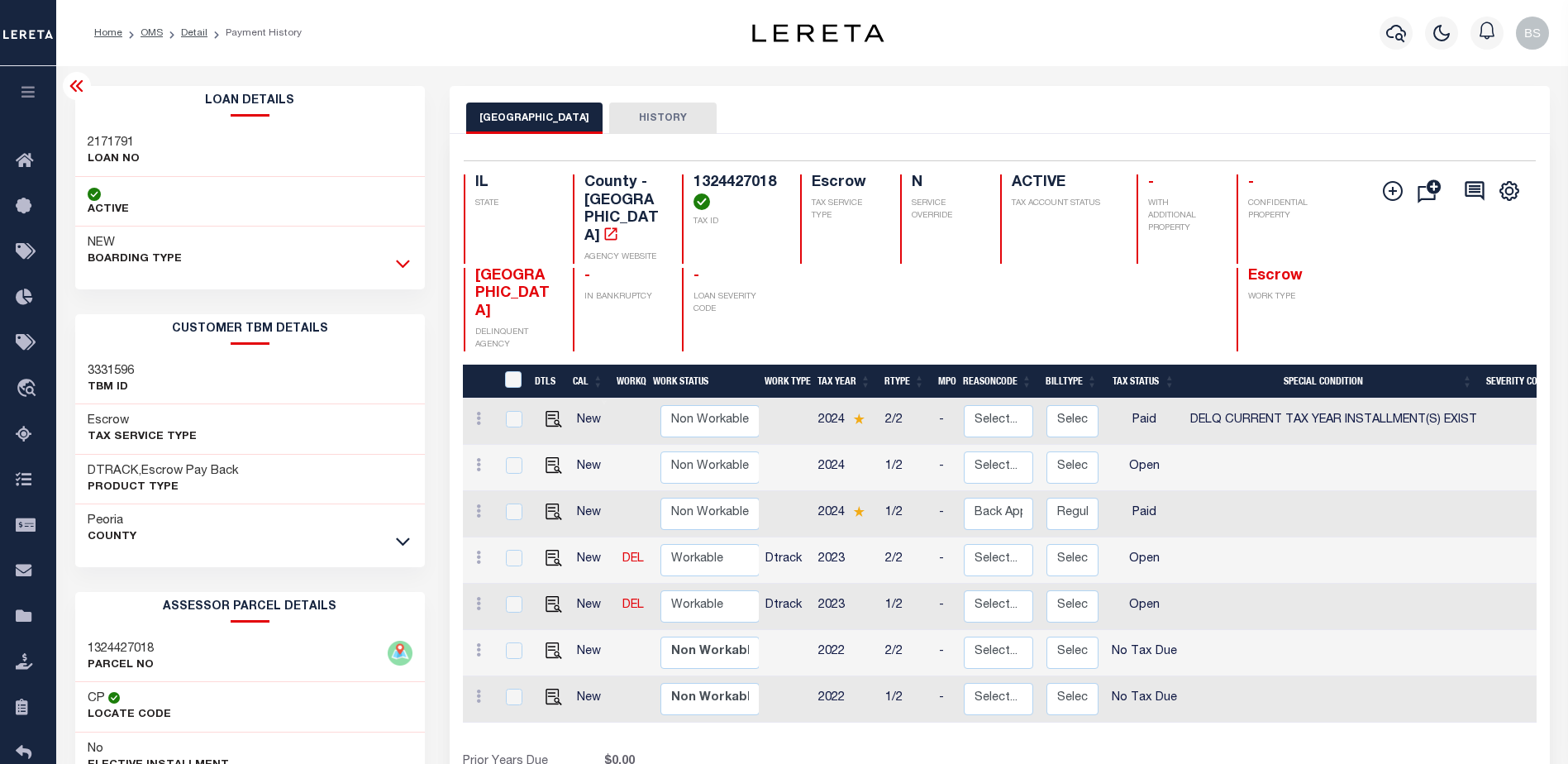
click at [402, 260] on icon at bounding box center [403, 263] width 14 height 18
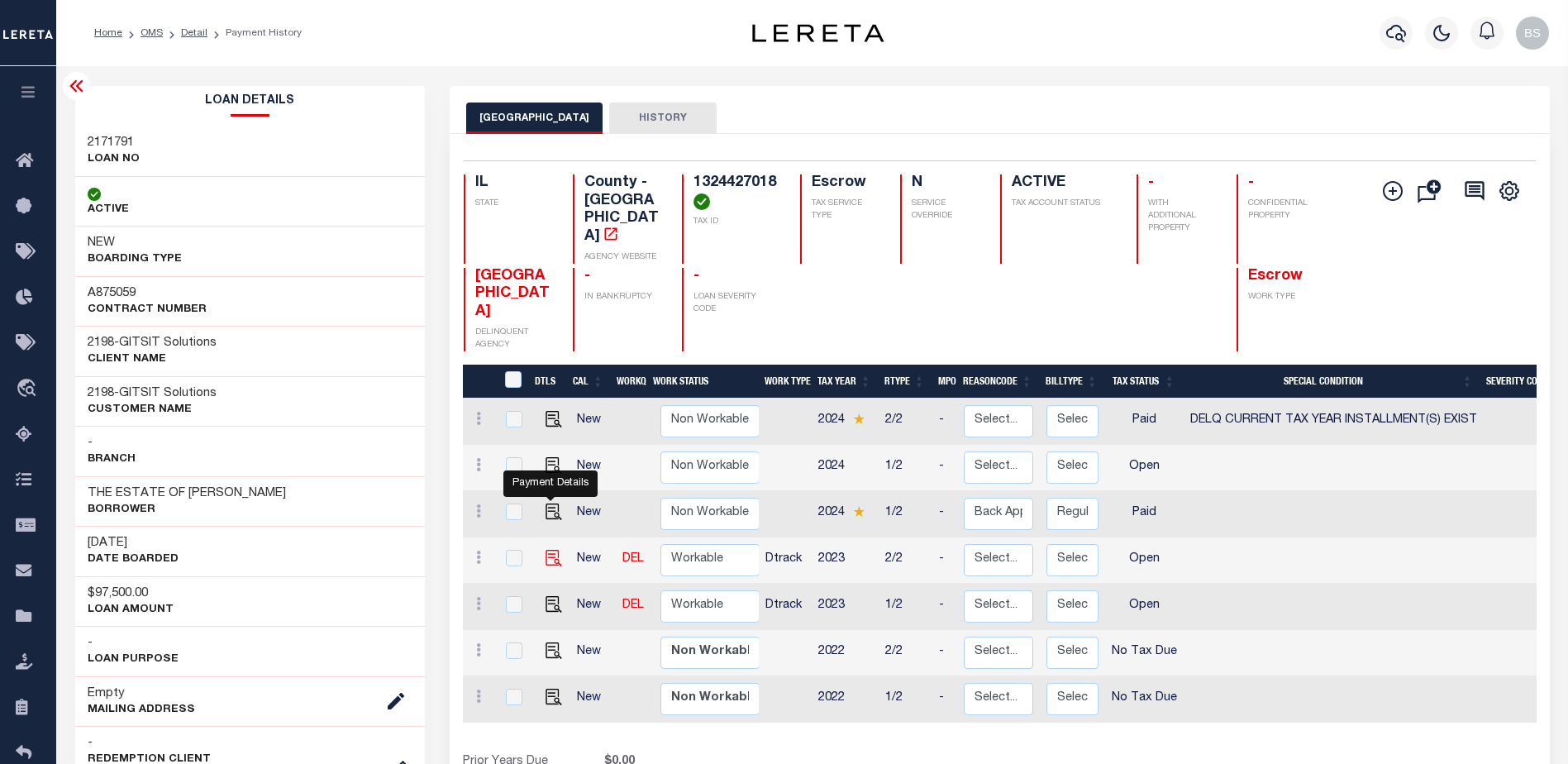
click at [552, 550] on img "" at bounding box center [553, 558] width 17 height 17
checkbox input "true"
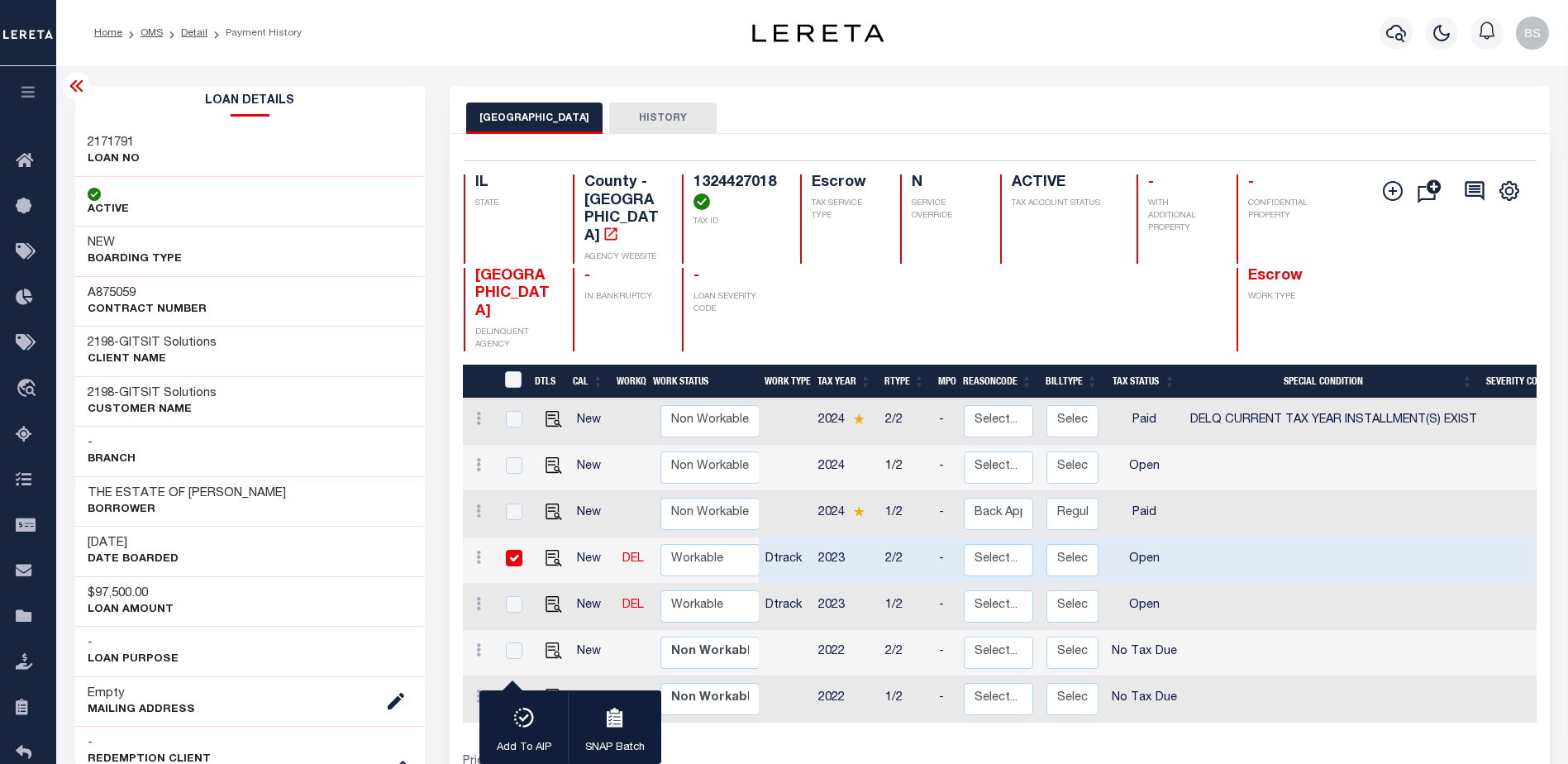
click at [517, 550] on input "checkbox" at bounding box center [514, 558] width 17 height 17
checkbox input "false"
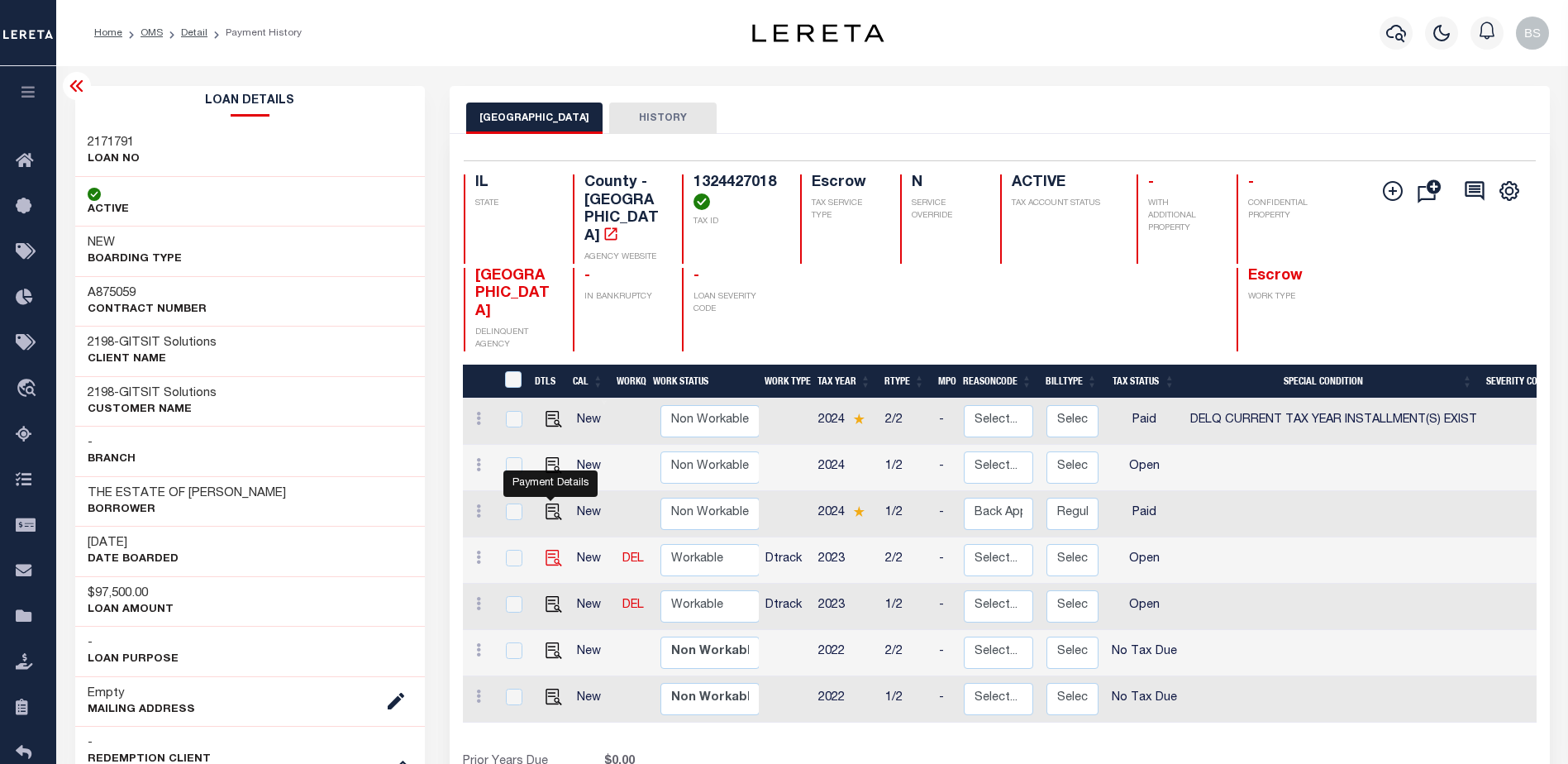
click at [556, 550] on img "" at bounding box center [553, 558] width 17 height 17
checkbox input "true"
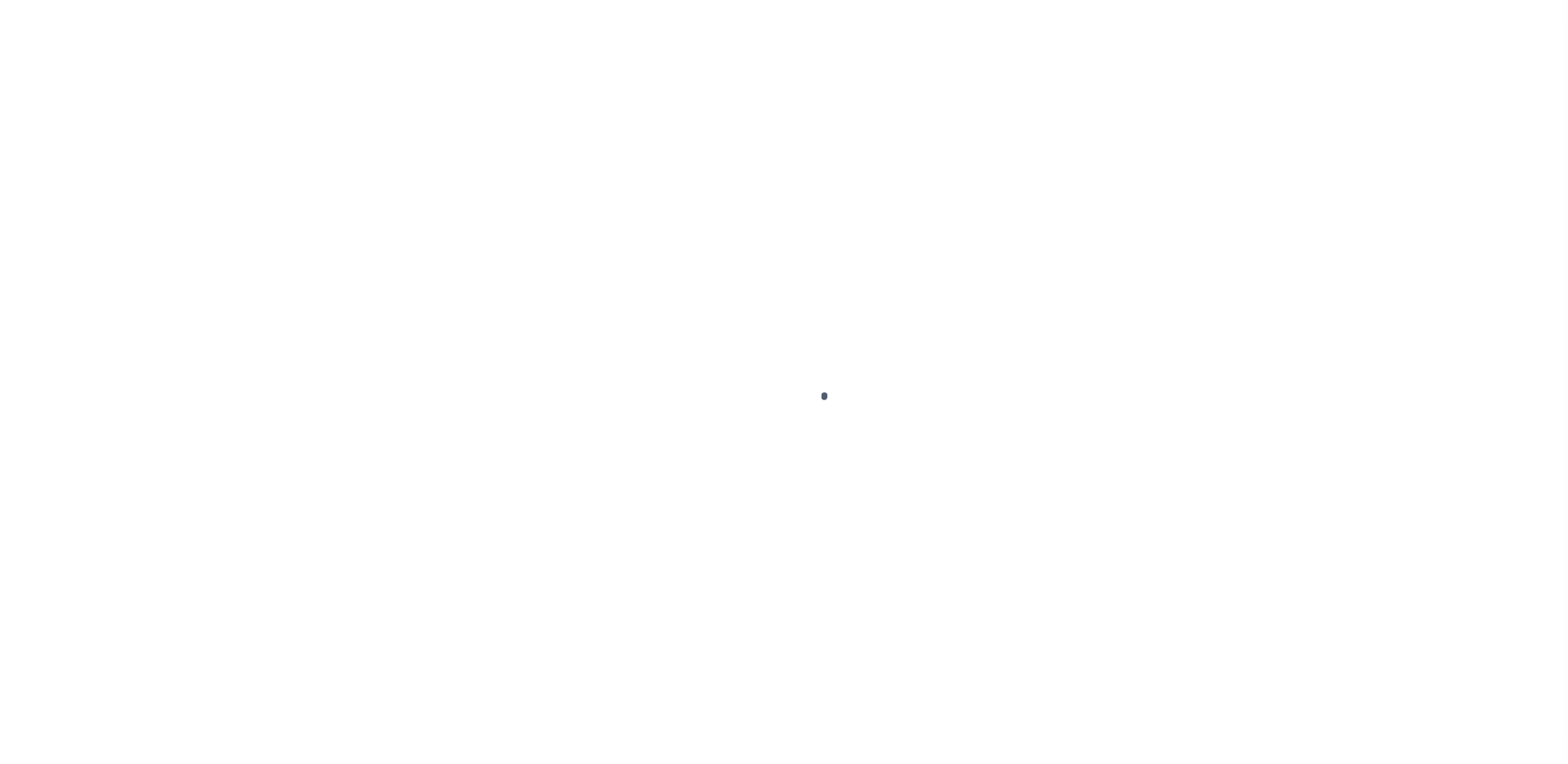
select select "OP2"
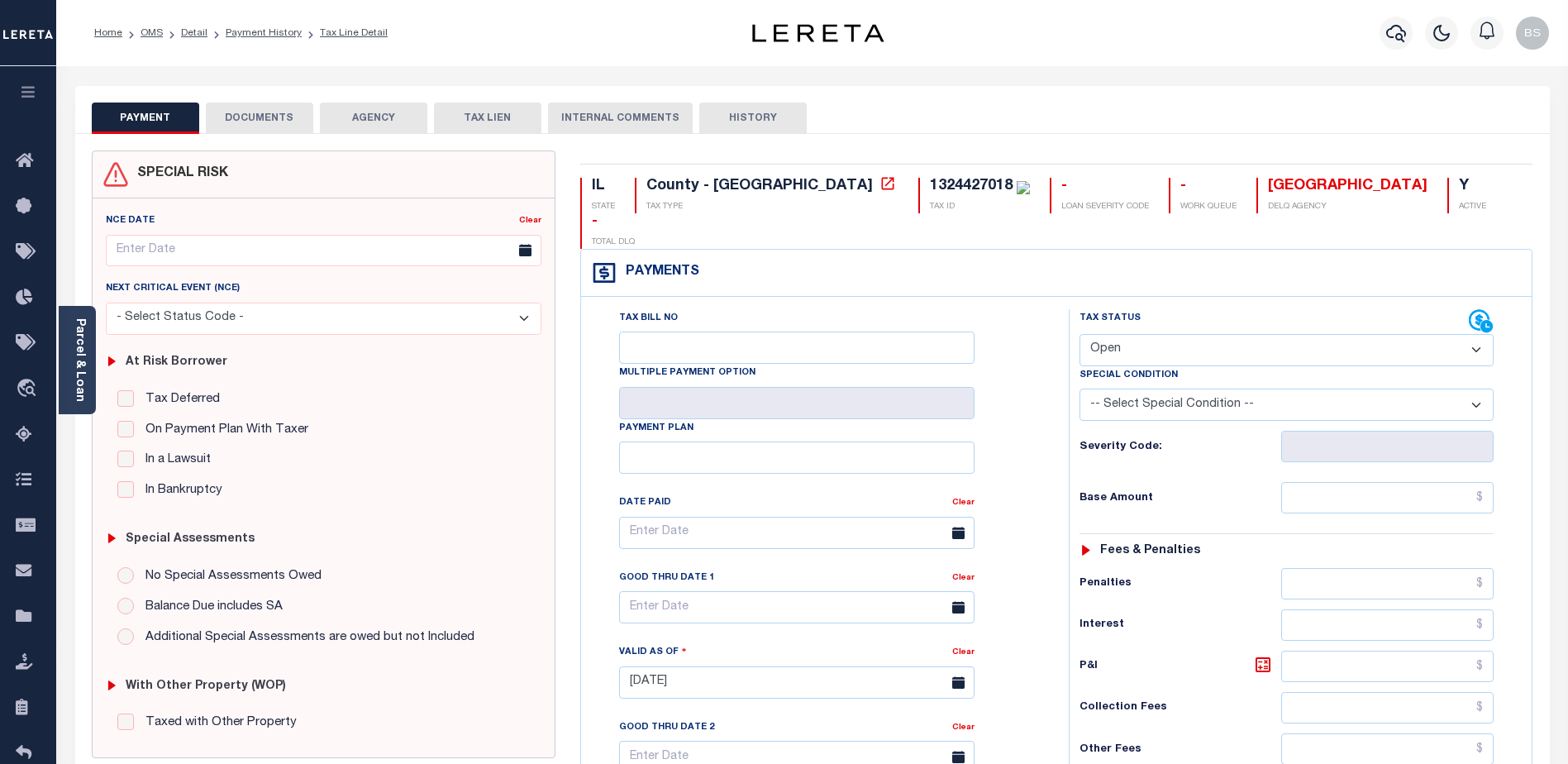
click at [1469, 334] on select "- Select Status Code - Open Due/Unpaid Paid Incomplete No Tax Due Internal Refu…" at bounding box center [1286, 350] width 414 height 33
select select "DUE"
click at [1080, 334] on select "- Select Status Code - Open Due/Unpaid Paid Incomplete No Tax Due Internal Refu…" at bounding box center [1286, 350] width 414 height 33
type input "[DATE]"
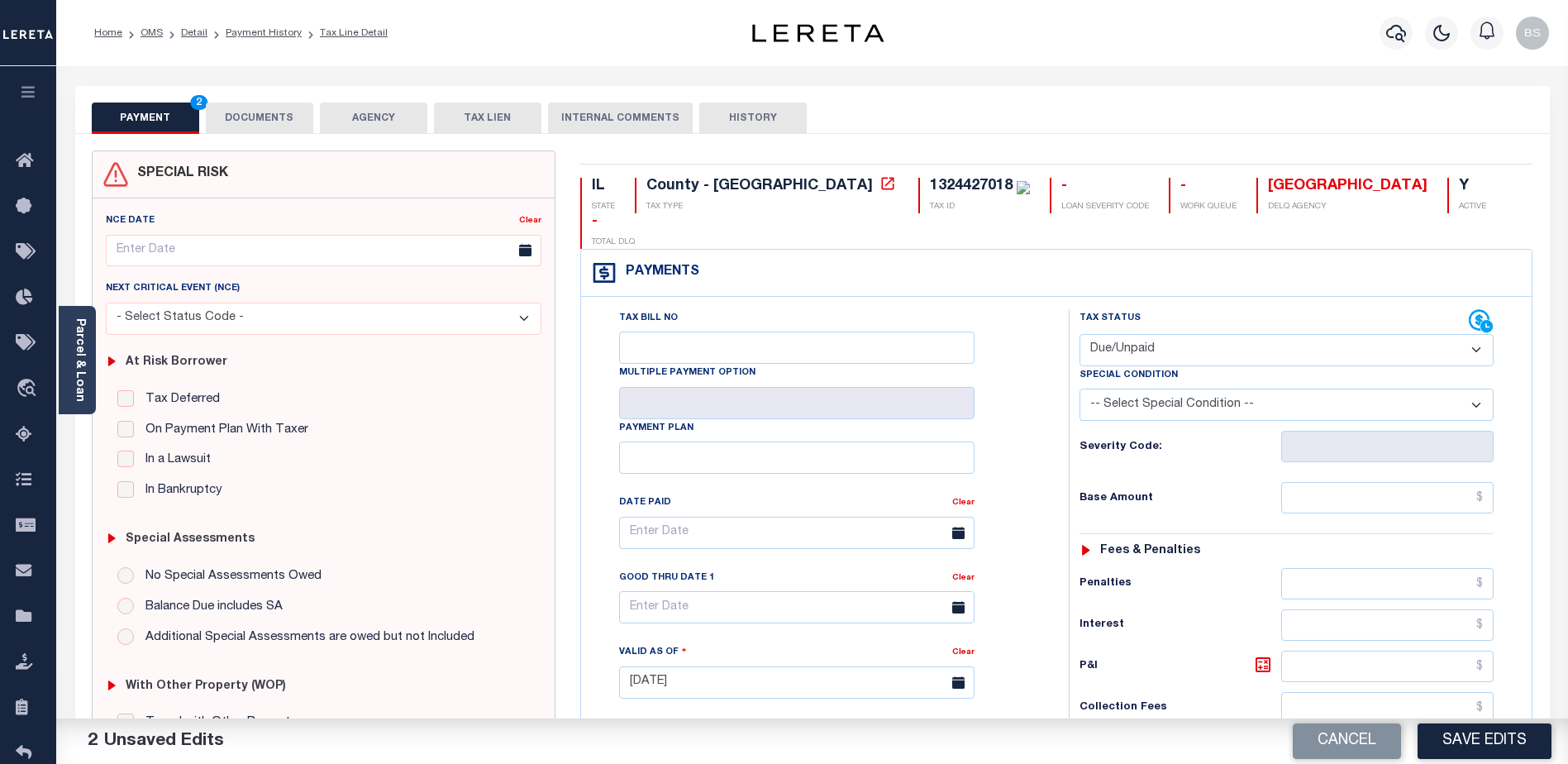
click at [1476, 389] on select "-- Select Special Condition -- 3RD PARTY TAX LIEN AGENCY TAX LIEN (A.K.A Inside…" at bounding box center [1286, 405] width 414 height 33
select select "17"
click at [1080, 389] on select "-- Select Special Condition -- 3RD PARTY TAX LIEN AGENCY TAX LIEN (A.K.A Inside…" at bounding box center [1286, 405] width 414 height 33
click at [1454, 482] on input "text" at bounding box center [1387, 498] width 212 height 32
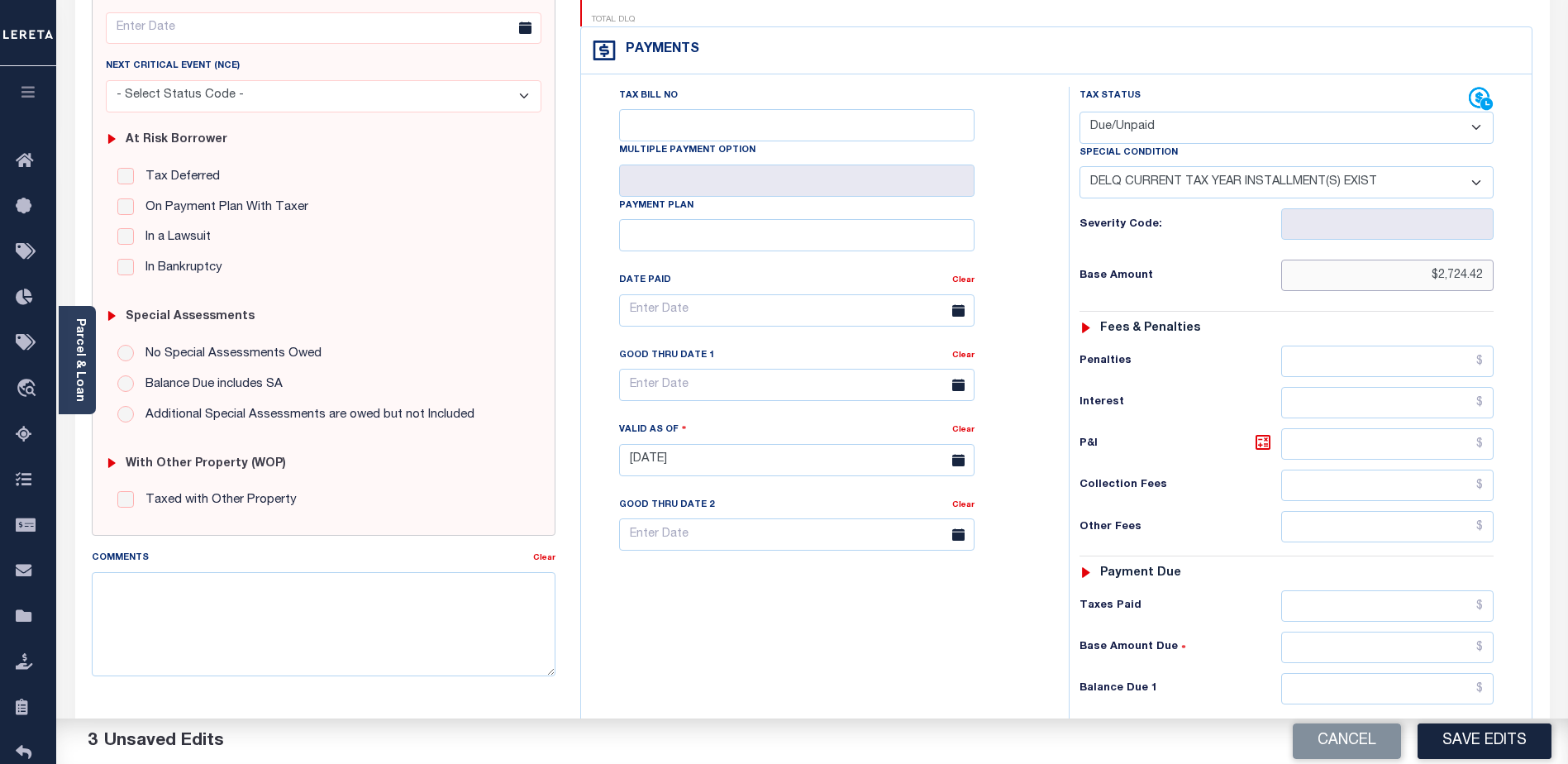
scroll to position [248, 0]
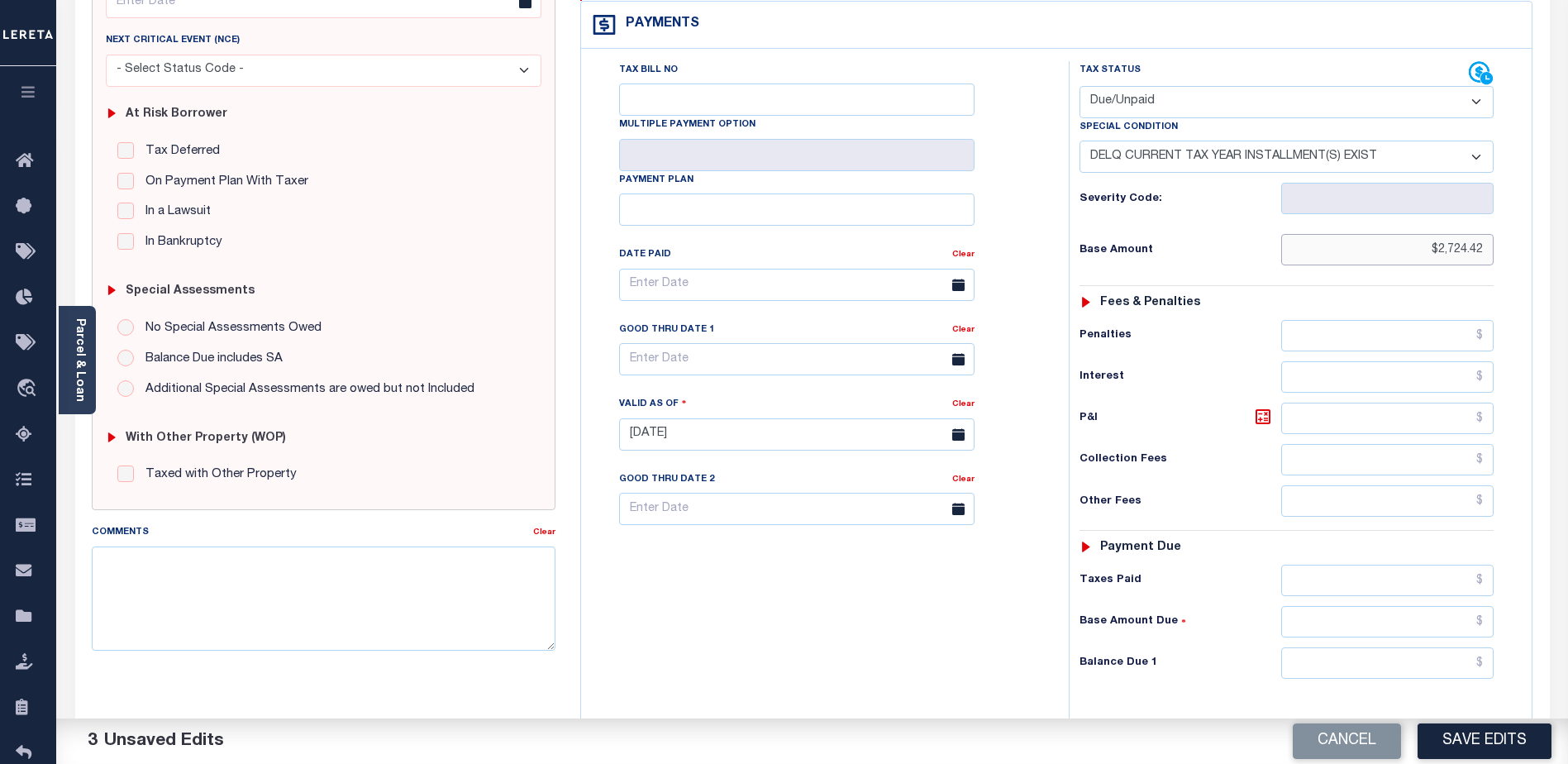
type input "$2,724.42"
click at [1402, 402] on input "text" at bounding box center [1387, 418] width 212 height 32
type input "$288.11"
click at [1360, 648] on input "text" at bounding box center [1387, 664] width 212 height 32
type input "$3,012.53"
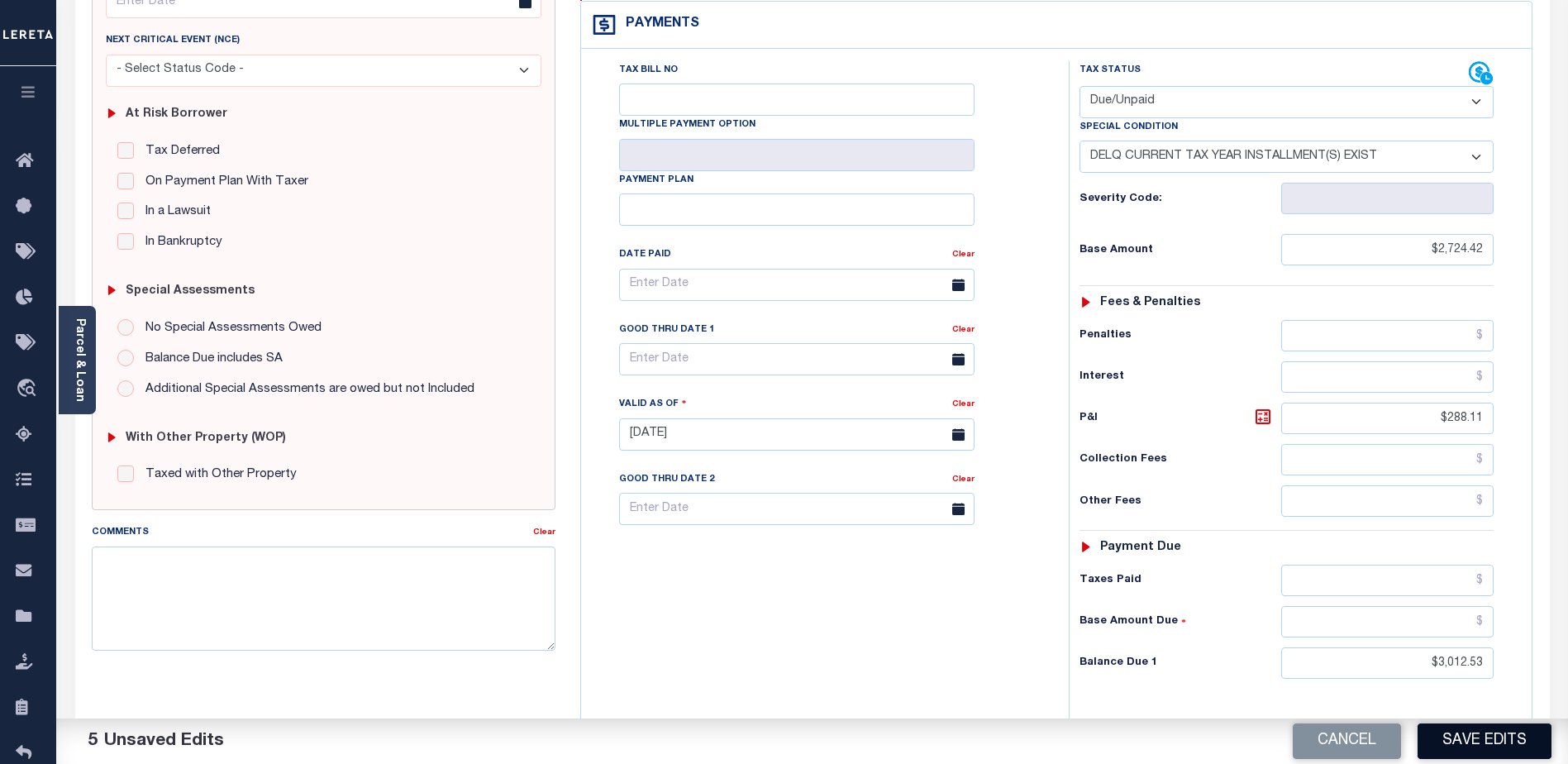
click at [1486, 738] on button "Save Edits" at bounding box center [1484, 741] width 134 height 35
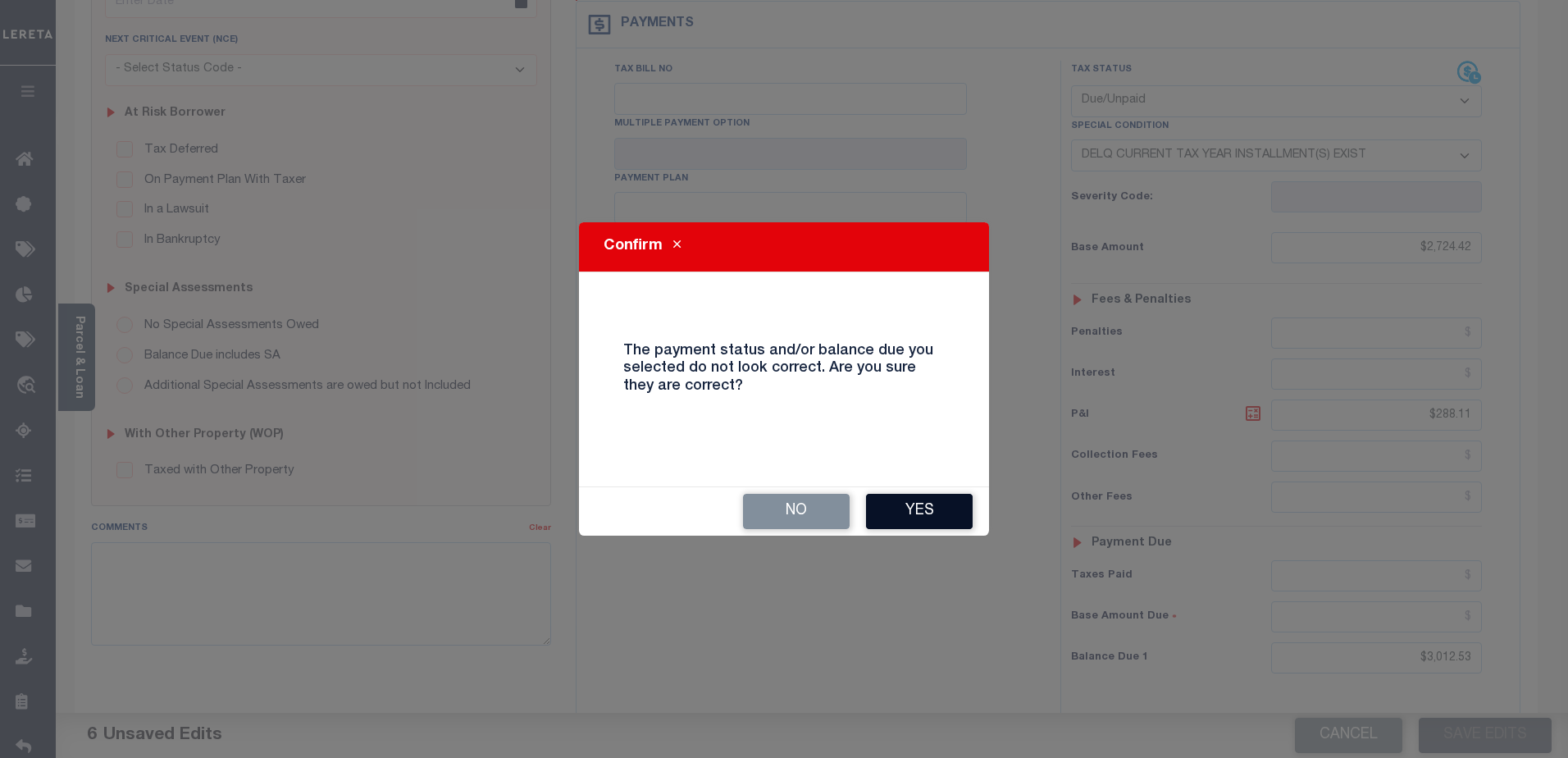
click at [945, 513] on button "Yes" at bounding box center [919, 512] width 107 height 35
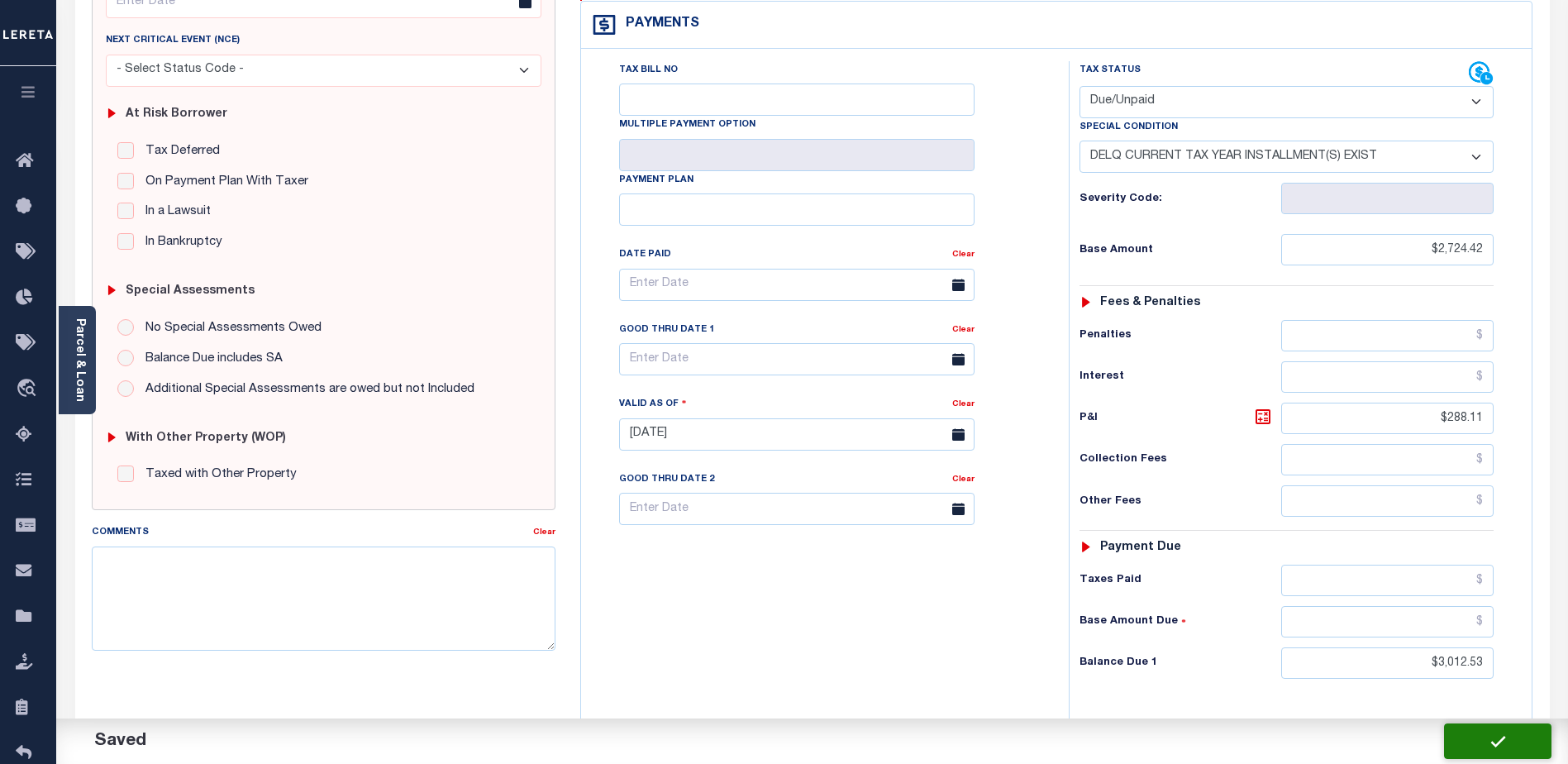
checkbox input "false"
type input "$2,724.42"
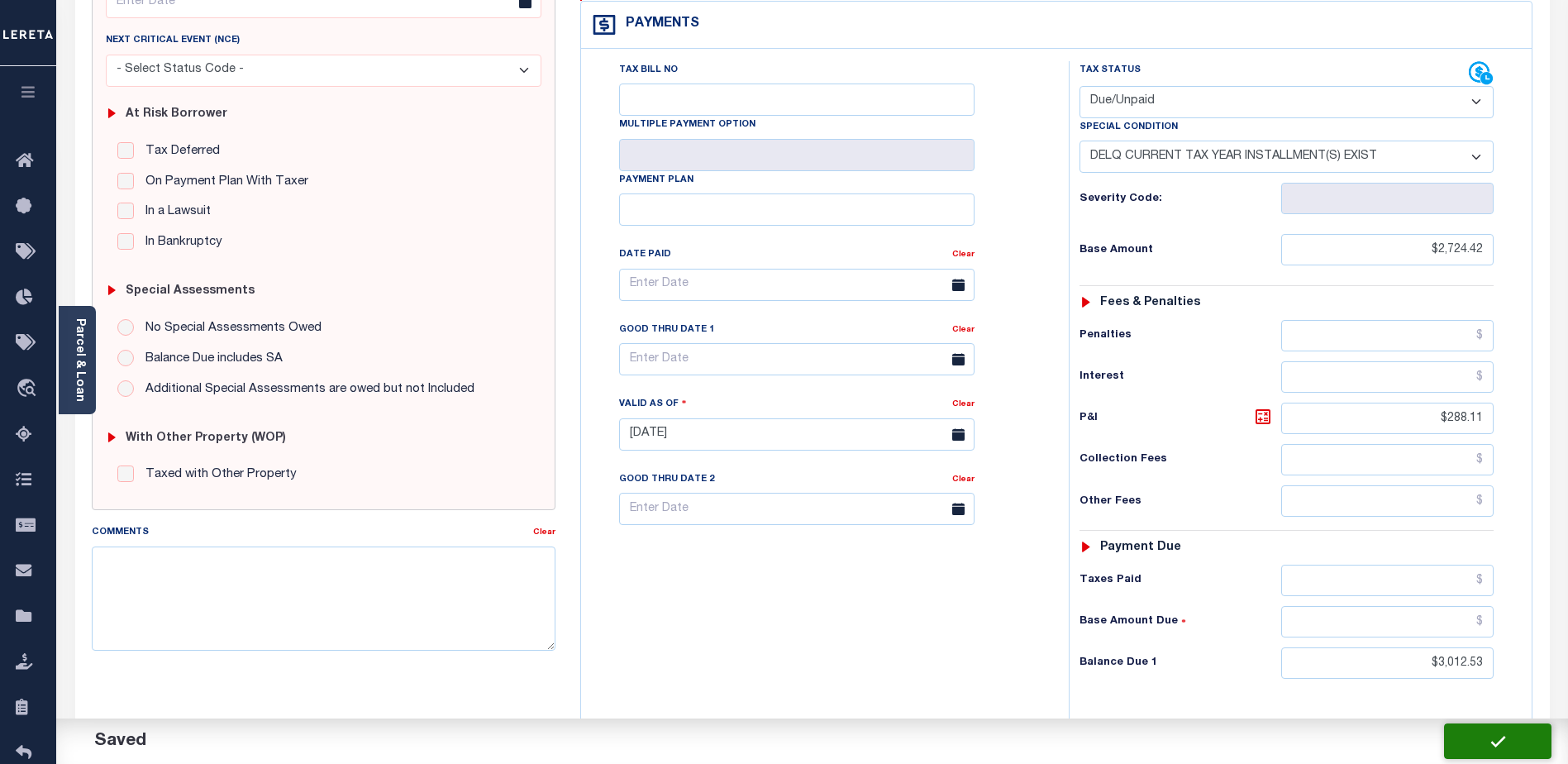
type input "$288.11"
type input "$3,012.53"
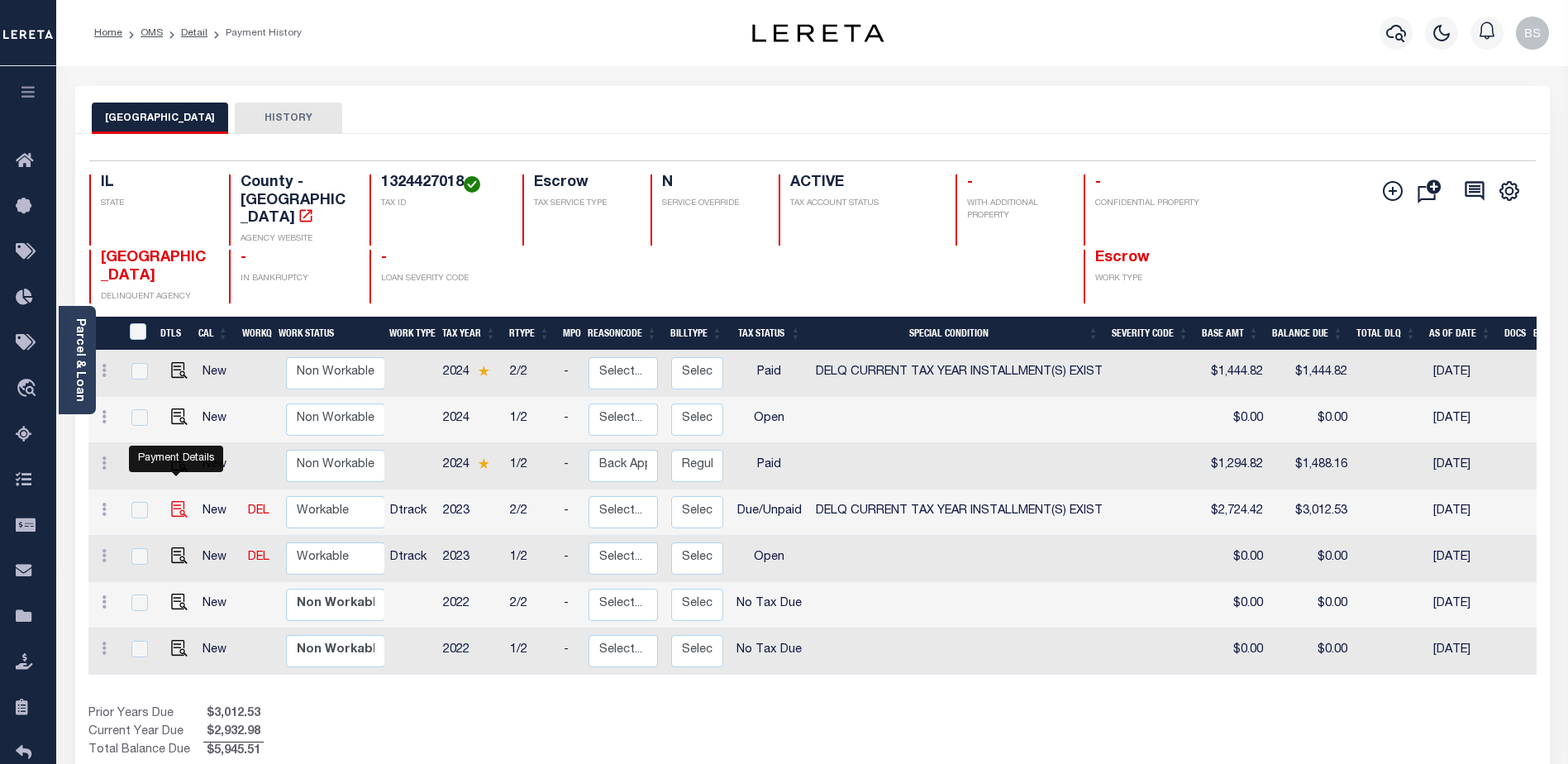
click at [174, 501] on img "" at bounding box center [179, 509] width 17 height 17
checkbox input "true"
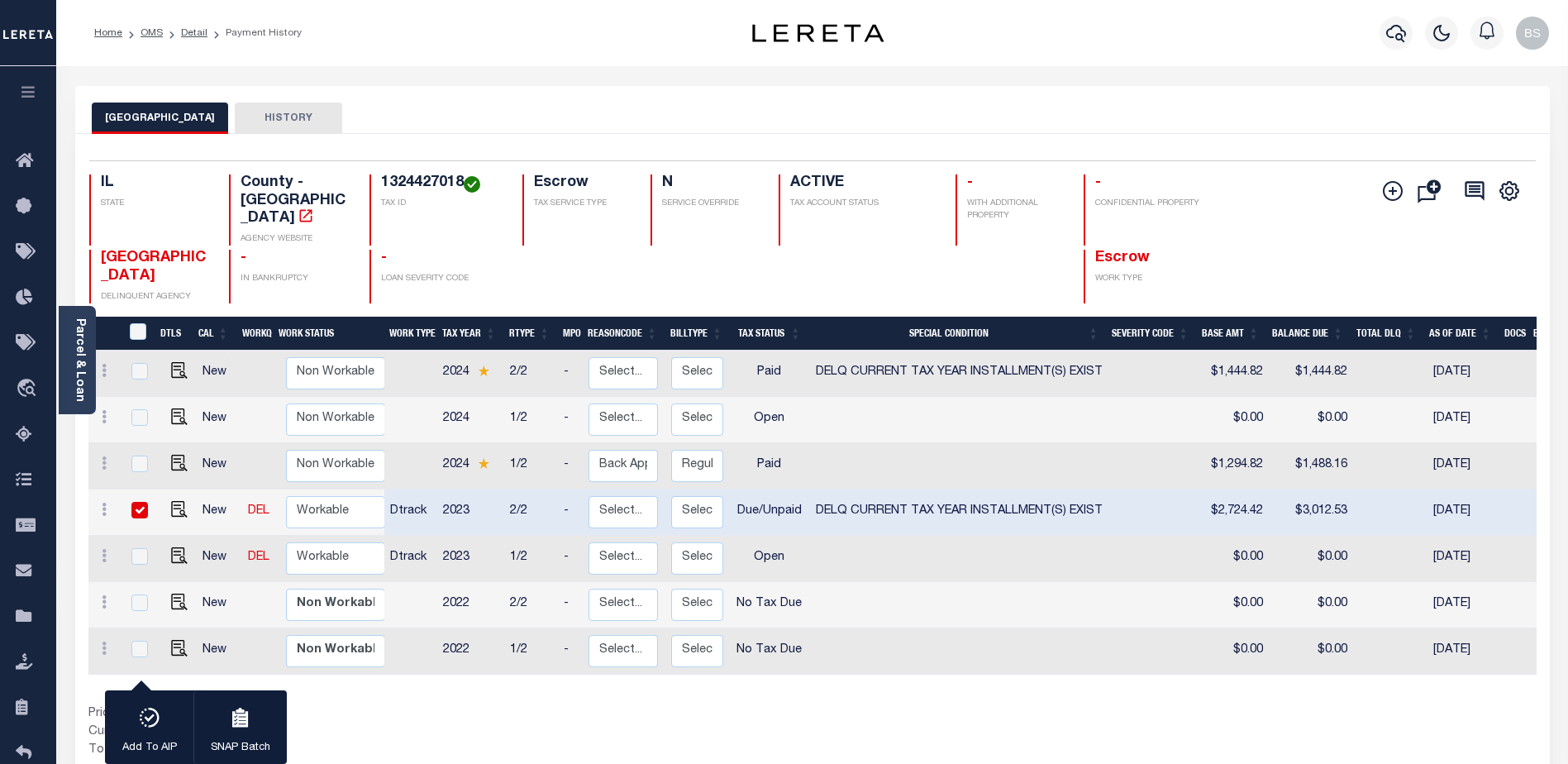
click at [134, 502] on input "checkbox" at bounding box center [139, 510] width 17 height 17
checkbox input "false"
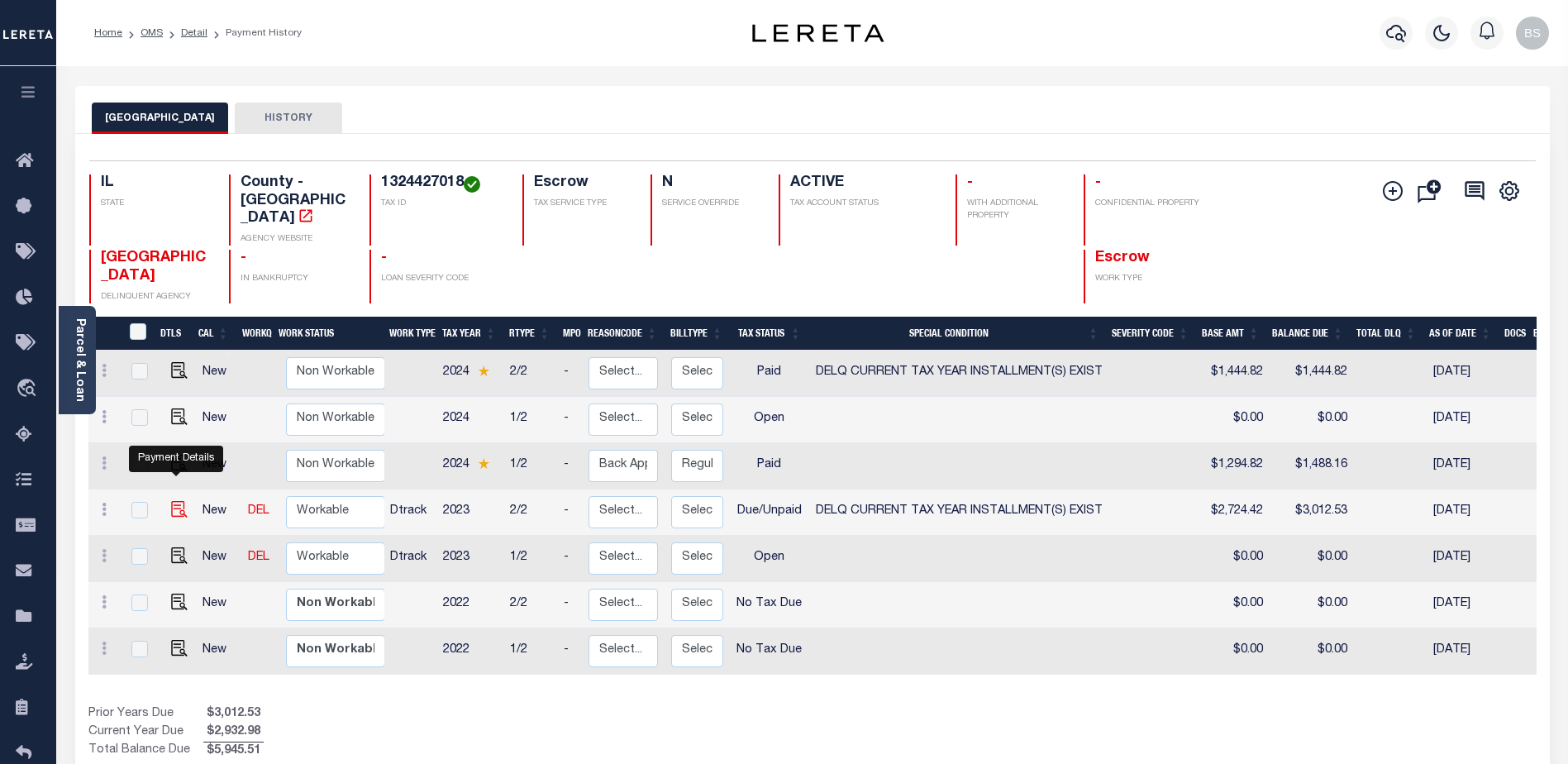
click at [172, 501] on img "" at bounding box center [179, 509] width 17 height 17
checkbox input "true"
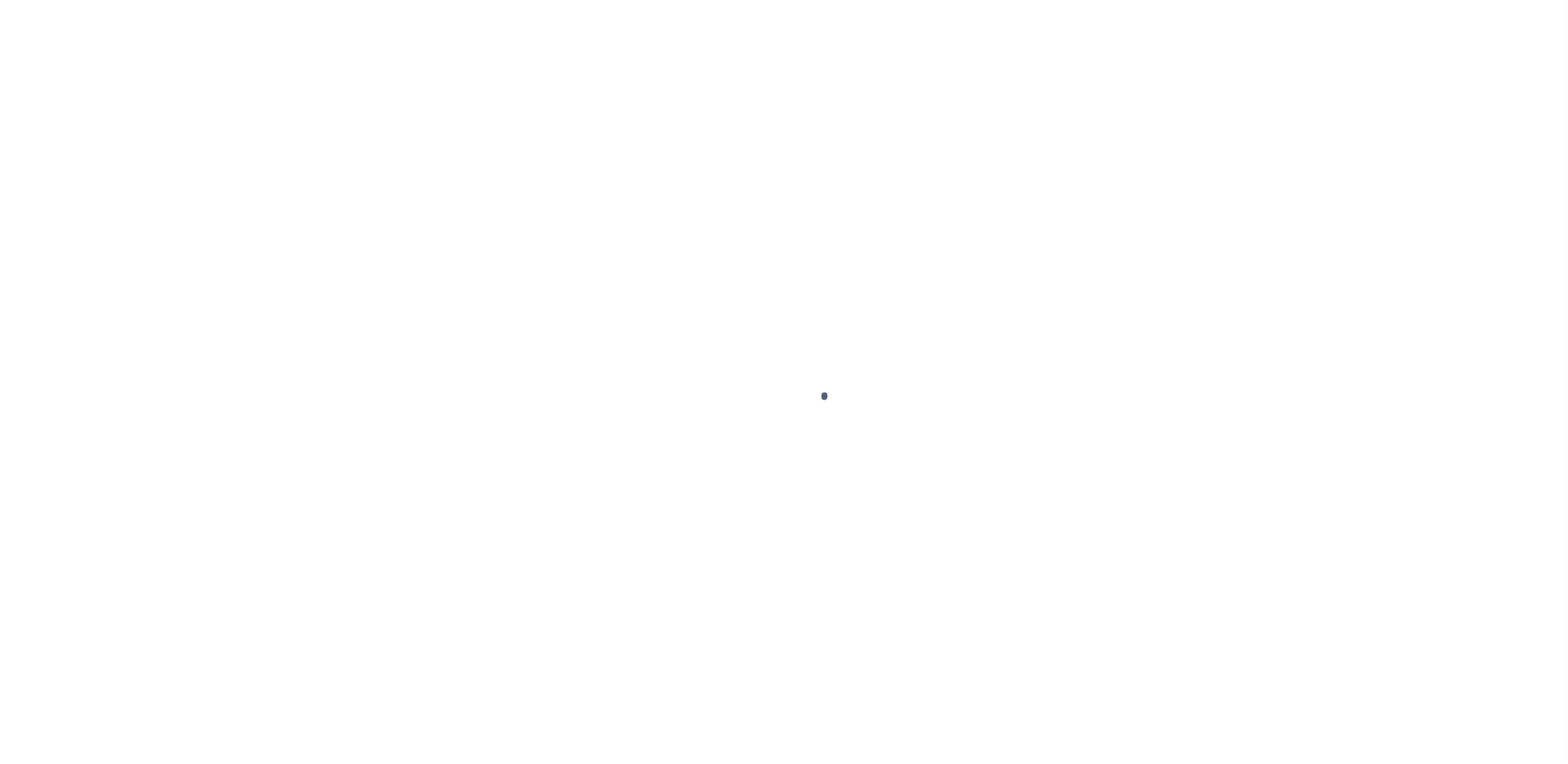
select select "DUE"
select select "17"
select select "DUE"
select select "17"
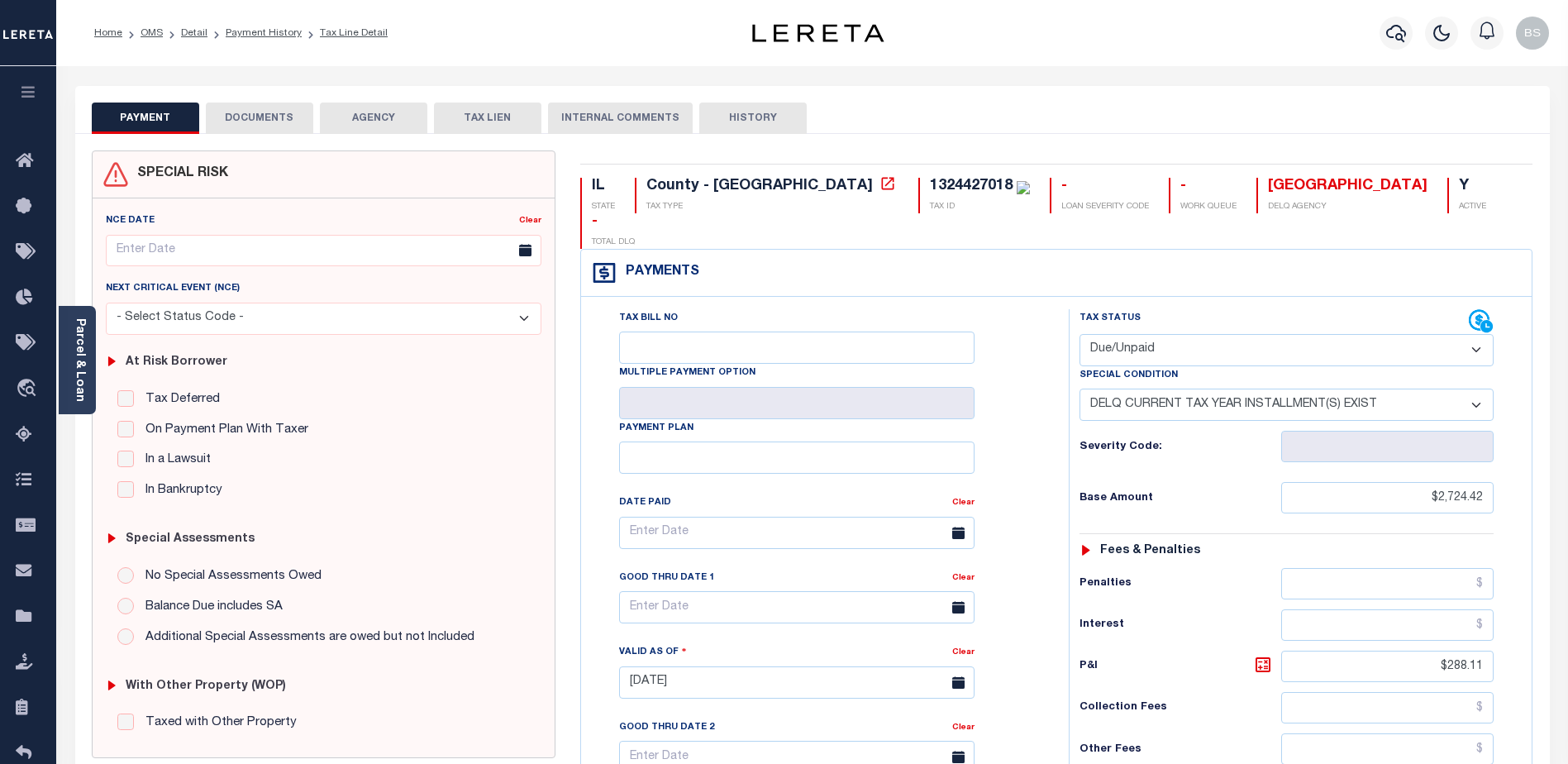
click at [269, 115] on button "DOCUMENTS" at bounding box center [260, 118] width 107 height 32
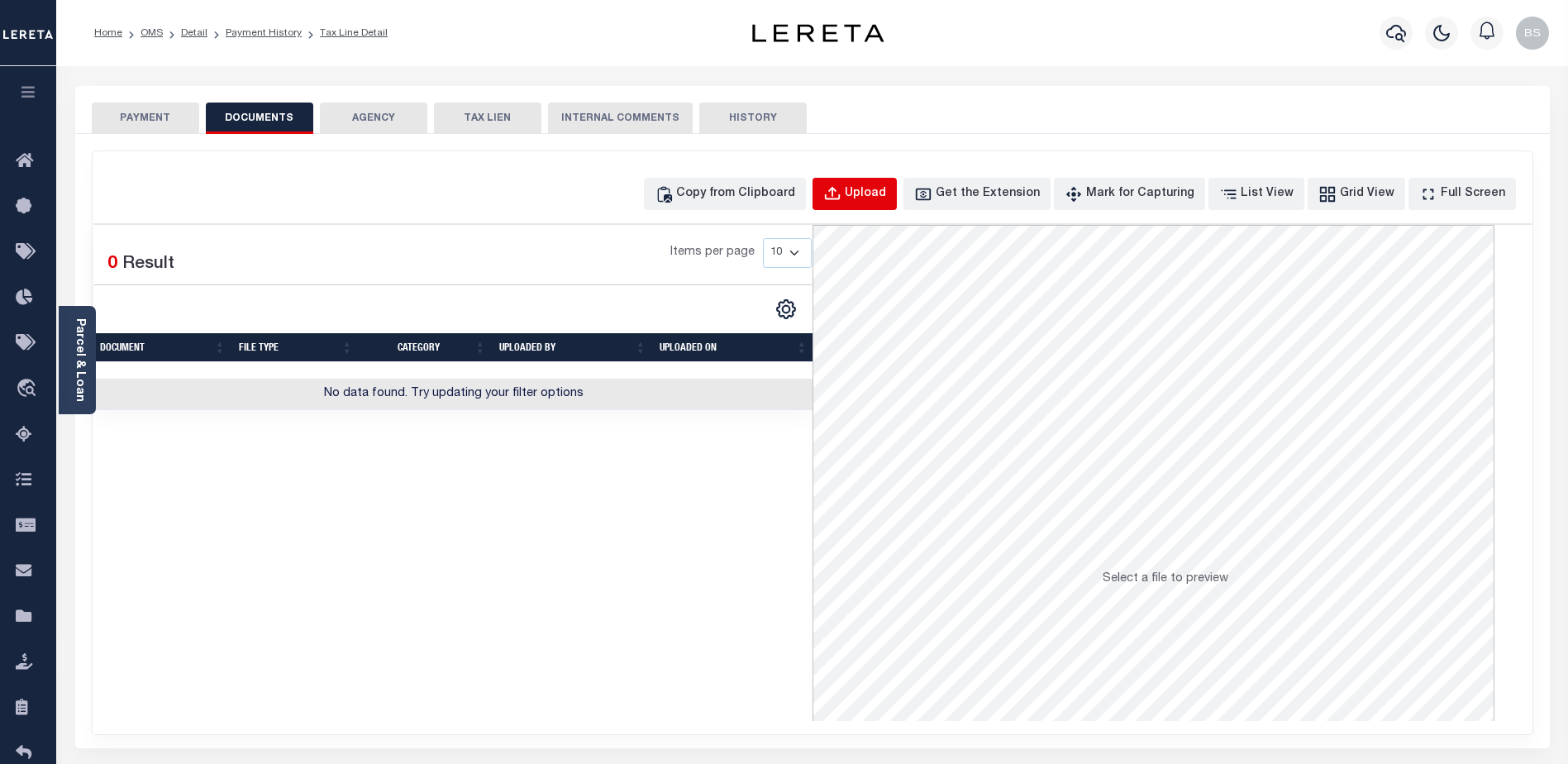
click at [886, 195] on div "Upload" at bounding box center [865, 194] width 41 height 18
select select "POP"
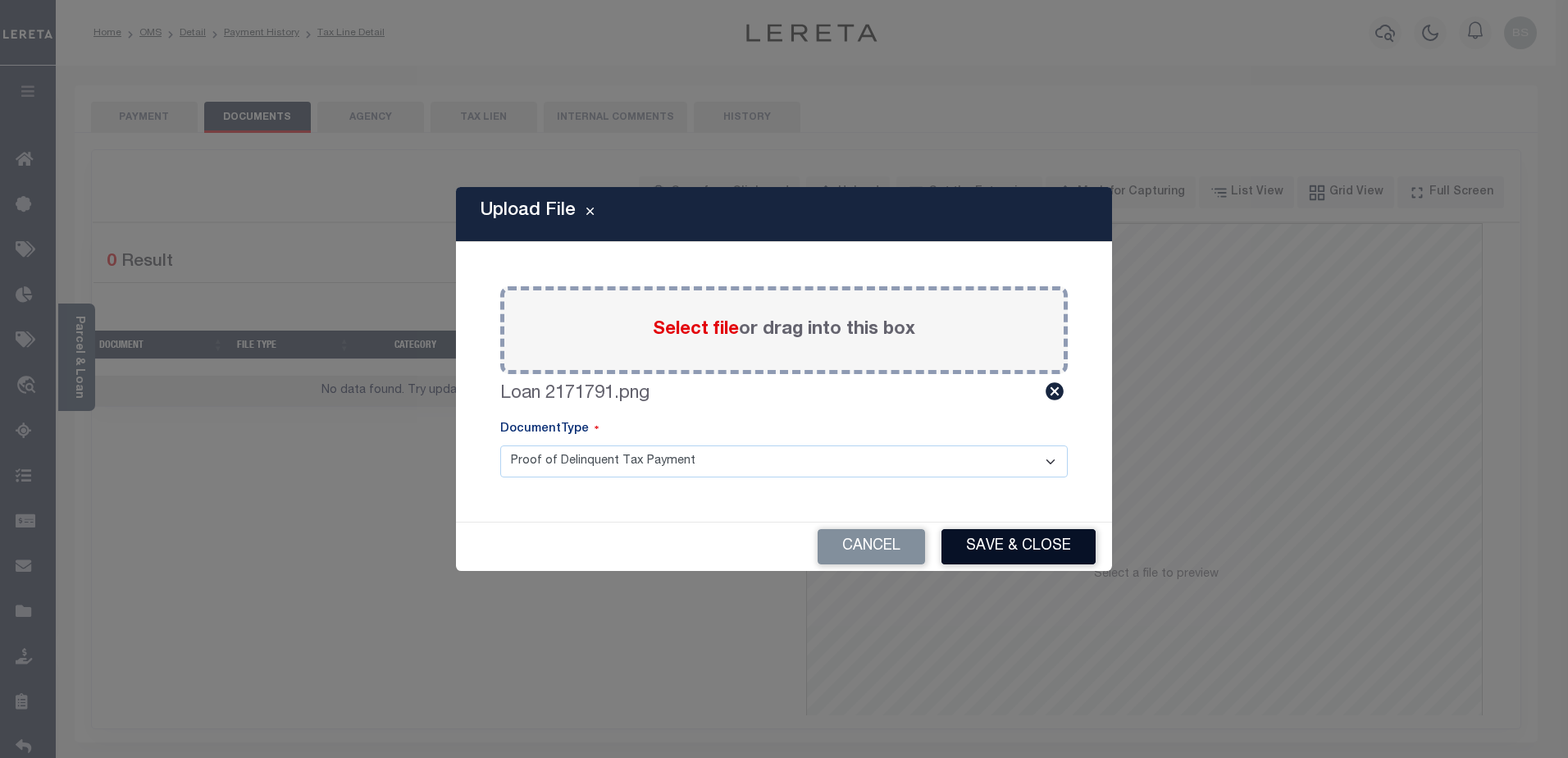
click at [1018, 555] on button "Save & Close" at bounding box center [1018, 547] width 155 height 35
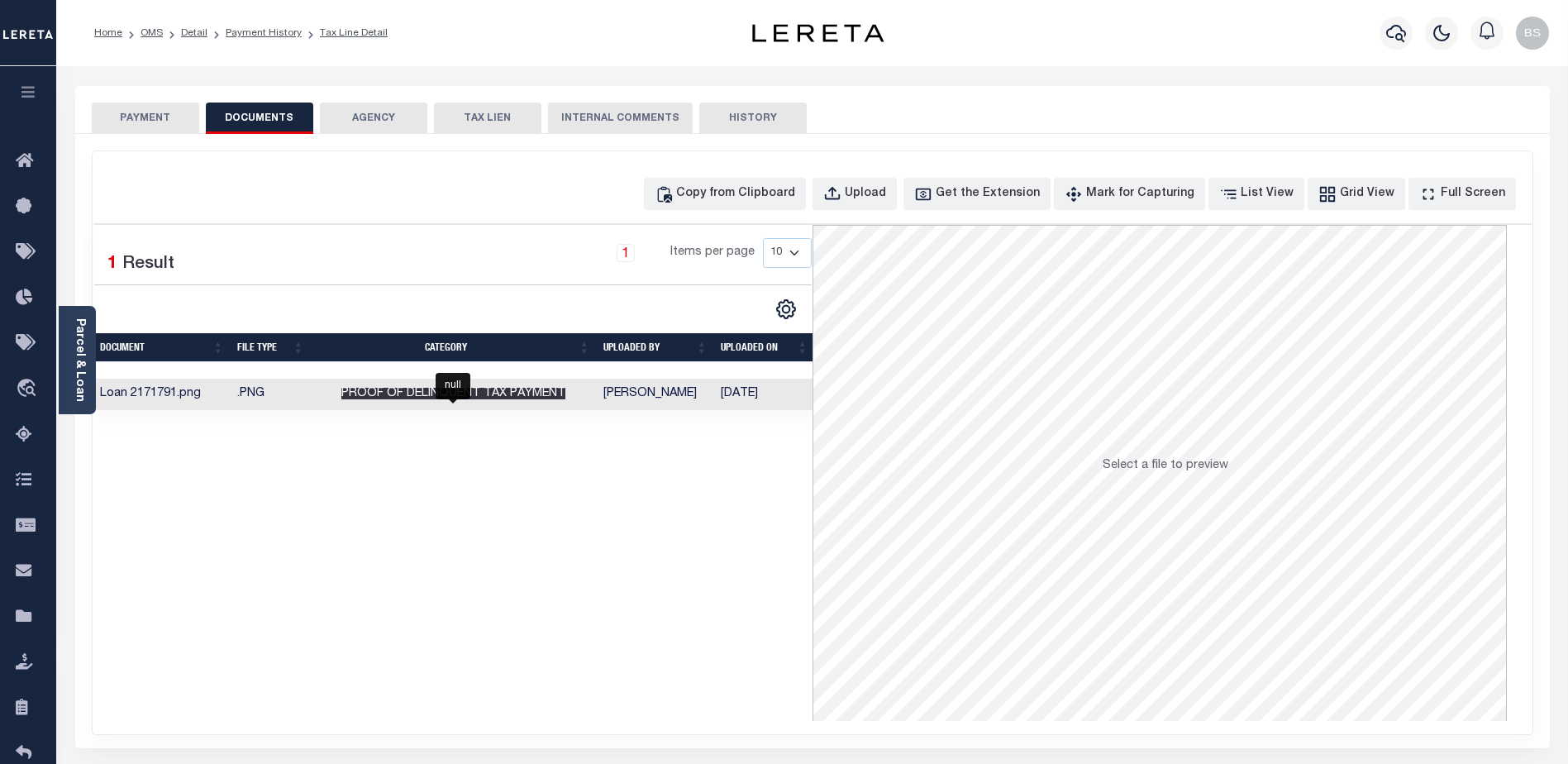
click at [404, 395] on span "Proof of Delinquent Tax Payment" at bounding box center [453, 393] width 224 height 11
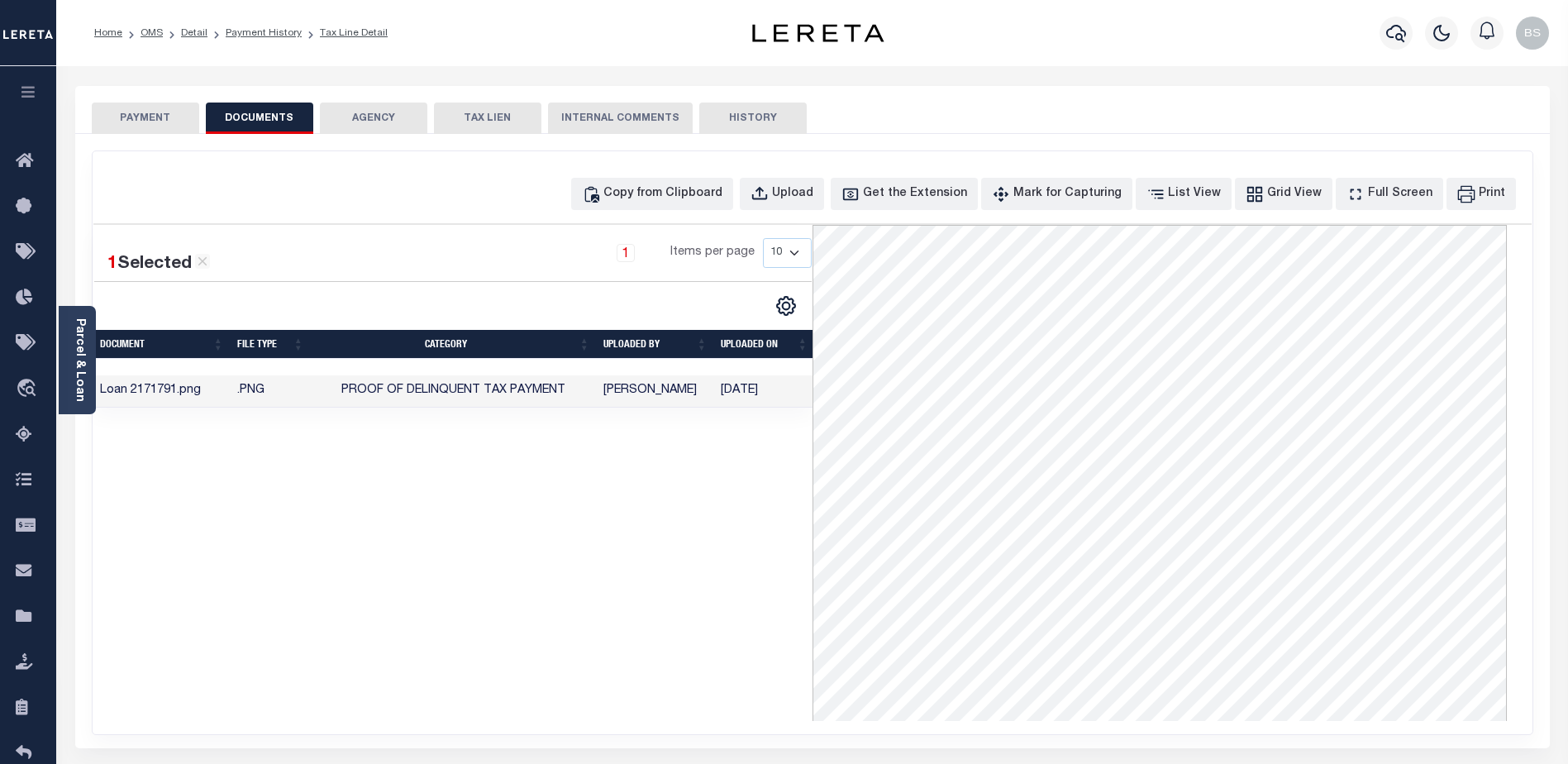
click at [123, 119] on button "PAYMENT" at bounding box center [145, 118] width 107 height 32
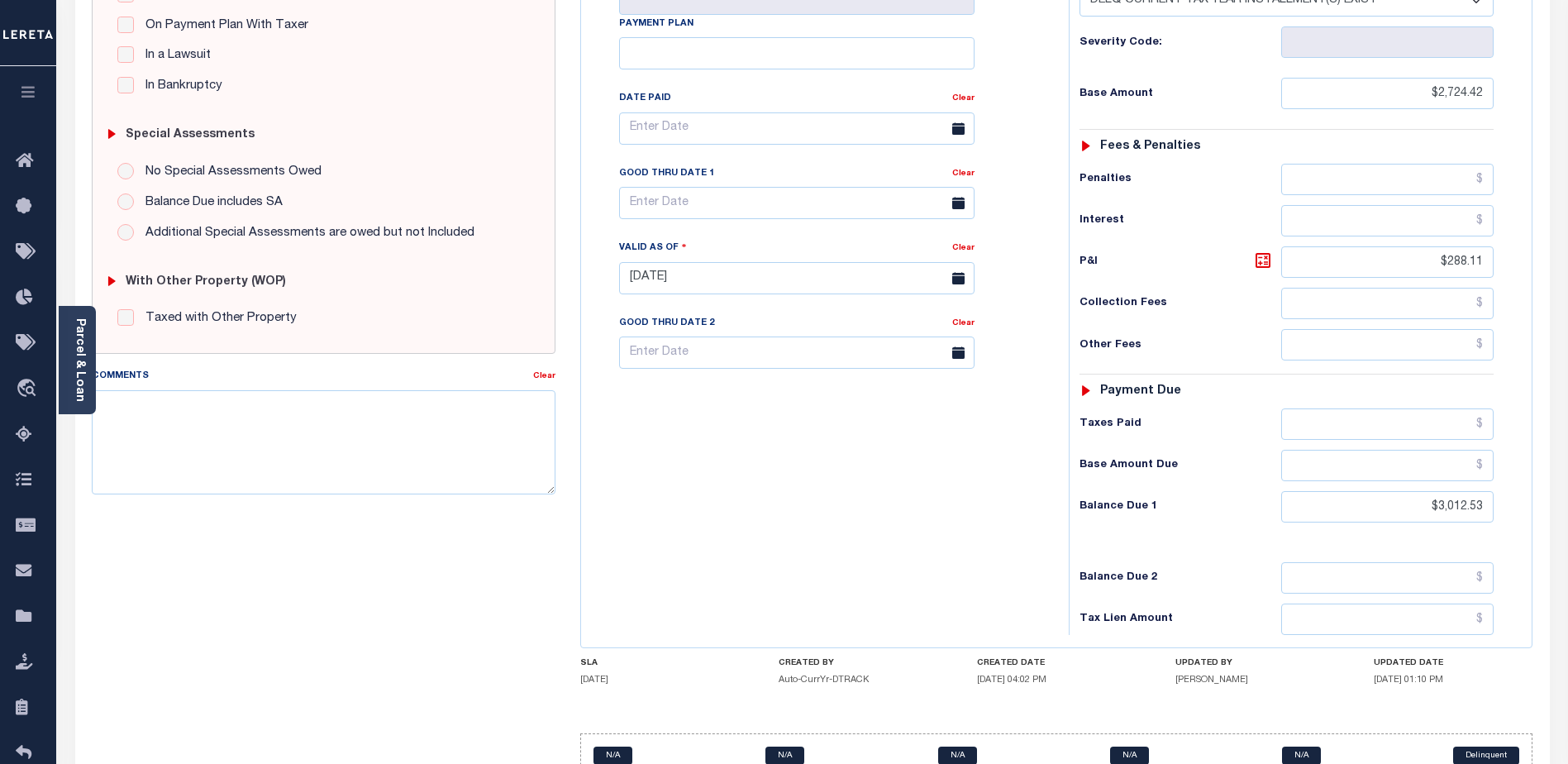
scroll to position [448, 0]
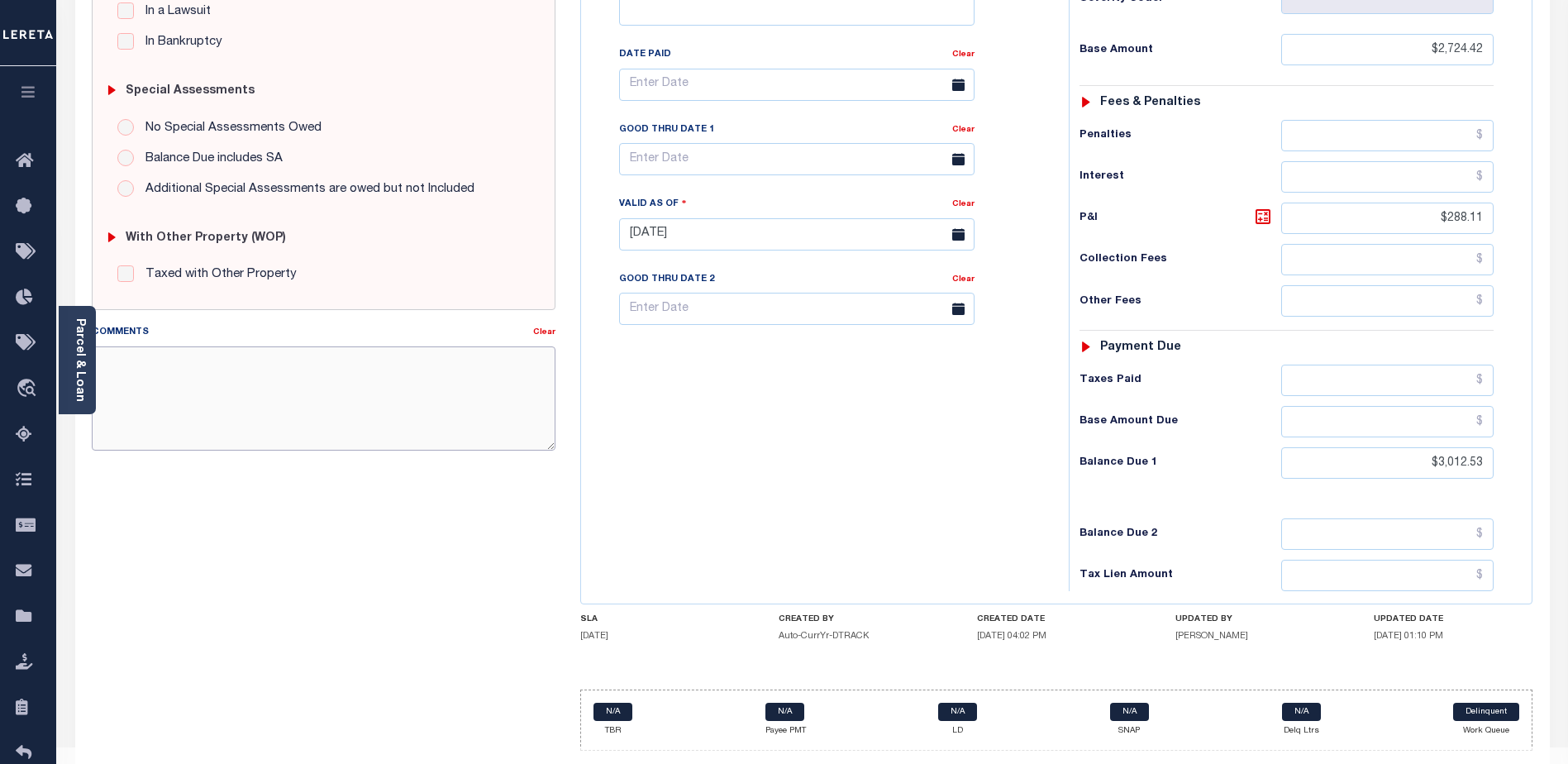
drag, startPoint x: 147, startPoint y: 403, endPoint x: 142, endPoint y: 375, distance: 28.4
click at [149, 403] on textarea "Comments" at bounding box center [323, 399] width 464 height 104
click at [172, 368] on textarea "Comments" at bounding box center [323, 399] width 464 height 104
click at [341, 364] on textarea "Redemption needed for 2023 Tax Sale -" at bounding box center [323, 399] width 464 height 104
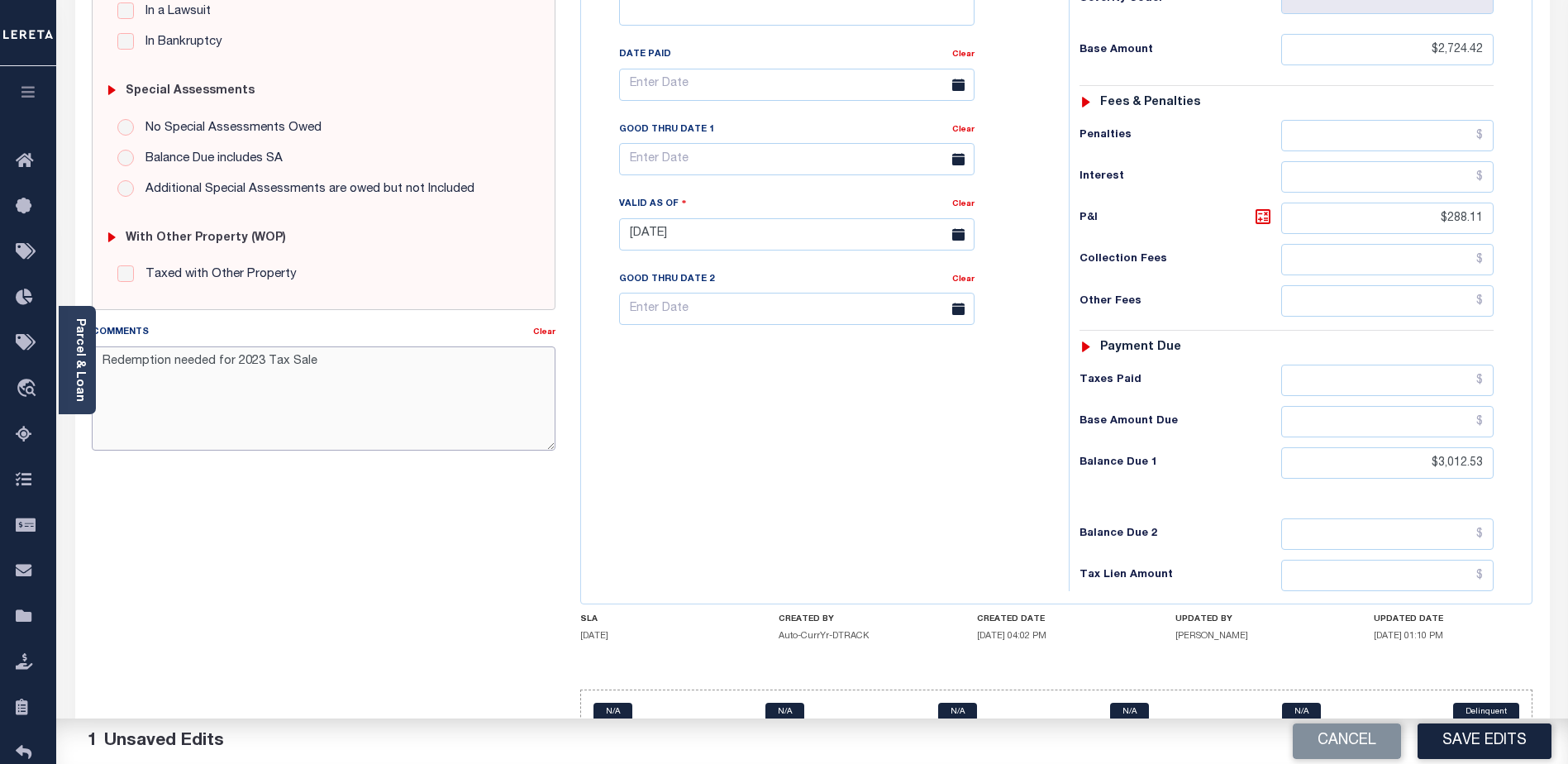
click at [325, 365] on textarea "Redemption needed for 2023 Tax Sale" at bounding box center [323, 399] width 464 height 104
type textarea "R"
paste textarea "Redemption Needed Tax Sale"
type textarea "Redemption Needed Tax Sale - 2023 Taxes Please see documents Funds must be paid…"
click at [256, 536] on div "SPECIAL RISK NCE Date Clear - Select Status Code -" at bounding box center [323, 233] width 488 height 1062
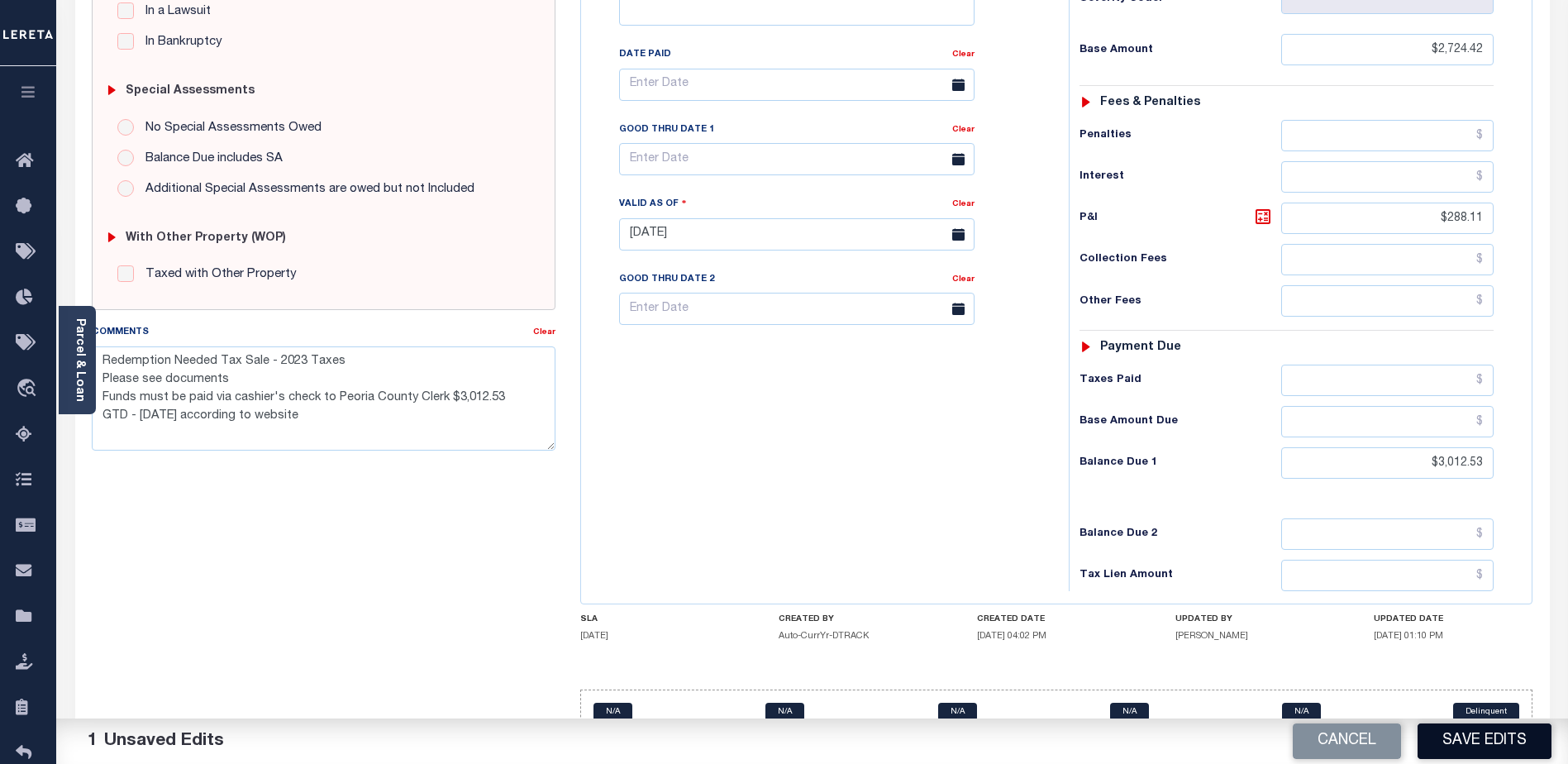
click at [1501, 744] on button "Save Edits" at bounding box center [1484, 741] width 134 height 35
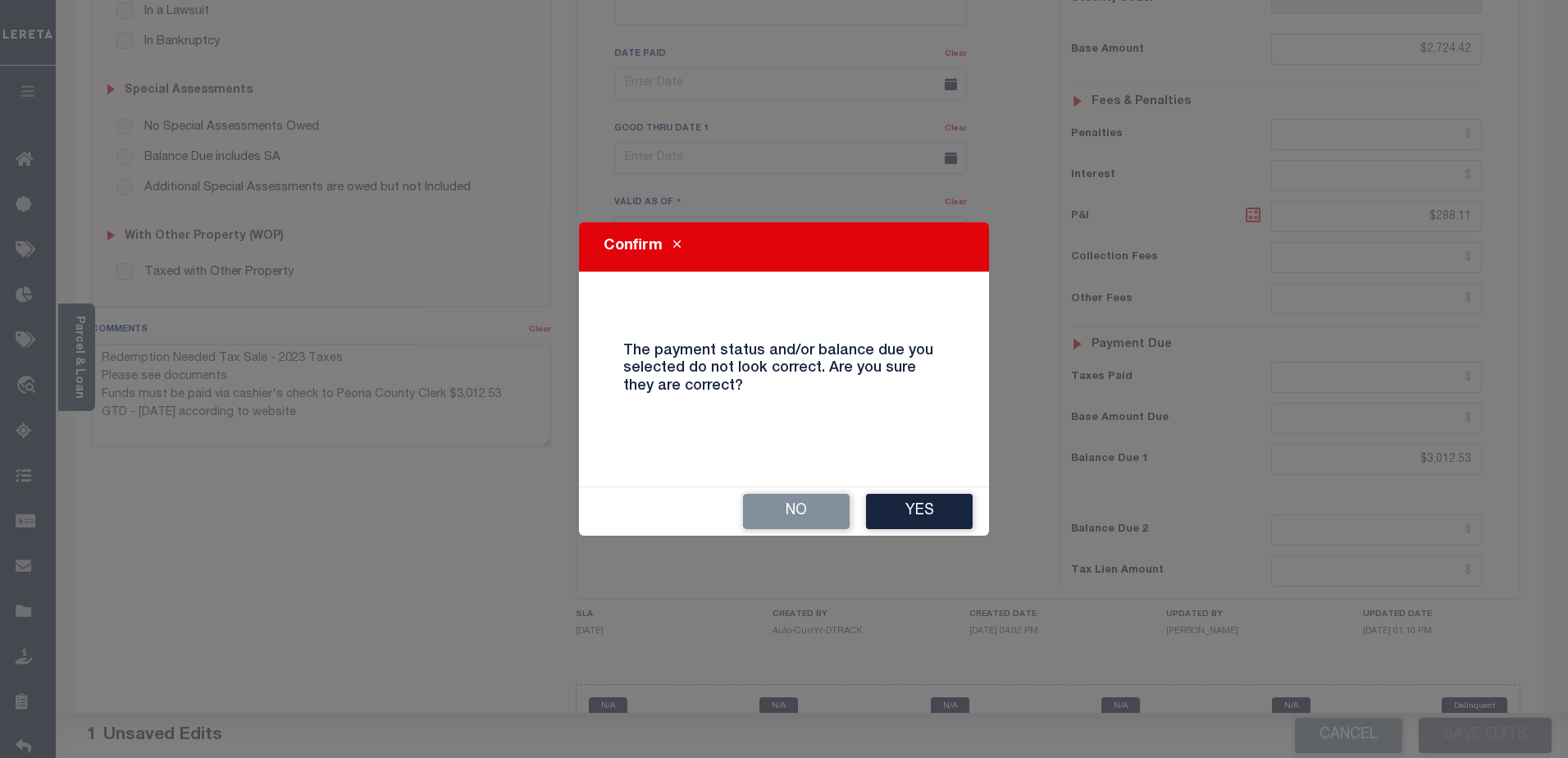
click at [932, 513] on button "Yes" at bounding box center [919, 512] width 107 height 35
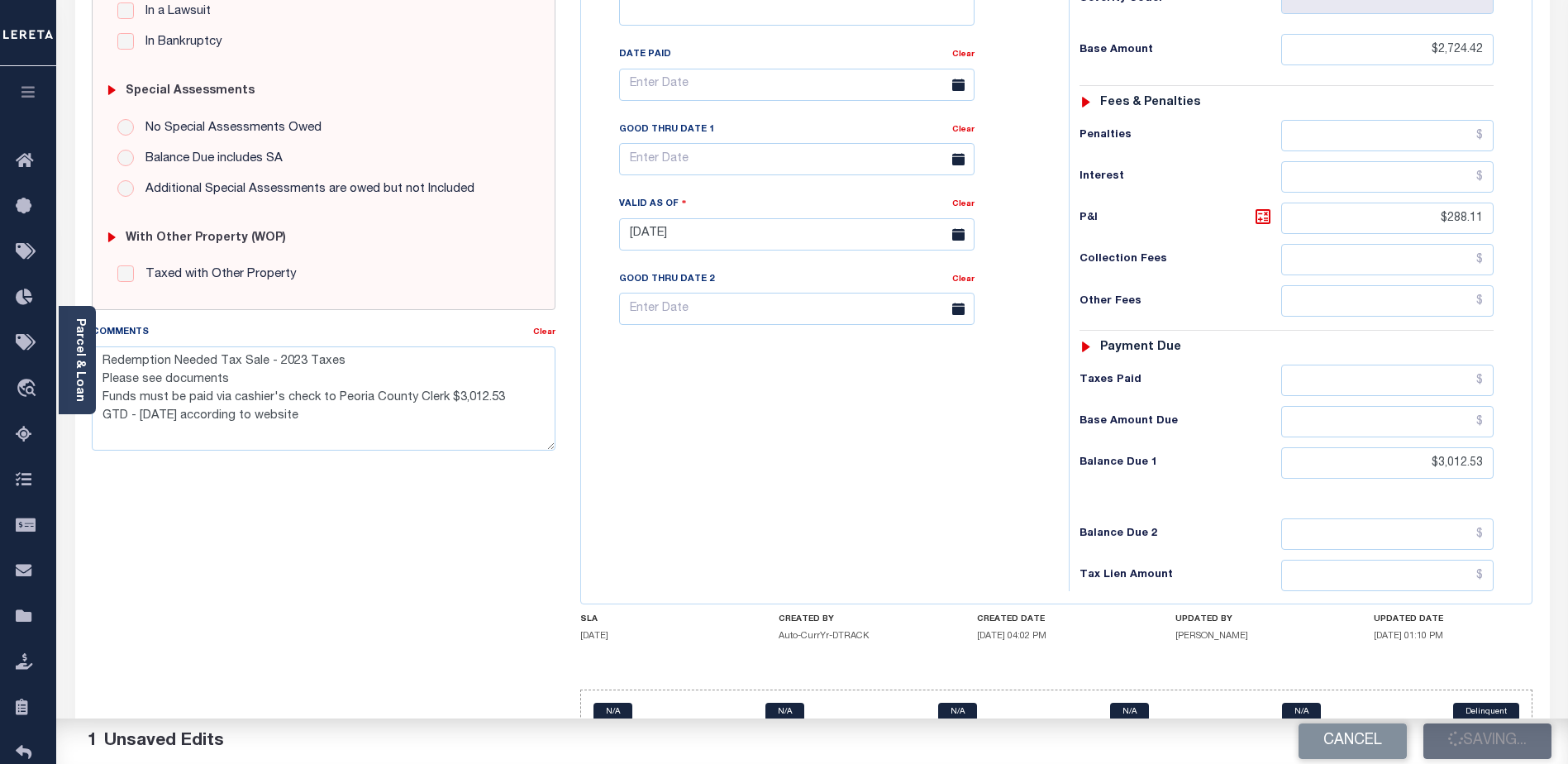
checkbox input "false"
type textarea "Redemption Needed Tax Sale - 2023 Taxes Please see documents Funds must be paid…"
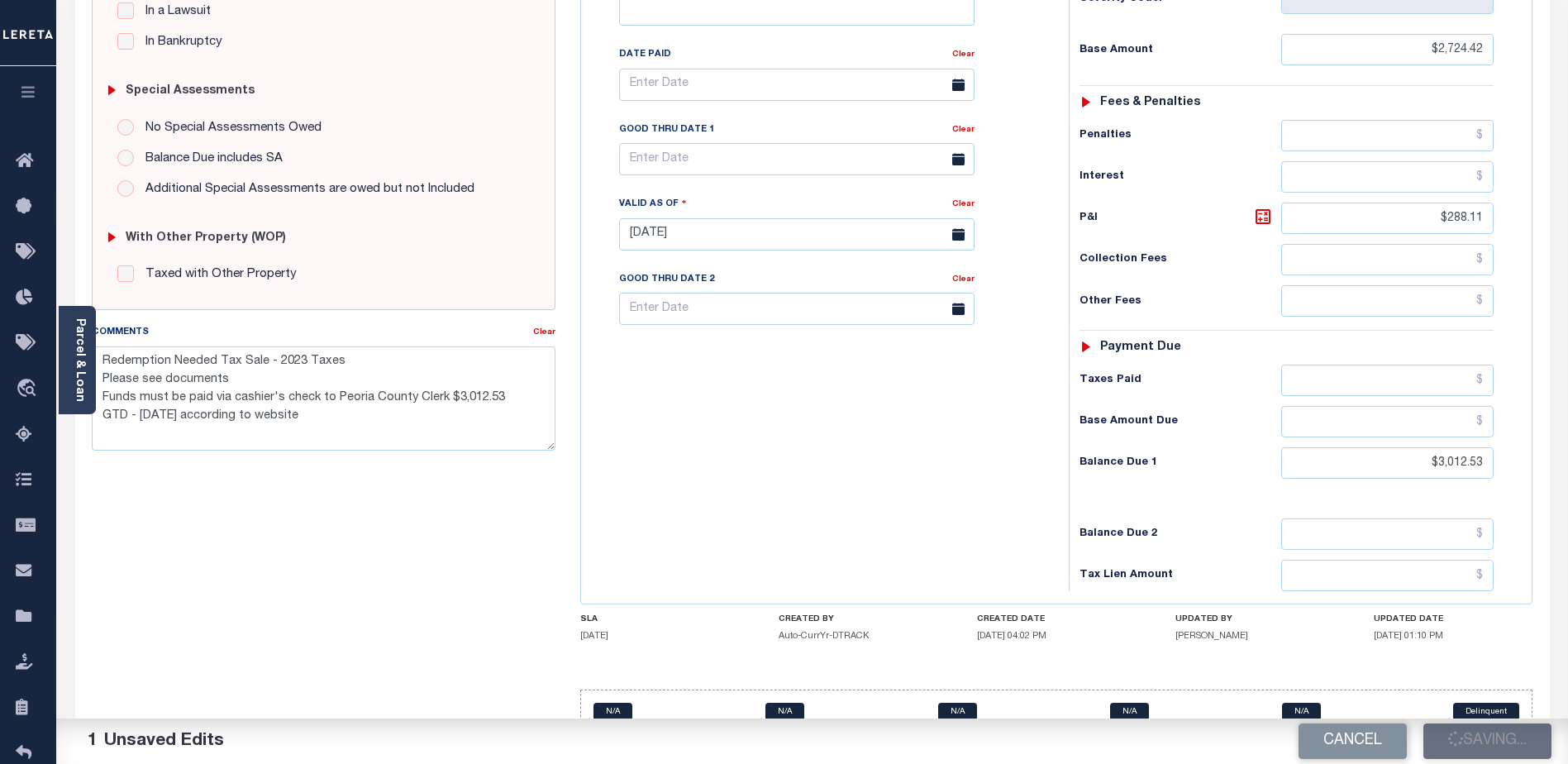
type input "$2,724.42"
type input "$288.11"
type input "$3,012.53"
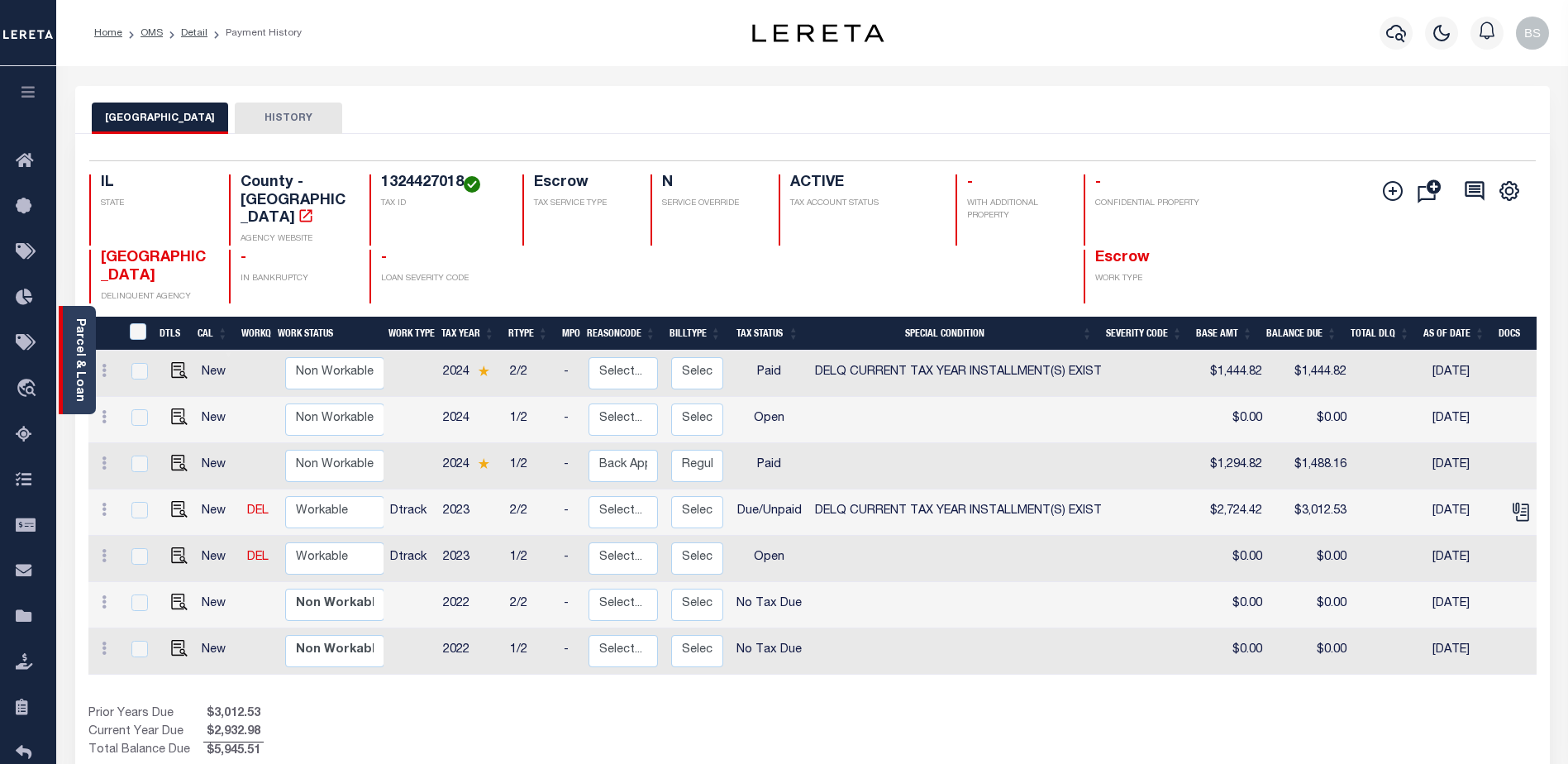
click at [85, 327] on link "Parcel & Loan" at bounding box center [79, 360] width 11 height 84
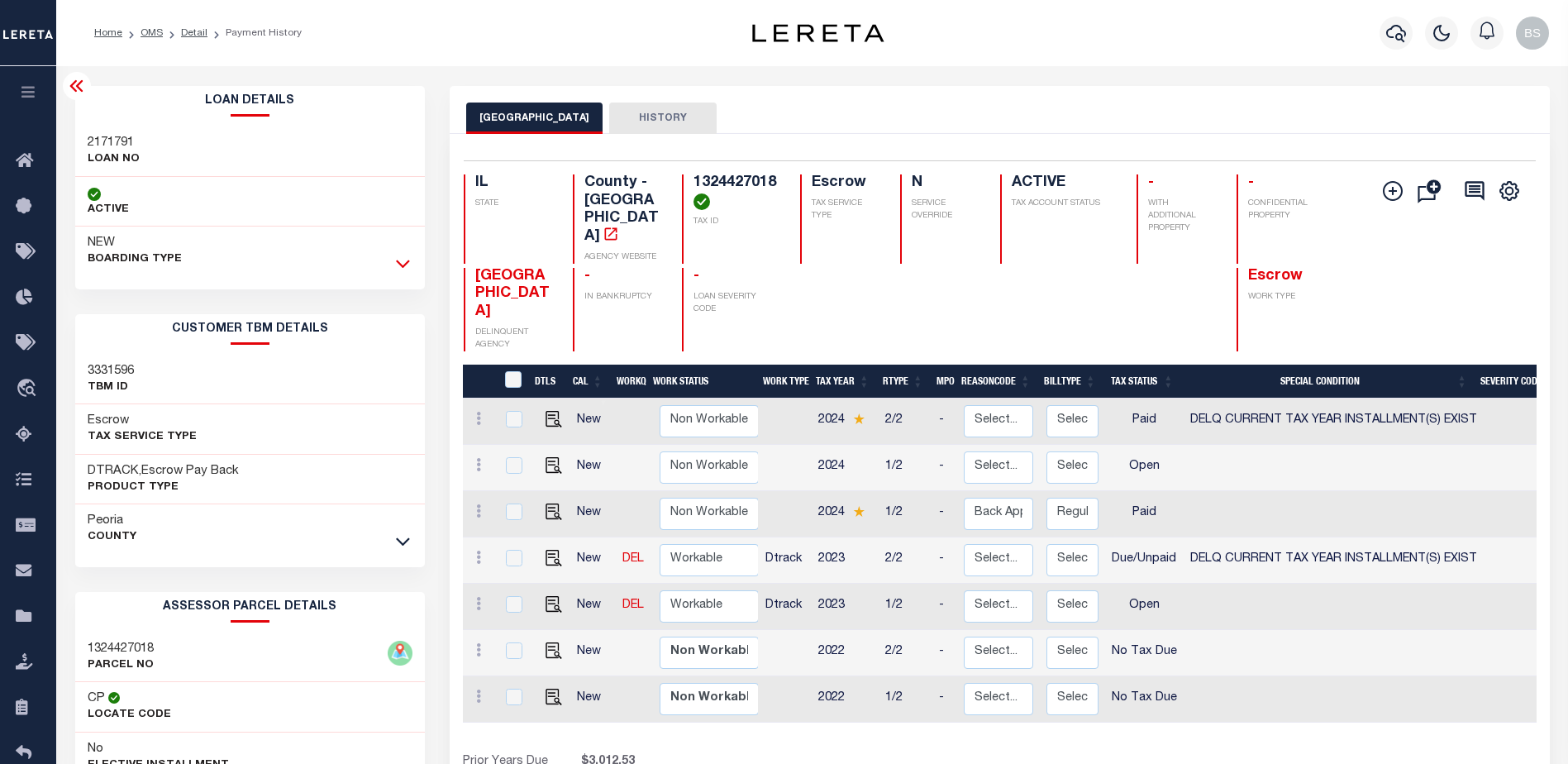
click at [406, 257] on icon at bounding box center [403, 263] width 14 height 18
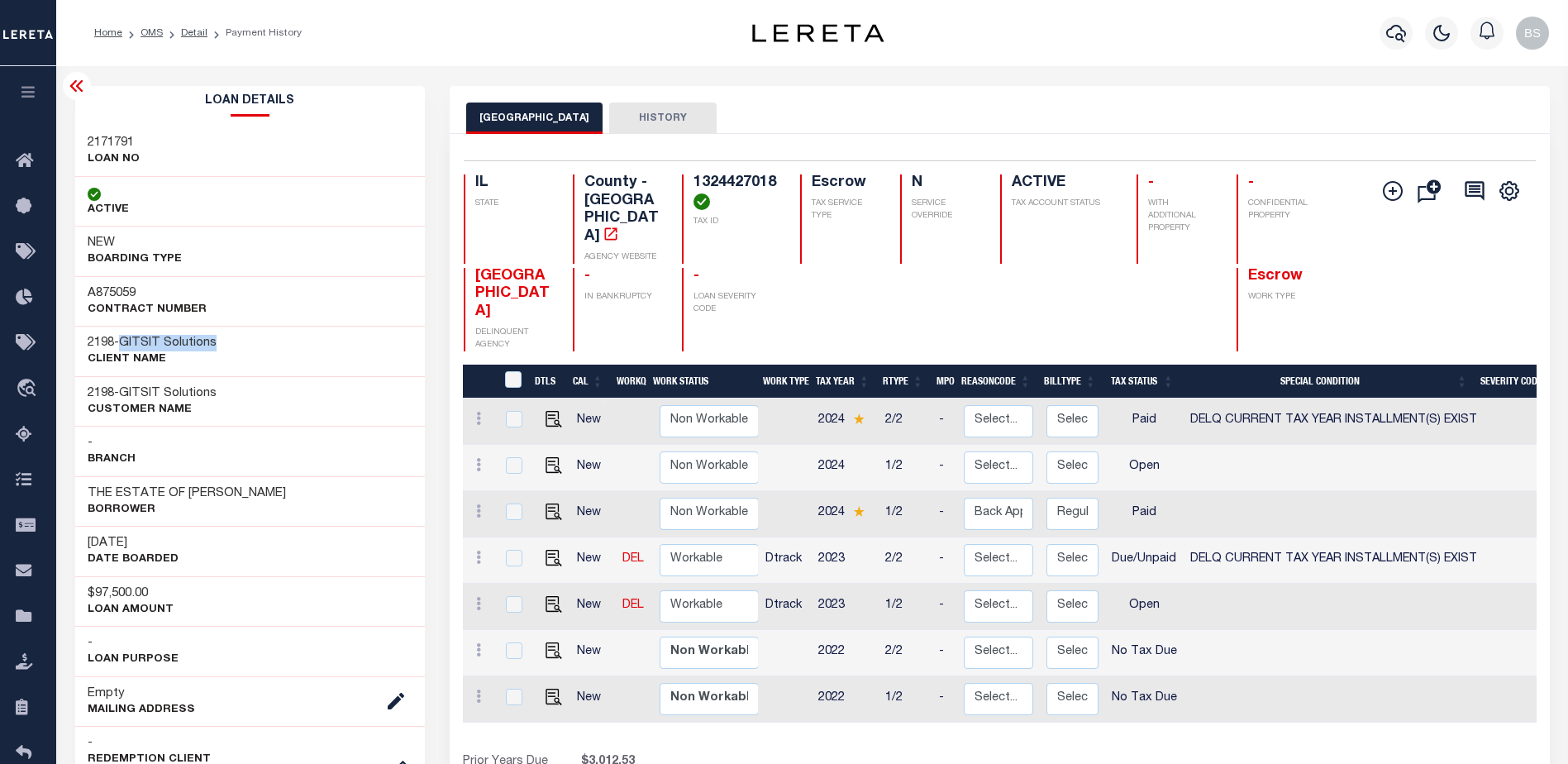
drag, startPoint x: 128, startPoint y: 345, endPoint x: 223, endPoint y: 336, distance: 95.4
click at [223, 336] on div "2198 - GITSIT Solutions CLIENT Name" at bounding box center [250, 350] width 350 height 50
copy span "GITSIT Solutions"
click at [24, 175] on link "Home" at bounding box center [28, 162] width 56 height 46
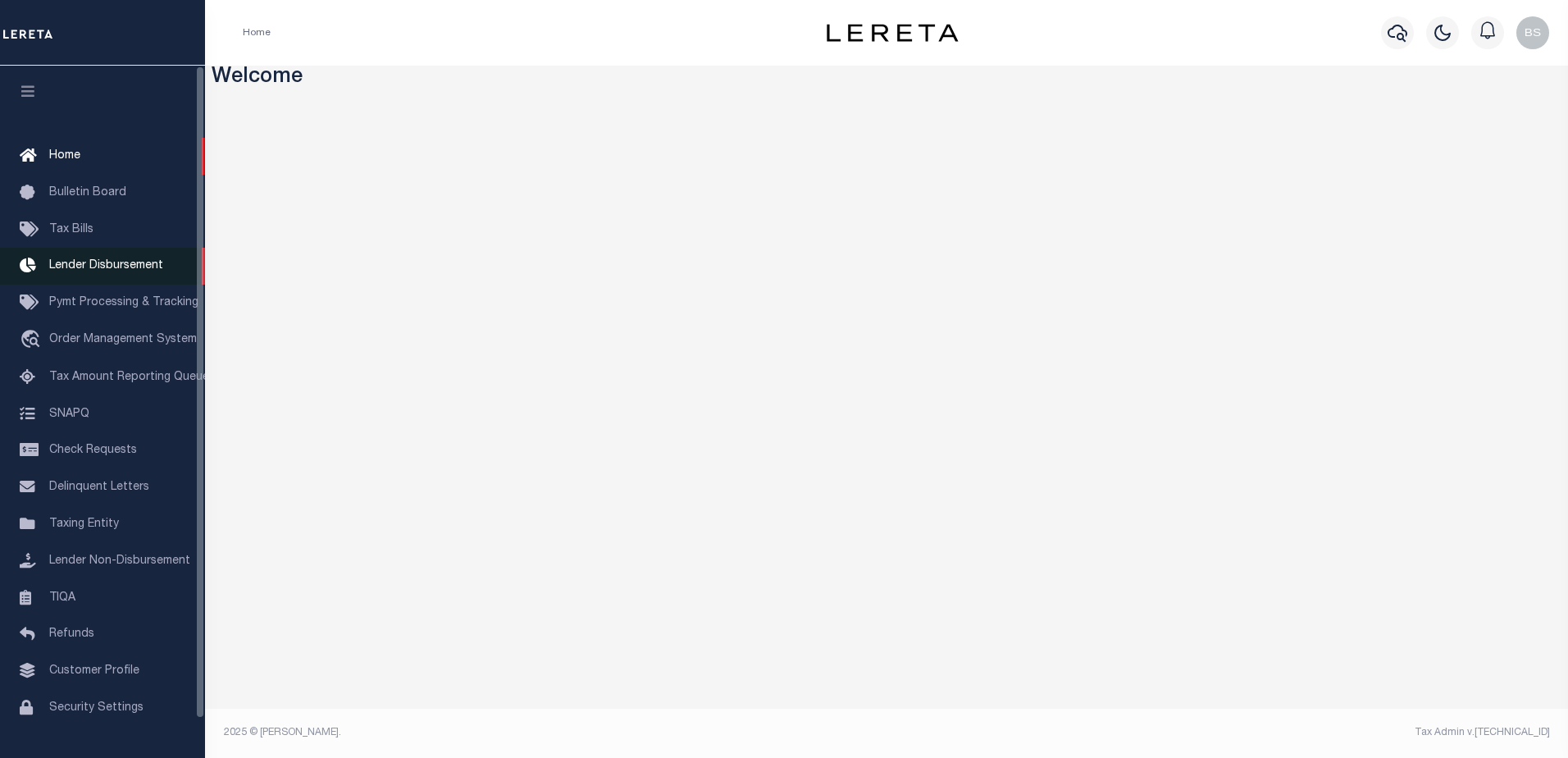
click at [85, 267] on span "Lender Disbursement" at bounding box center [106, 265] width 114 height 11
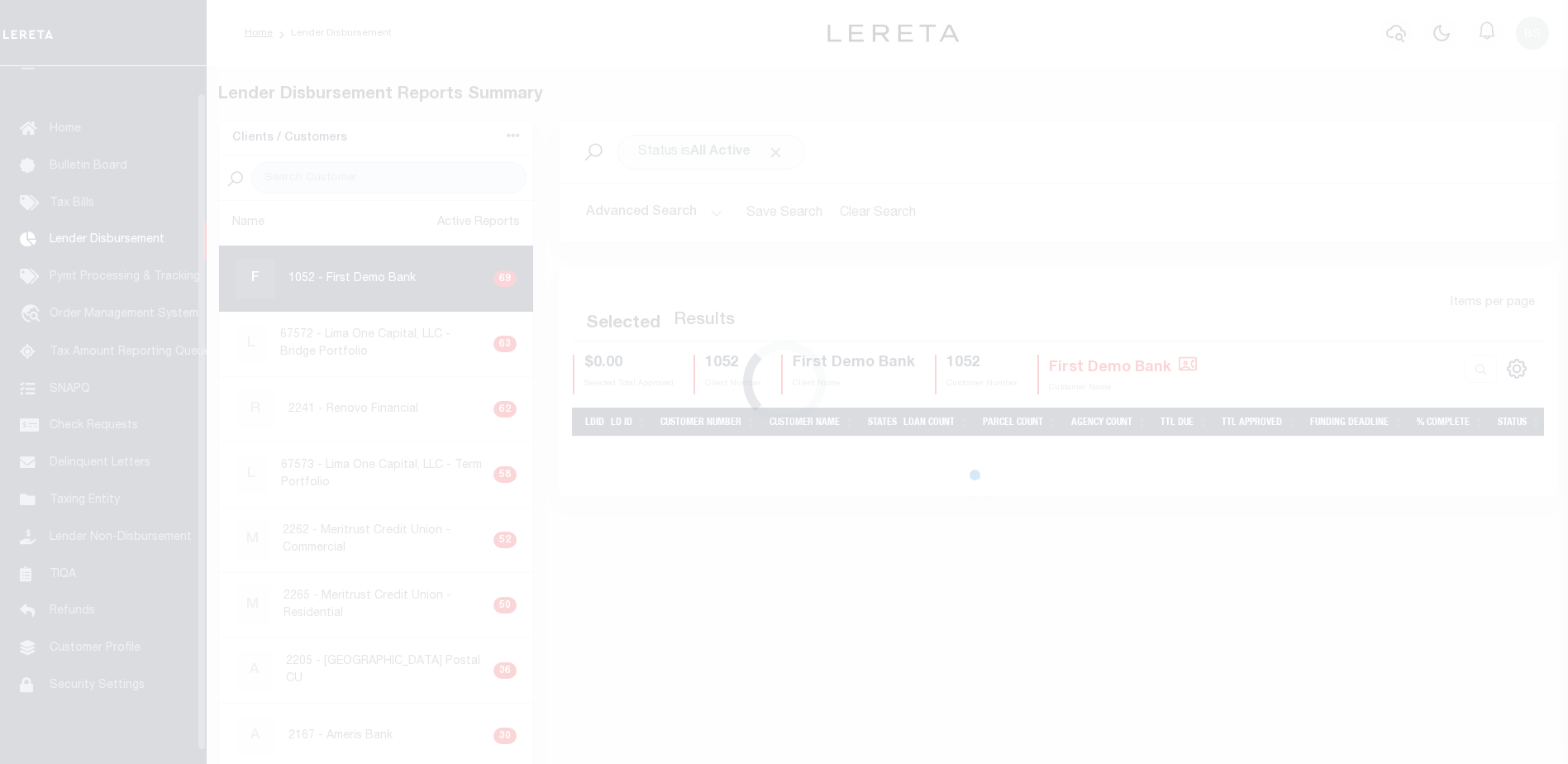
scroll to position [29, 0]
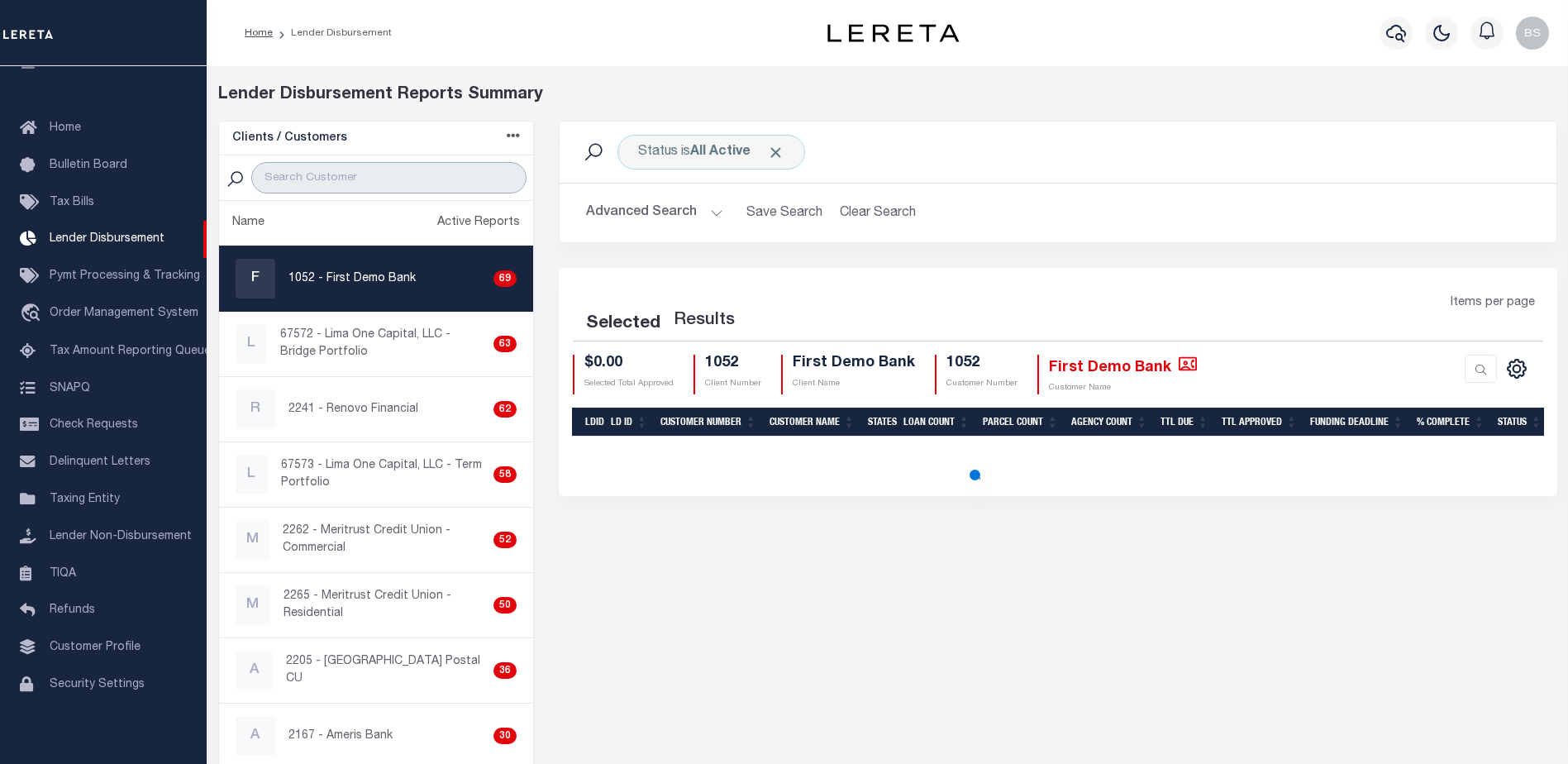
click at [358, 184] on input "search" at bounding box center [389, 178] width 275 height 32
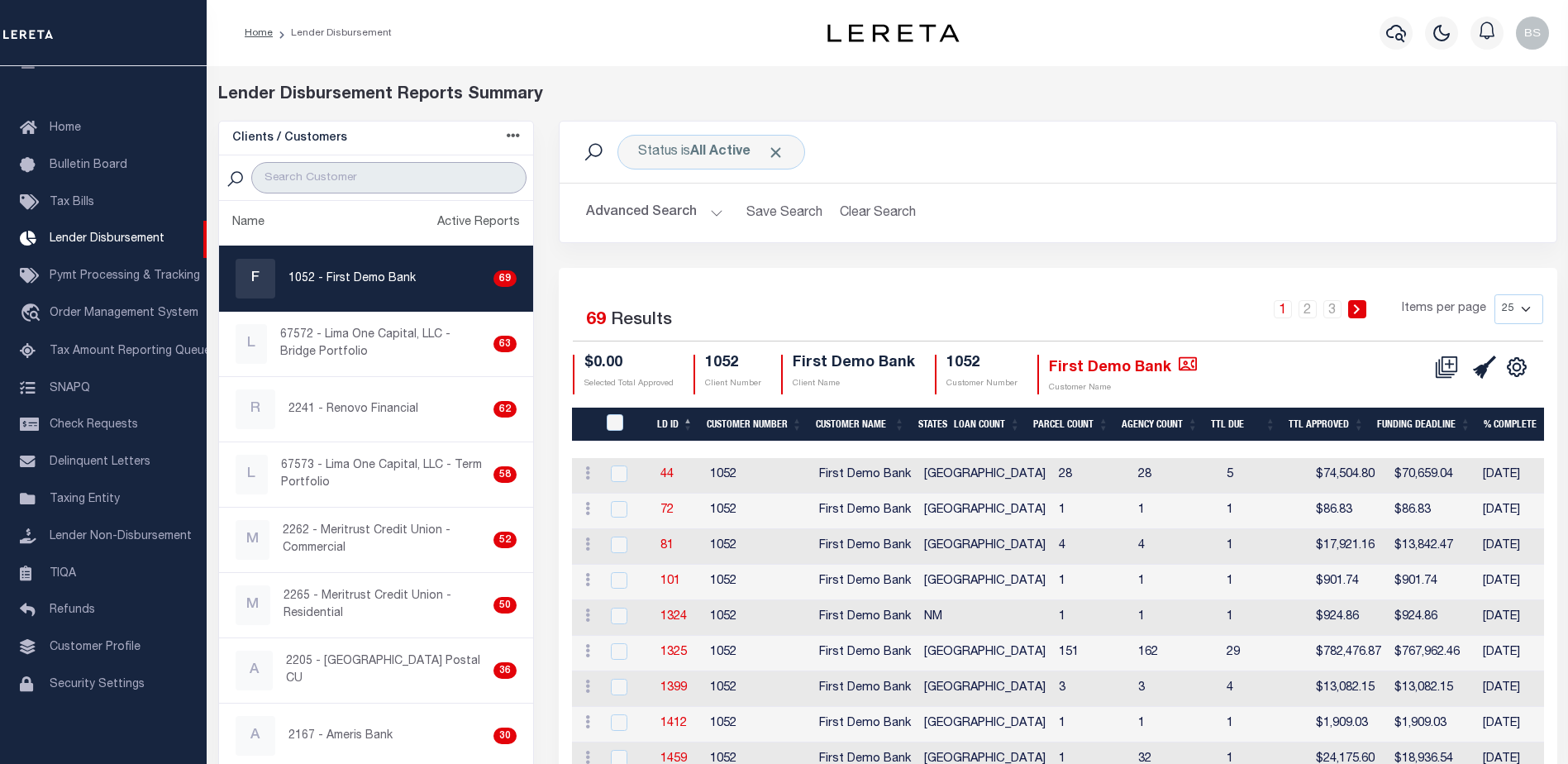
paste input "GITSIT Solutions"
type input "GITSIT Solutions"
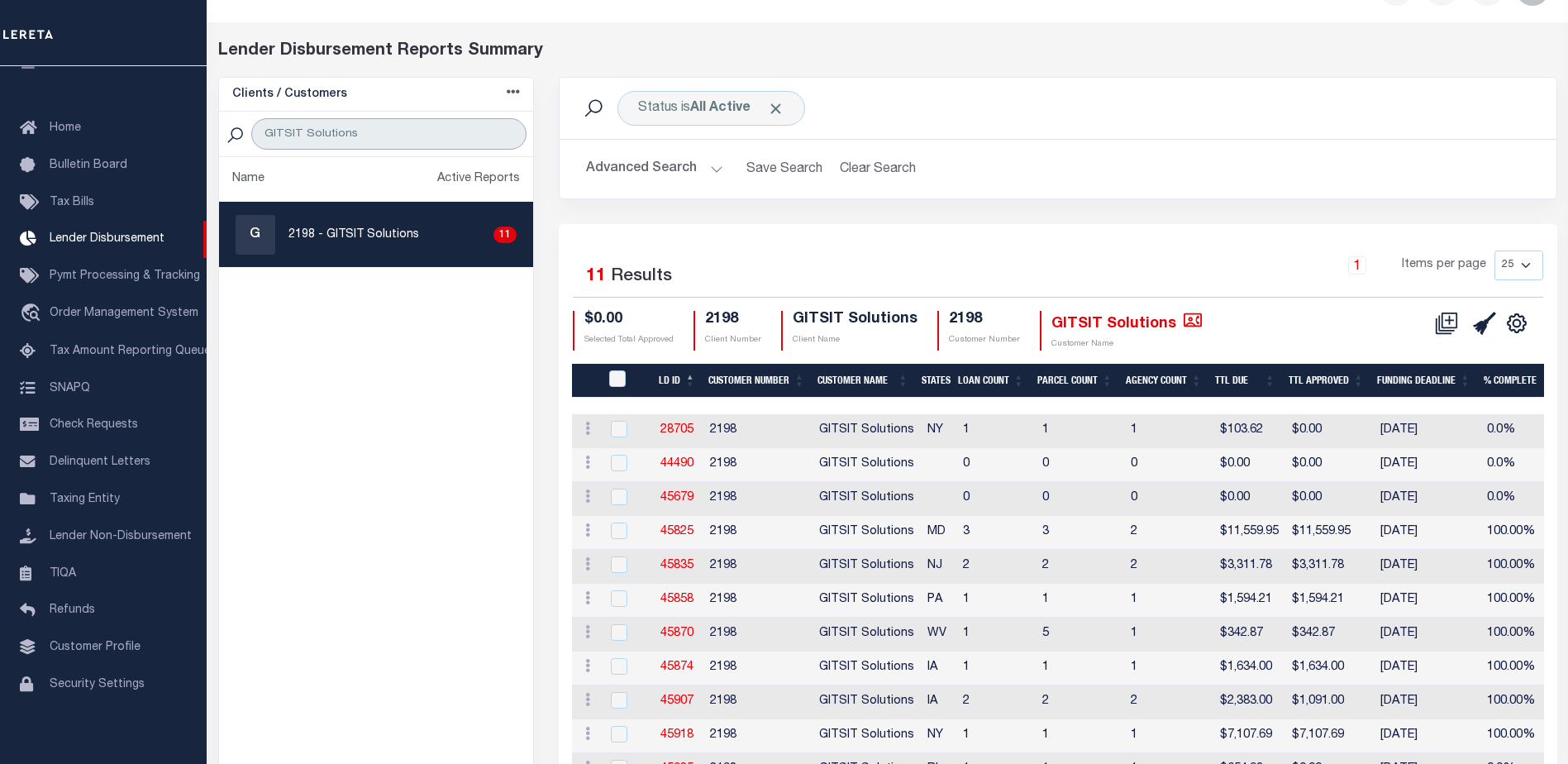
scroll to position [0, 0]
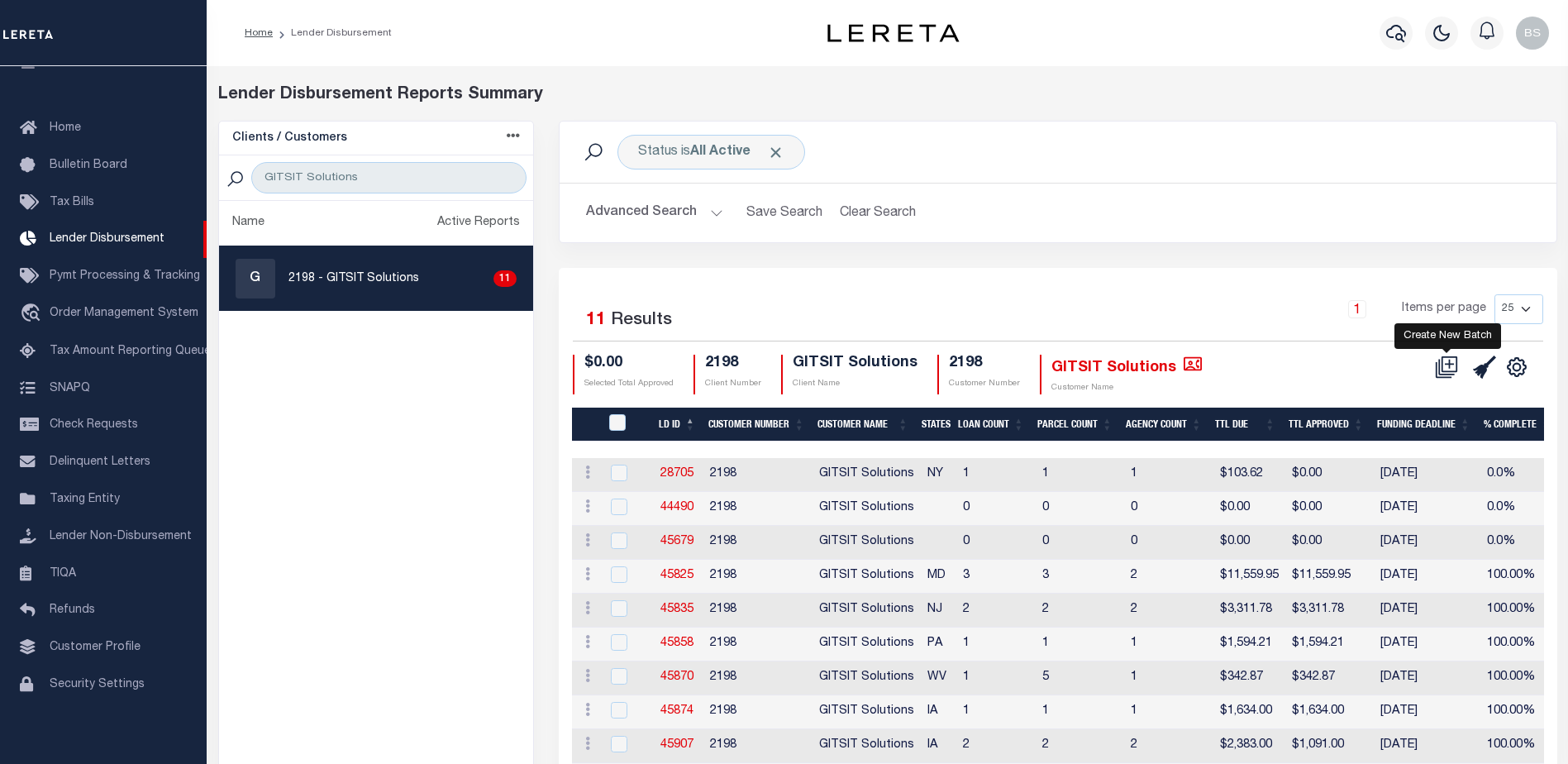
click at [1446, 364] on icon at bounding box center [1450, 364] width 9 height 9
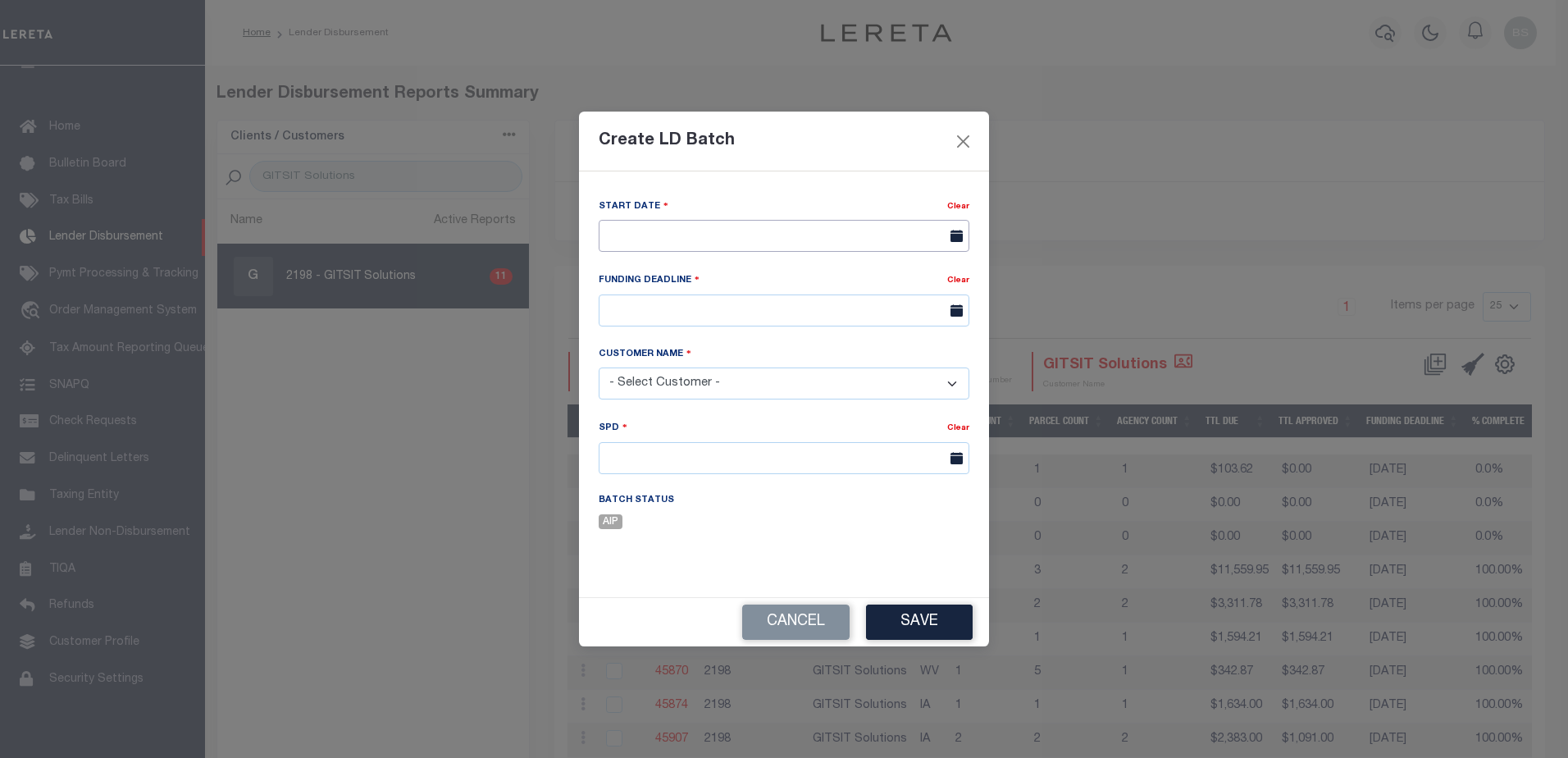
click at [714, 235] on input "text" at bounding box center [784, 236] width 371 height 32
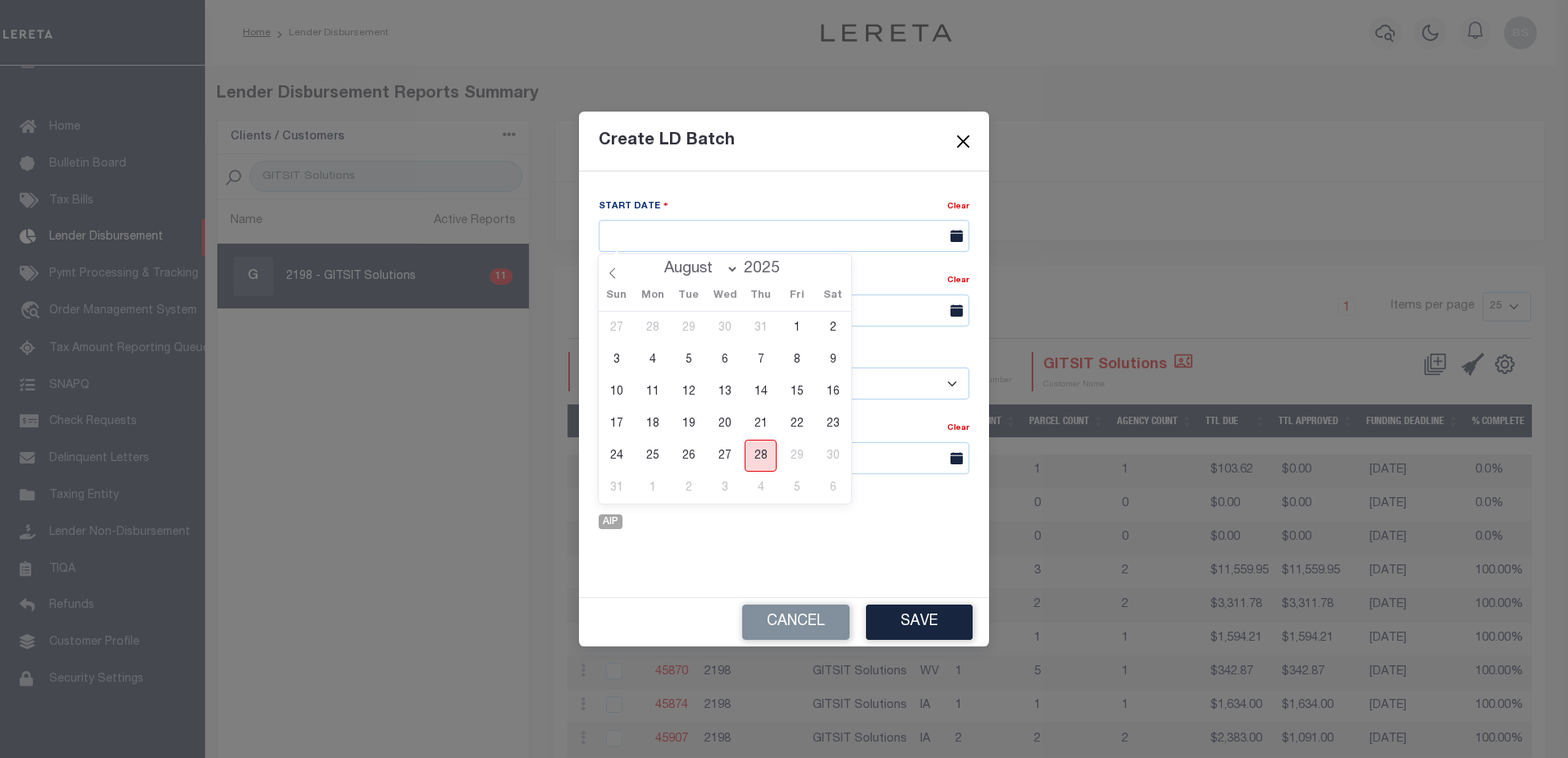
click at [759, 454] on span "28" at bounding box center [760, 456] width 32 height 32
type input "[DATE]"
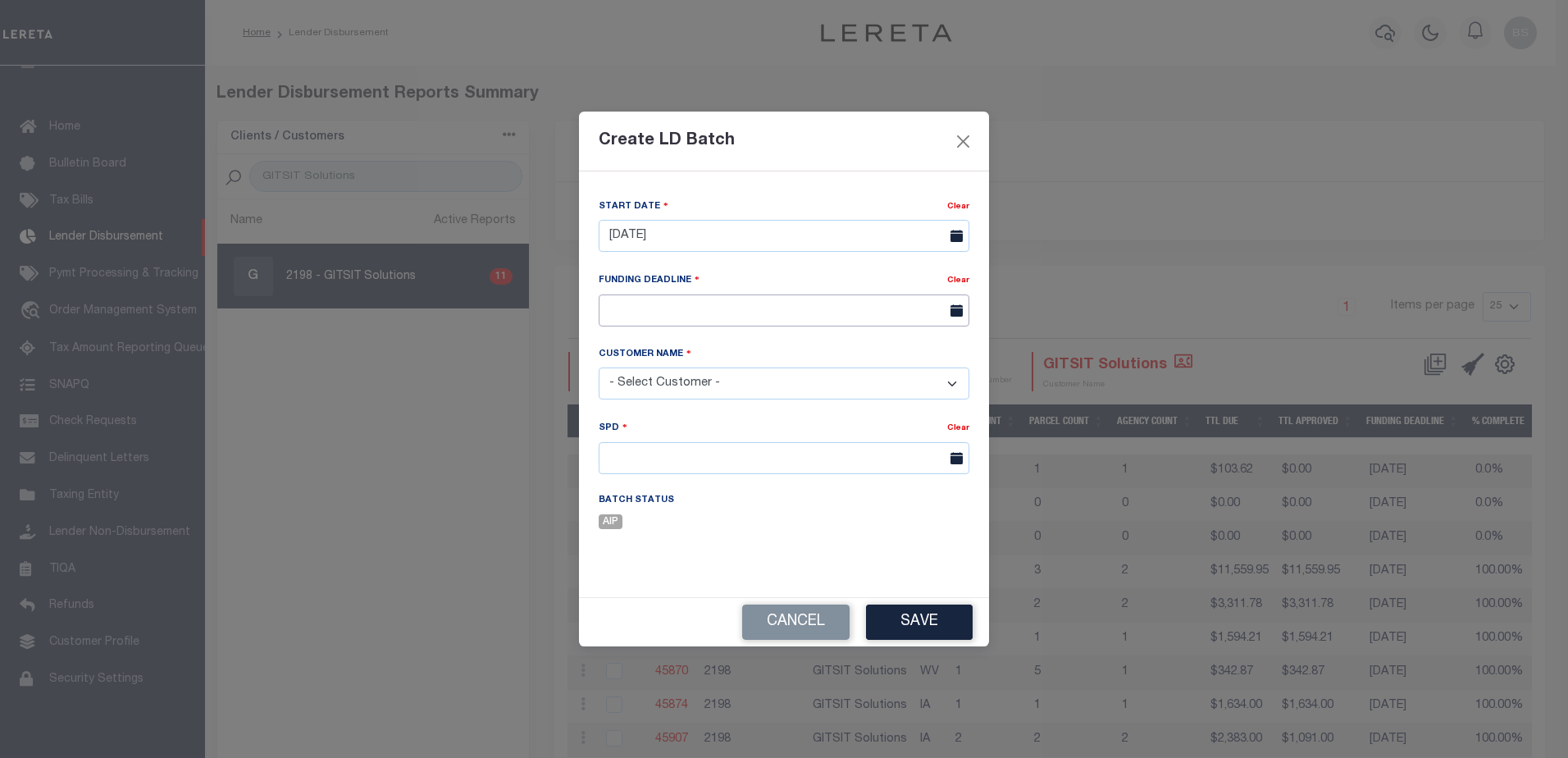
click at [764, 307] on input "text" at bounding box center [784, 310] width 371 height 32
click at [833, 345] on icon at bounding box center [837, 348] width 11 height 11
select select "8"
click at [725, 434] on span "10" at bounding box center [725, 434] width 32 height 32
type input "[DATE]"
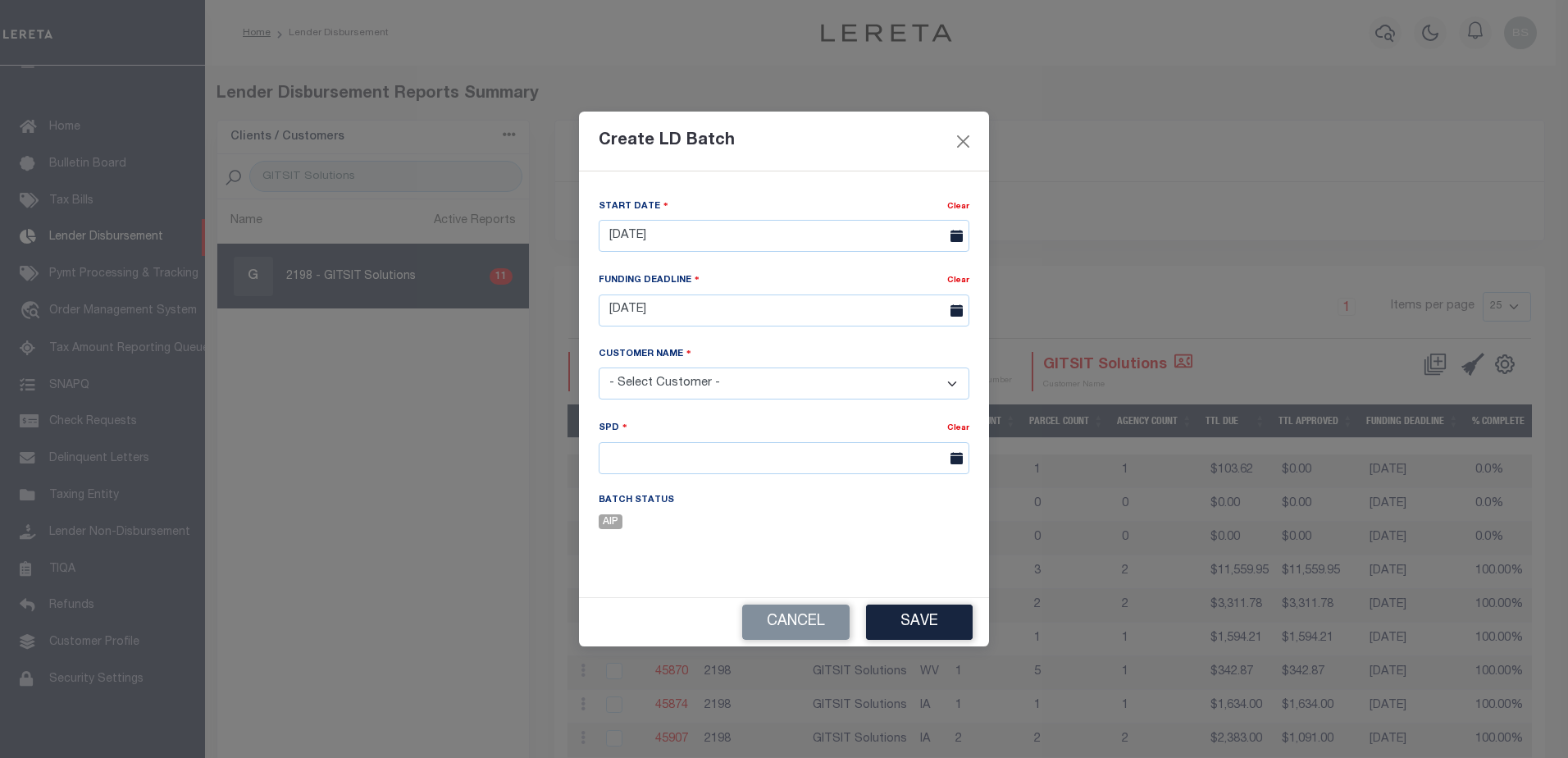
click at [920, 384] on select "- Select Customer - Accumatch - Refunds All In Credit Union Amarillo National B…" at bounding box center [784, 383] width 371 height 32
select select "2198"
click at [599, 368] on select "- Select Customer - Accumatch - Refunds All In Credit Union Amarillo National B…" at bounding box center [784, 383] width 371 height 32
click at [918, 458] on input "text" at bounding box center [784, 458] width 371 height 32
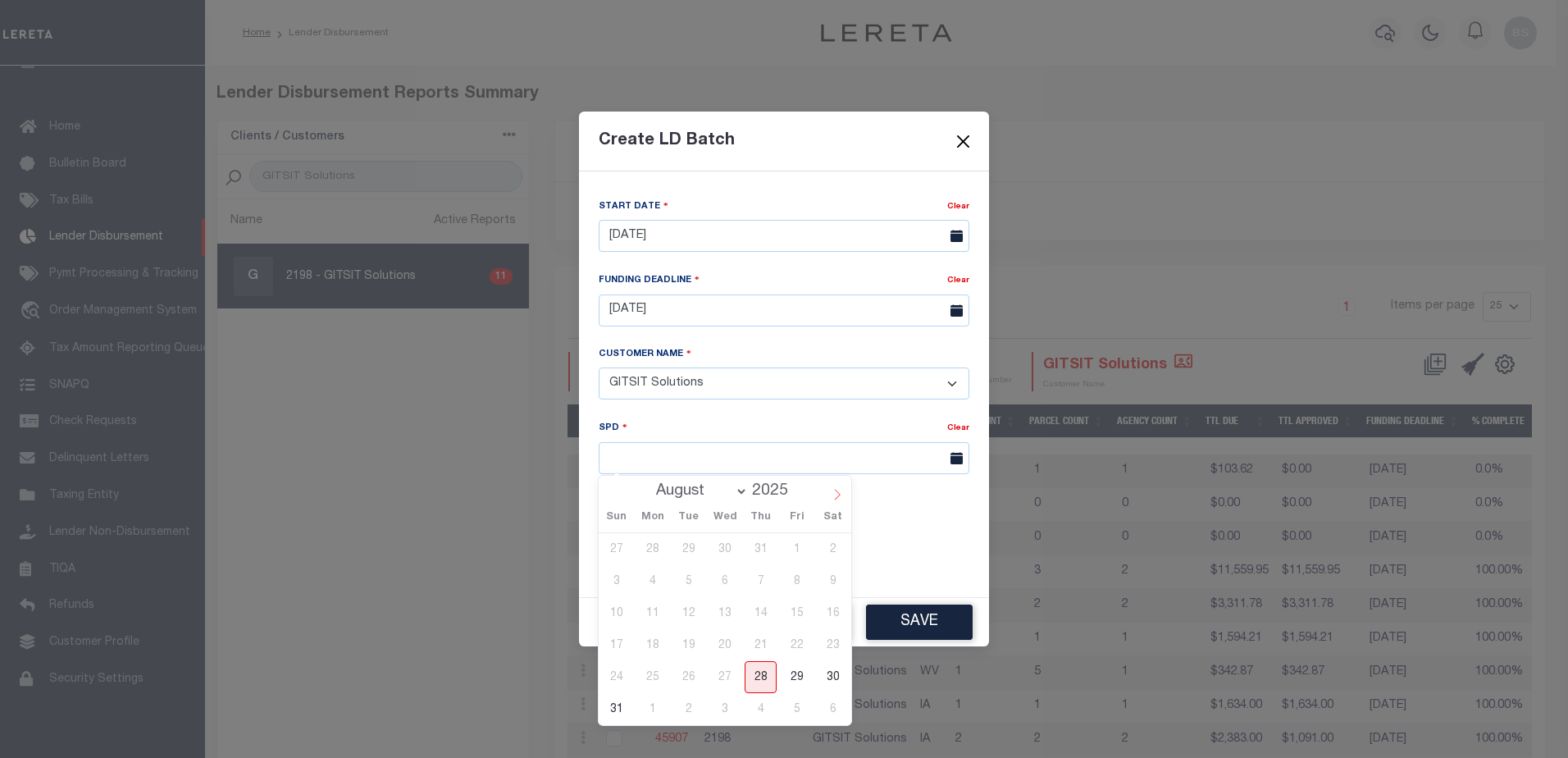
click at [834, 495] on icon at bounding box center [837, 494] width 11 height 11
select select "8"
click at [727, 589] on span "10" at bounding box center [725, 581] width 32 height 32
type input "09/10/2025"
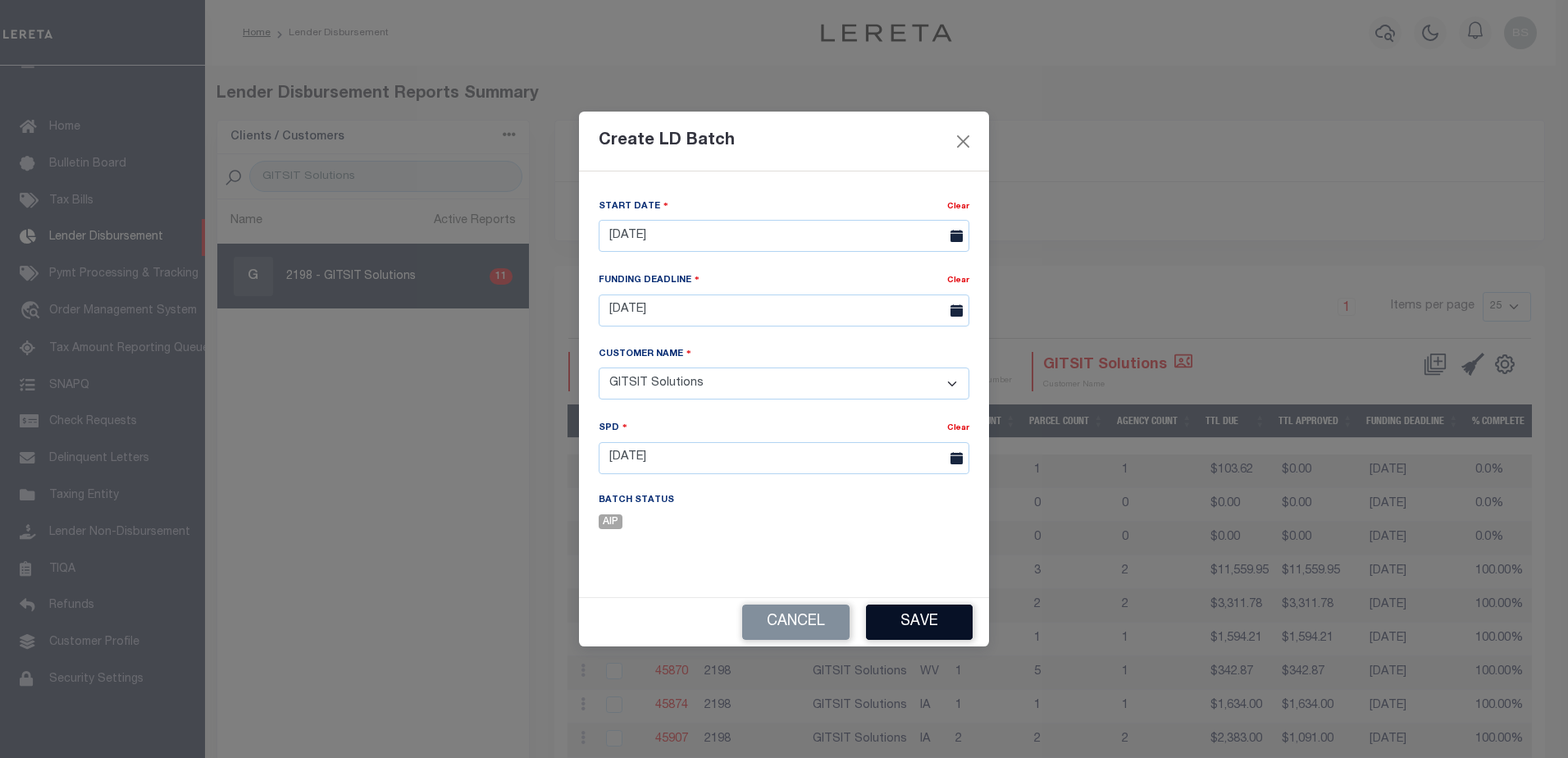
click at [935, 627] on button "Save" at bounding box center [919, 622] width 107 height 35
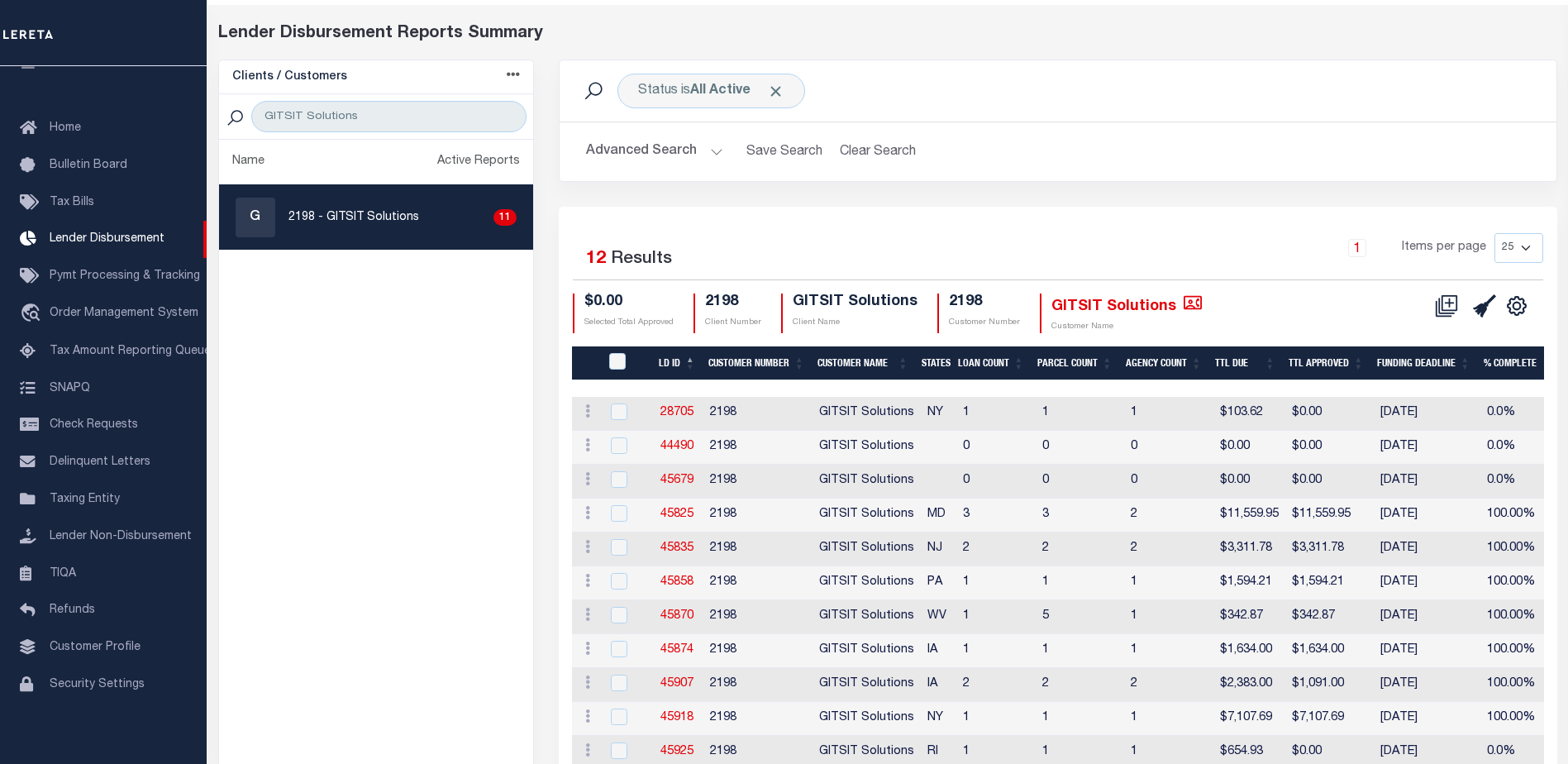
scroll to position [192, 0]
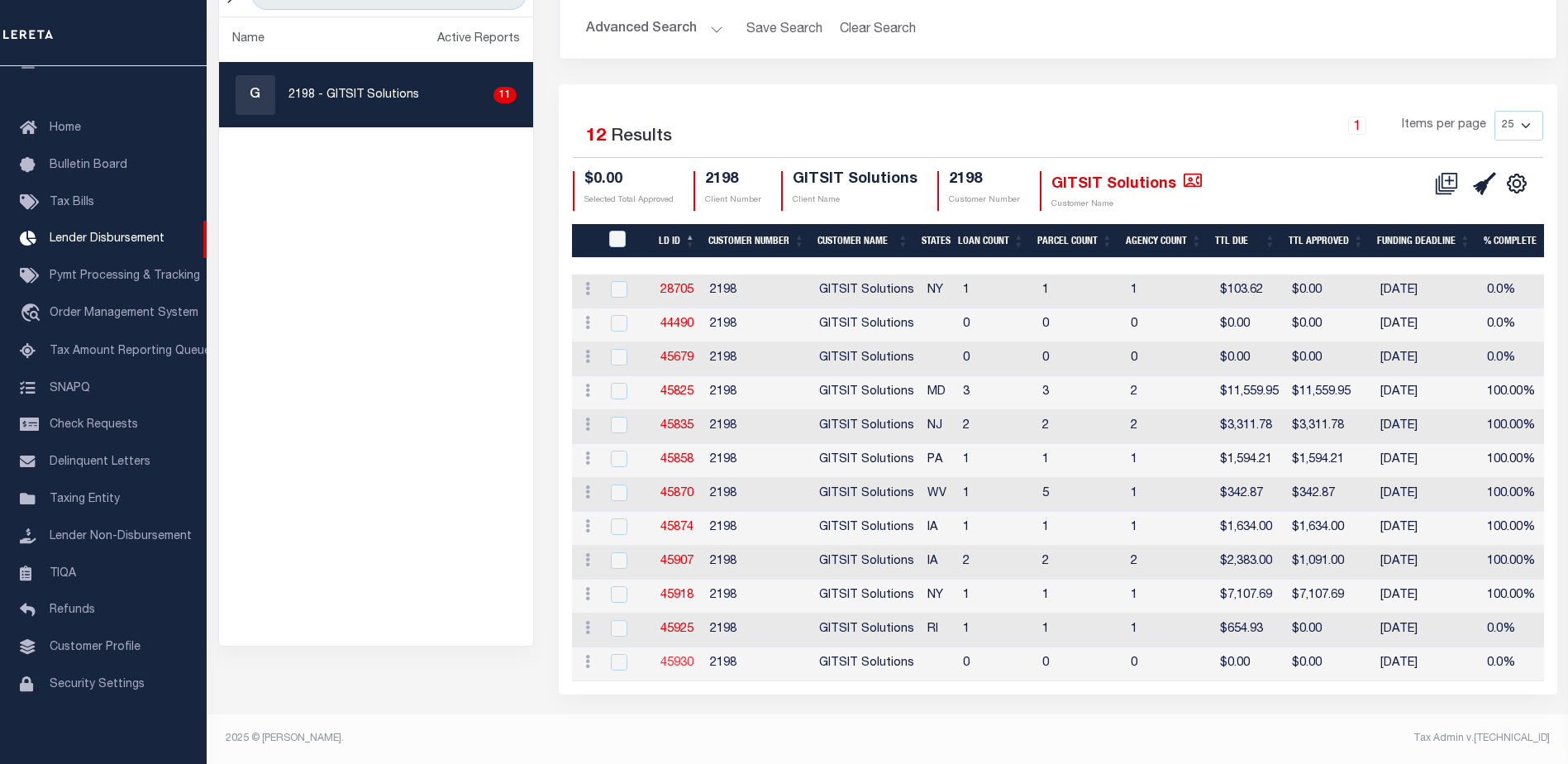
click at [677, 657] on link "45930" at bounding box center [678, 663] width 33 height 11
checkbox input "true"
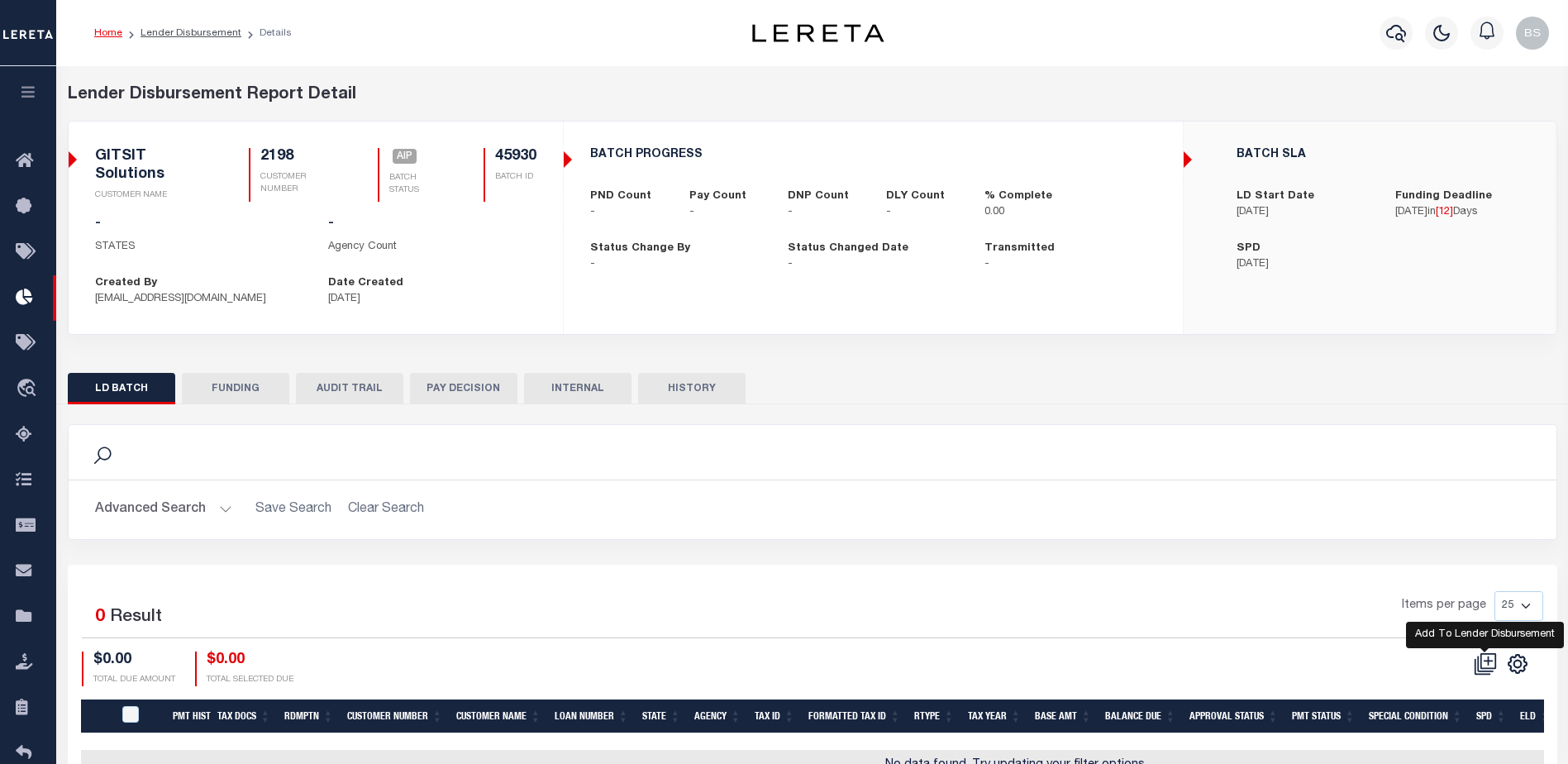
click at [1485, 667] on icon at bounding box center [1485, 664] width 23 height 23
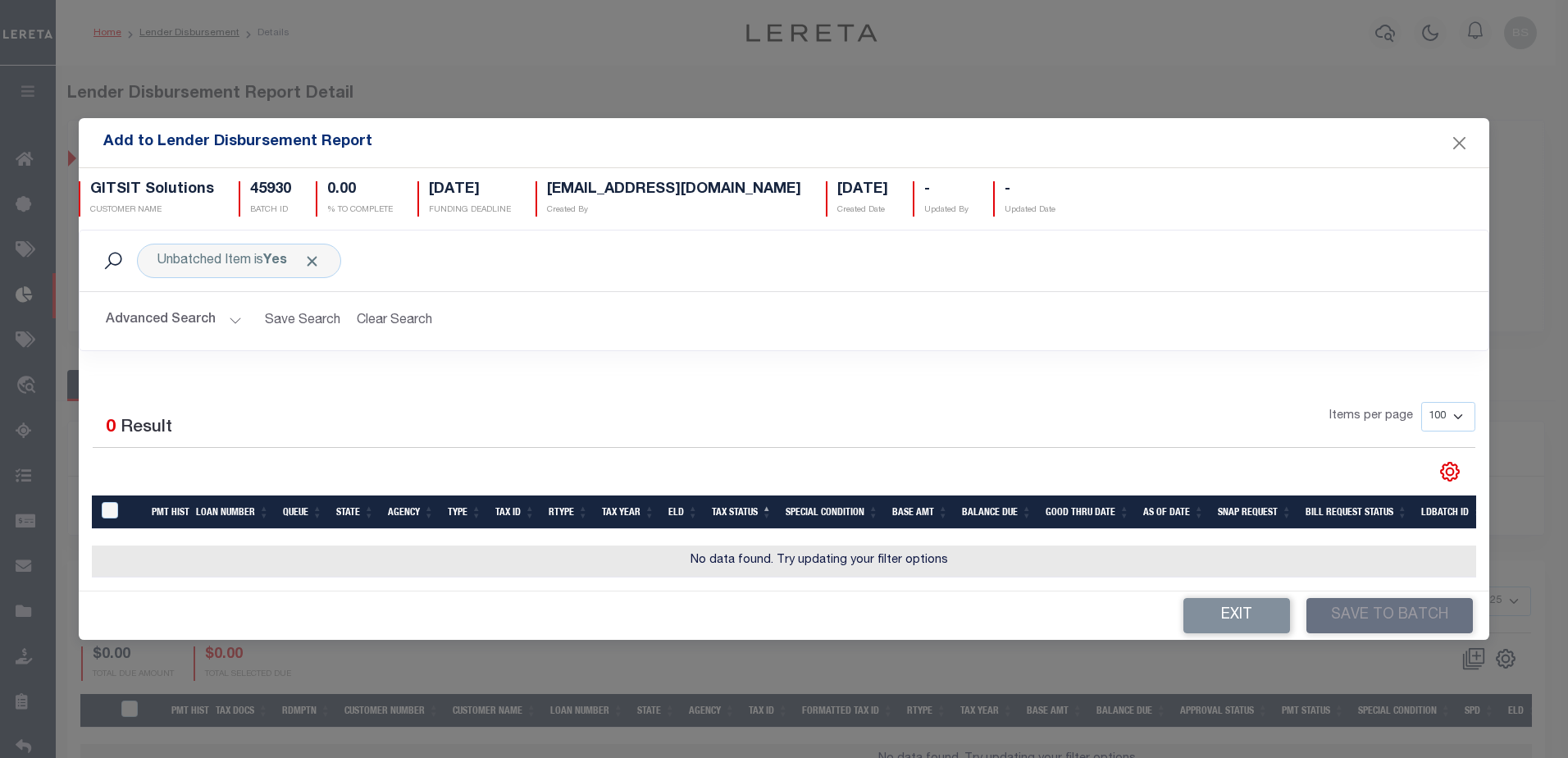
click at [230, 311] on button "Advanced Search" at bounding box center [174, 320] width 136 height 32
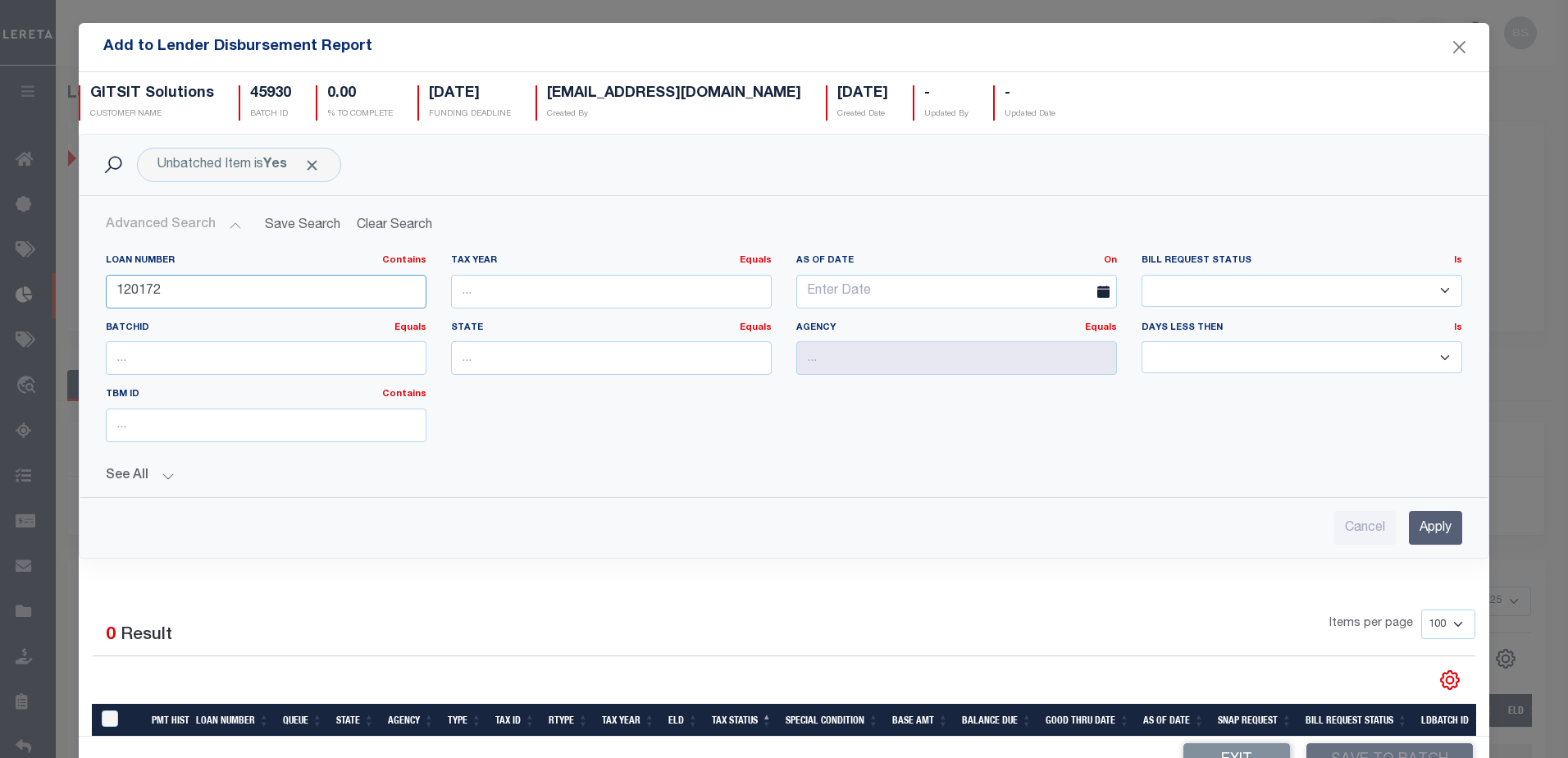
click at [247, 291] on input "120172" at bounding box center [265, 292] width 320 height 34
type input "1"
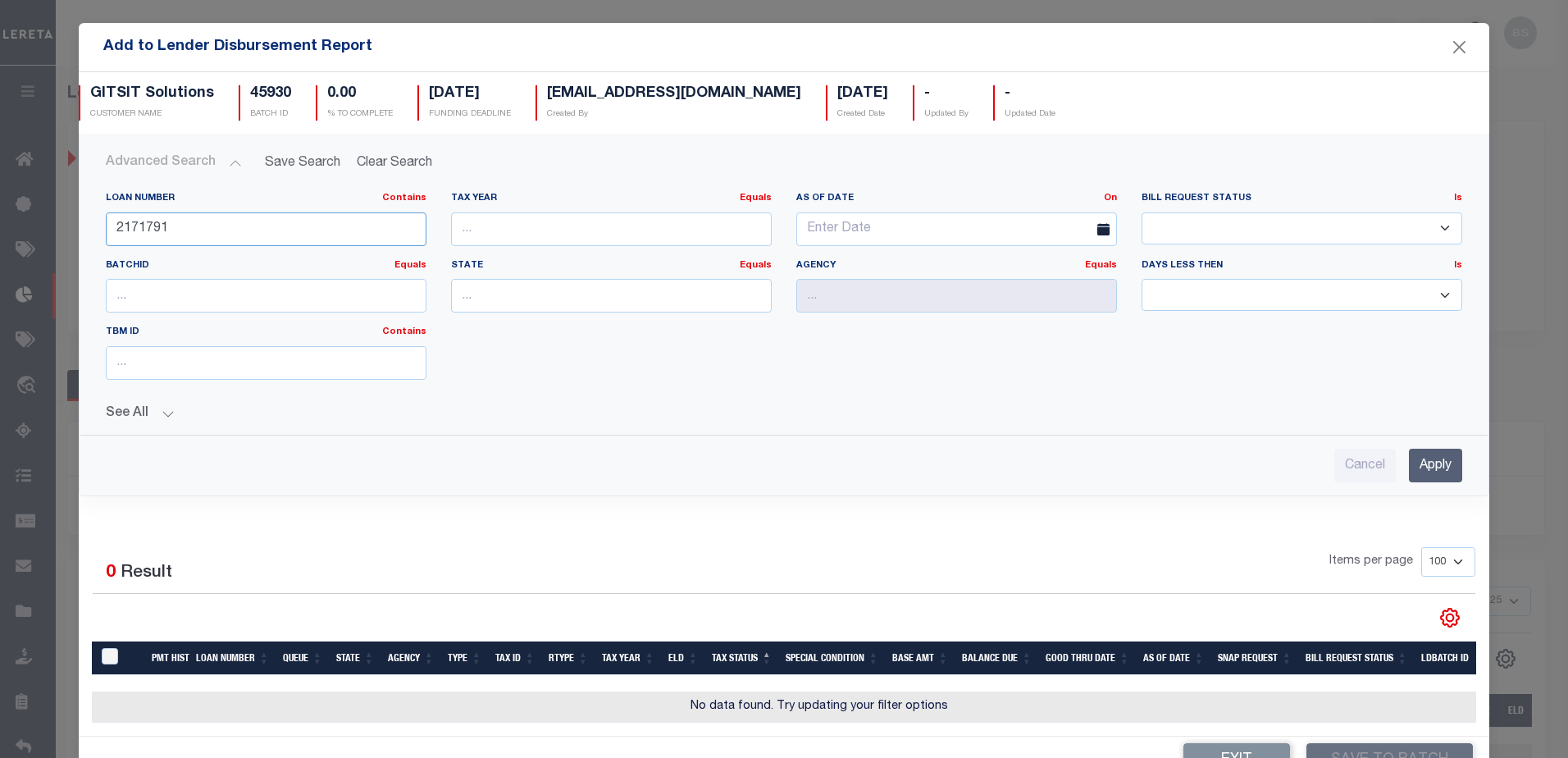
scroll to position [74, 0]
type input "2171791"
click at [1413, 465] on input "Apply" at bounding box center [1435, 465] width 53 height 34
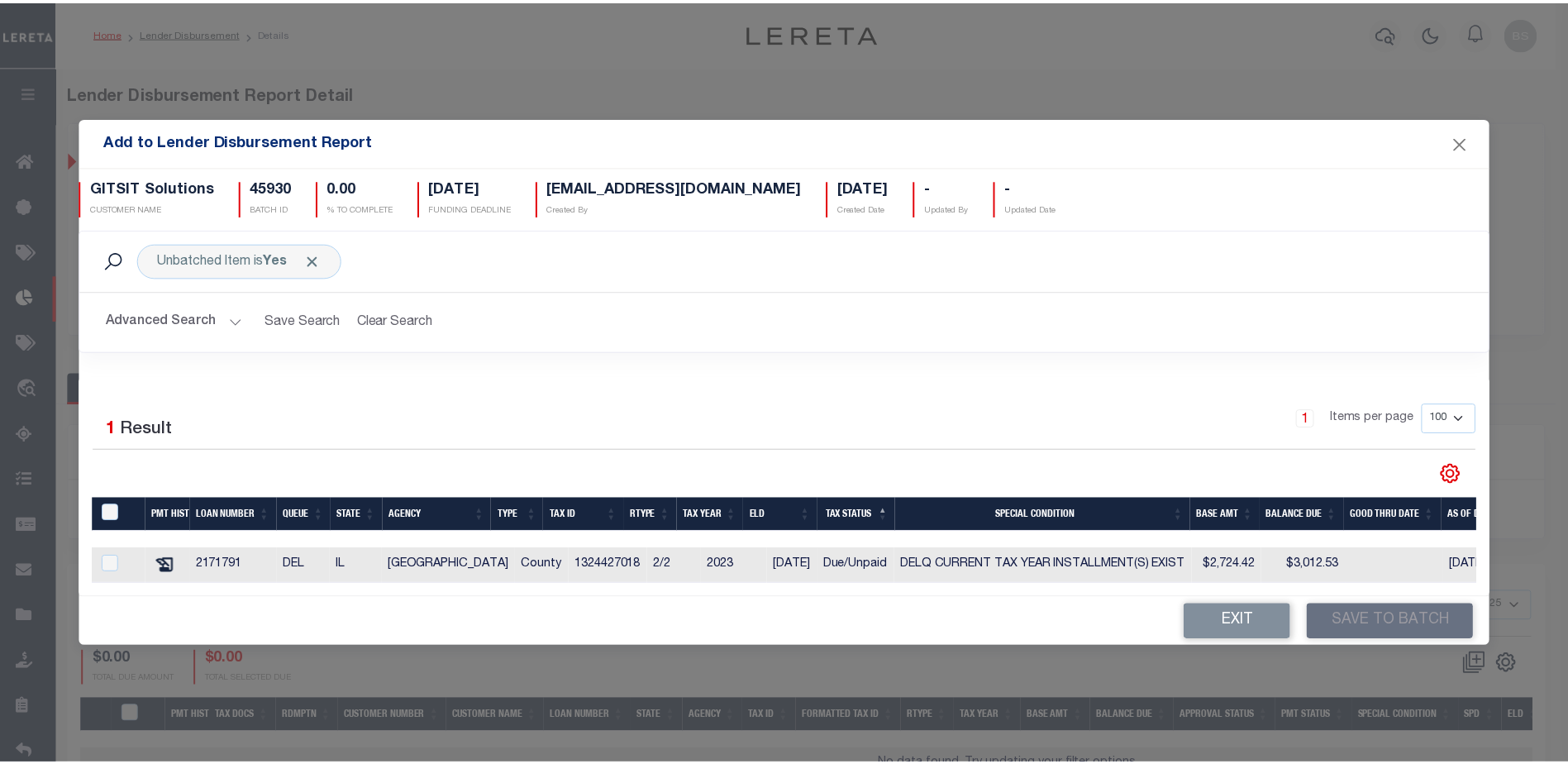
scroll to position [0, 0]
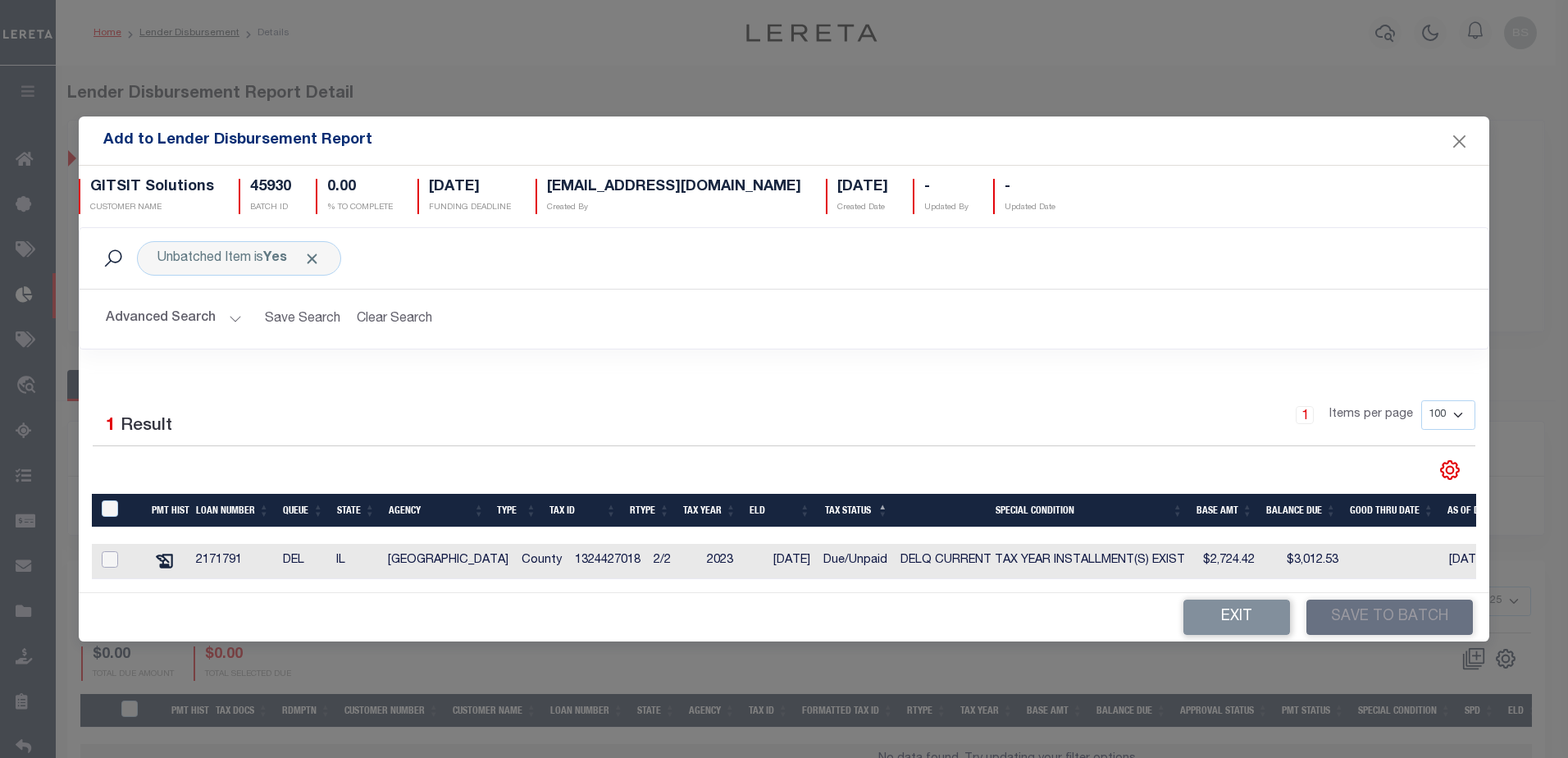
click at [106, 558] on input "checkbox" at bounding box center [109, 559] width 17 height 17
checkbox input "true"
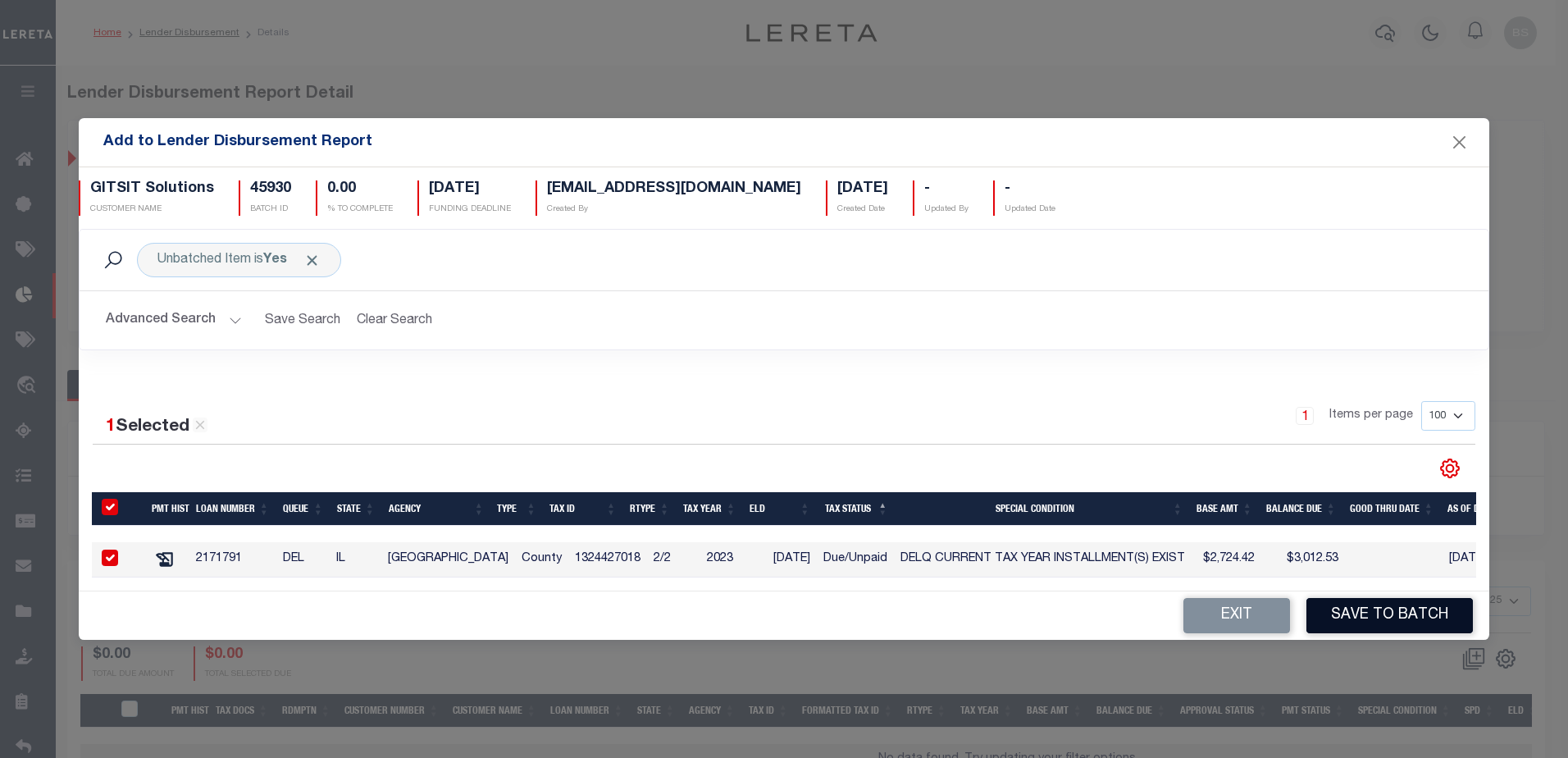
click at [1406, 620] on button "Save to Batch" at bounding box center [1389, 616] width 167 height 35
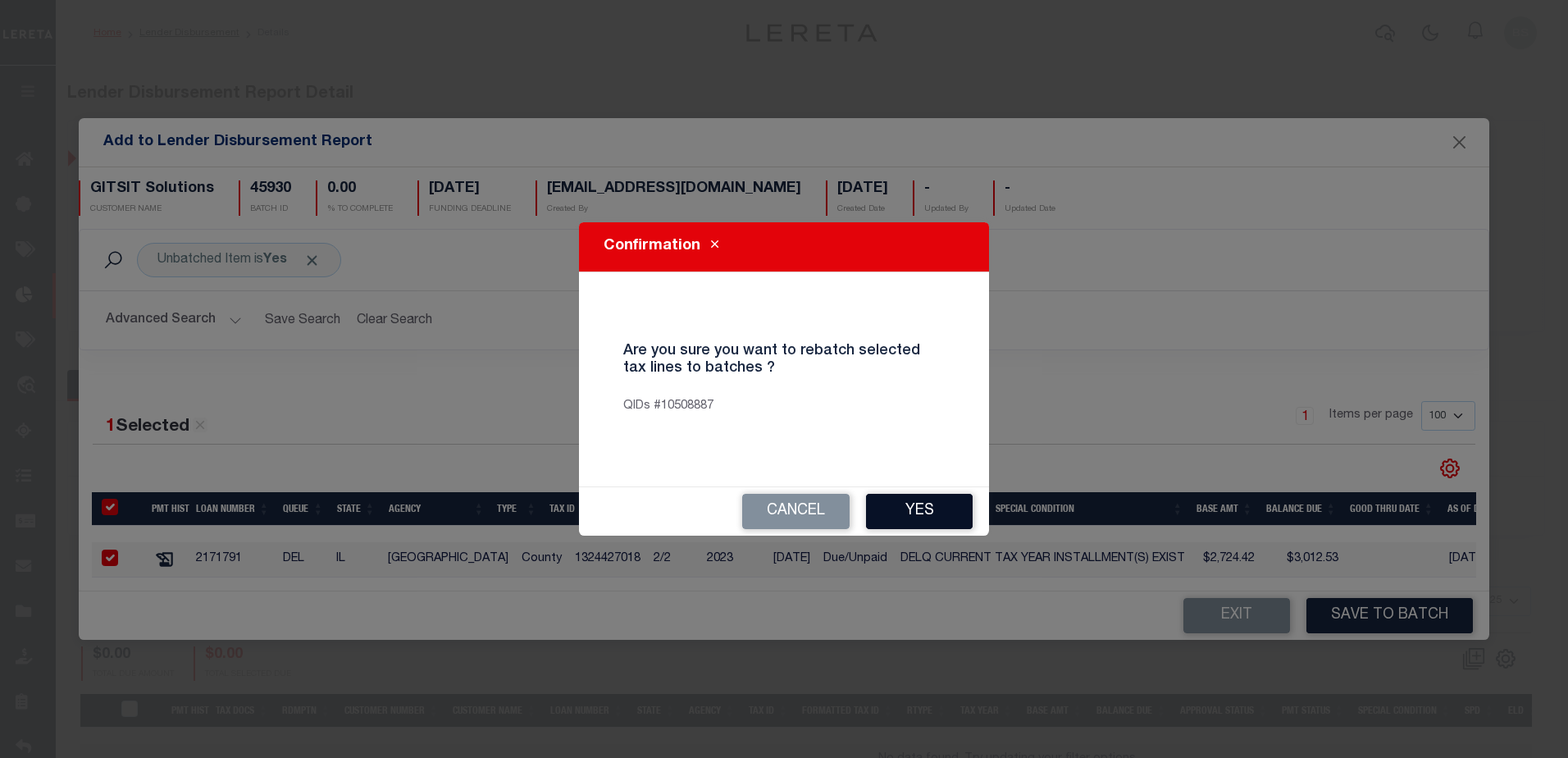
click at [932, 513] on button "Yes" at bounding box center [919, 512] width 107 height 35
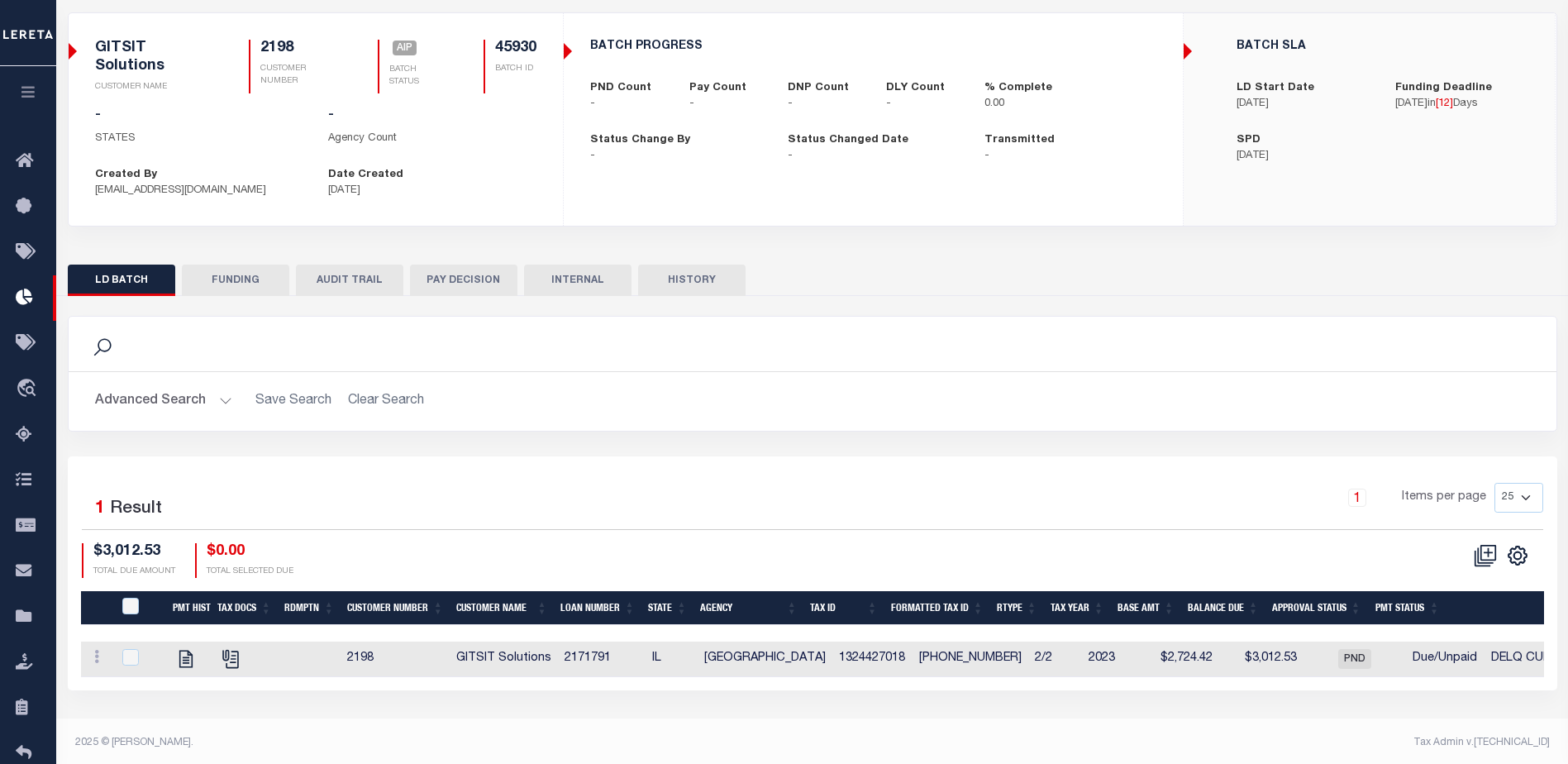
scroll to position [113, 0]
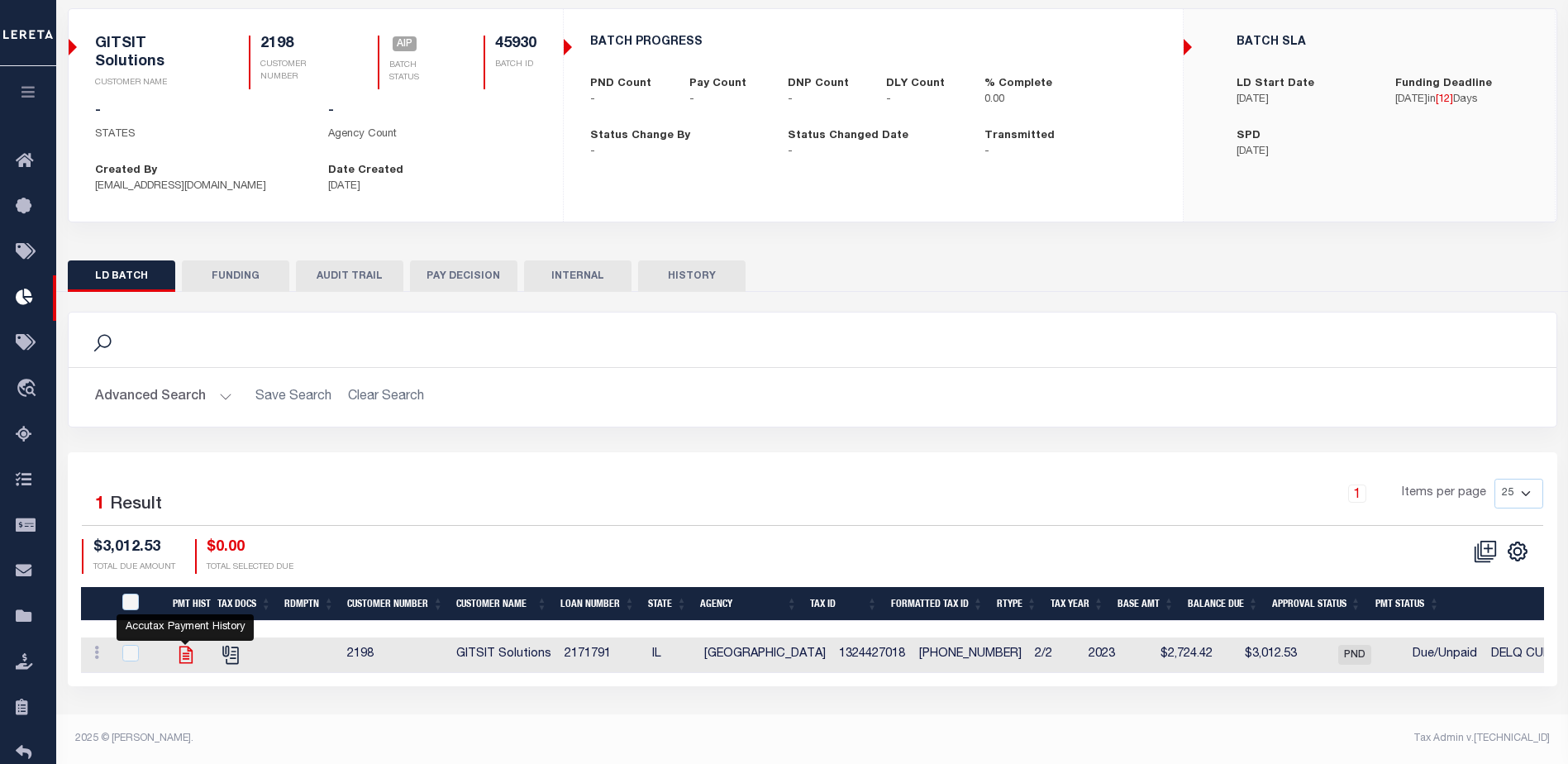
click at [189, 655] on icon at bounding box center [186, 655] width 21 height 21
checkbox input "true"
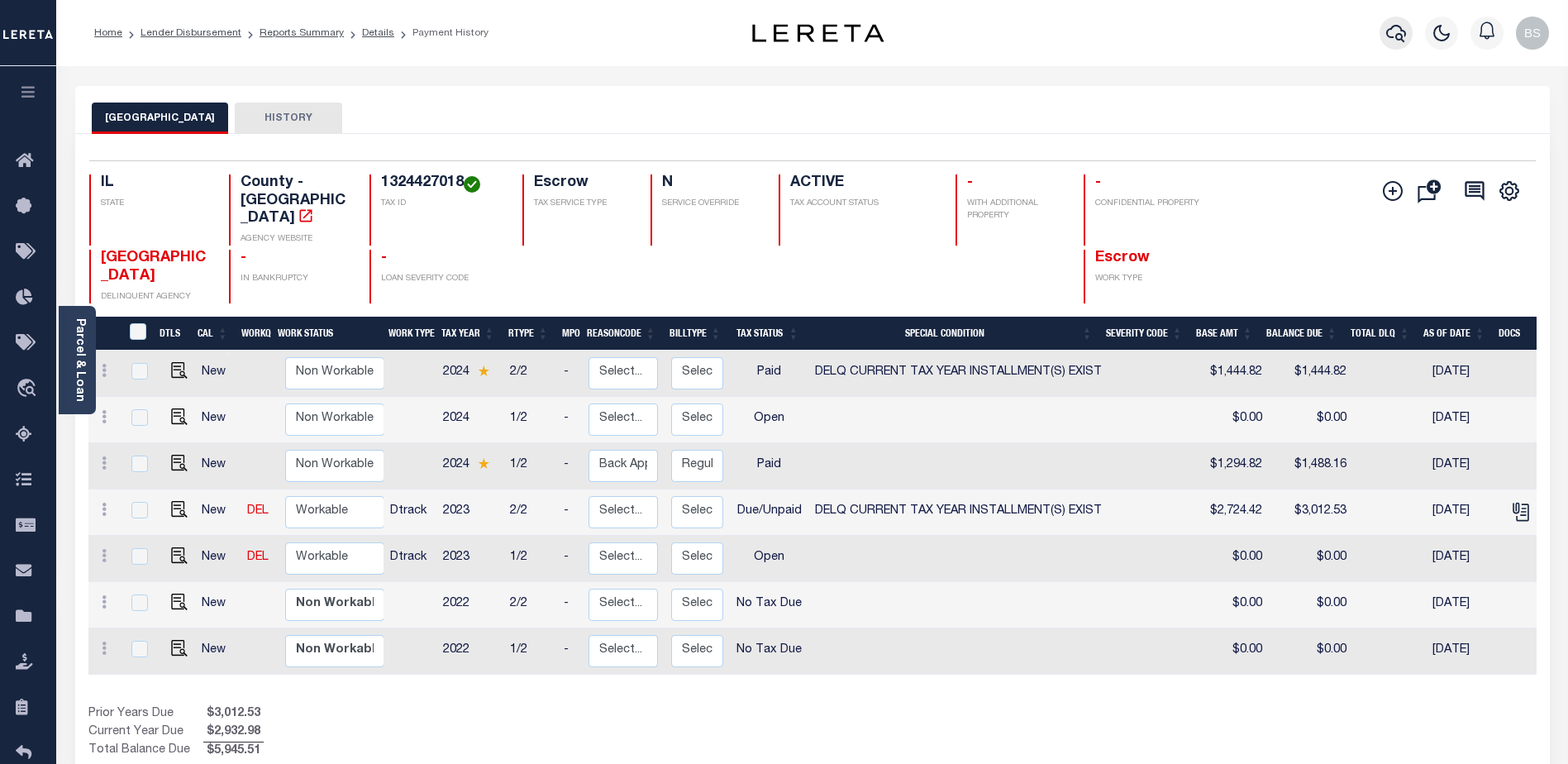
click at [1384, 35] on button "button" at bounding box center [1396, 33] width 33 height 33
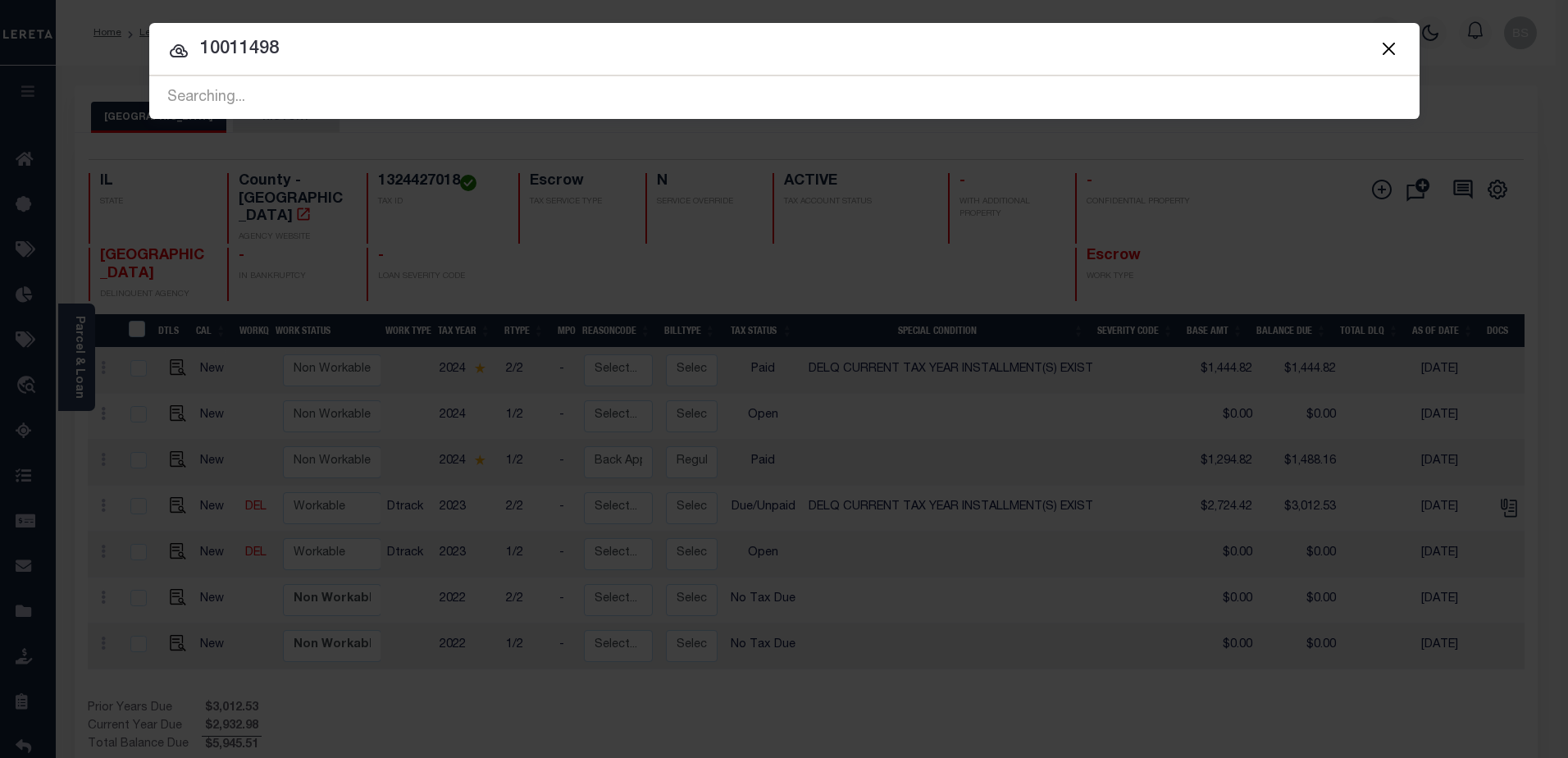
type input "10011498"
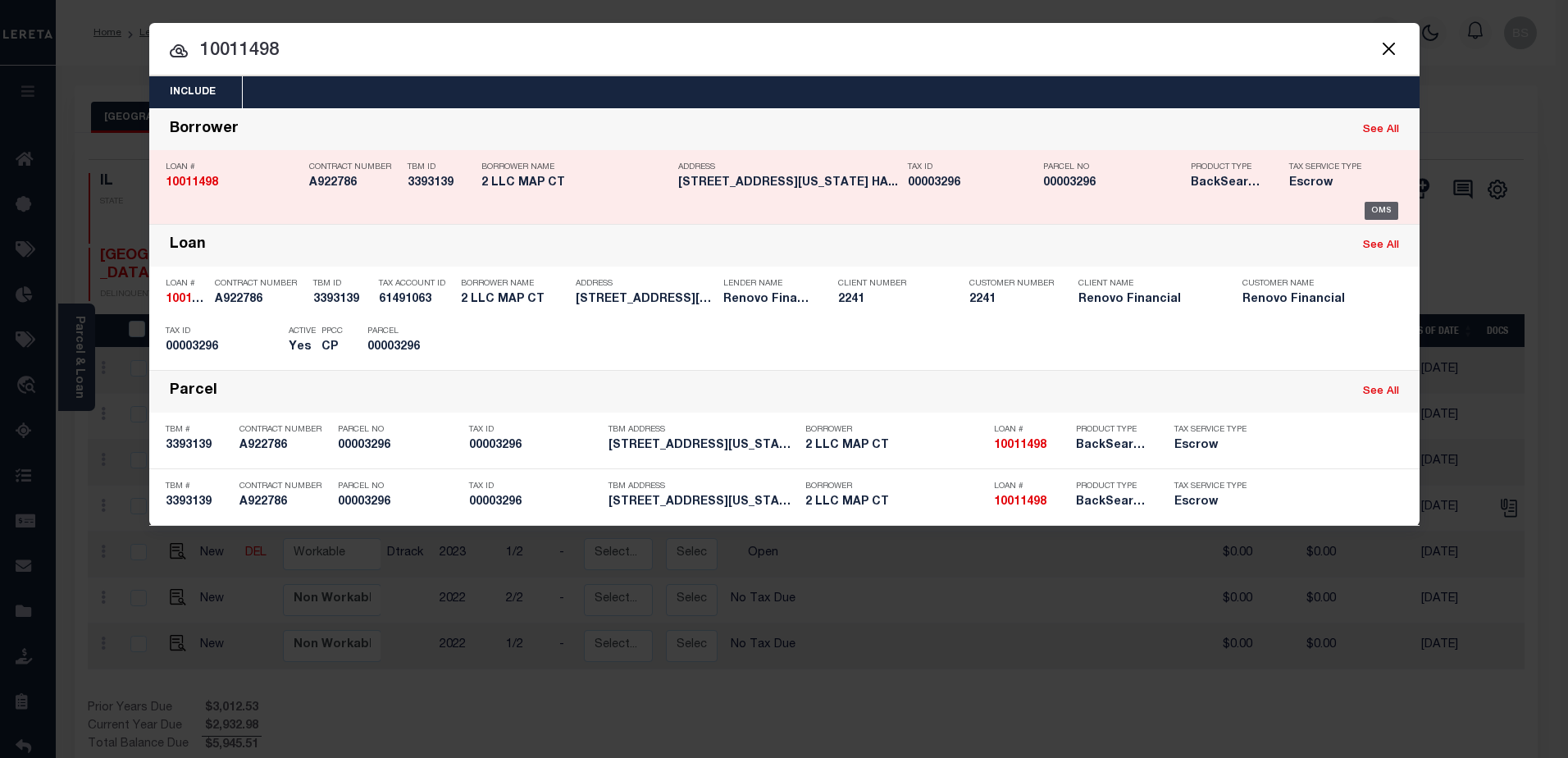
click at [1389, 212] on div "OMS" at bounding box center [1381, 210] width 34 height 18
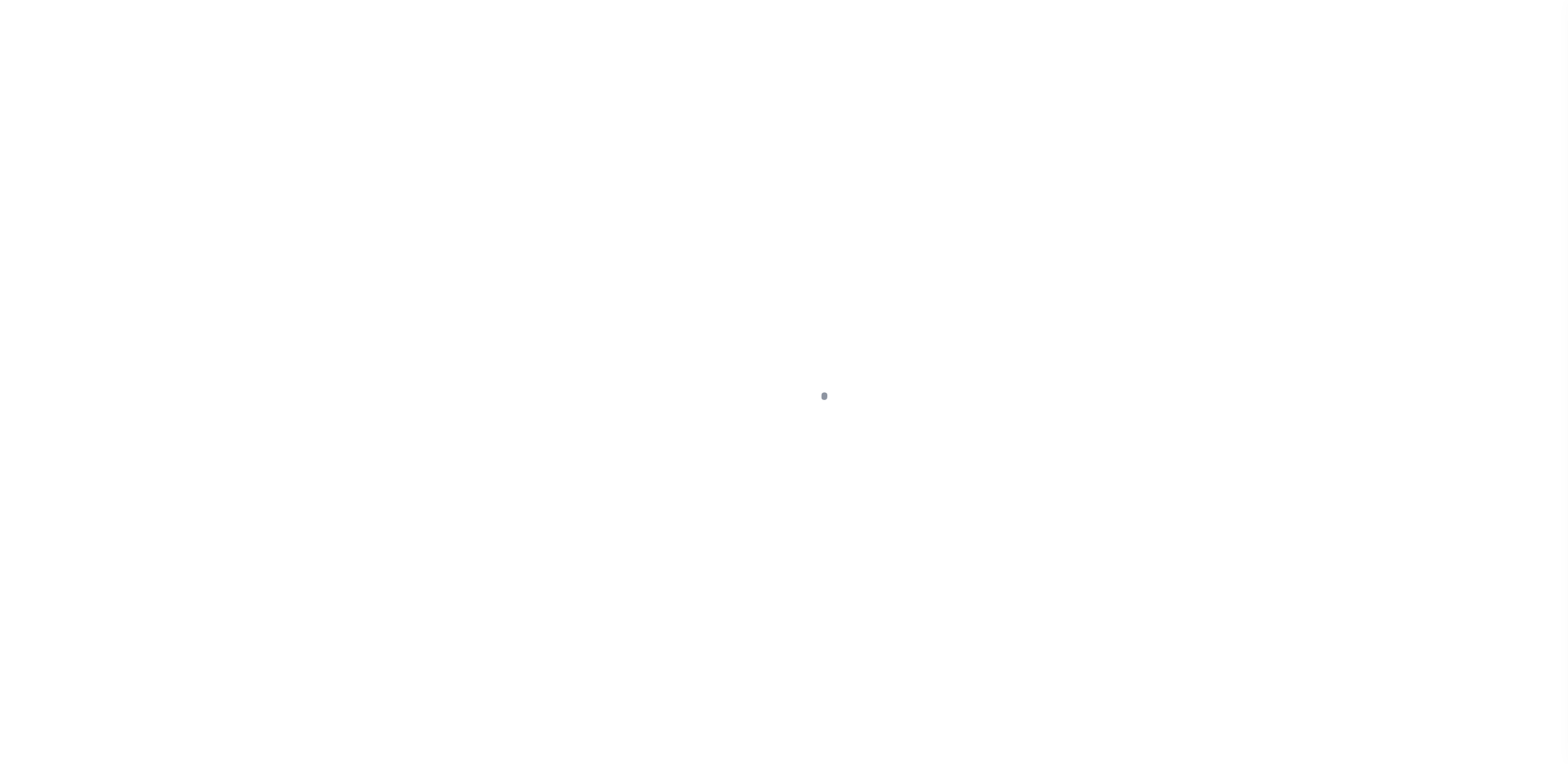
select select "10"
select select "Escrow"
type input "[STREET_ADDRESS][US_STATE]"
type input "00003296"
type input "[GEOGRAPHIC_DATA] 06108"
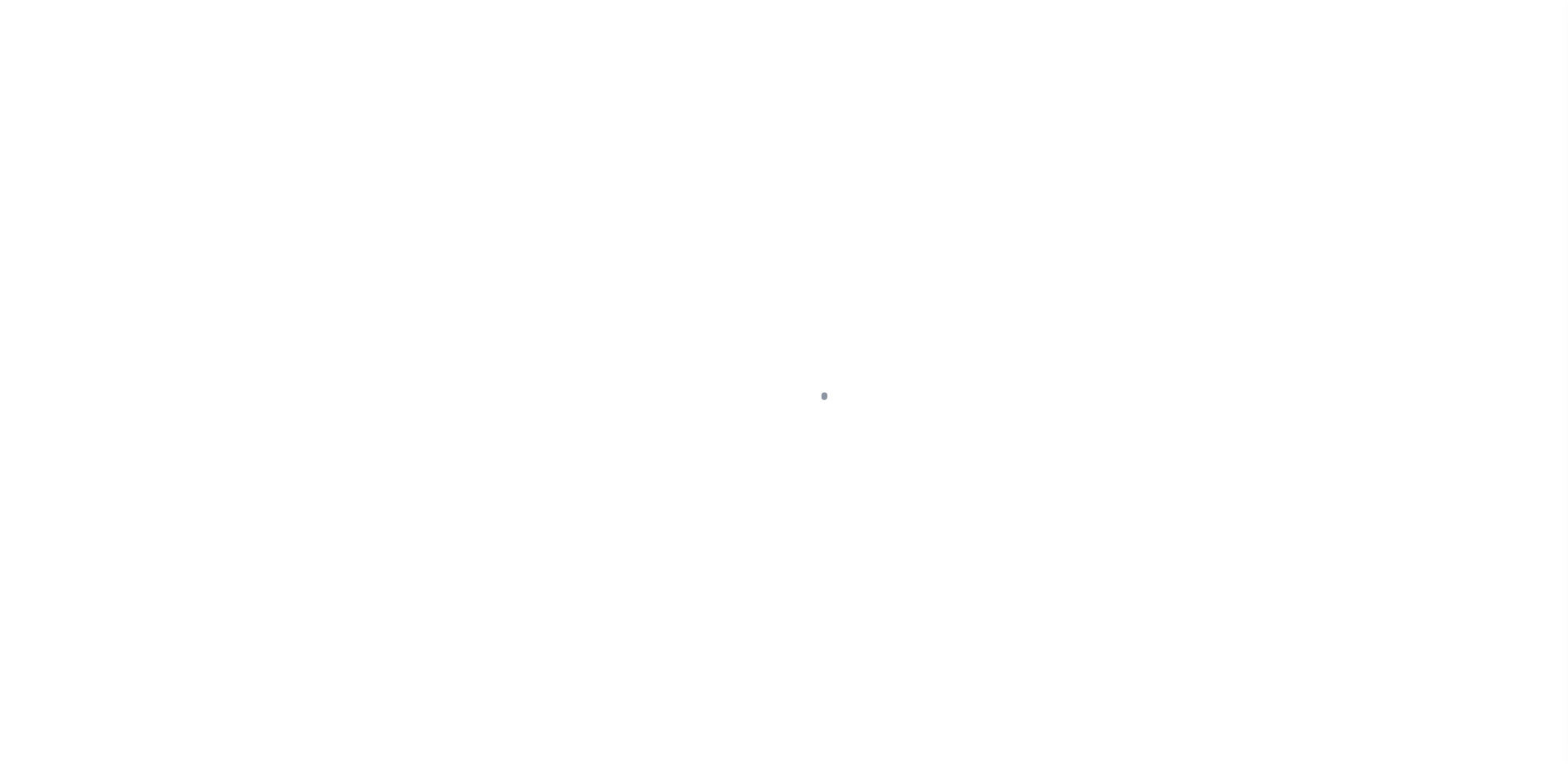
type input "a0kUS000006jlVZ"
type input "CT"
select select "25067"
select select
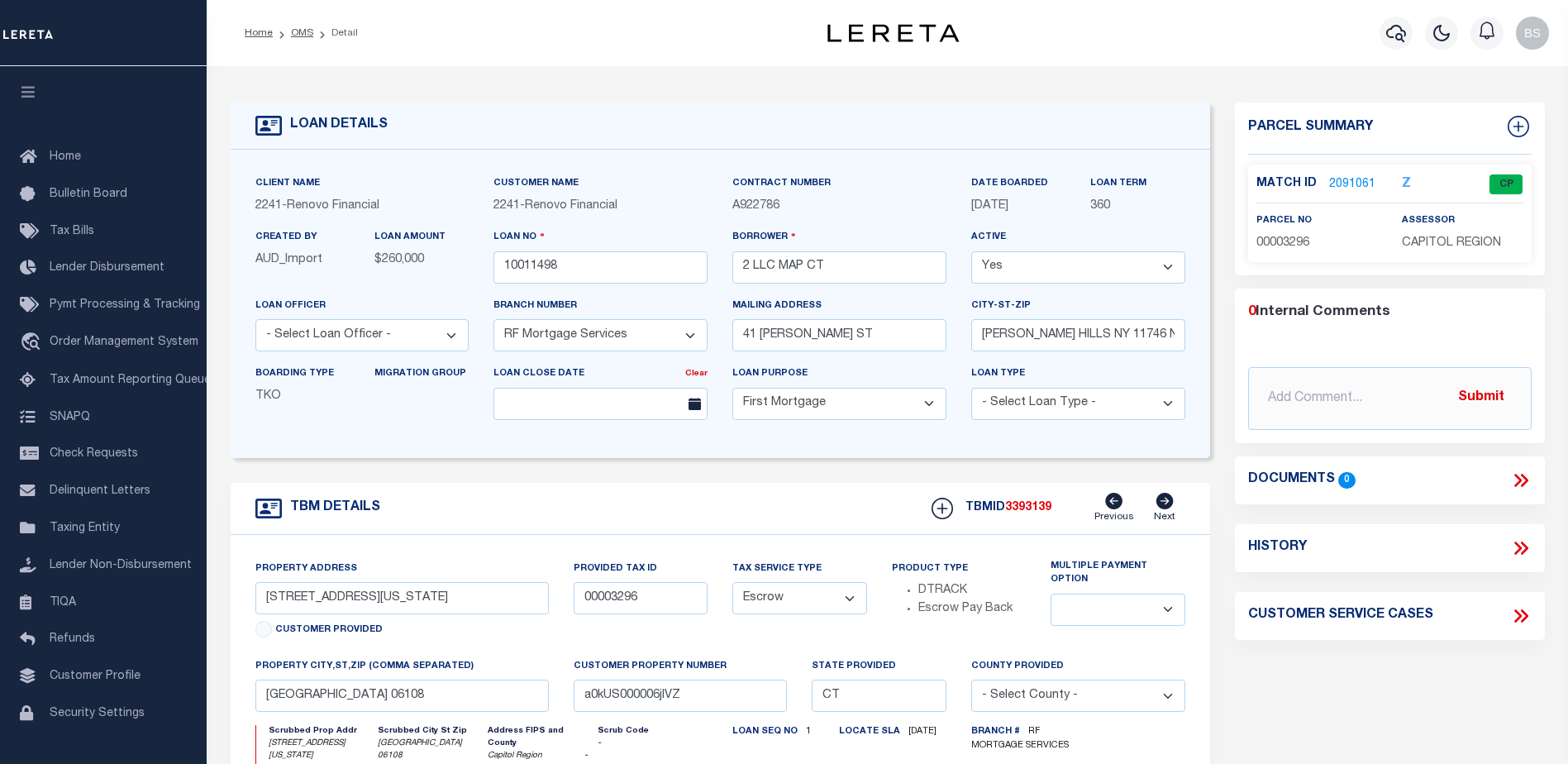
click at [1353, 180] on link "2091061" at bounding box center [1352, 185] width 47 height 18
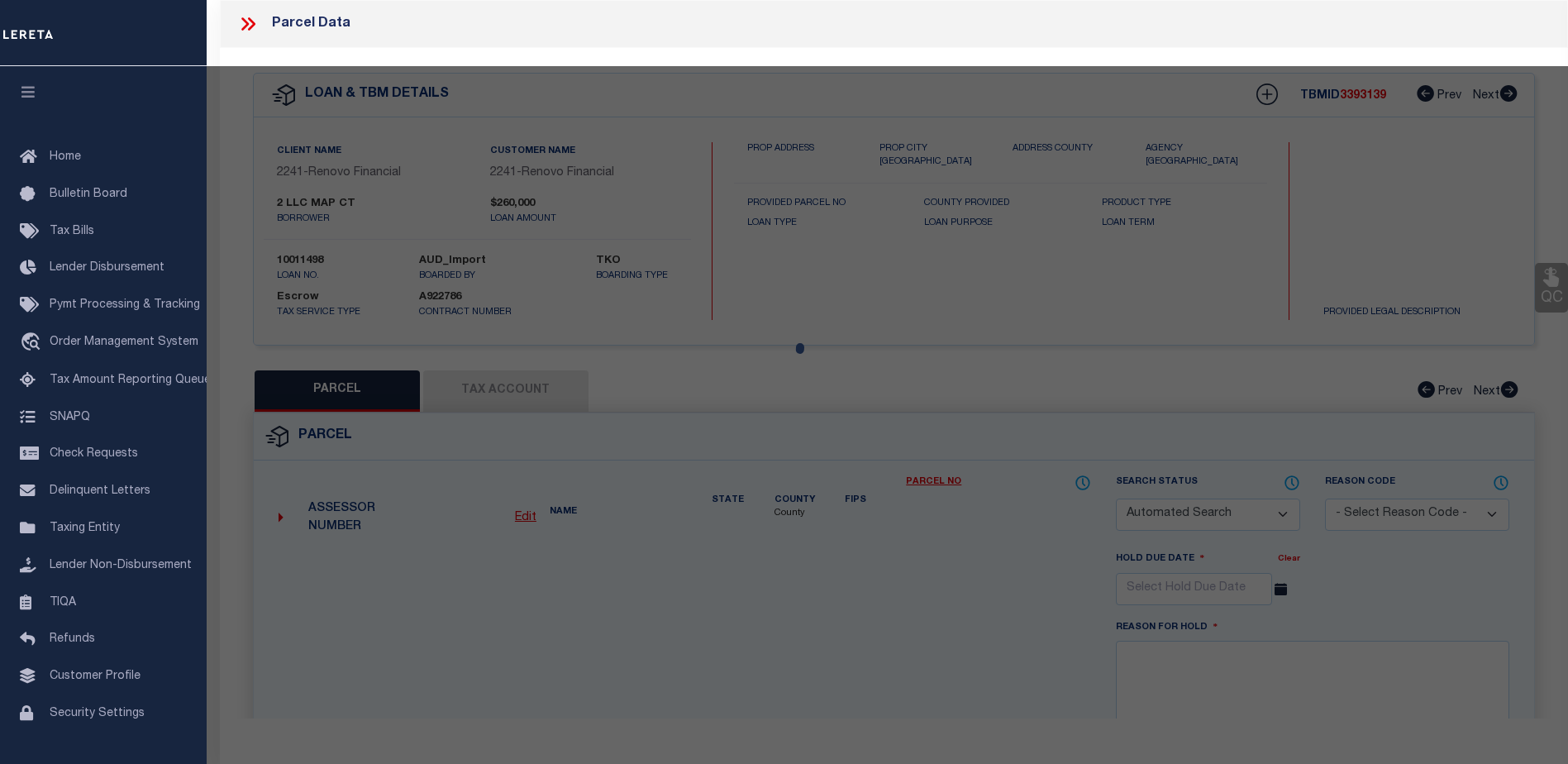
checkbox input "false"
select select "CP"
type input "MAP CT 2 LLC"
select select "AGW"
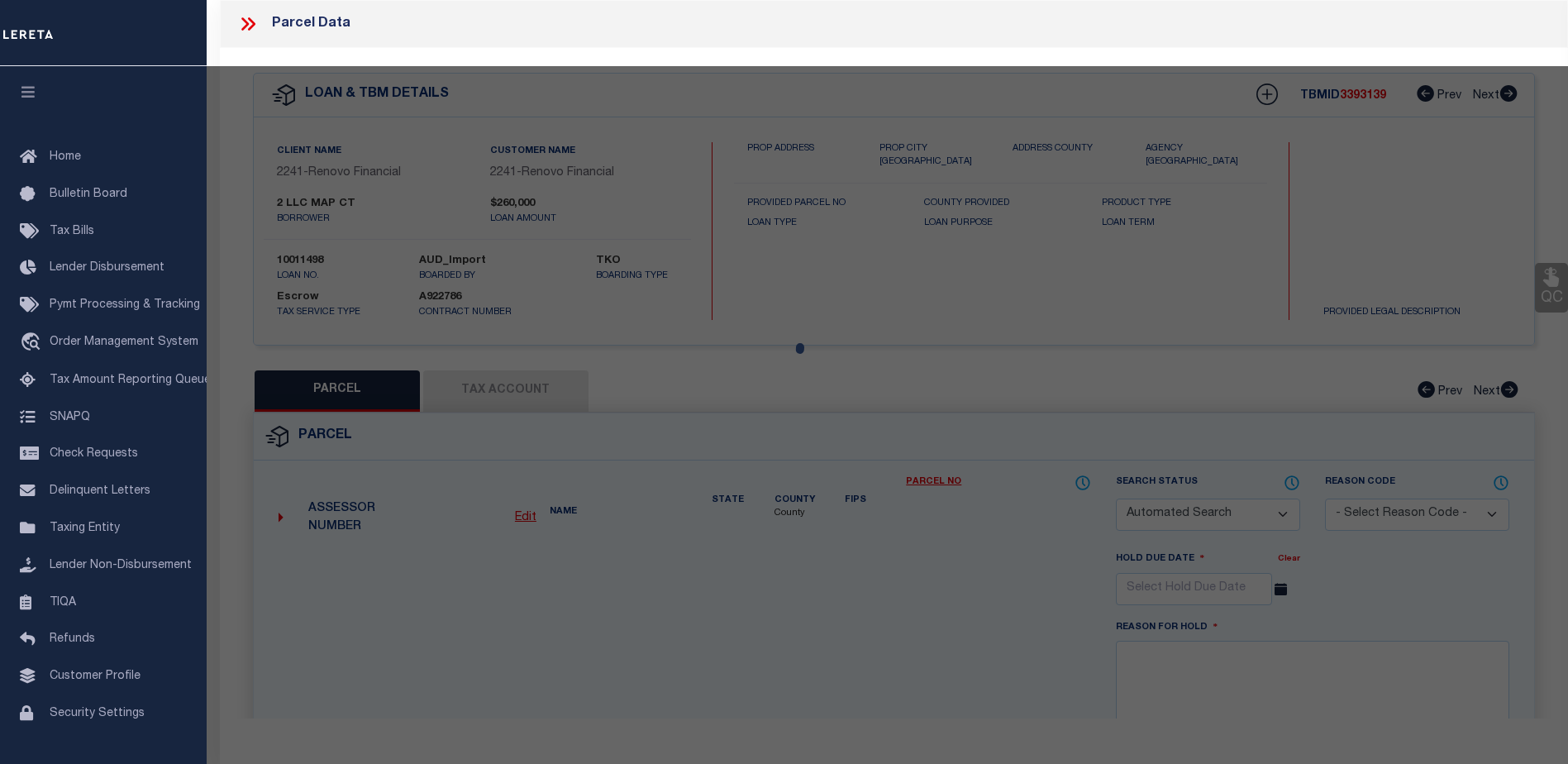
select select
type input "[STREET_ADDRESS][US_STATE]"
type input "[GEOGRAPHIC_DATA] 06108"
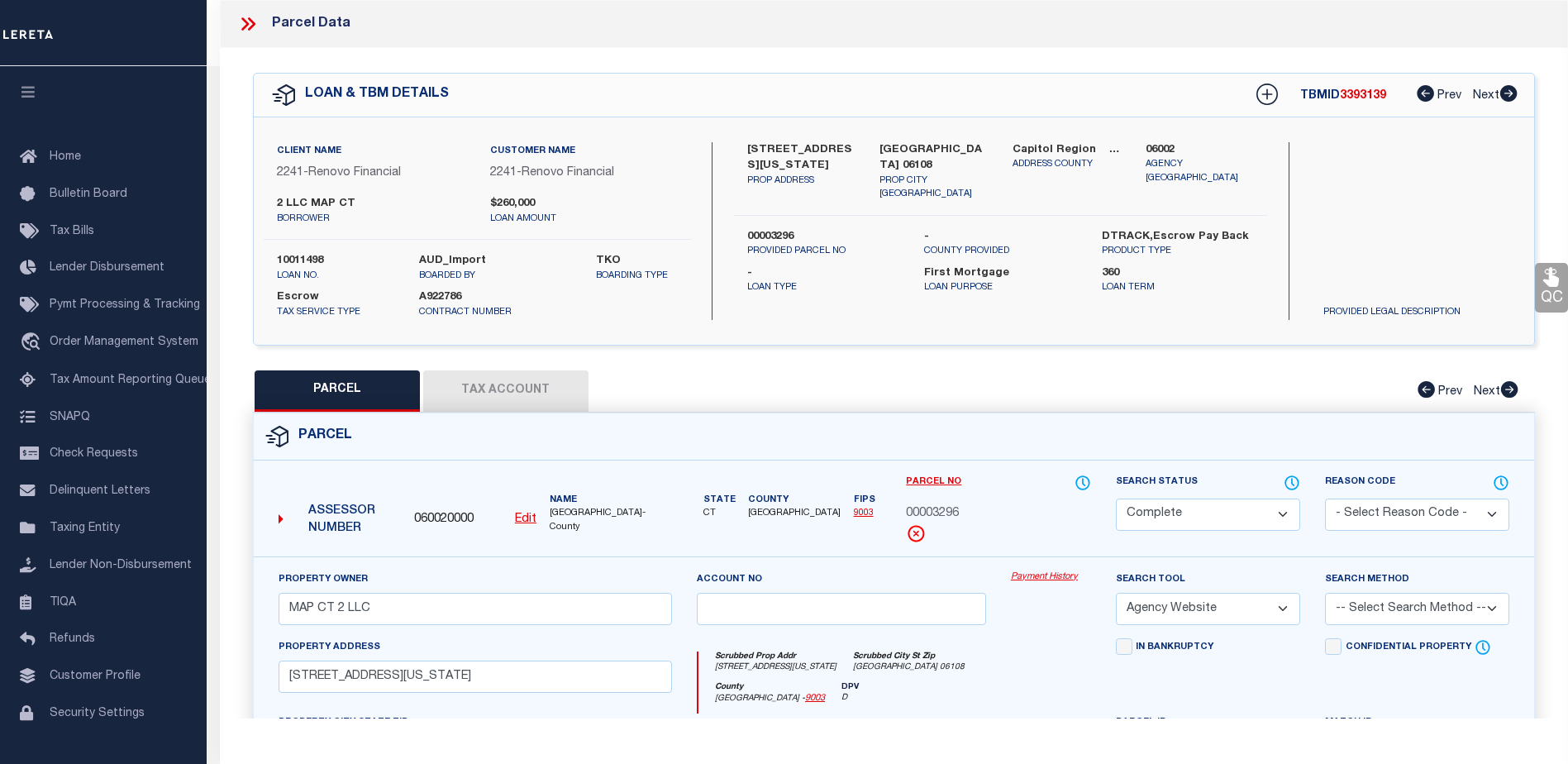
click at [1038, 577] on link "Payment History" at bounding box center [1051, 577] width 80 height 14
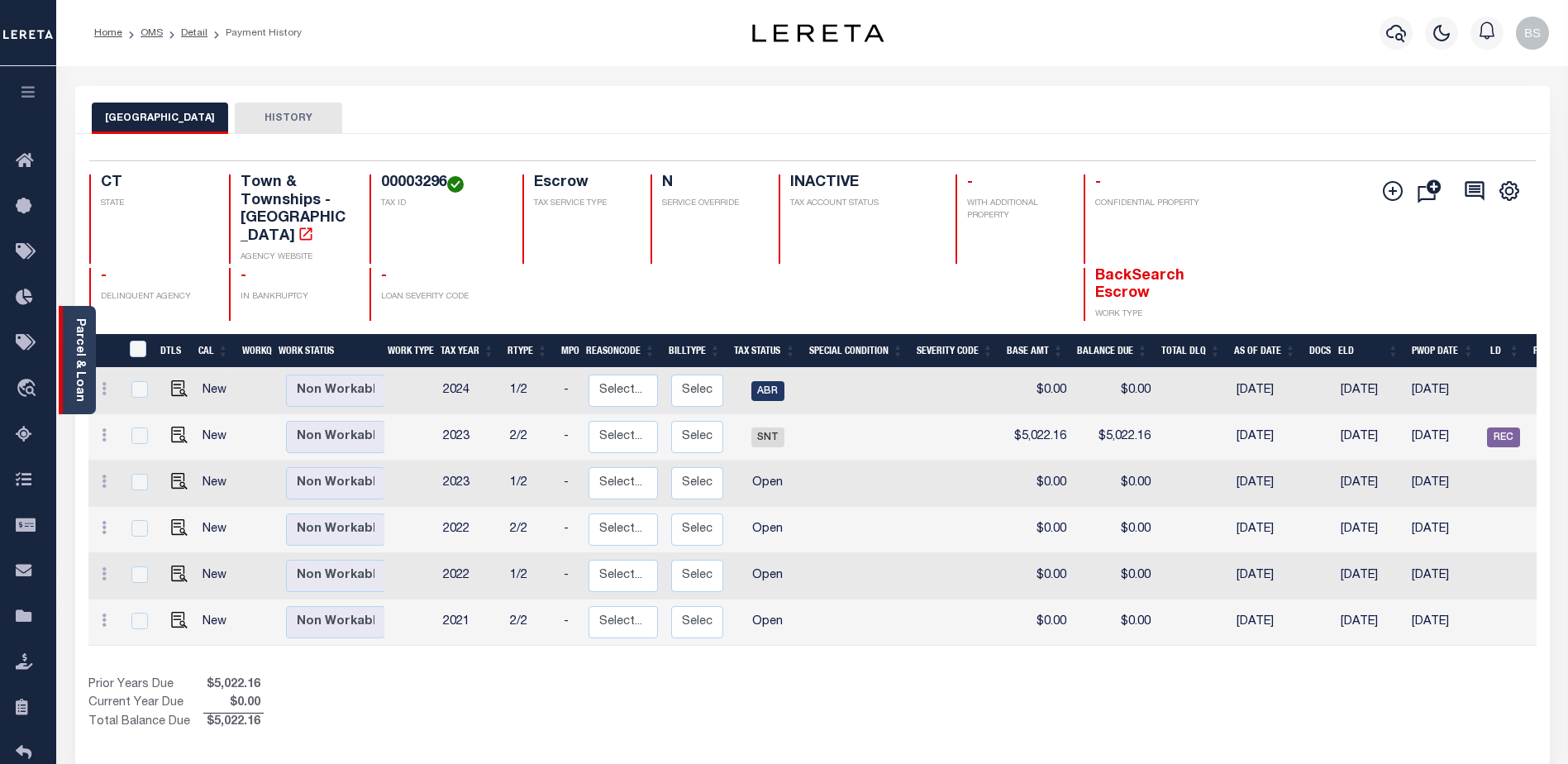
click at [71, 356] on div "Parcel & Loan" at bounding box center [77, 360] width 37 height 108
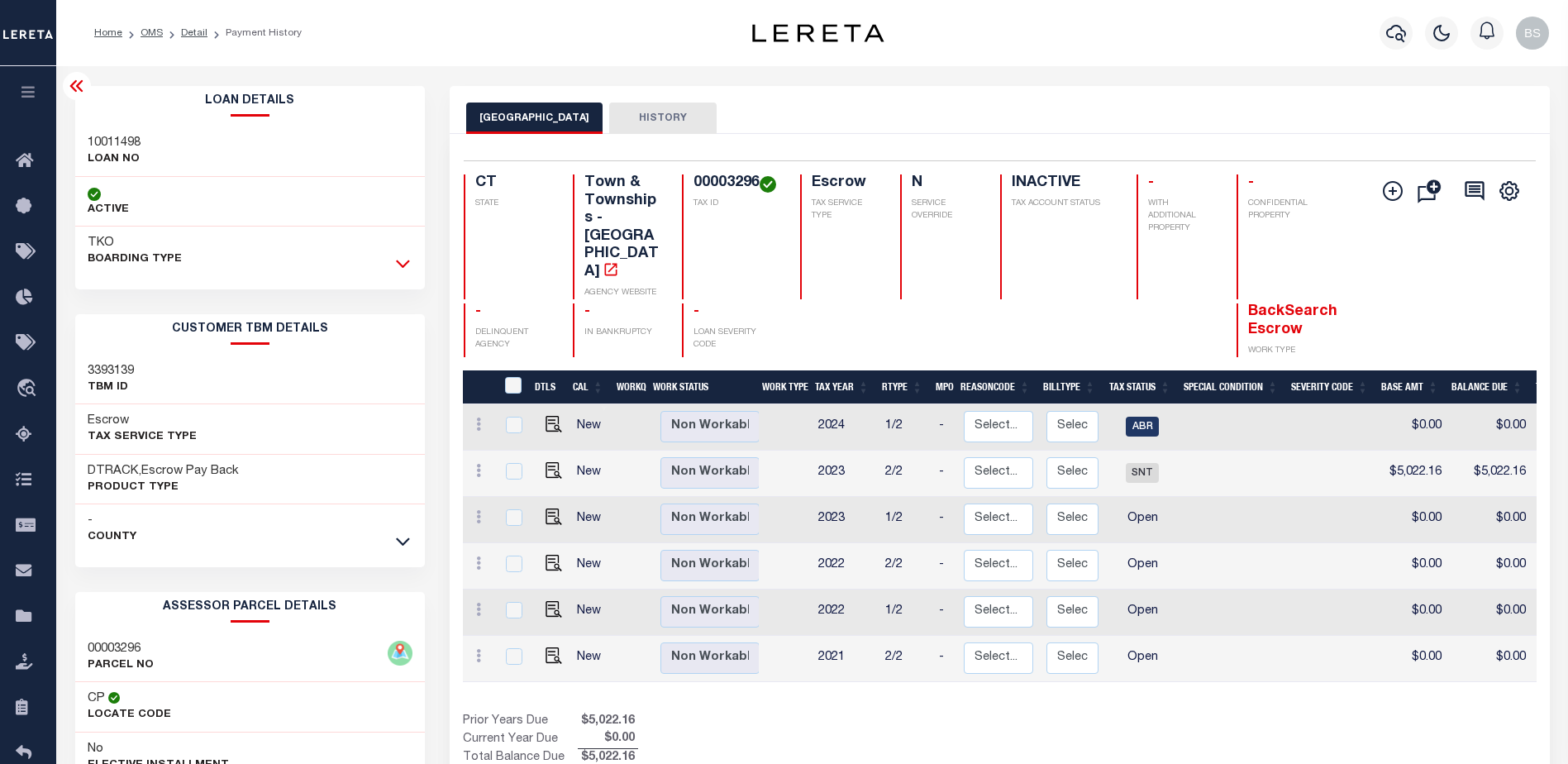
click at [402, 261] on icon at bounding box center [403, 263] width 14 height 18
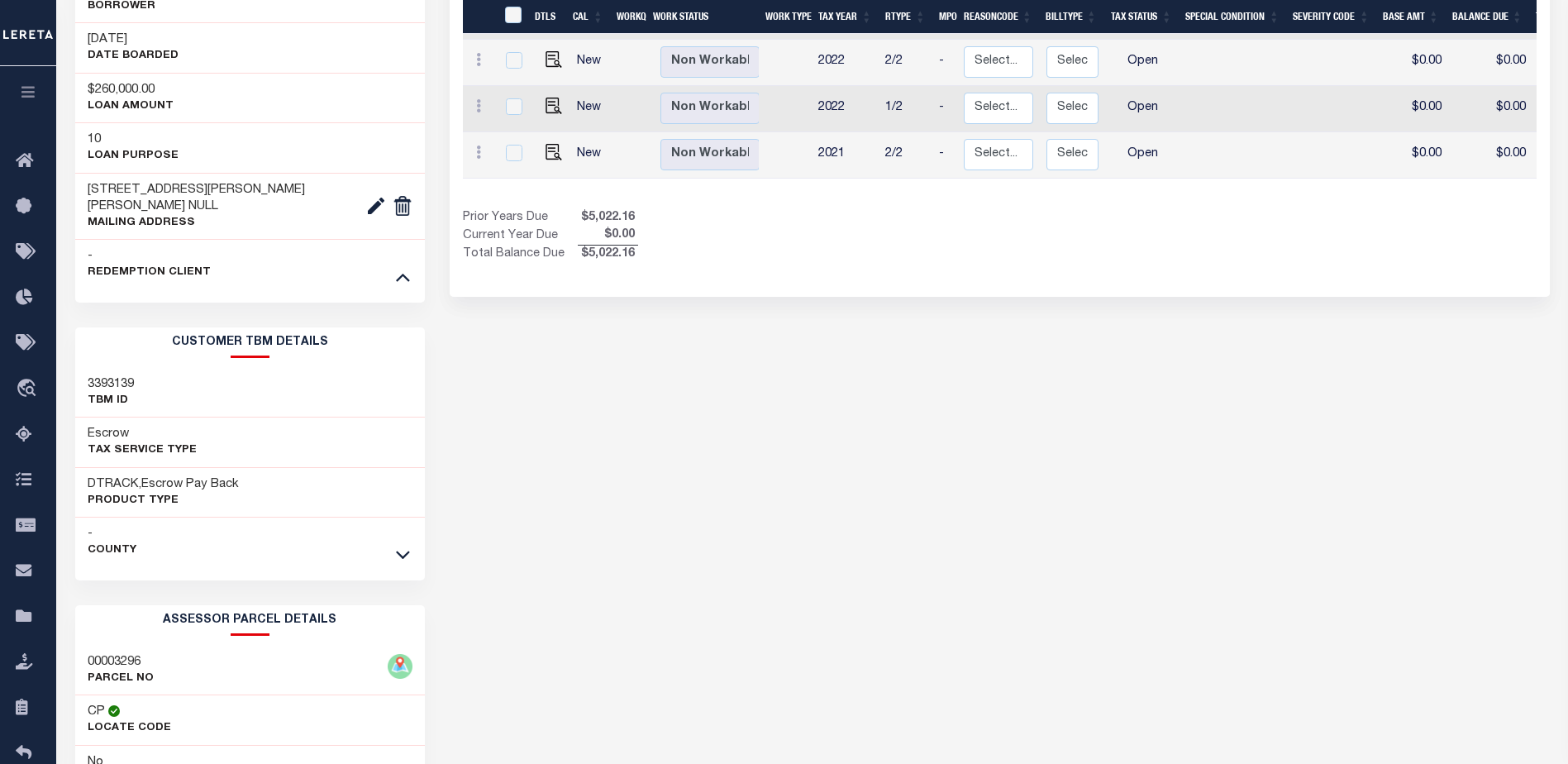
scroll to position [579, 0]
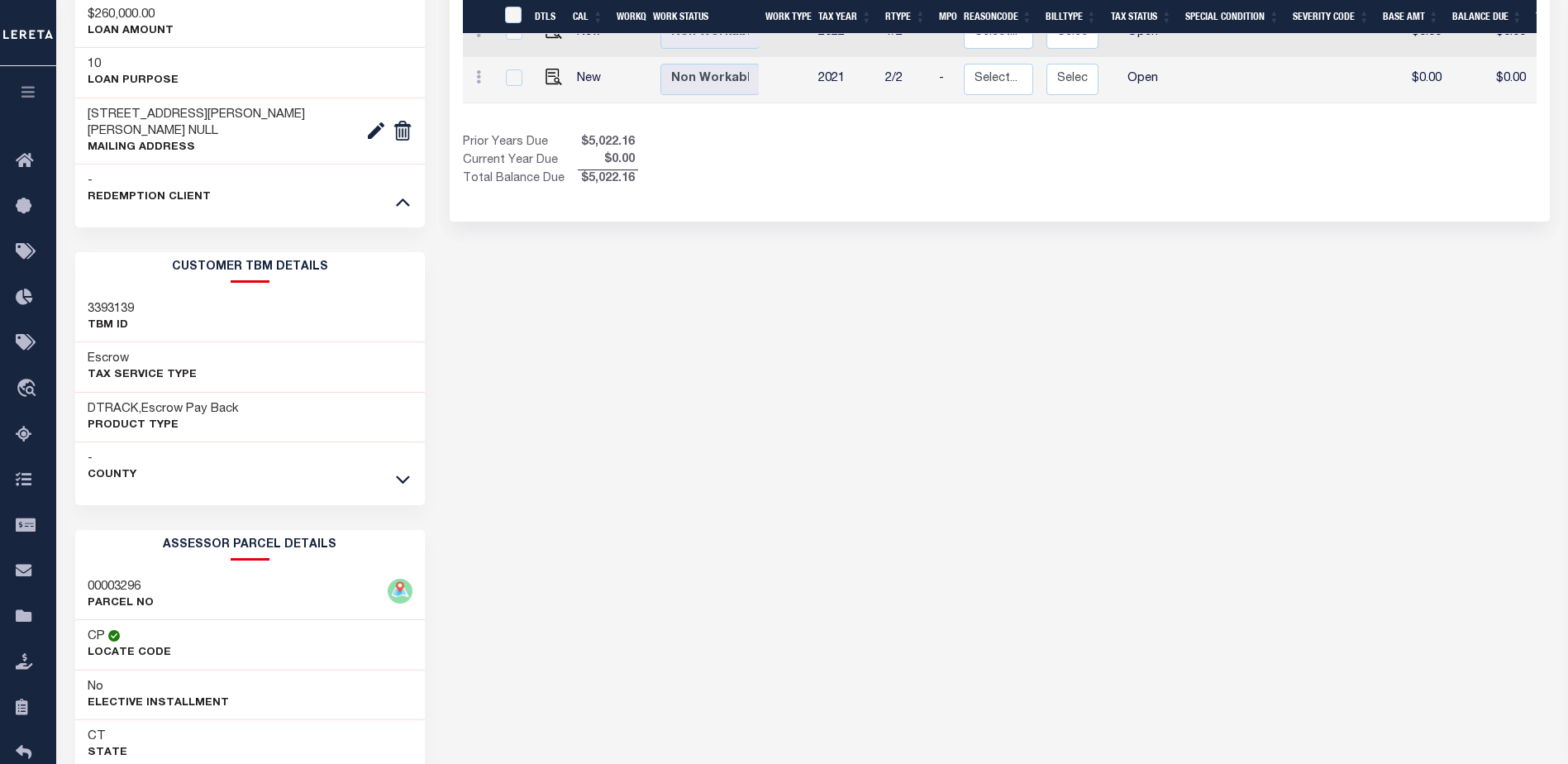
click at [405, 471] on icon at bounding box center [403, 480] width 14 height 18
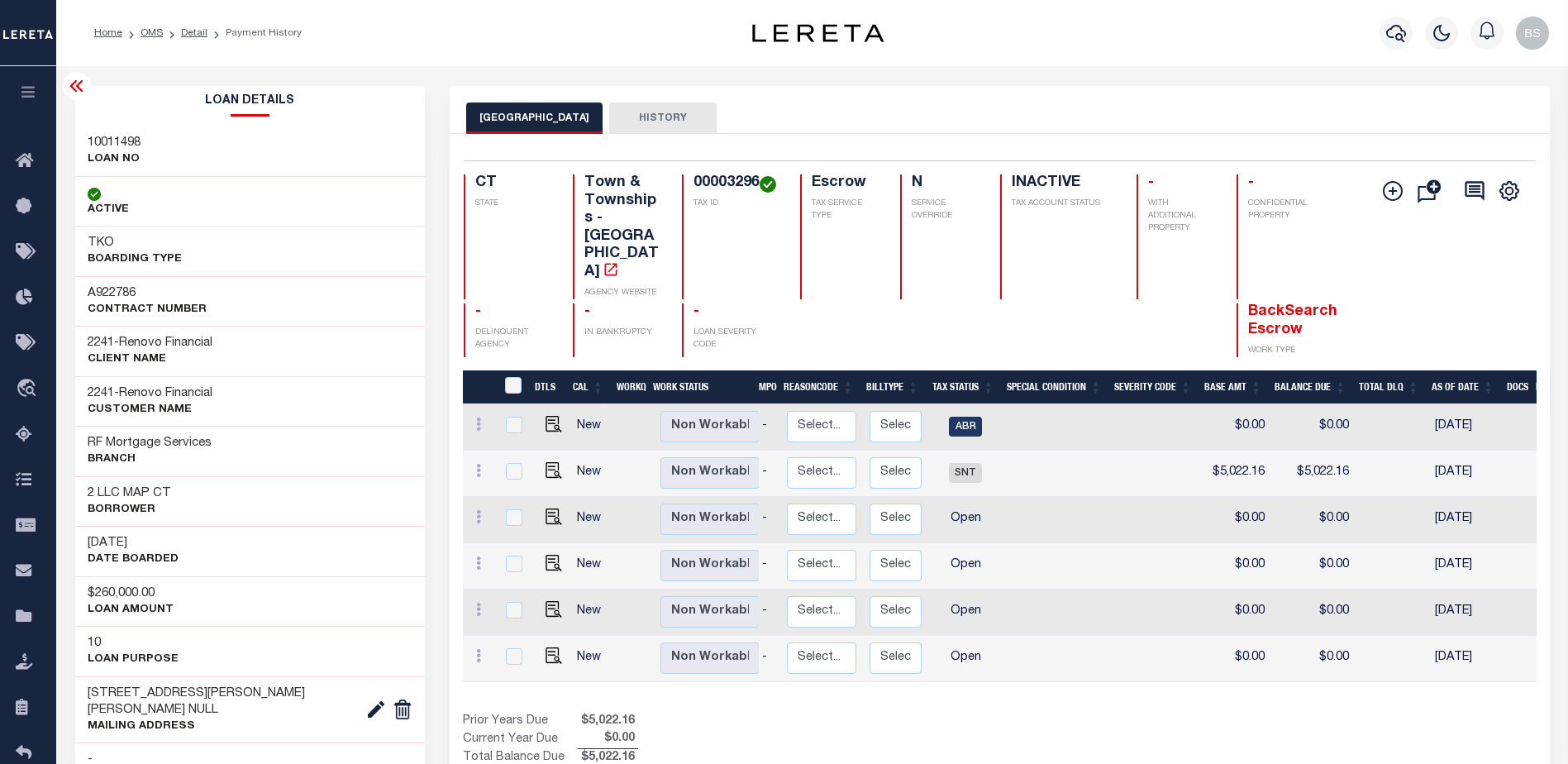
scroll to position [0, 0]
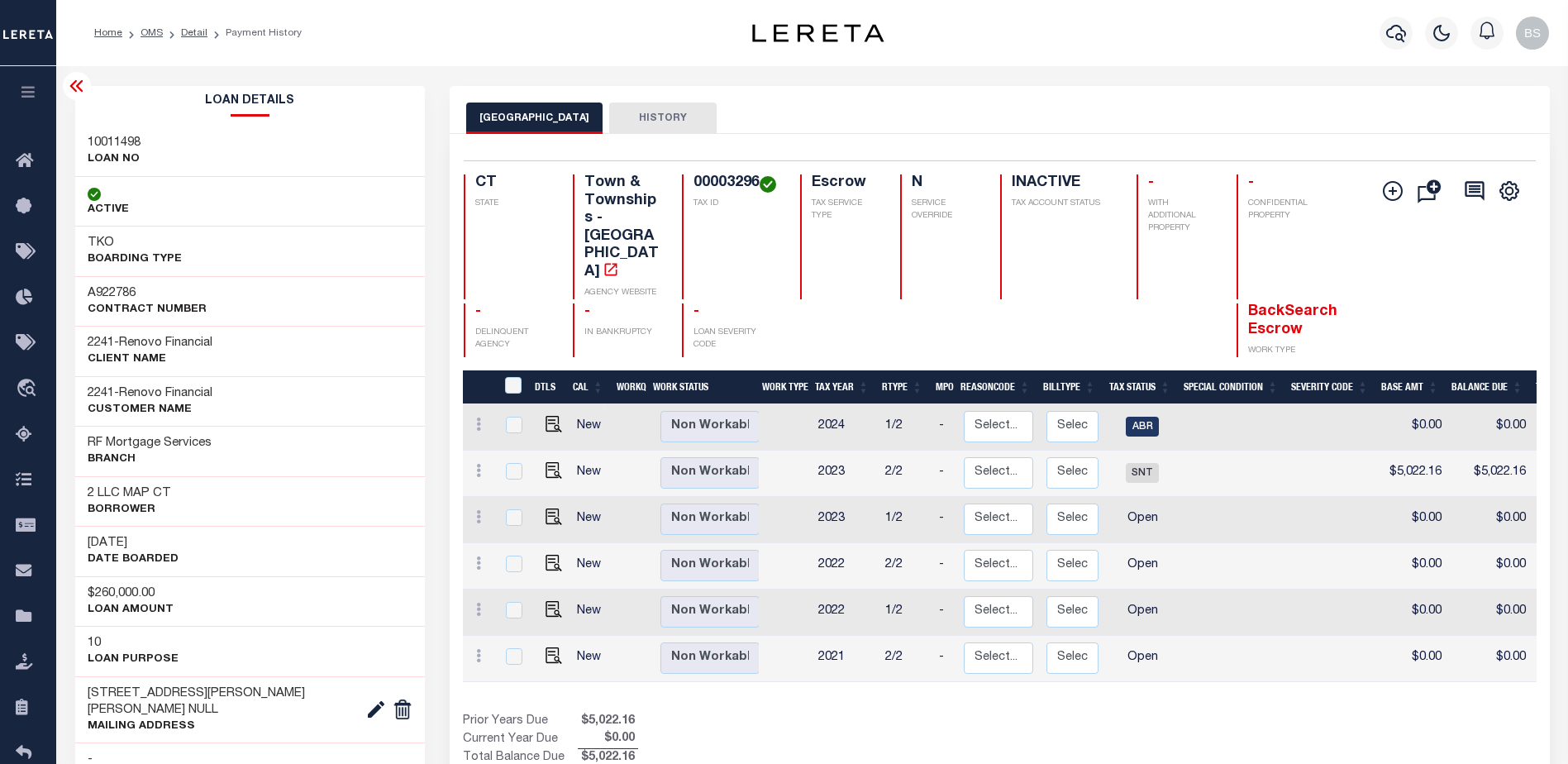
click at [75, 85] on icon at bounding box center [76, 85] width 13 height 11
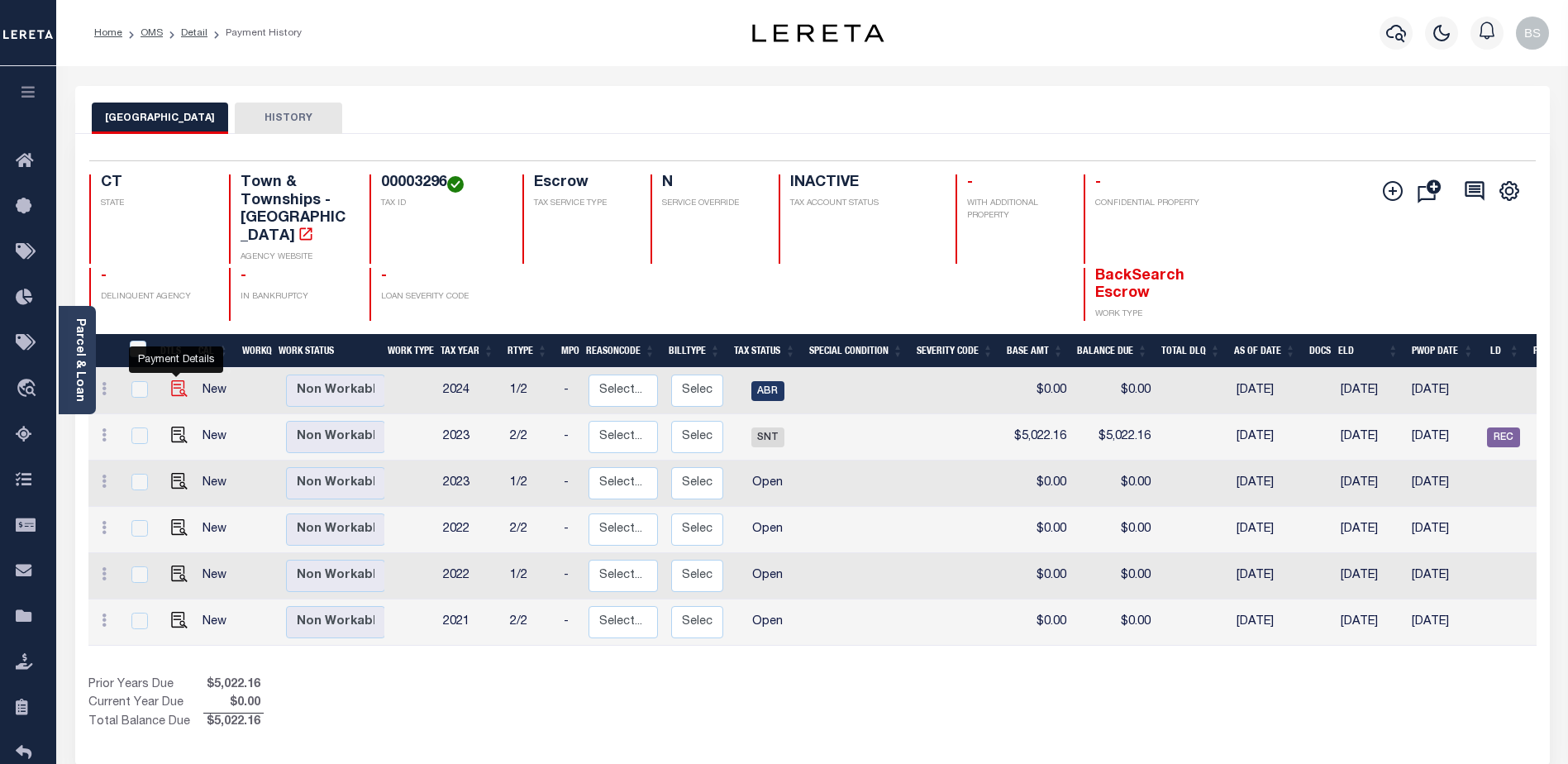
click at [172, 380] on img "" at bounding box center [179, 388] width 17 height 17
checkbox input "true"
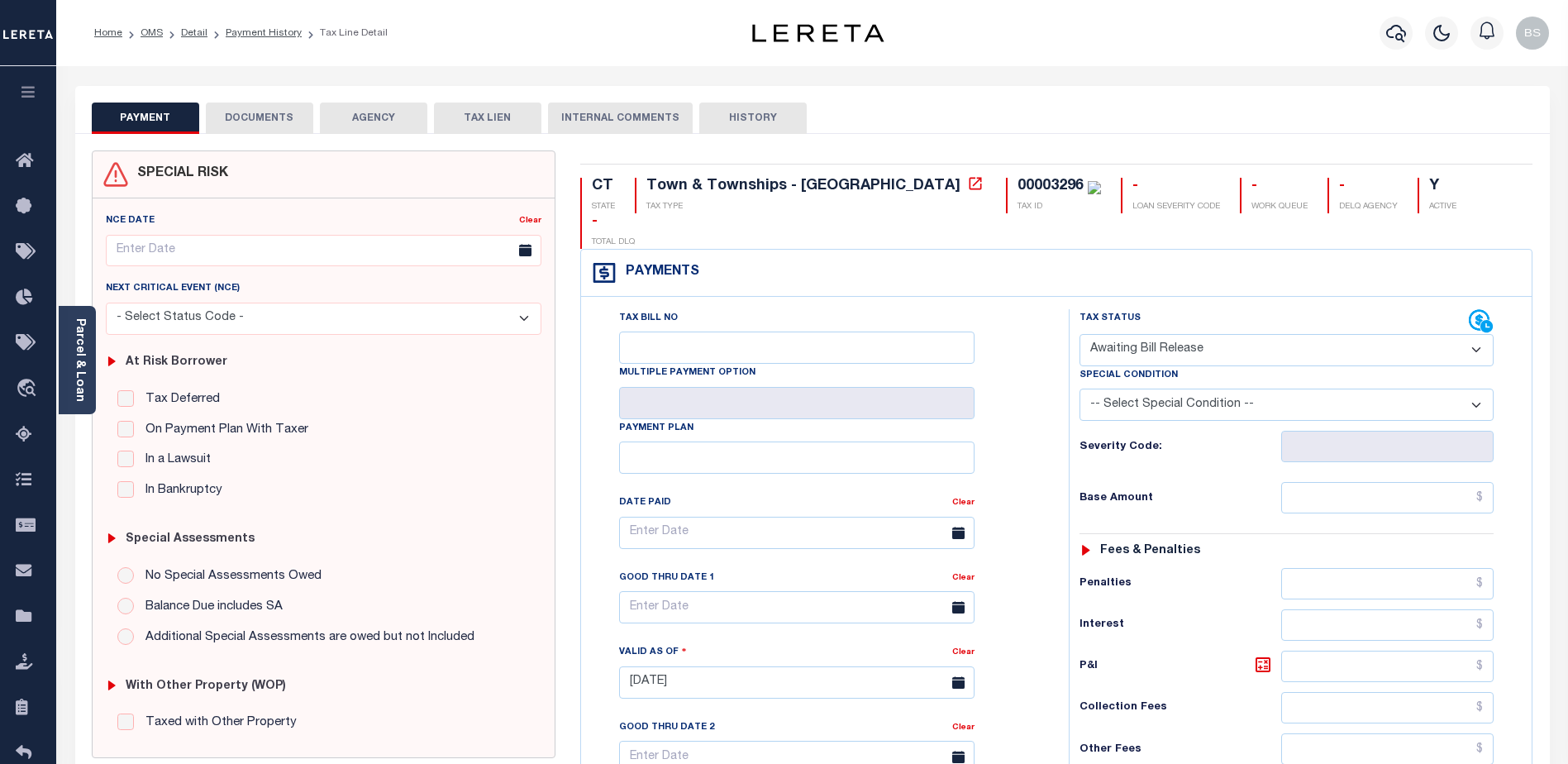
click at [1473, 334] on select "- Select Status Code - Open Due/Unpaid Paid Incomplete No Tax Due Internal Refu…" at bounding box center [1286, 350] width 414 height 33
select select "DUE"
click at [1080, 334] on select "- Select Status Code - Open Due/Unpaid Paid Incomplete No Tax Due Internal Refu…" at bounding box center [1286, 350] width 414 height 33
type input "[DATE]"
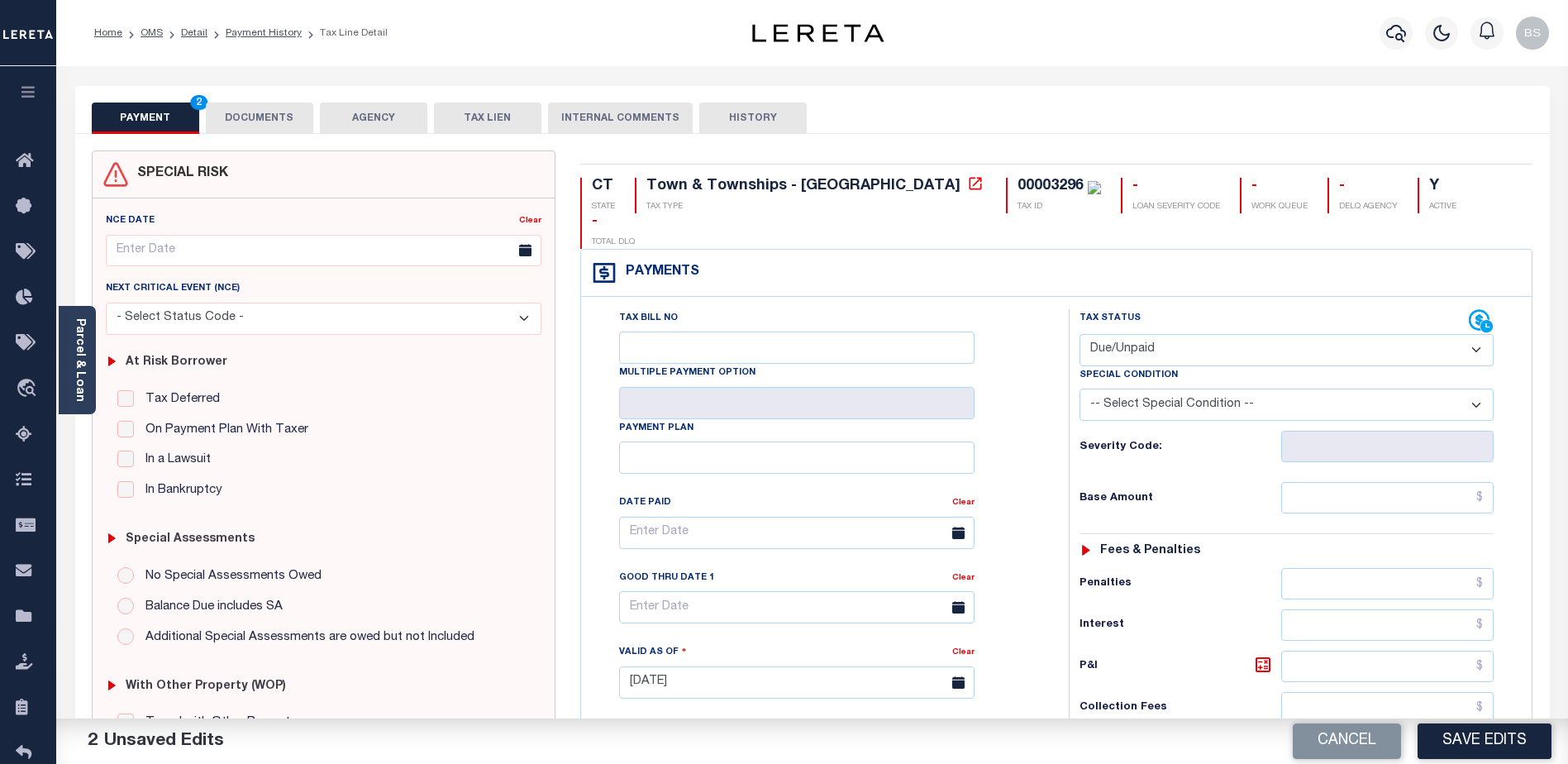
click at [1476, 389] on select "-- Select Special Condition -- 3RD PARTY TAX LIEN AGENCY TAX LIEN (A.K.A Inside…" at bounding box center [1286, 405] width 414 height 33
select select "17"
click at [1080, 389] on select "-- Select Special Condition -- 3RD PARTY TAX LIEN AGENCY TAX LIEN (A.K.A Inside…" at bounding box center [1286, 405] width 414 height 33
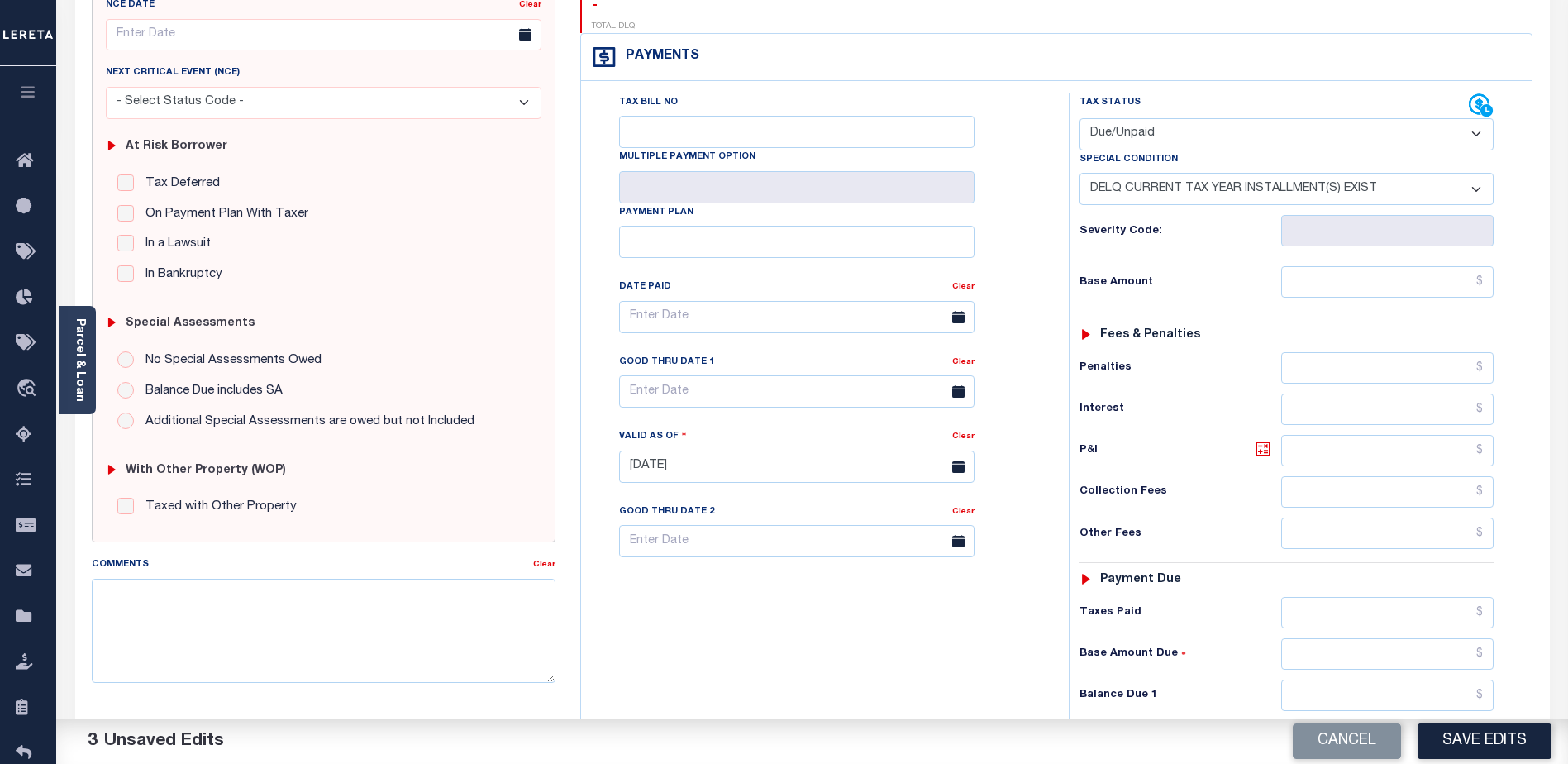
scroll to position [248, 0]
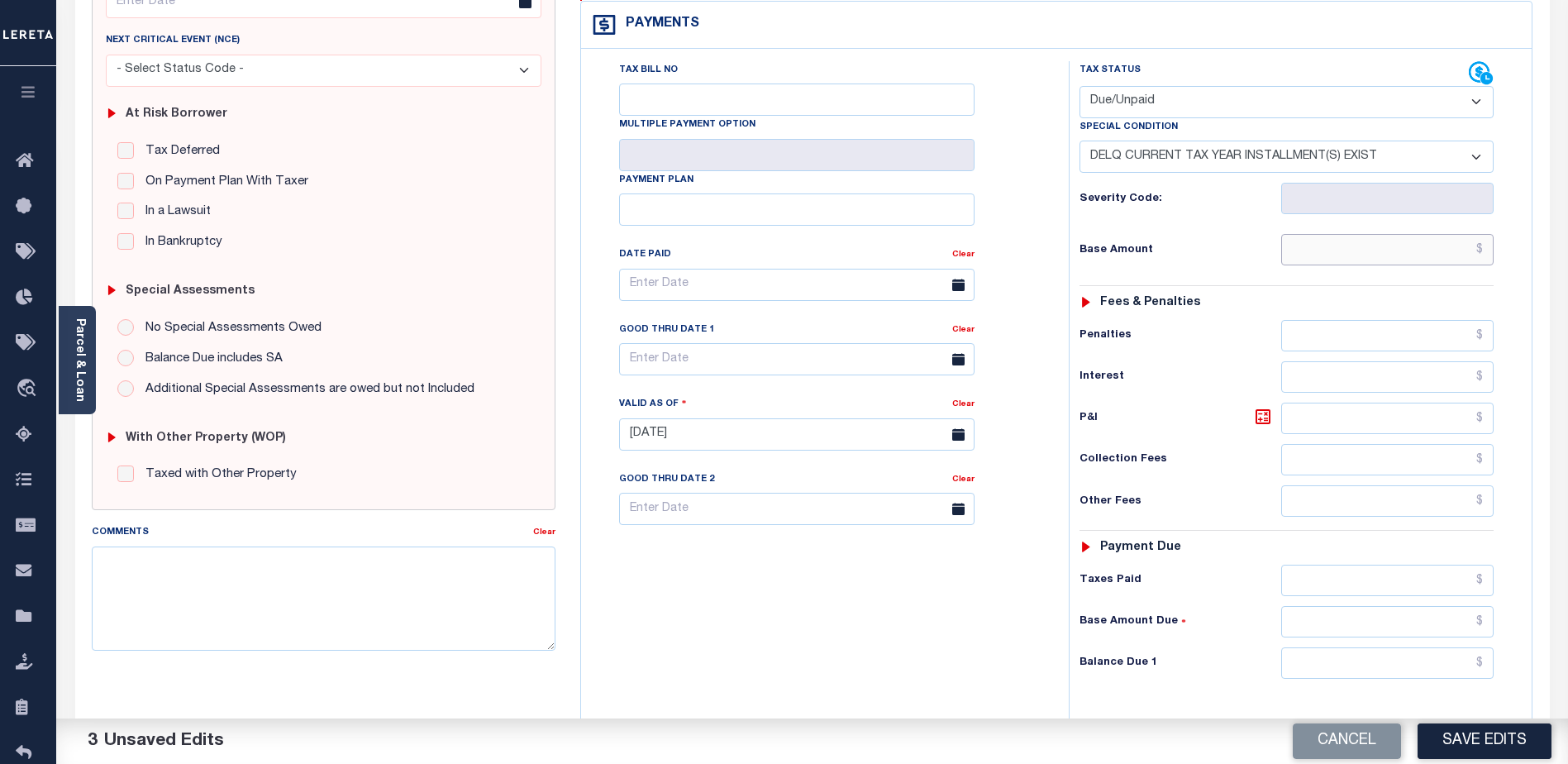
click at [1414, 234] on input "text" at bounding box center [1387, 250] width 212 height 32
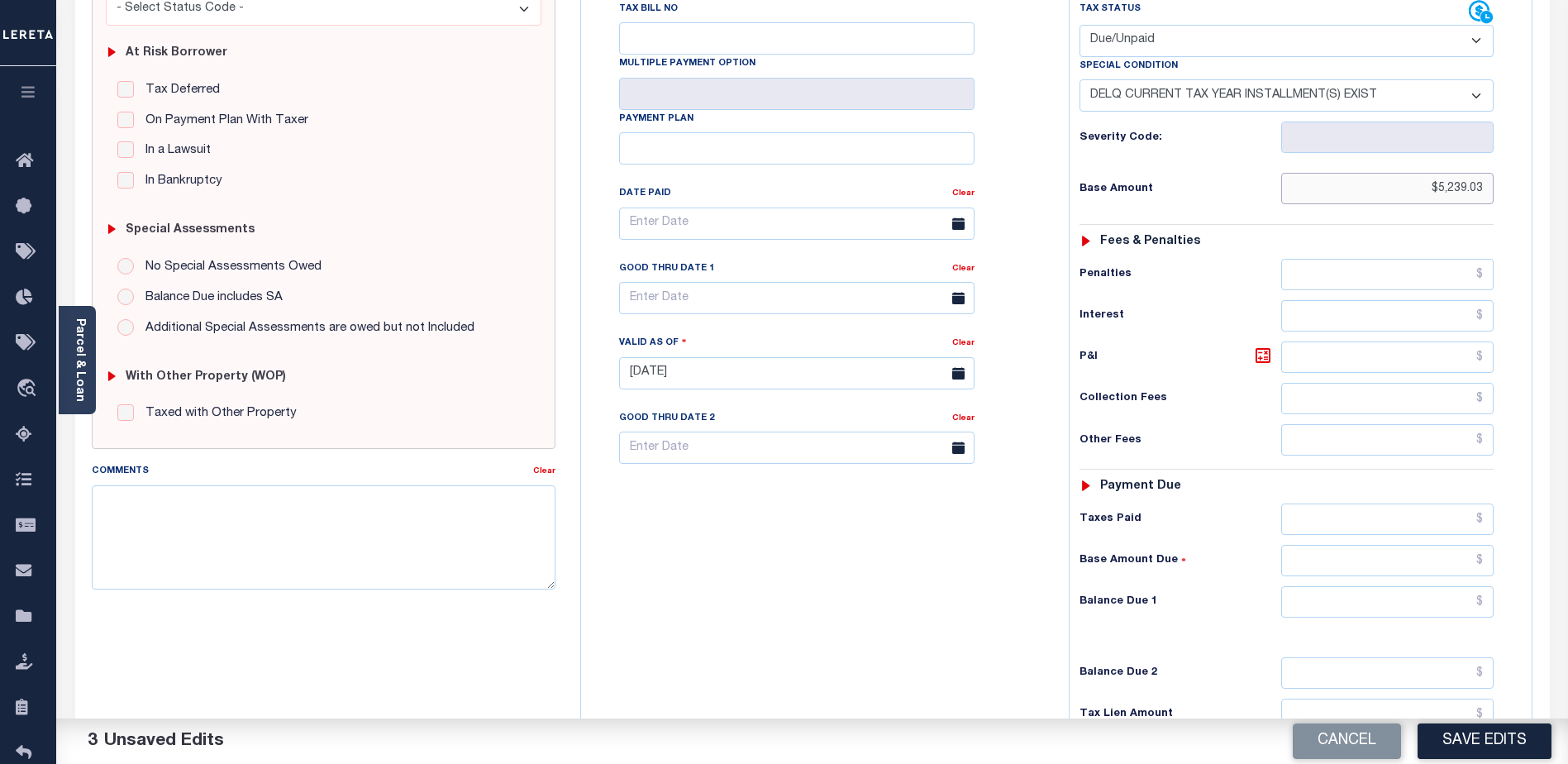
scroll to position [456, 0]
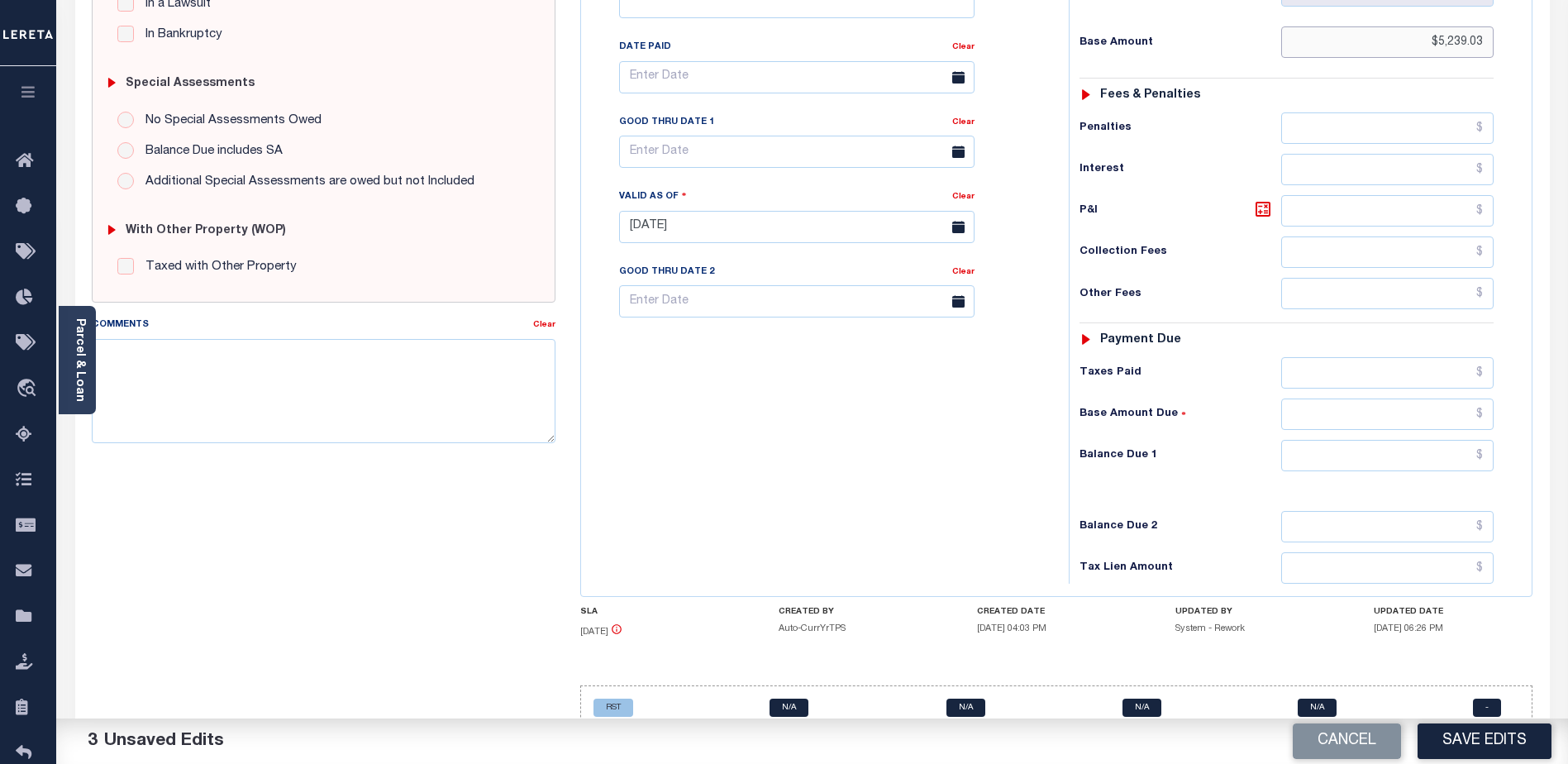
type input "$5,239.03"
drag, startPoint x: 1371, startPoint y: 423, endPoint x: 1355, endPoint y: 401, distance: 27.2
click at [1366, 440] on input "text" at bounding box center [1387, 456] width 212 height 32
type input "$5,239.03"
click at [367, 364] on textarea "Comments" at bounding box center [323, 391] width 464 height 104
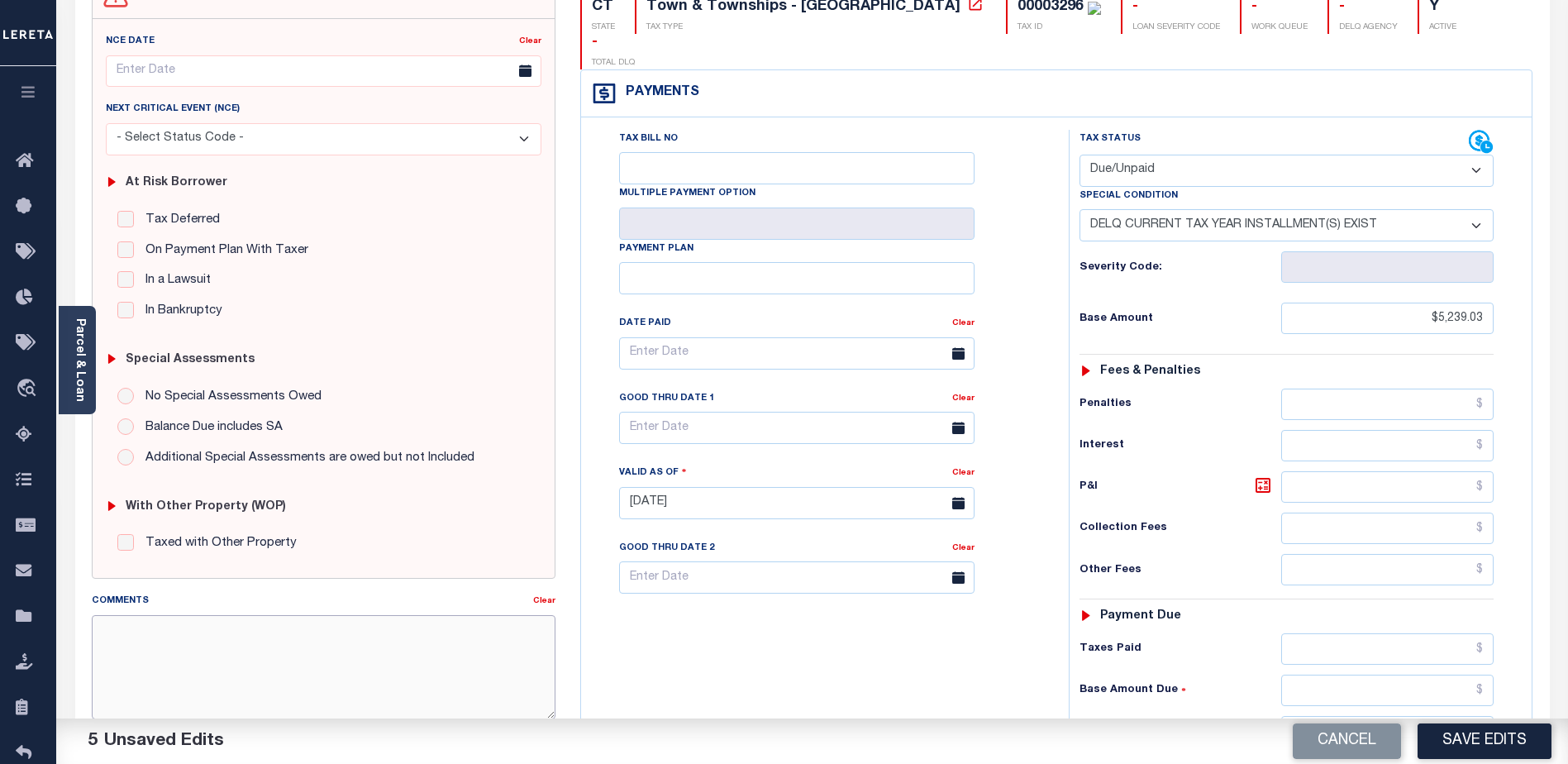
scroll to position [0, 0]
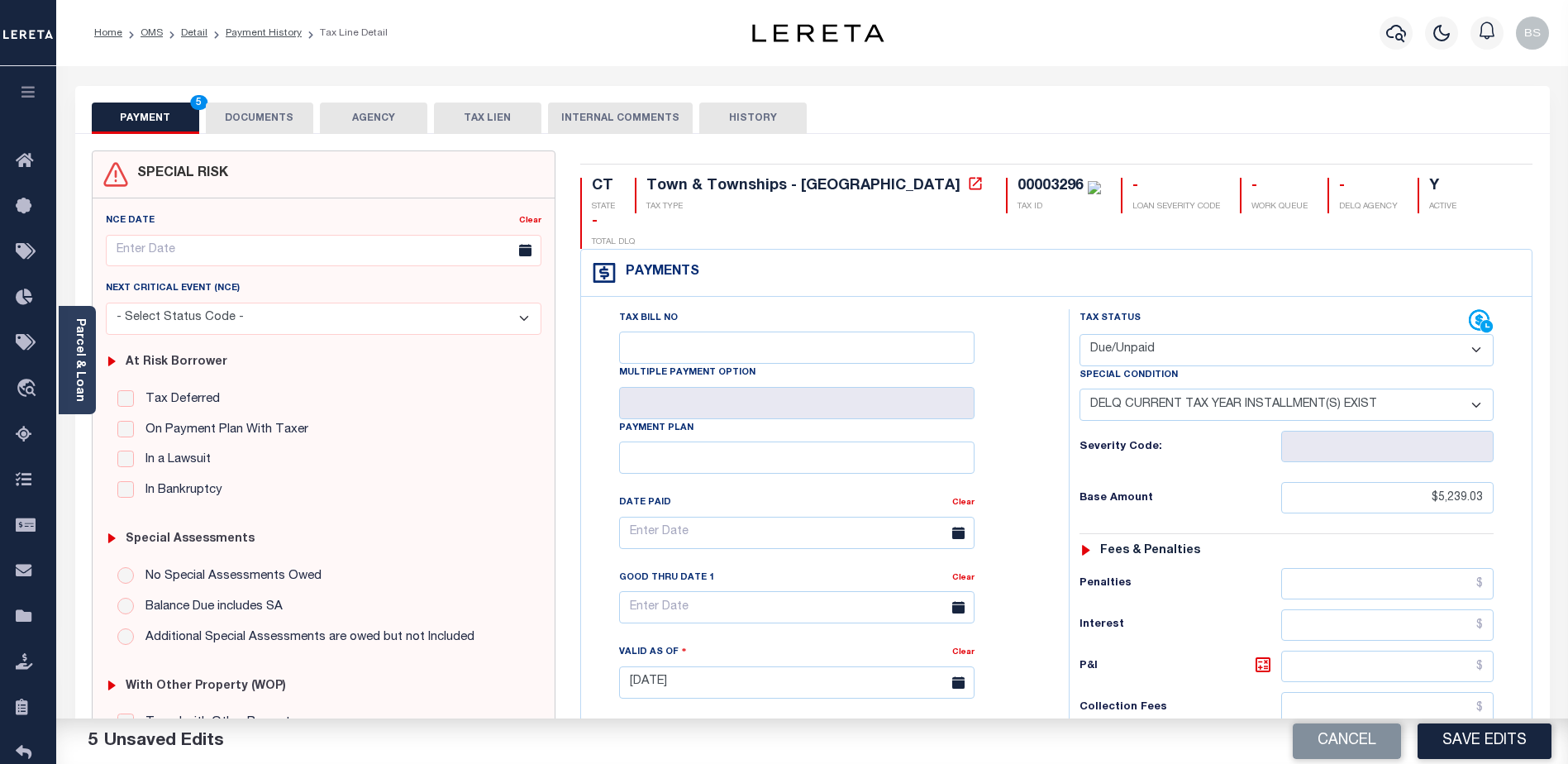
click at [282, 115] on button "DOCUMENTS" at bounding box center [260, 118] width 107 height 32
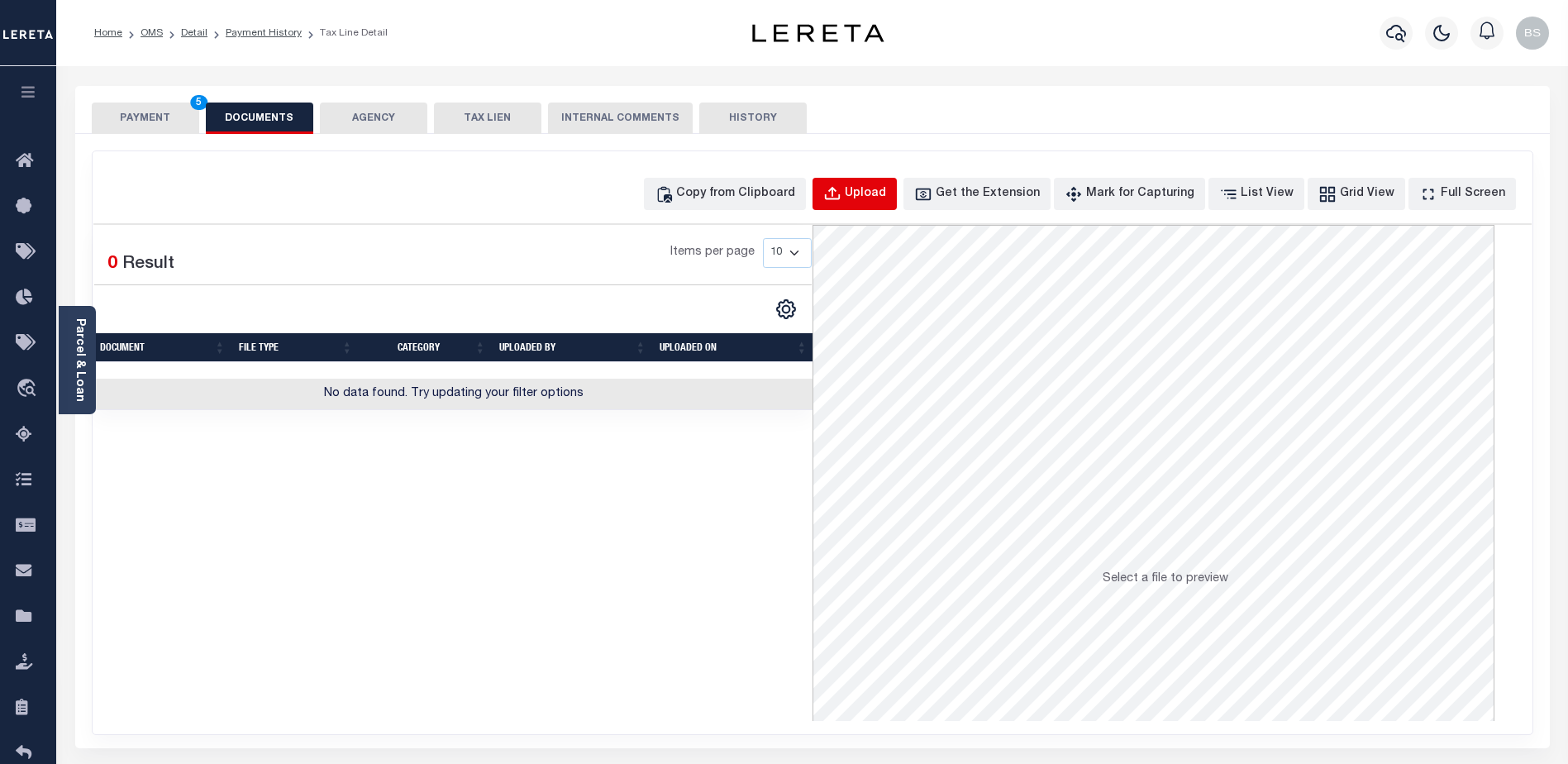
click at [886, 197] on div "Upload" at bounding box center [865, 194] width 41 height 18
select select "POP"
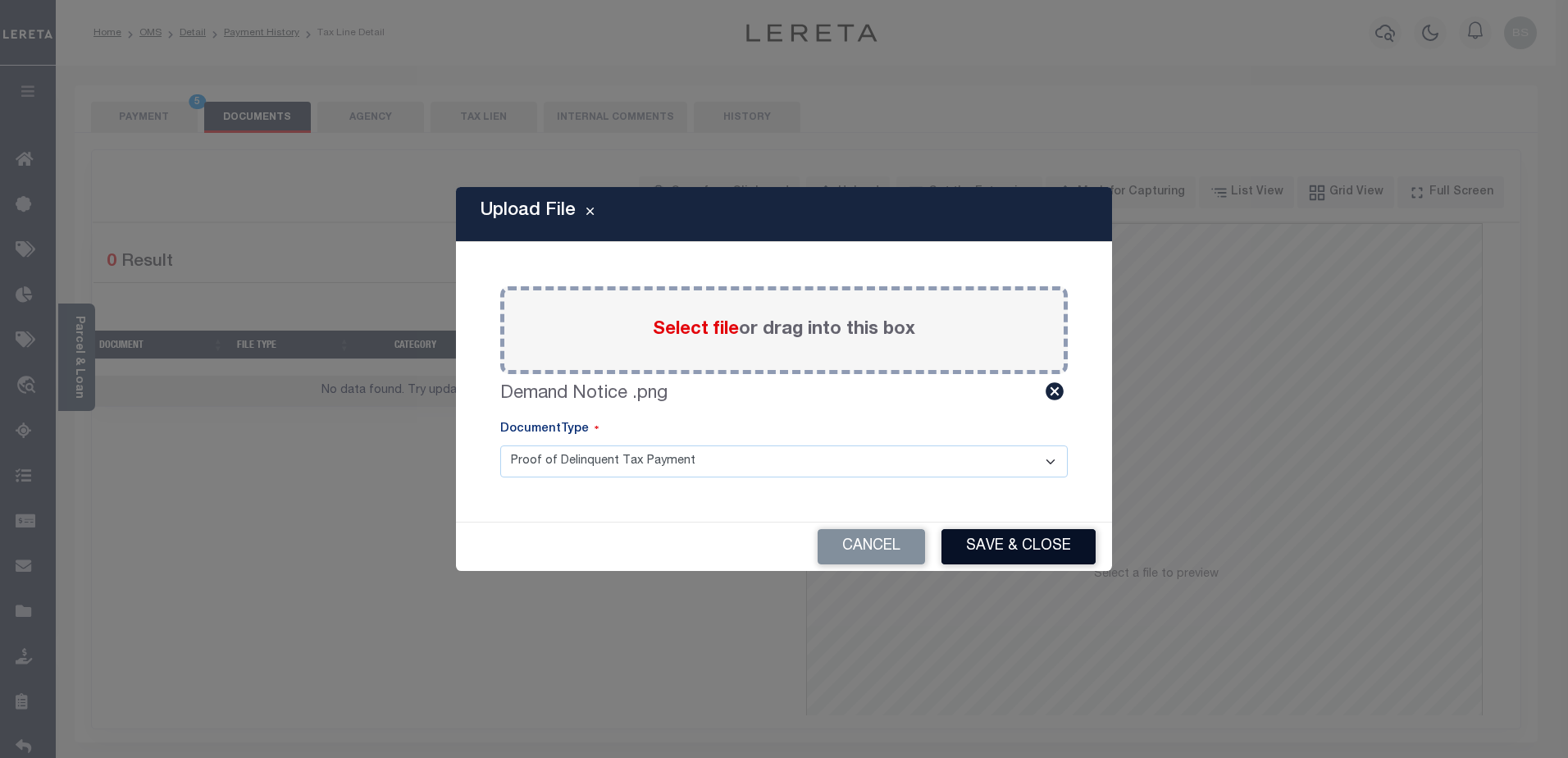
click at [1021, 542] on button "Save & Close" at bounding box center [1018, 547] width 155 height 35
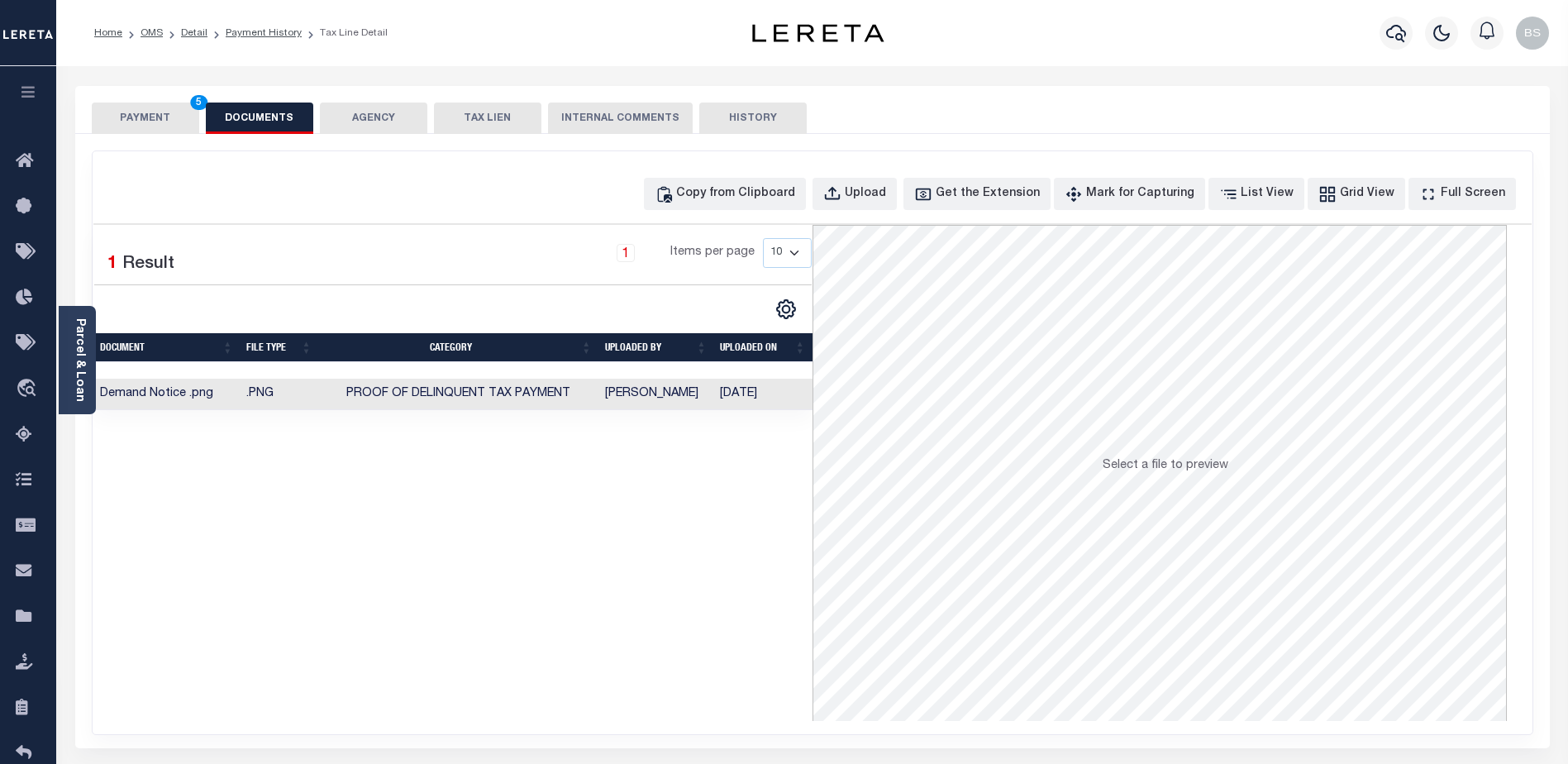
click at [508, 382] on td "Proof of Delinquent Tax Payment" at bounding box center [458, 394] width 280 height 33
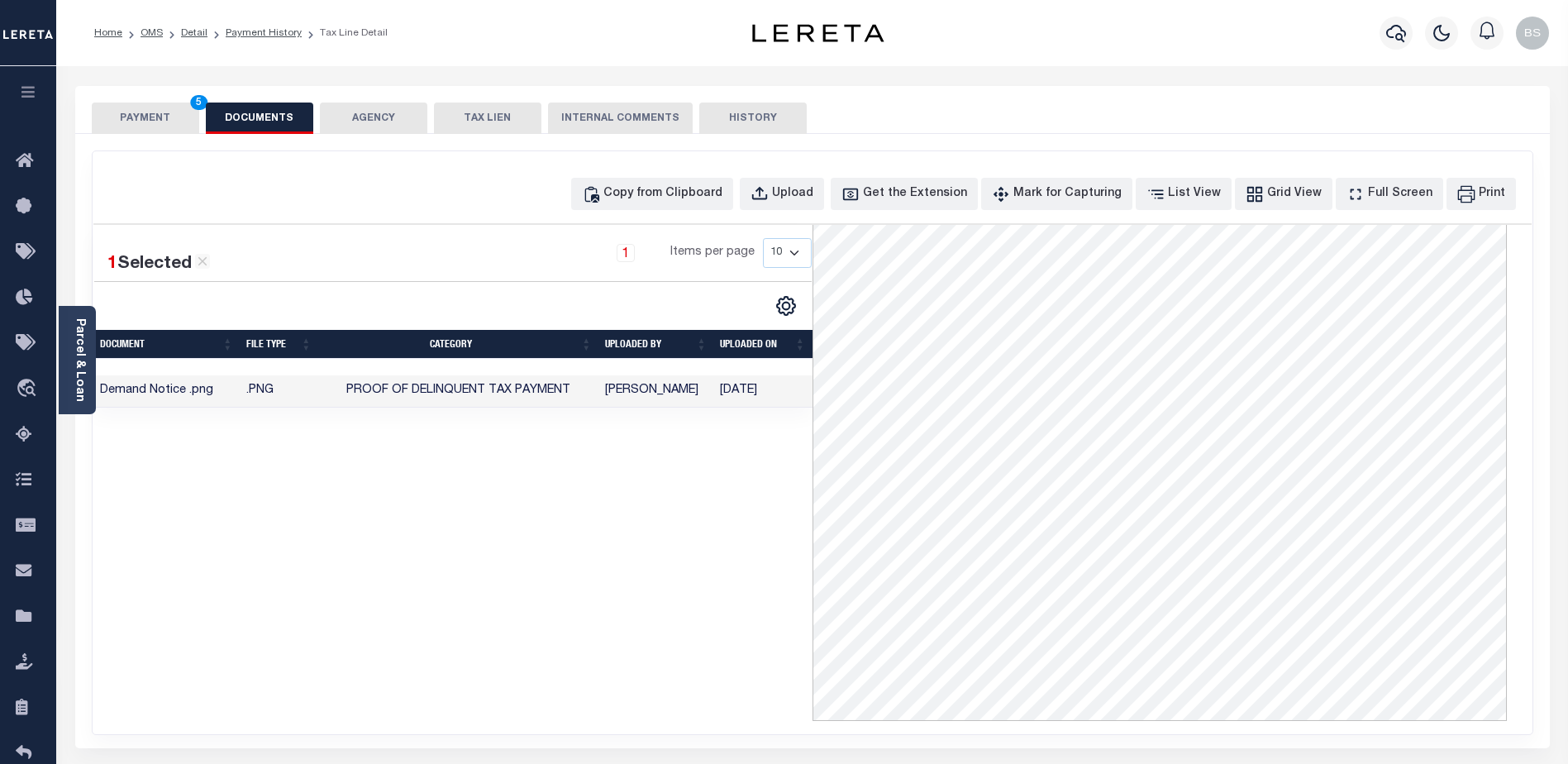
click at [143, 113] on button "PAYMENT 5" at bounding box center [145, 118] width 107 height 32
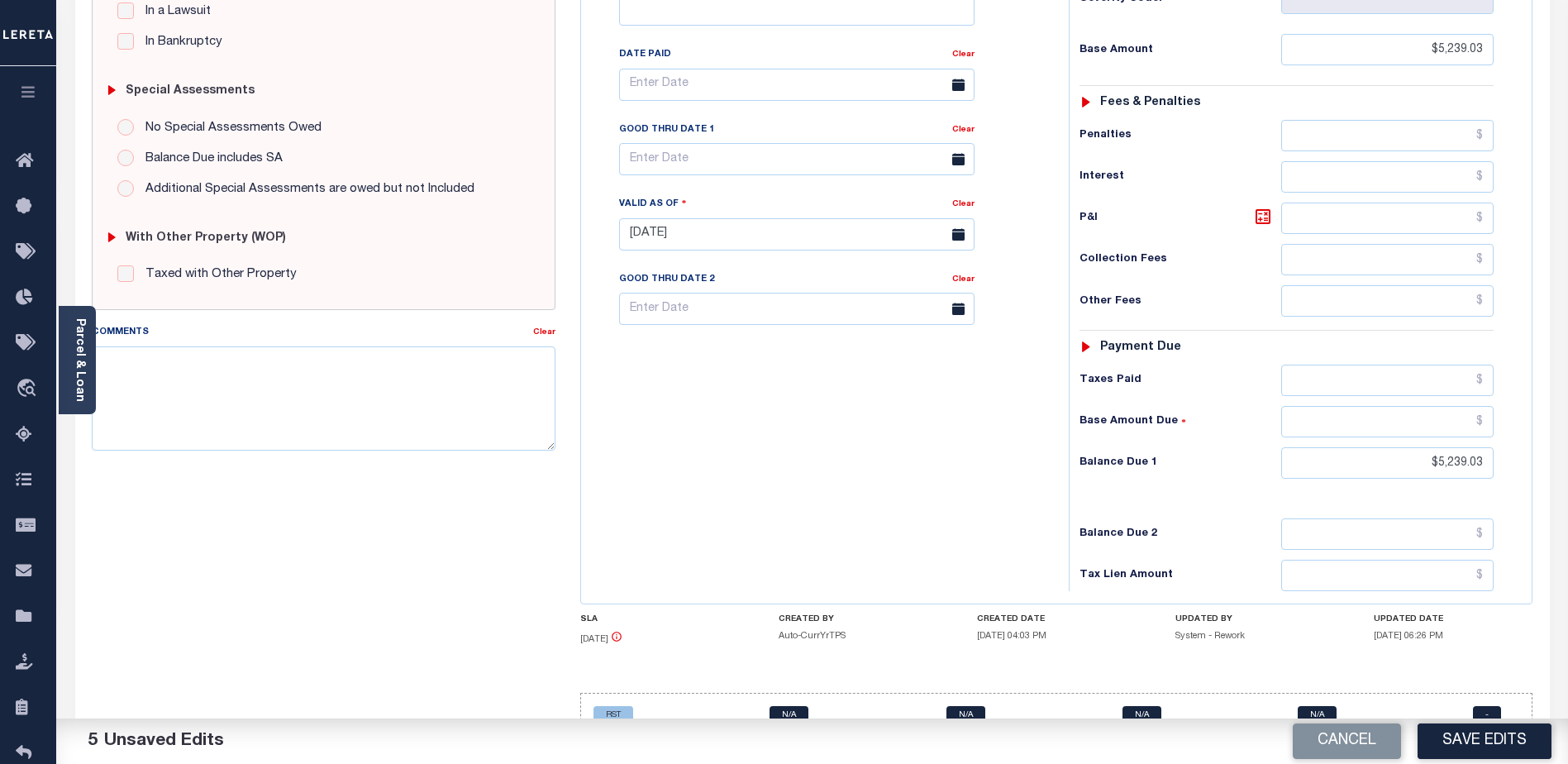
scroll to position [451, 0]
click at [215, 365] on textarea "Comments" at bounding box center [323, 396] width 464 height 104
click at [146, 387] on textarea "CAS-48063 - 2024 1st installment Delq Base" at bounding box center [323, 396] width 464 height 104
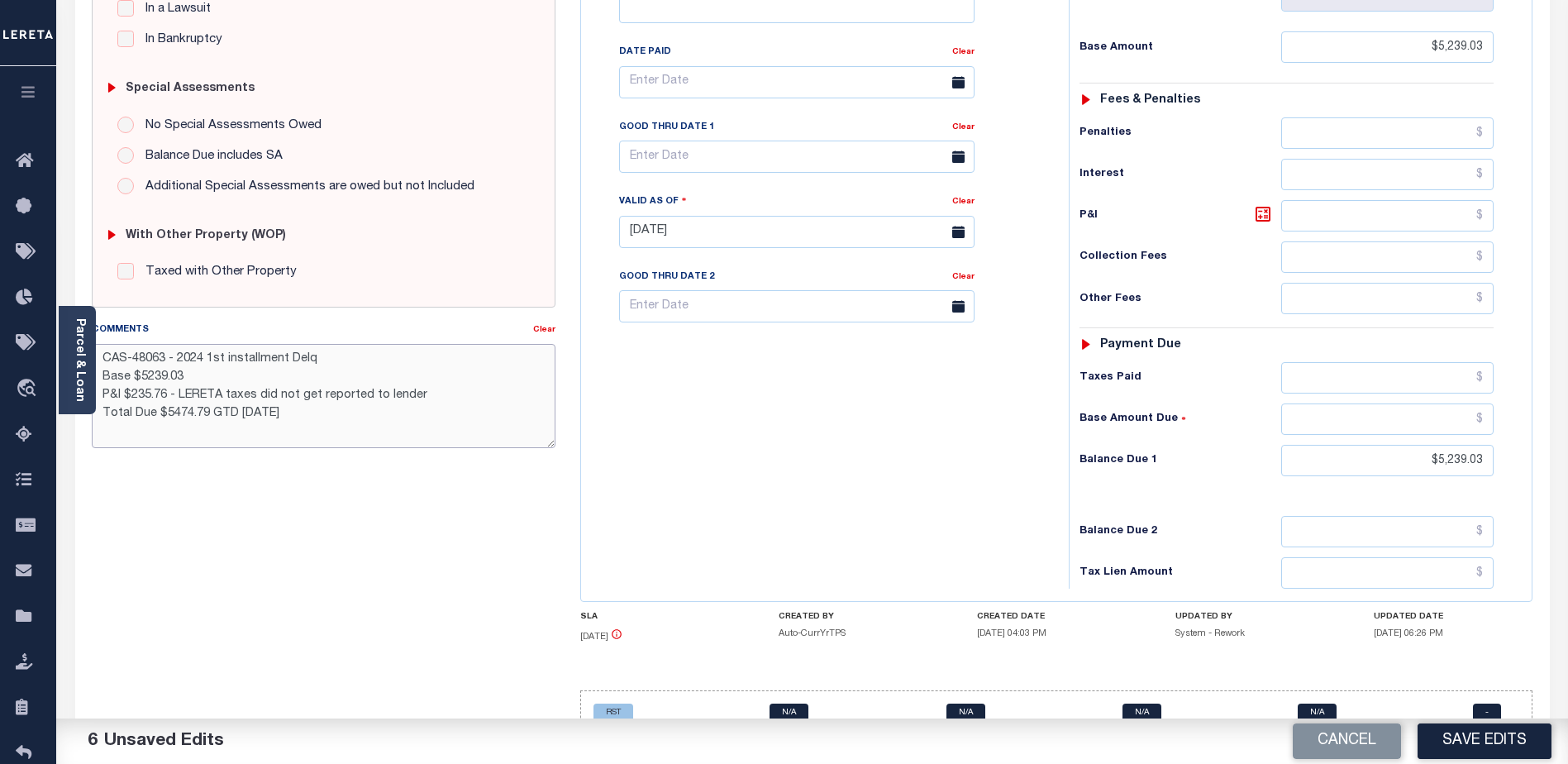
click at [226, 396] on textarea "CAS-48063 - 2024 1st installment Delq Base $5239.03 P&I $235.76 - LERETA taxes …" at bounding box center [323, 396] width 464 height 104
click at [117, 429] on textarea "CAS-48063 - 2024 1st installment Delq Base $5239.03 P&I $235.76 - LERETA P&I ta…" at bounding box center [323, 396] width 464 height 104
click at [298, 418] on textarea "CAS-48063 - 2024 1st installment Delq Base $5239.03 P&I $235.76 - LERETA P&I ta…" at bounding box center [323, 396] width 464 height 104
type textarea "CAS-48063 - 2024 1st installment Delq Base $5239.03 P&I $235.76 - LERETA P&I ta…"
click at [1468, 745] on button "Save Edits" at bounding box center [1484, 741] width 134 height 35
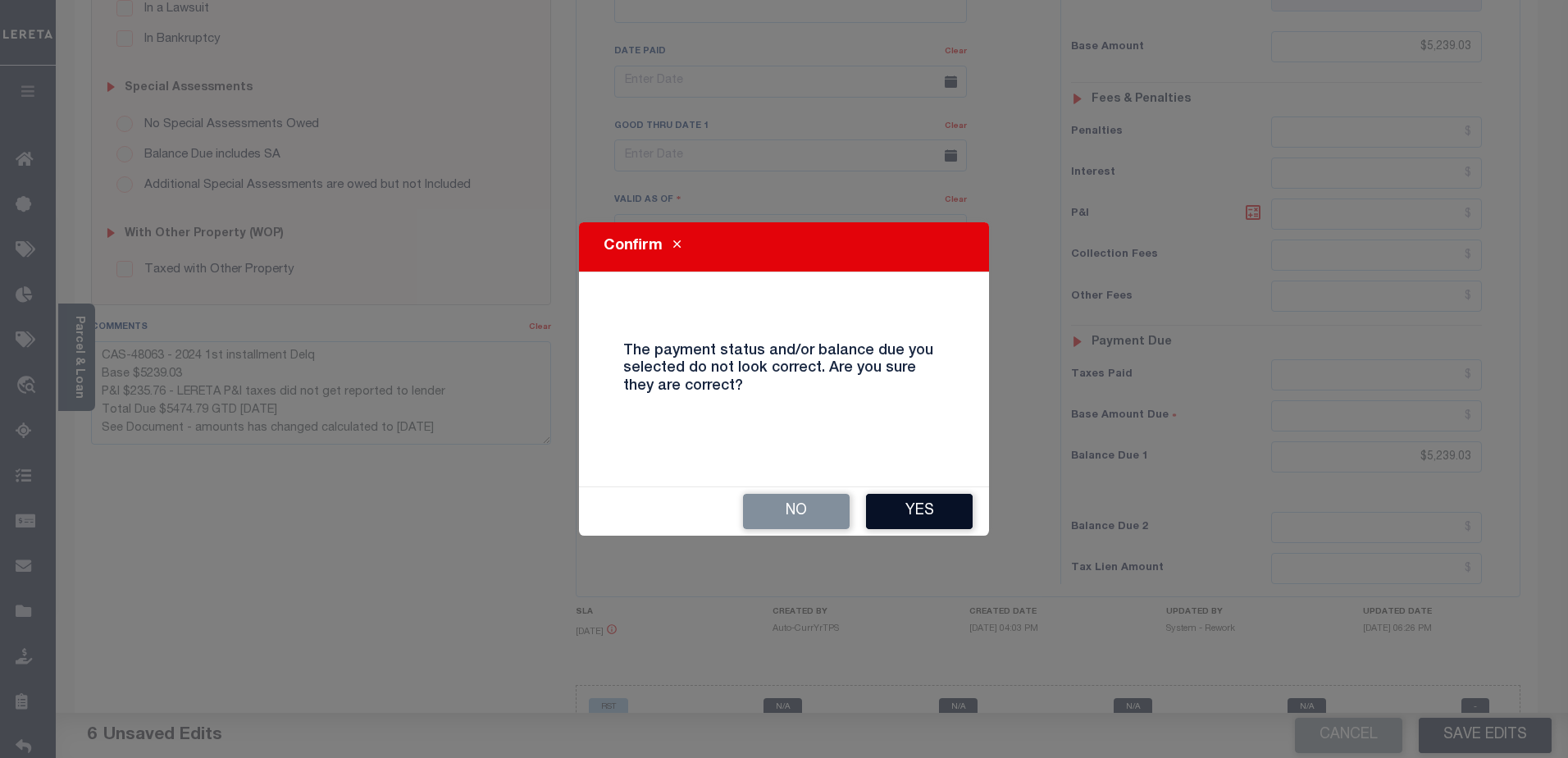
click at [948, 506] on button "Yes" at bounding box center [919, 512] width 107 height 35
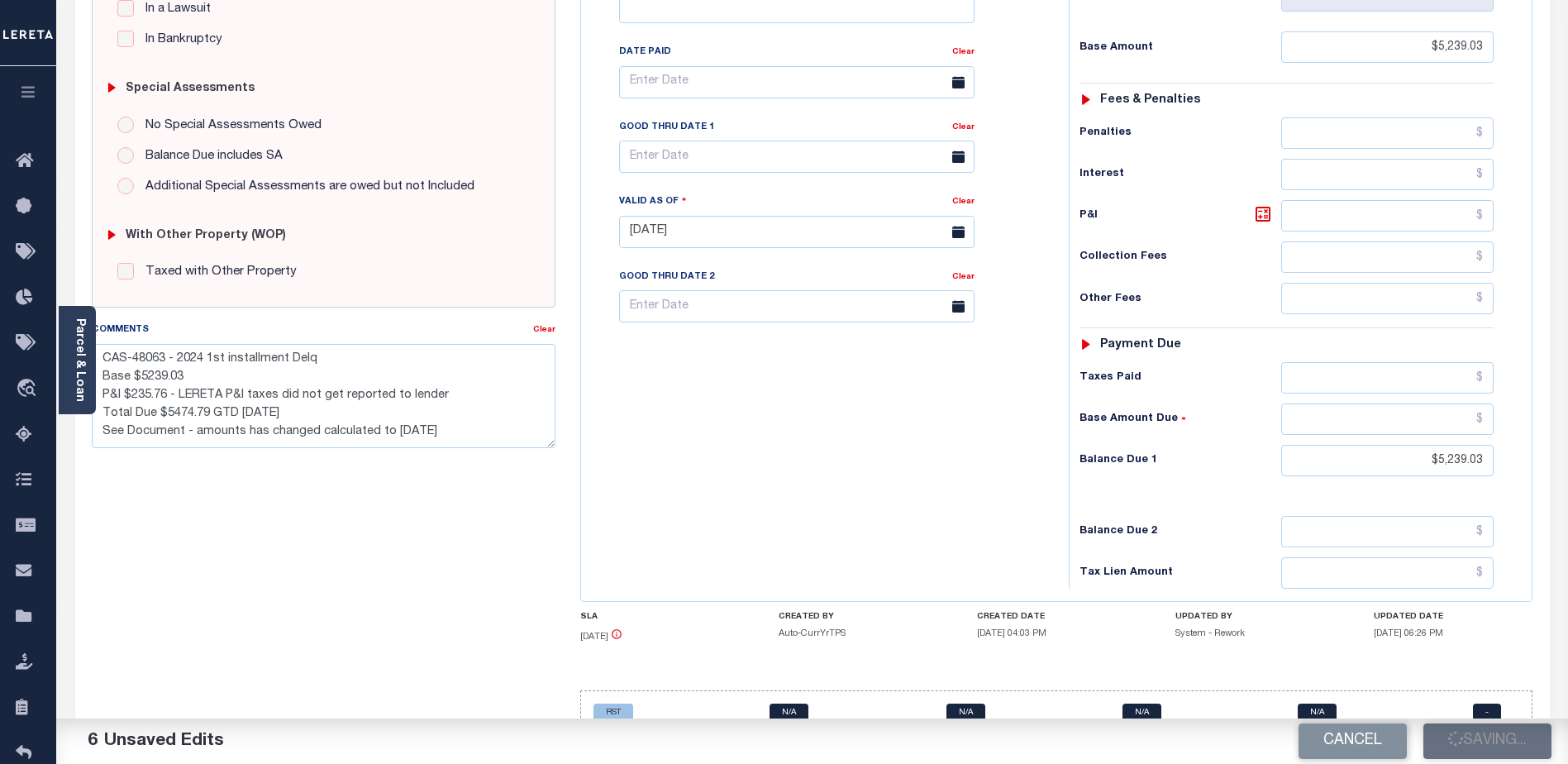
checkbox input "false"
type textarea "CAS-48063 - 2024 1st installment Delq Base $5239.03 P&I $235.76 - LERETA P&I ta…"
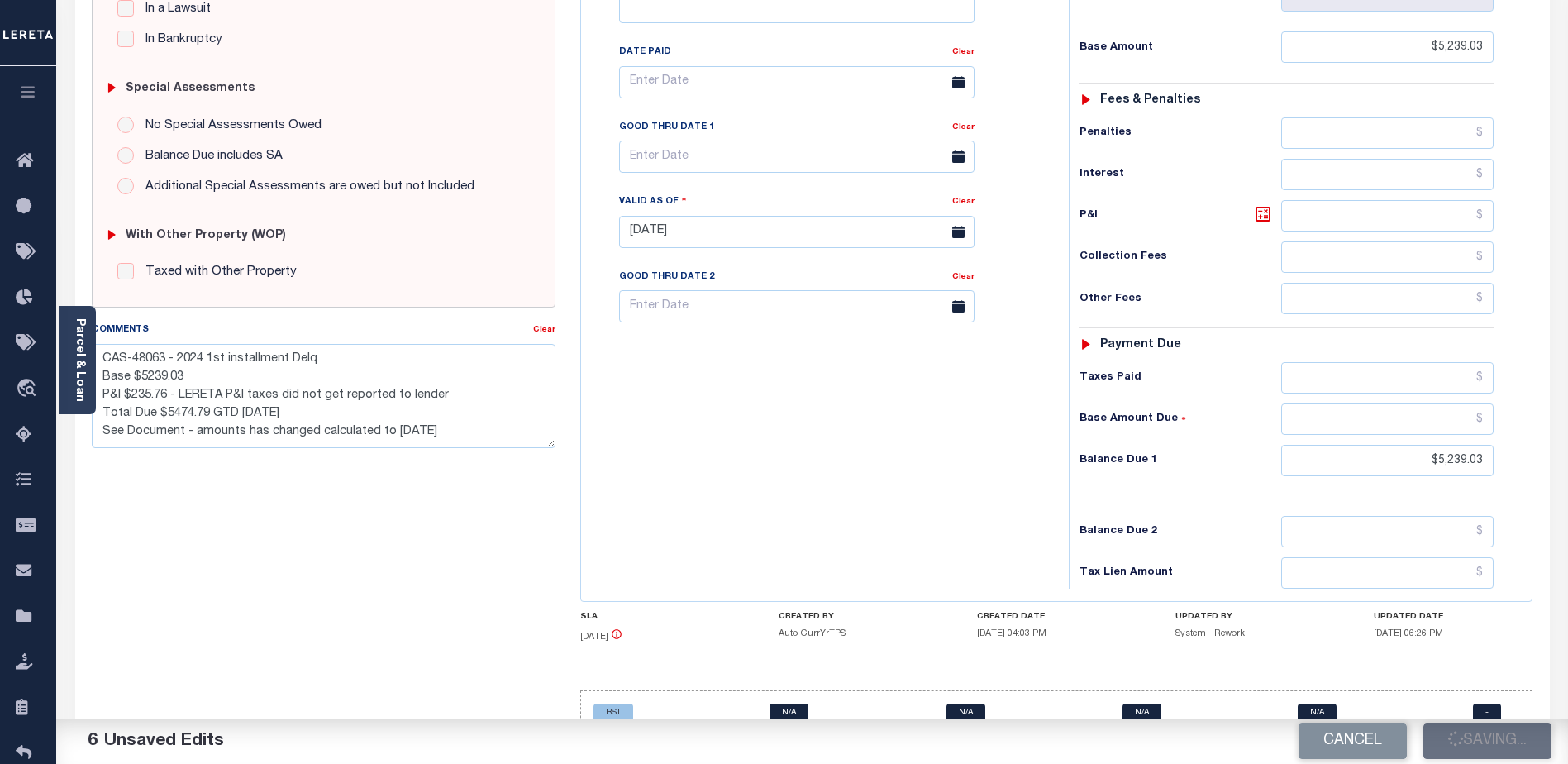
type input "$5,239.03"
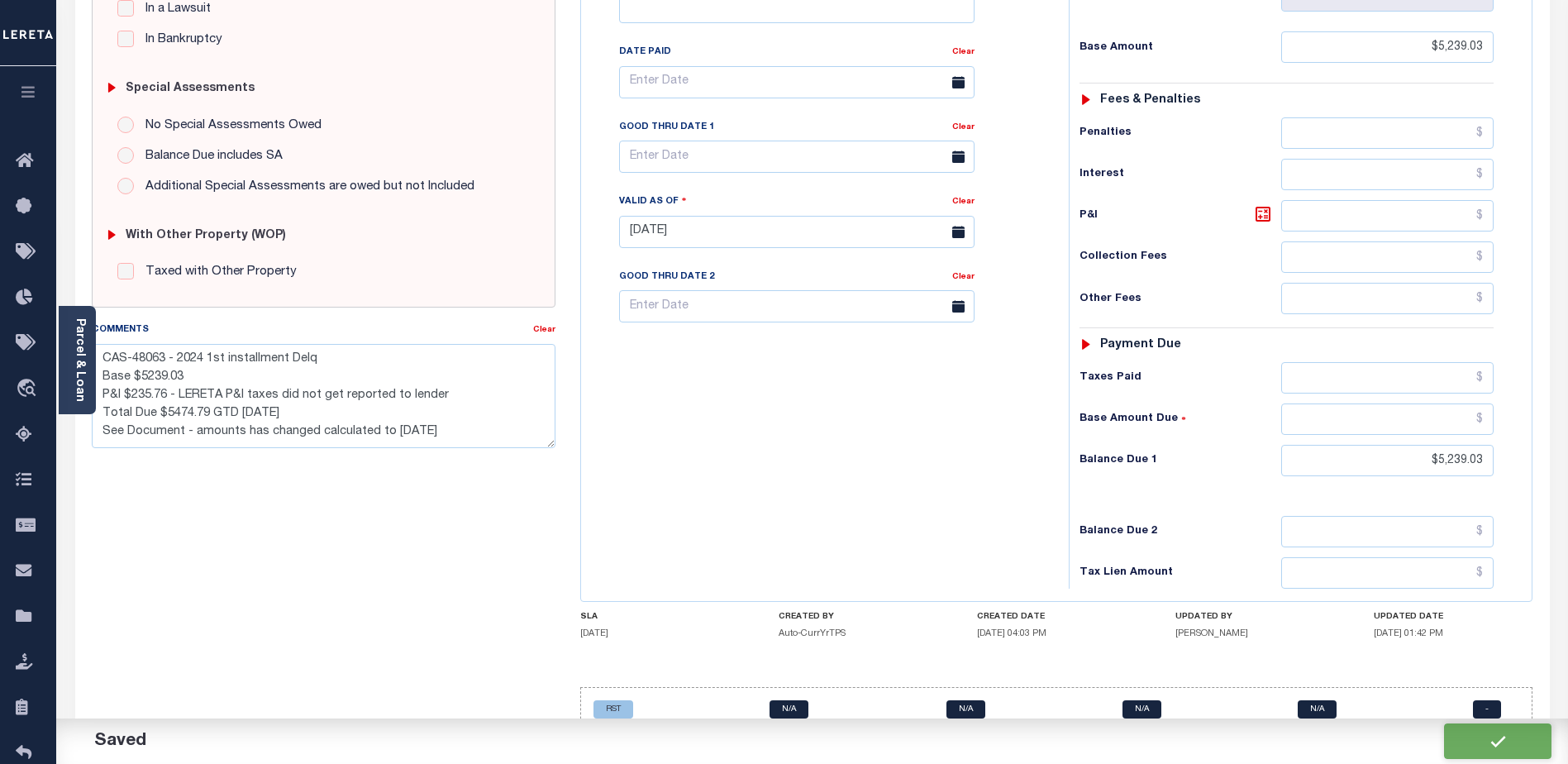
scroll to position [448, 0]
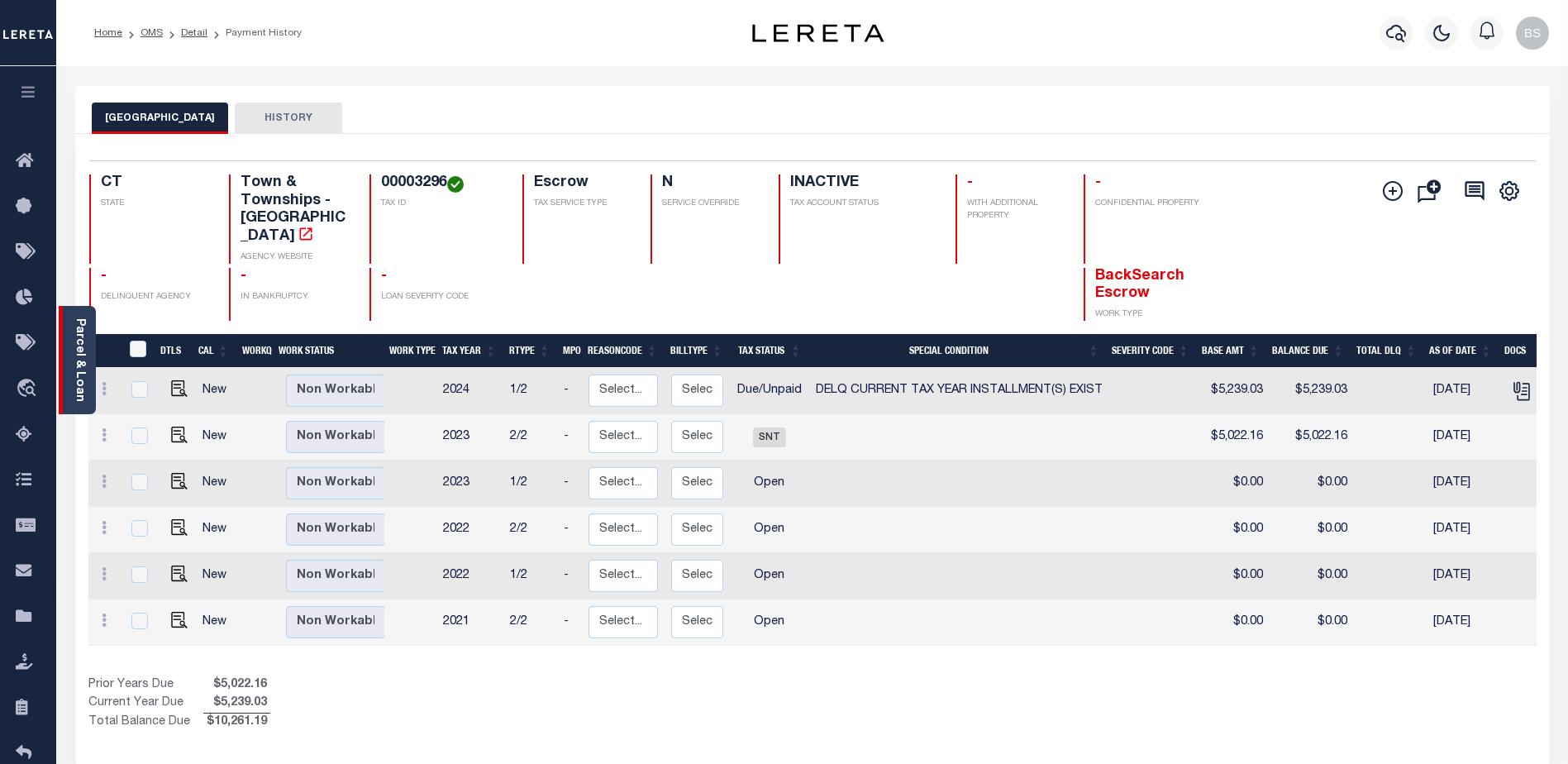
click at [85, 338] on link "Parcel & Loan" at bounding box center [79, 360] width 11 height 84
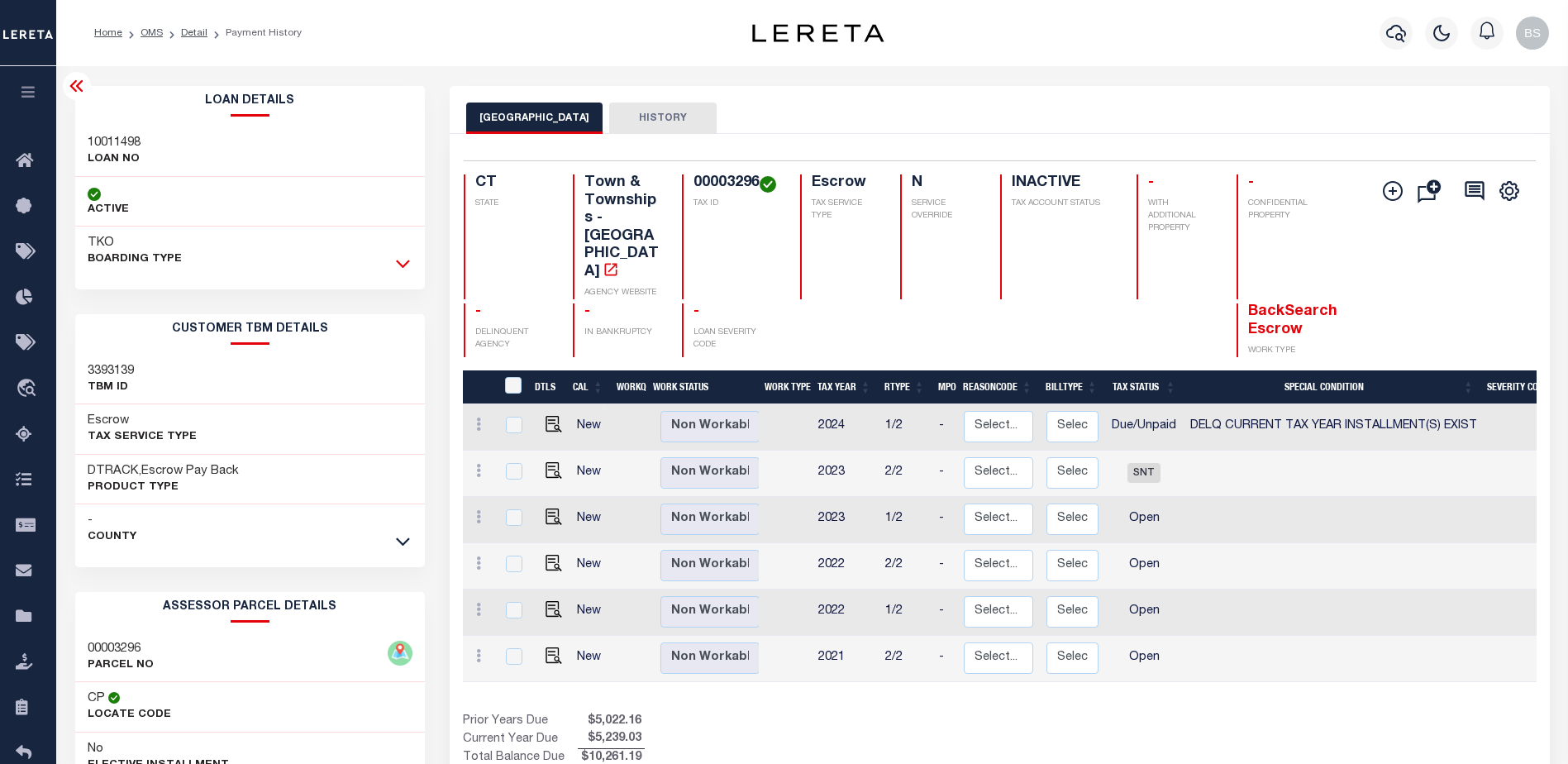
click at [405, 261] on icon at bounding box center [403, 263] width 14 height 18
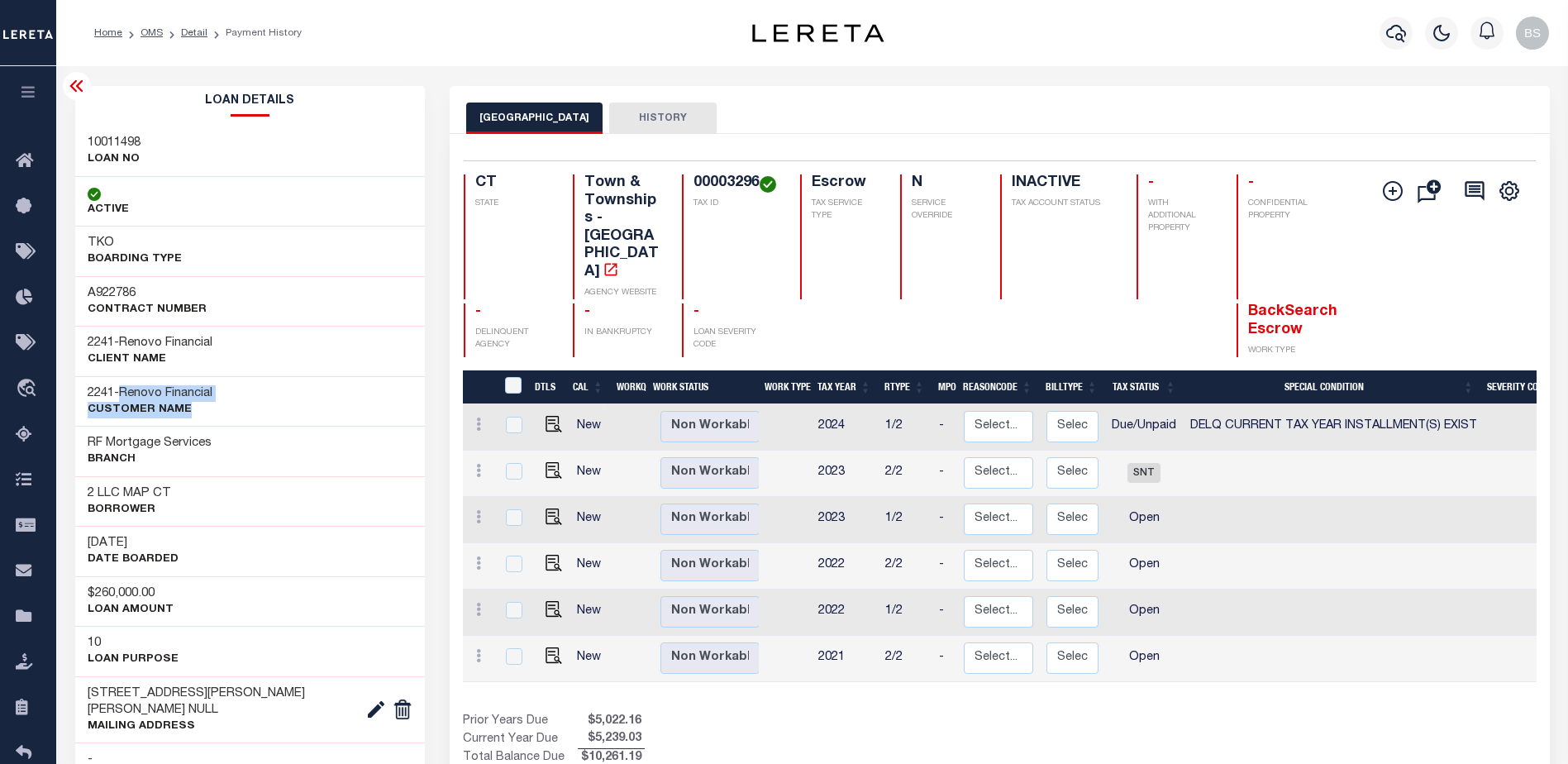
drag, startPoint x: 127, startPoint y: 391, endPoint x: 229, endPoint y: 403, distance: 102.7
click at [229, 403] on div "2241 - Renovo Financial CUSTOMER Name" at bounding box center [250, 400] width 350 height 50
click at [239, 399] on div "2241 - Renovo Financial CUSTOMER Name" at bounding box center [250, 400] width 350 height 50
click at [227, 433] on div "RF Mortgage Services Branch" at bounding box center [250, 451] width 350 height 50
drag, startPoint x: 126, startPoint y: 393, endPoint x: 223, endPoint y: 396, distance: 97.0
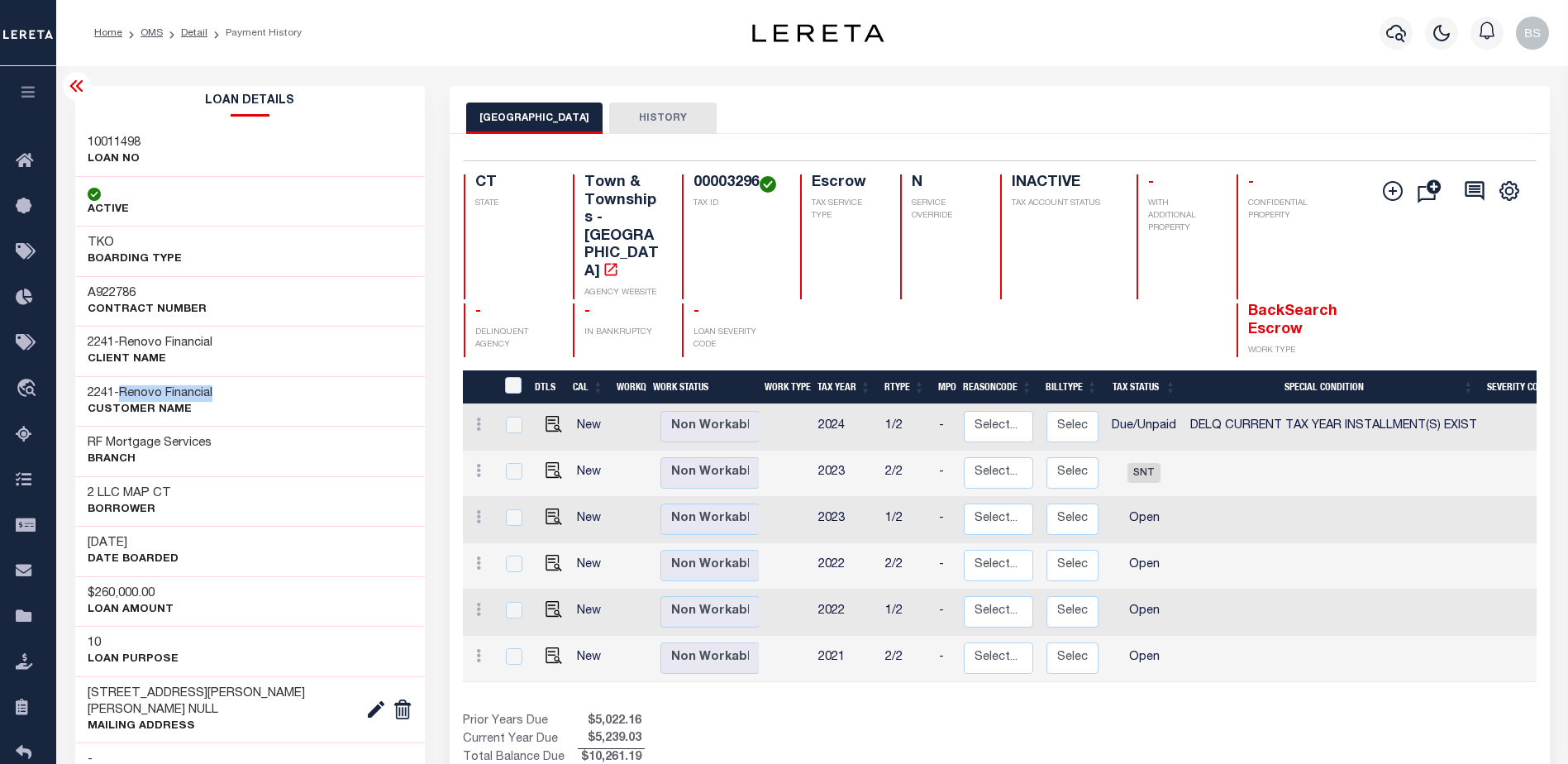
click at [223, 396] on div "2241 - Renovo Financial CUSTOMER Name" at bounding box center [250, 400] width 350 height 50
copy span "Renovo Financial"
click at [25, 150] on link "Home" at bounding box center [28, 162] width 56 height 46
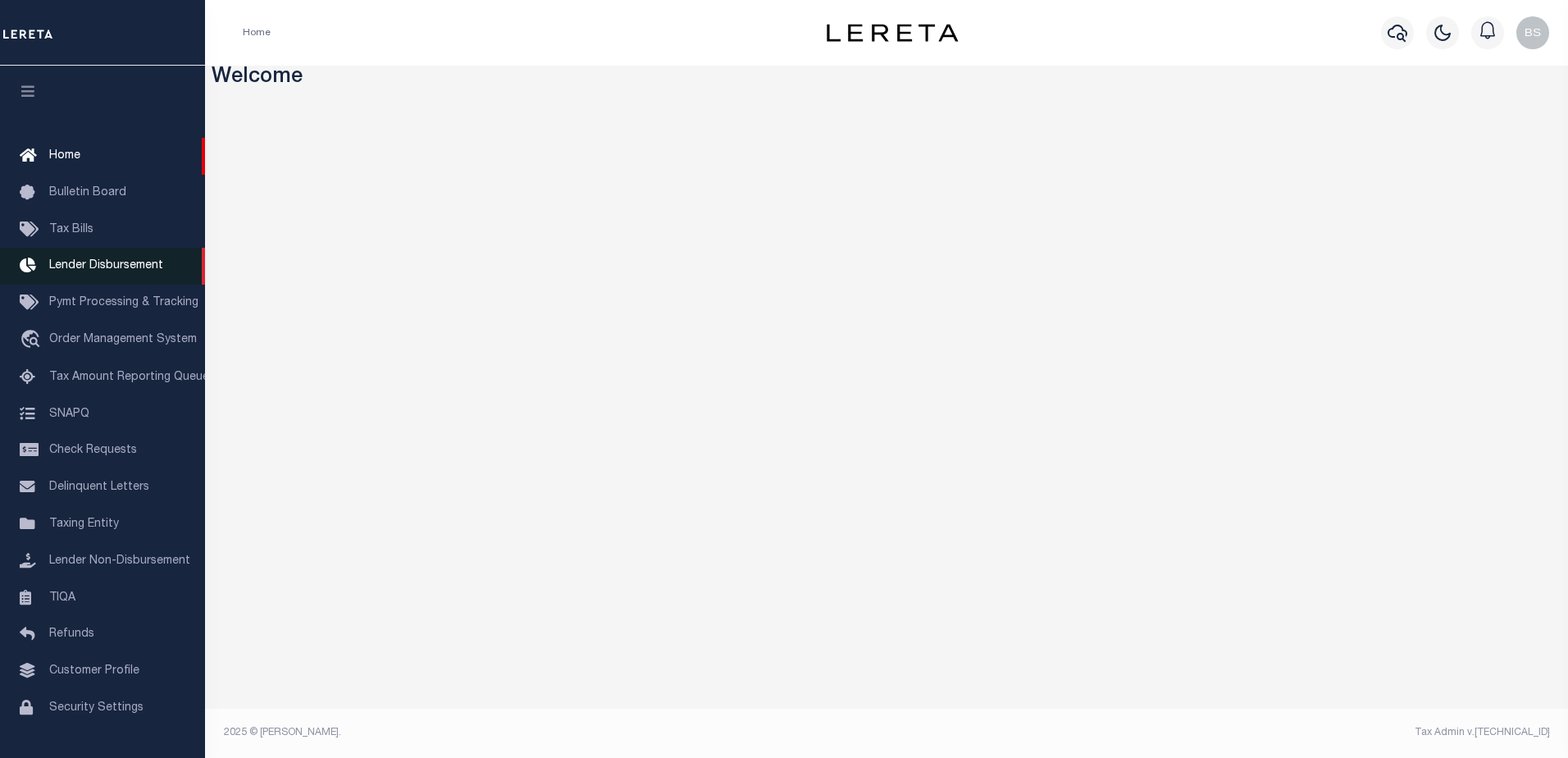
click at [87, 268] on span "Lender Disbursement" at bounding box center [106, 265] width 114 height 11
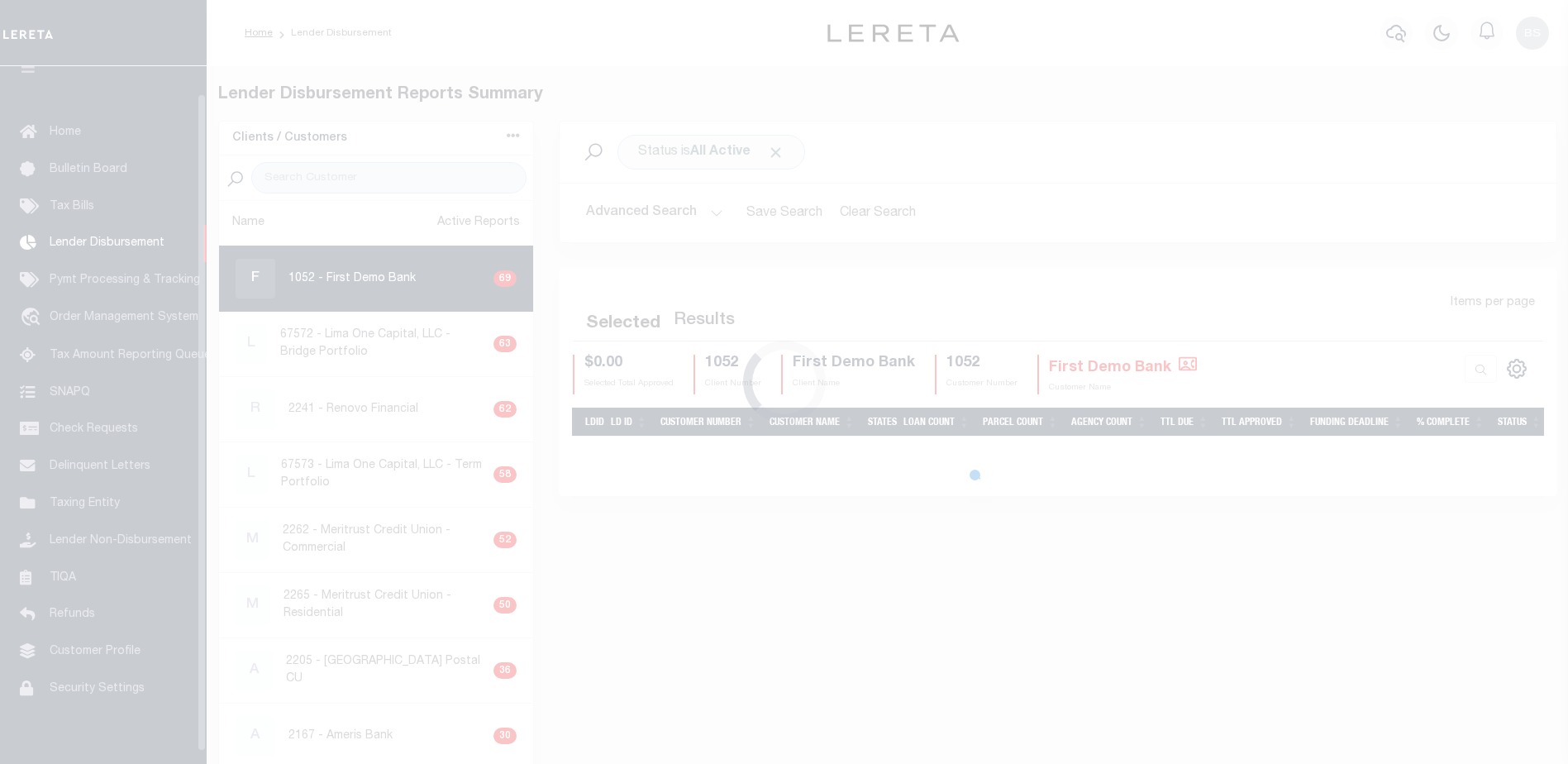
scroll to position [29, 0]
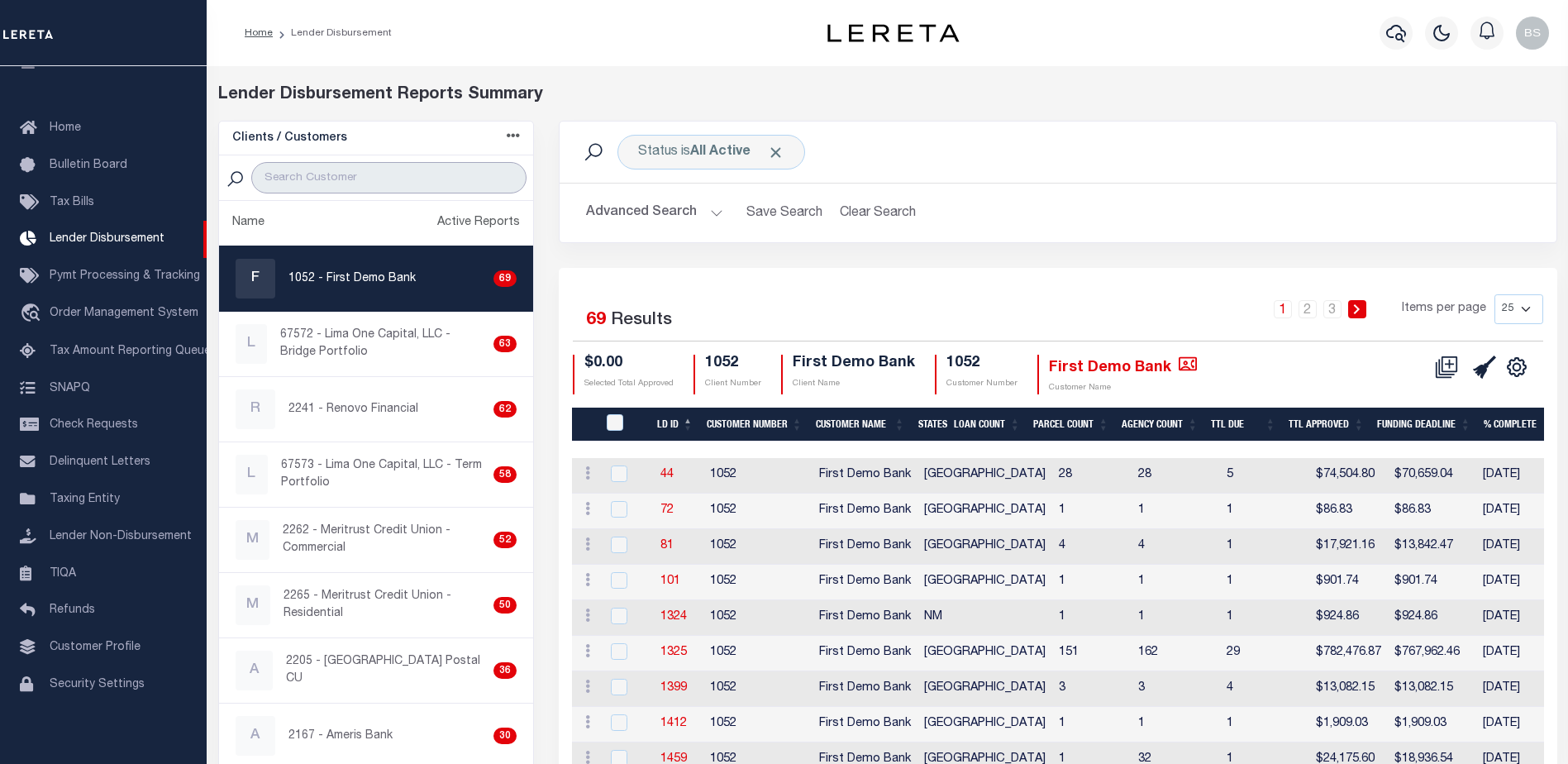
click at [291, 184] on input "search" at bounding box center [389, 178] width 275 height 32
paste input "Renovo Financial"
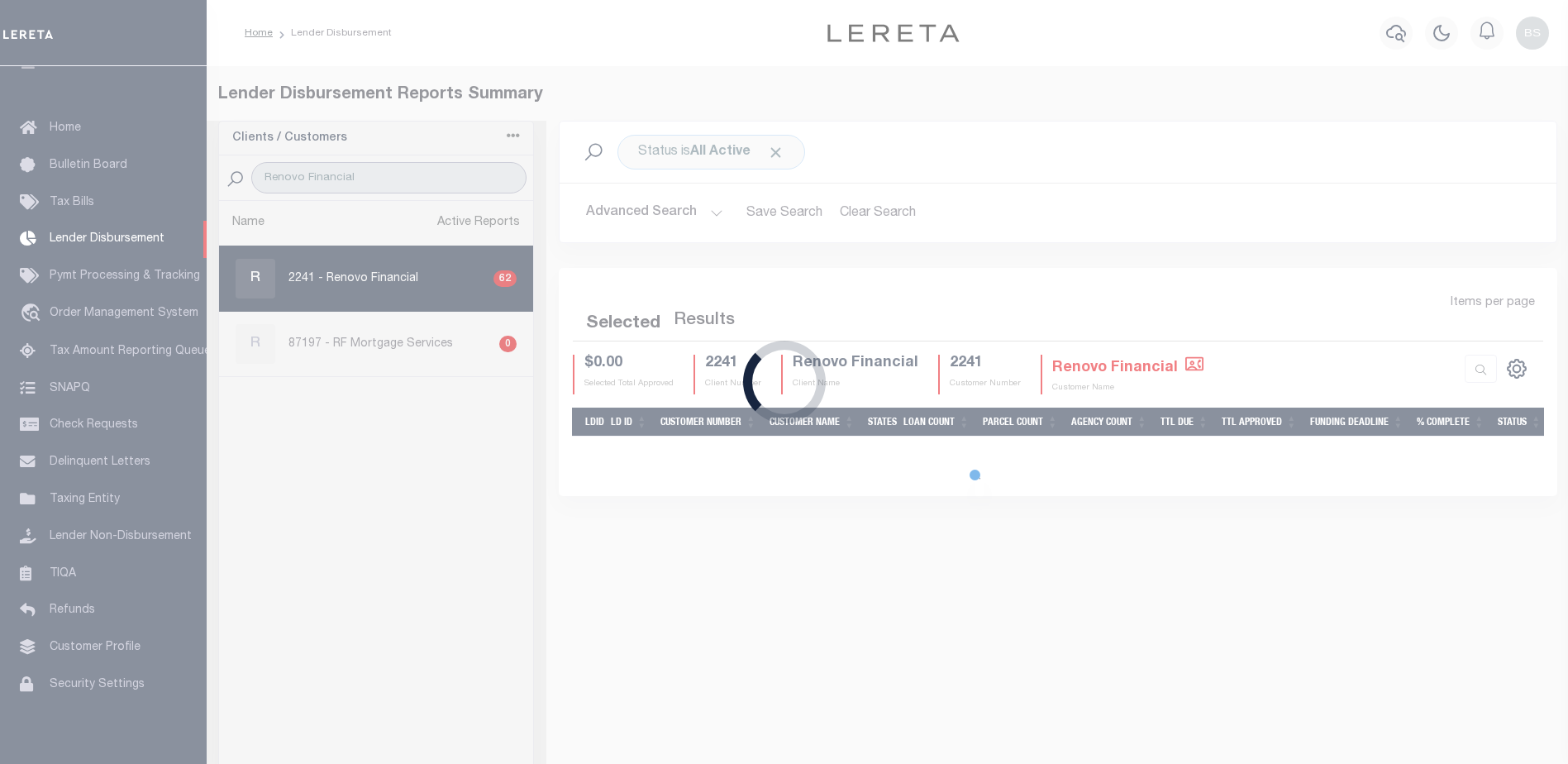
type input "Renovo Financial"
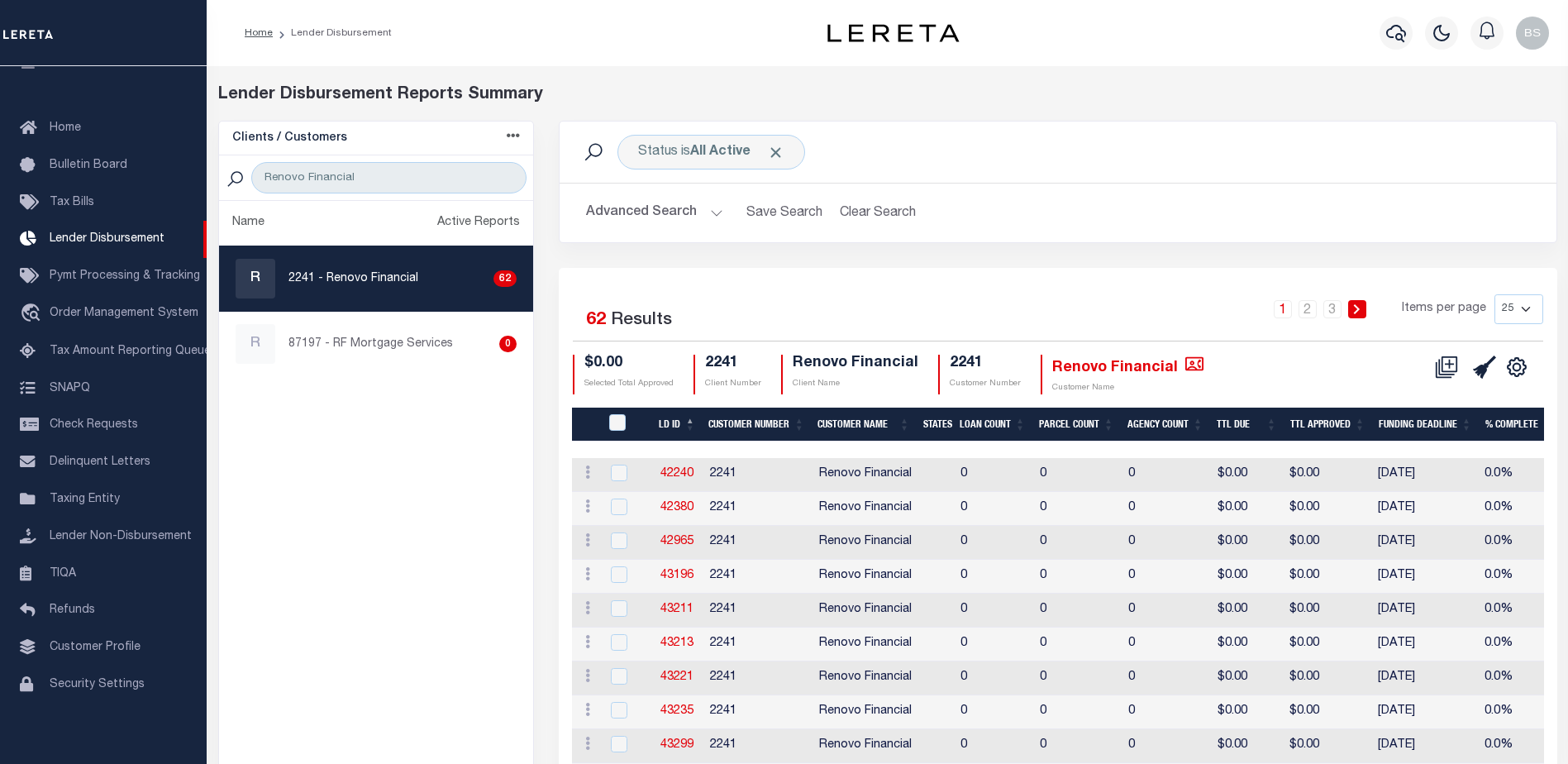
click at [1523, 310] on select "25 50 100 200" at bounding box center [1518, 309] width 48 height 30
select select "200"
click at [1494, 294] on select "25 50 100 200" at bounding box center [1518, 309] width 48 height 30
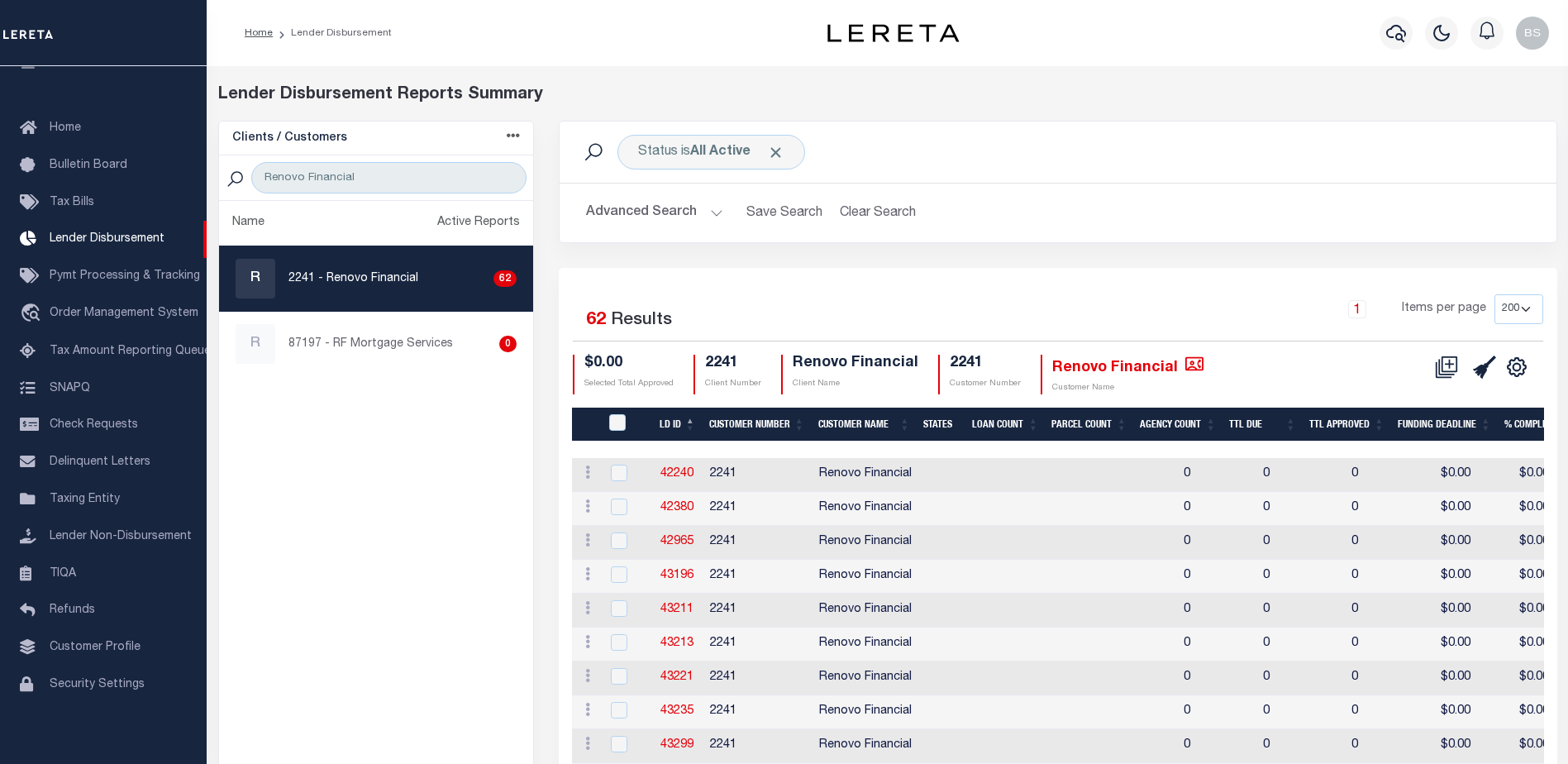
click at [1447, 370] on icon at bounding box center [1447, 367] width 23 height 23
select select "7"
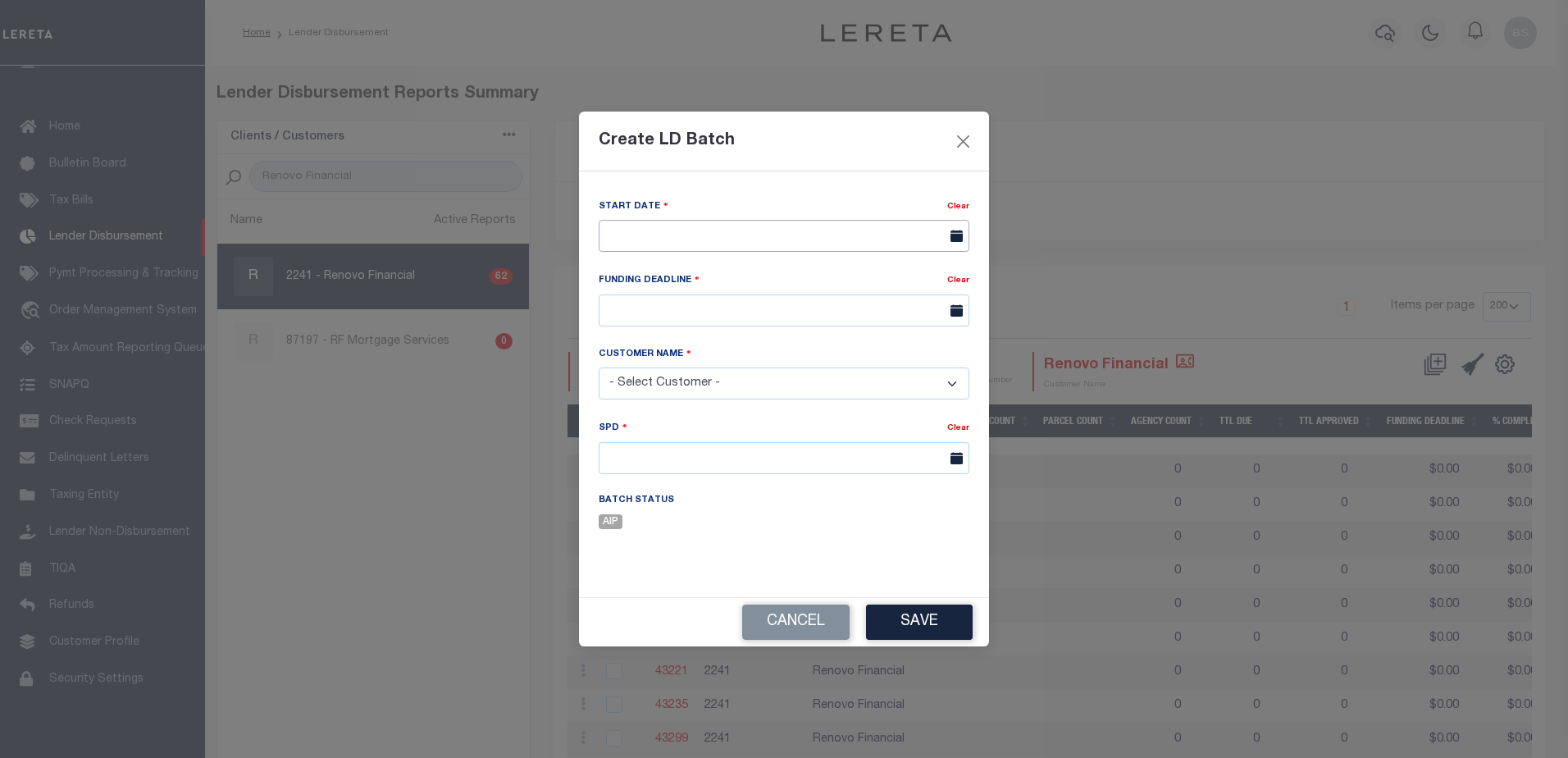
click at [658, 247] on input "text" at bounding box center [784, 236] width 371 height 32
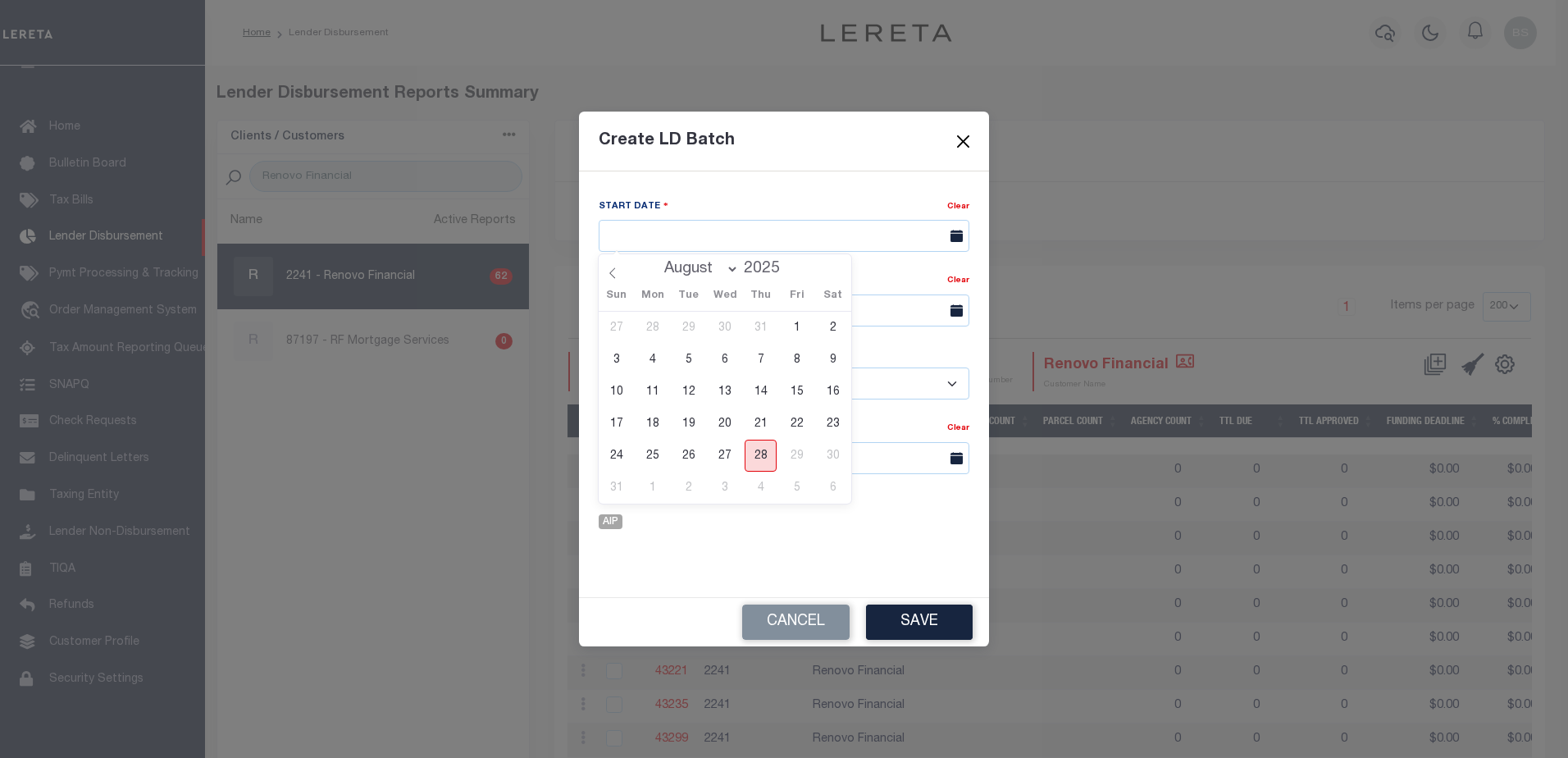
click at [761, 457] on span "28" at bounding box center [760, 456] width 32 height 32
type input "[DATE]"
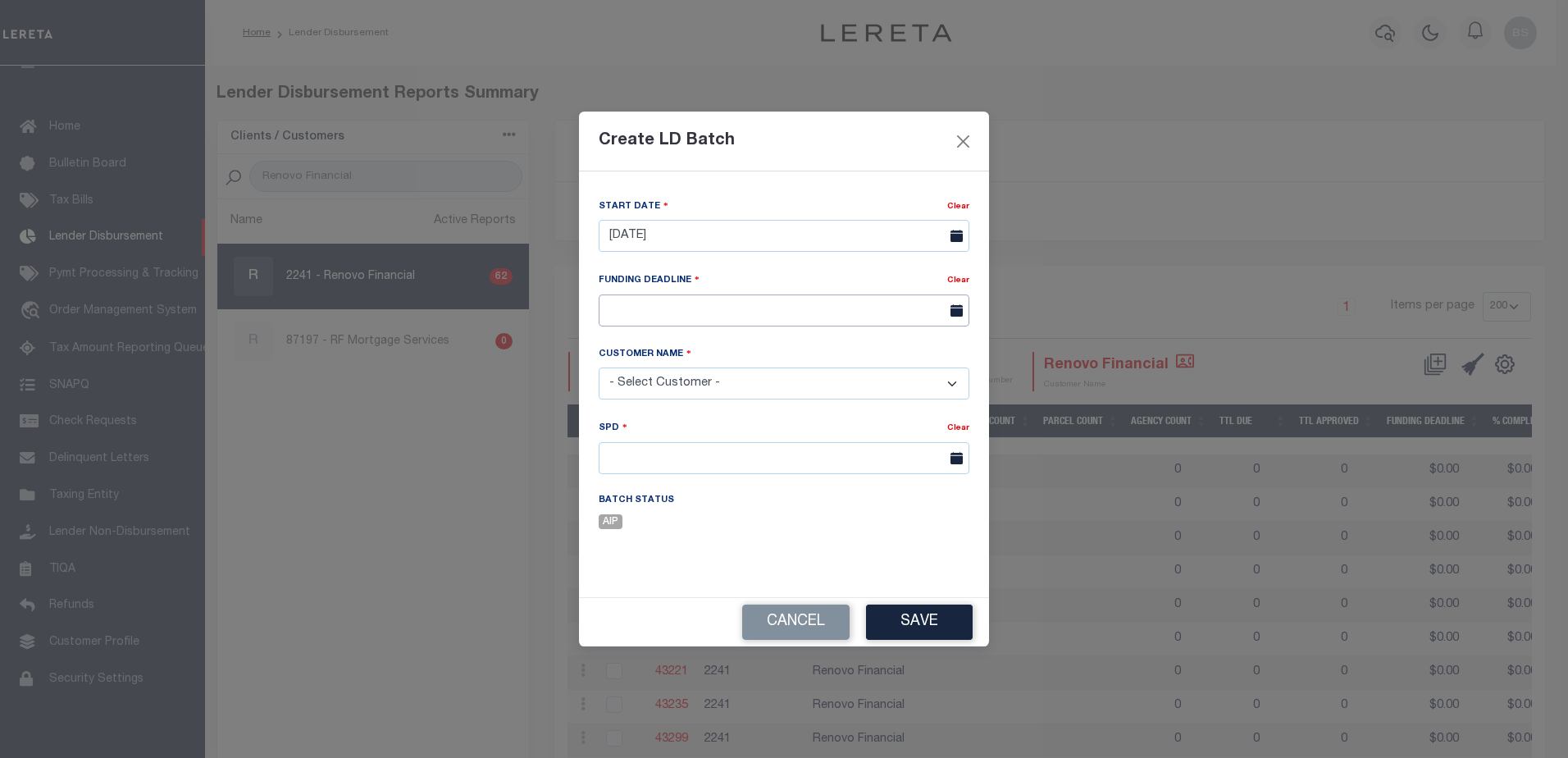
click at [886, 306] on input "text" at bounding box center [784, 310] width 371 height 32
click at [842, 348] on icon at bounding box center [837, 348] width 11 height 11
select select "8"
click at [794, 403] on span "5" at bounding box center [796, 402] width 32 height 32
type input "09/05/25"
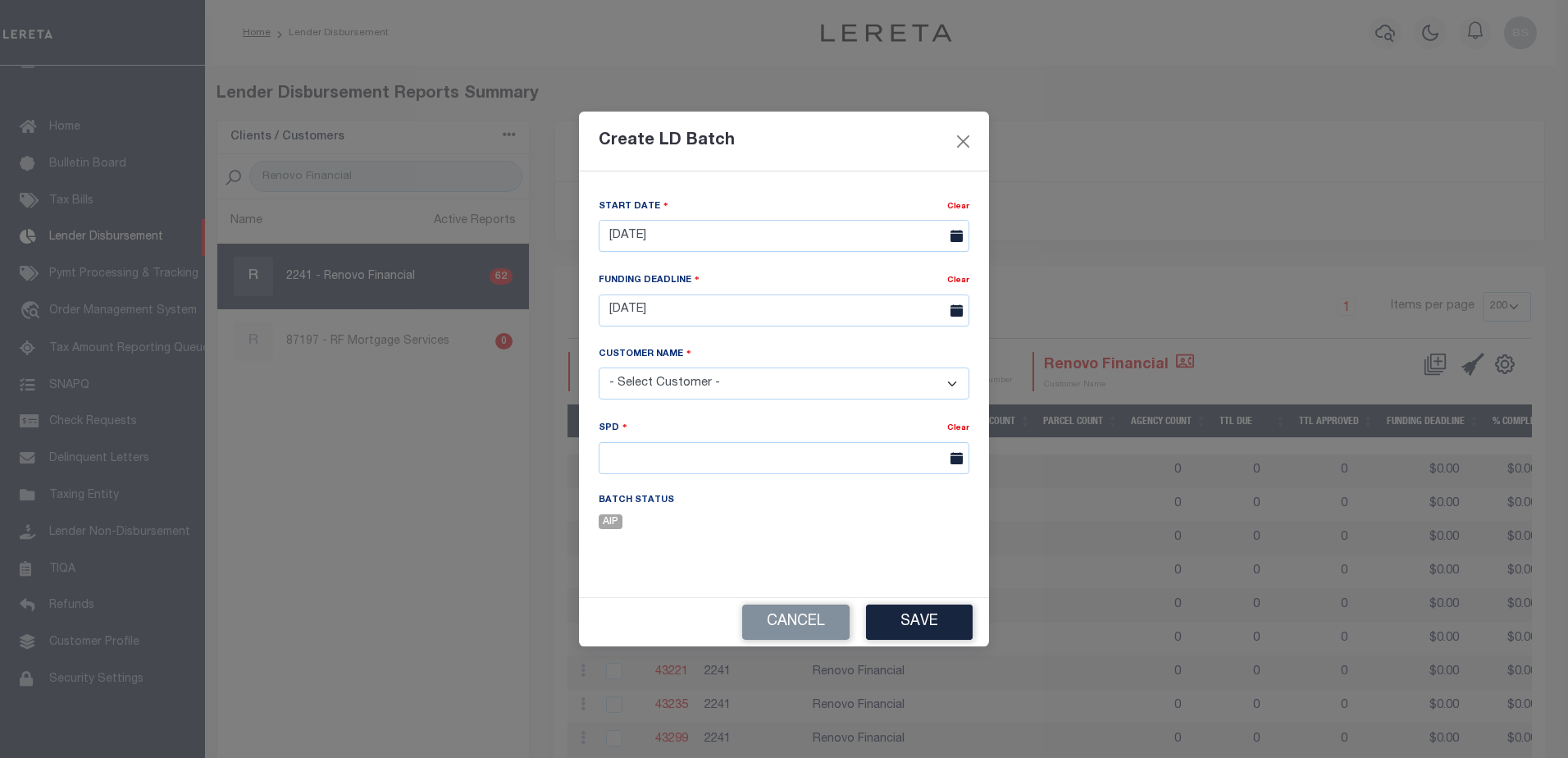
click at [941, 387] on select "- Select Customer - Accumatch - Refunds All In Credit Union Amarillo National B…" at bounding box center [784, 383] width 371 height 32
select select "2241"
click at [599, 368] on select "- Select Customer - Accumatch - Refunds All In Credit Union Amarillo National B…" at bounding box center [784, 383] width 371 height 32
click at [767, 460] on input "text" at bounding box center [784, 458] width 371 height 32
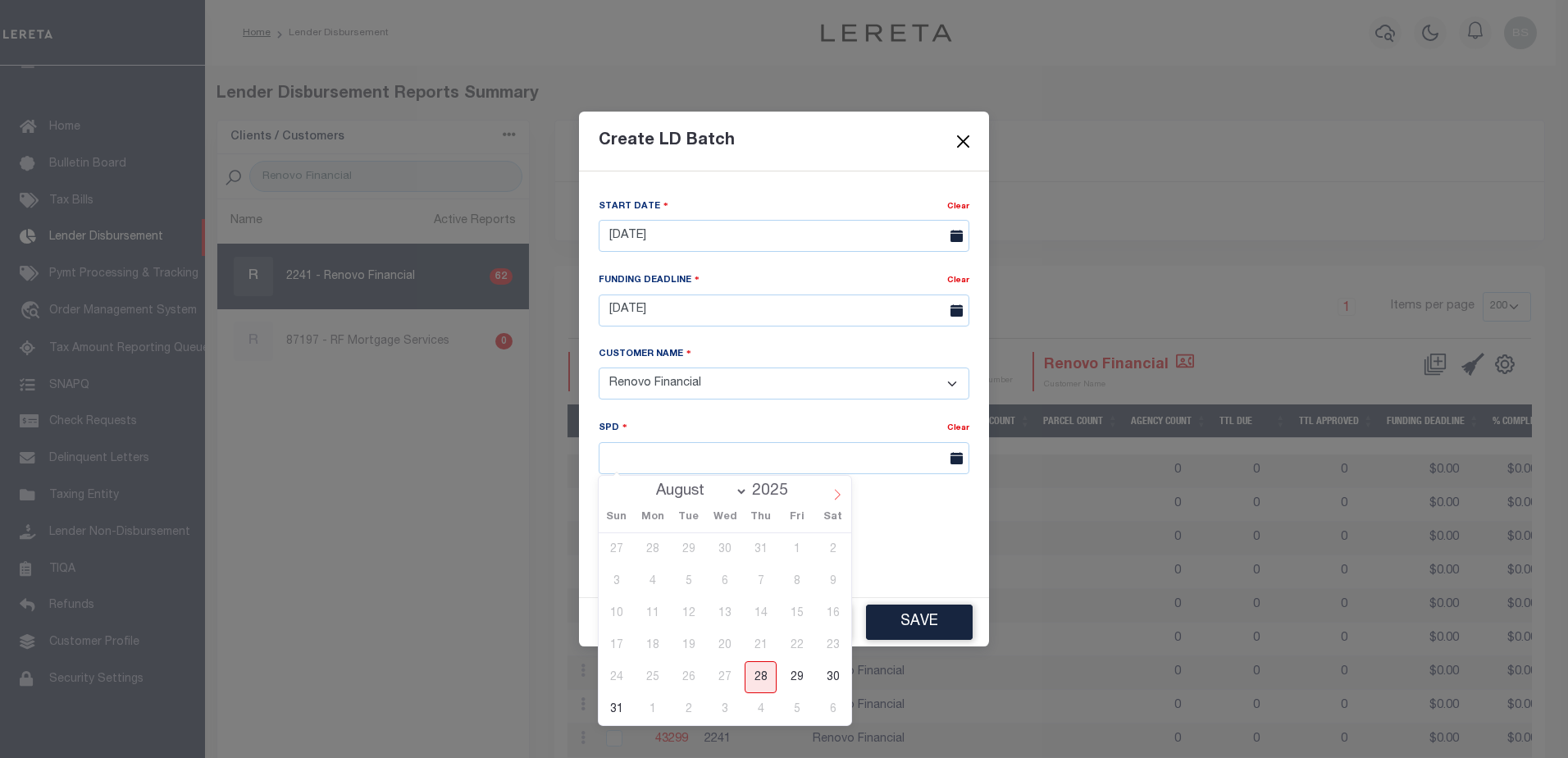
click at [840, 491] on icon at bounding box center [837, 494] width 11 height 11
select select "8"
click at [795, 550] on span "5" at bounding box center [796, 549] width 32 height 32
type input "09/05/2025"
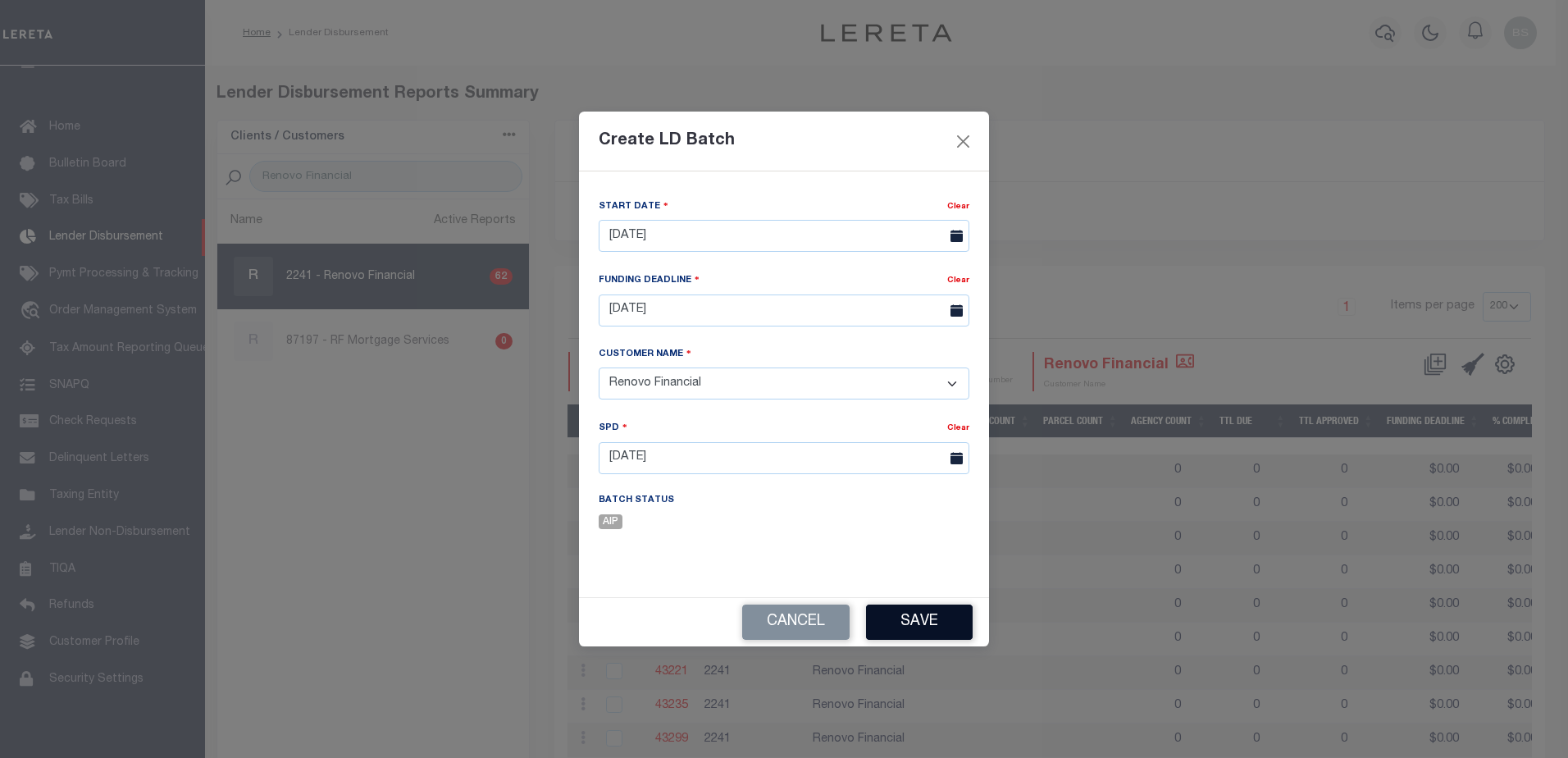
click at [941, 615] on button "Save" at bounding box center [919, 622] width 107 height 35
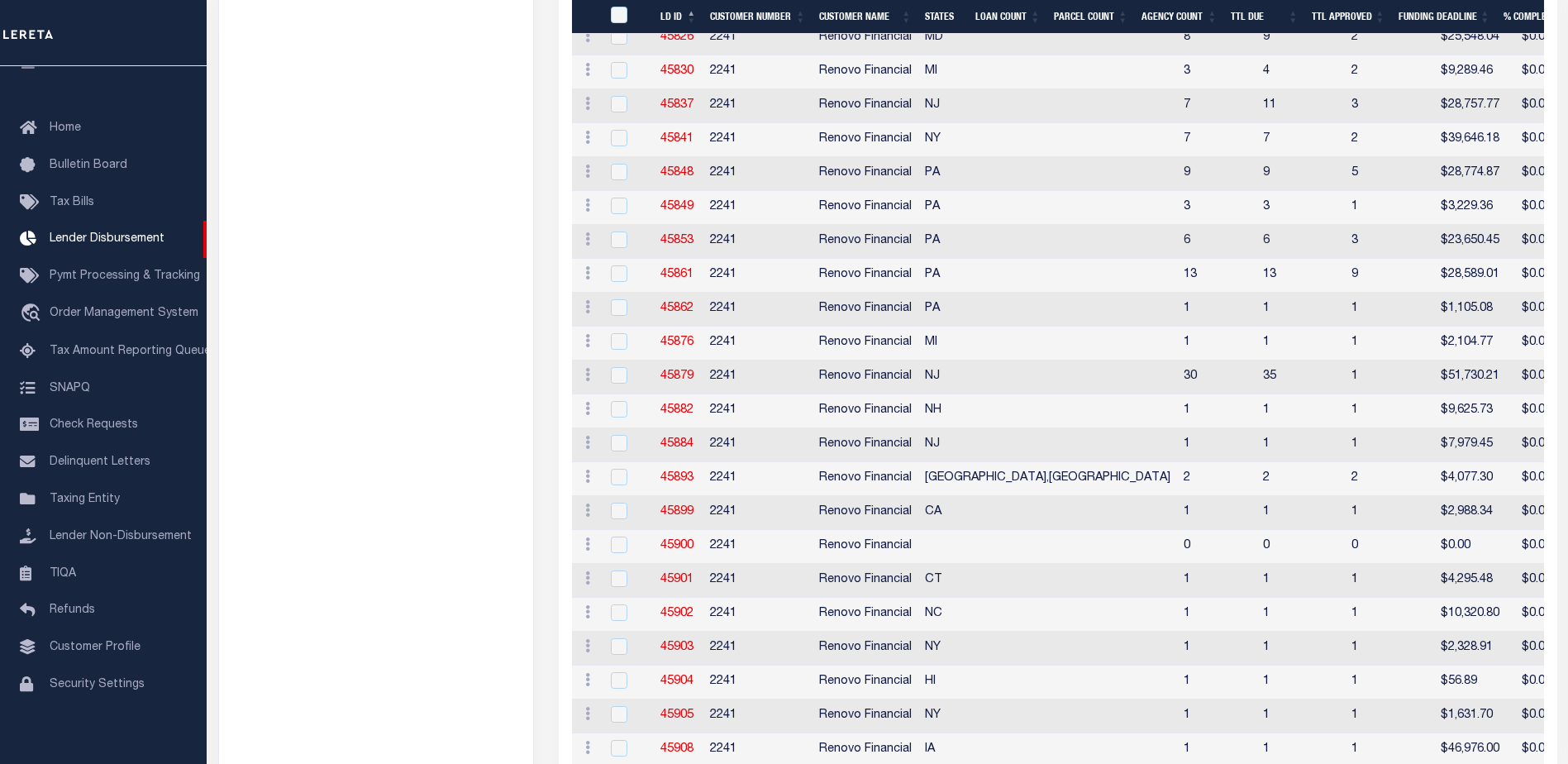
scroll to position [1913, 0]
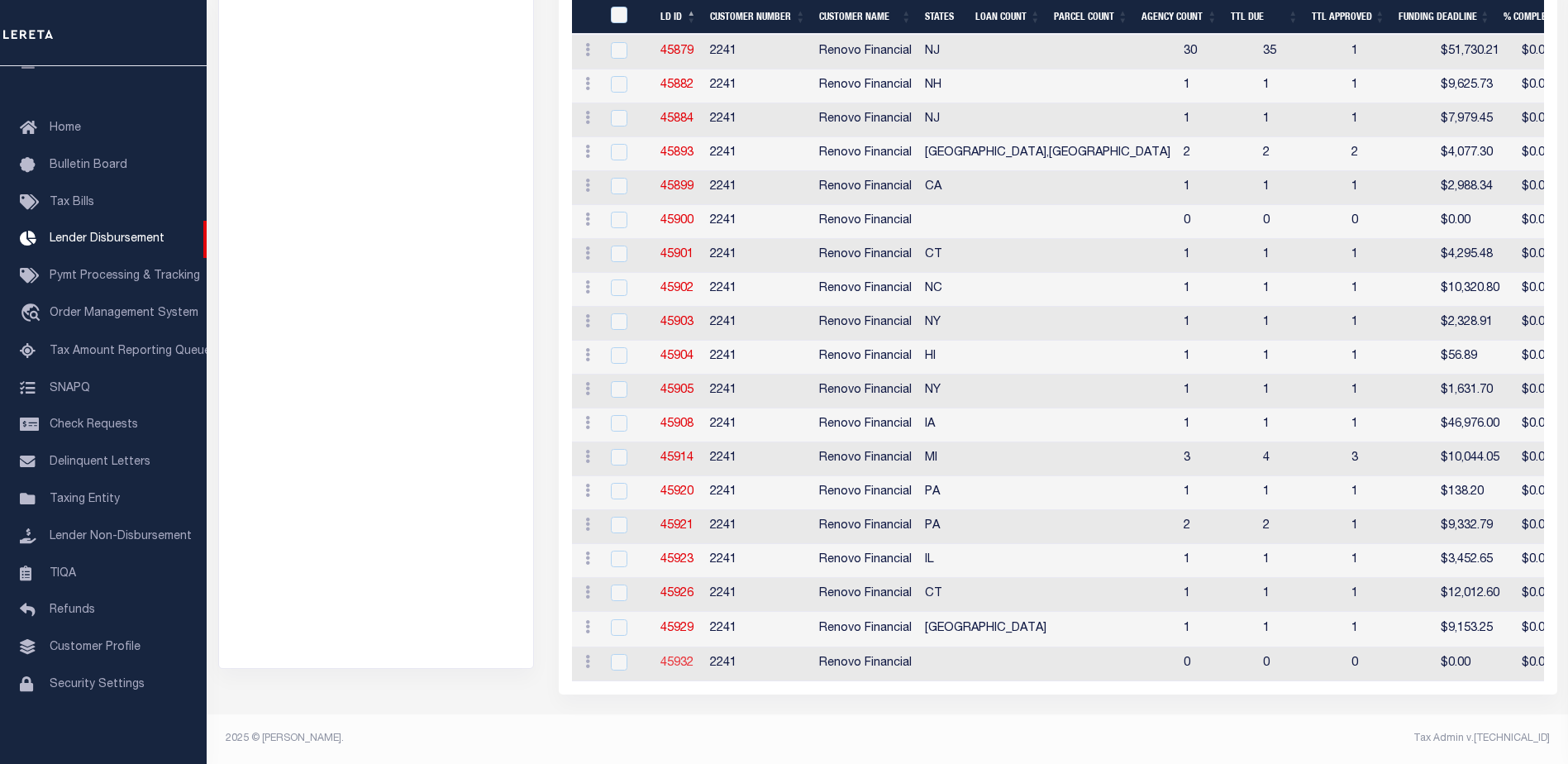
click at [686, 657] on link "45932" at bounding box center [678, 663] width 33 height 11
checkbox input "true"
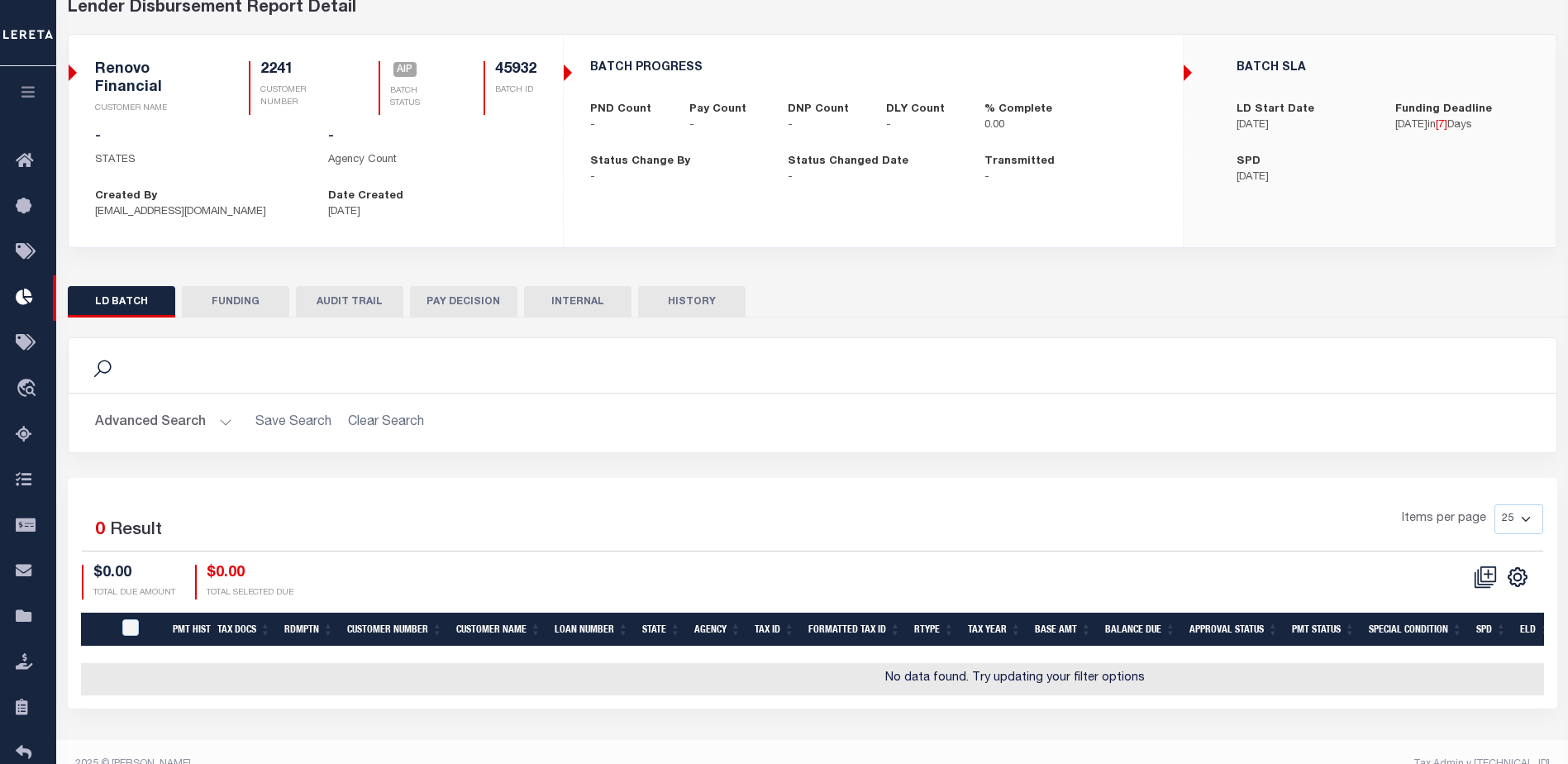
scroll to position [113, 0]
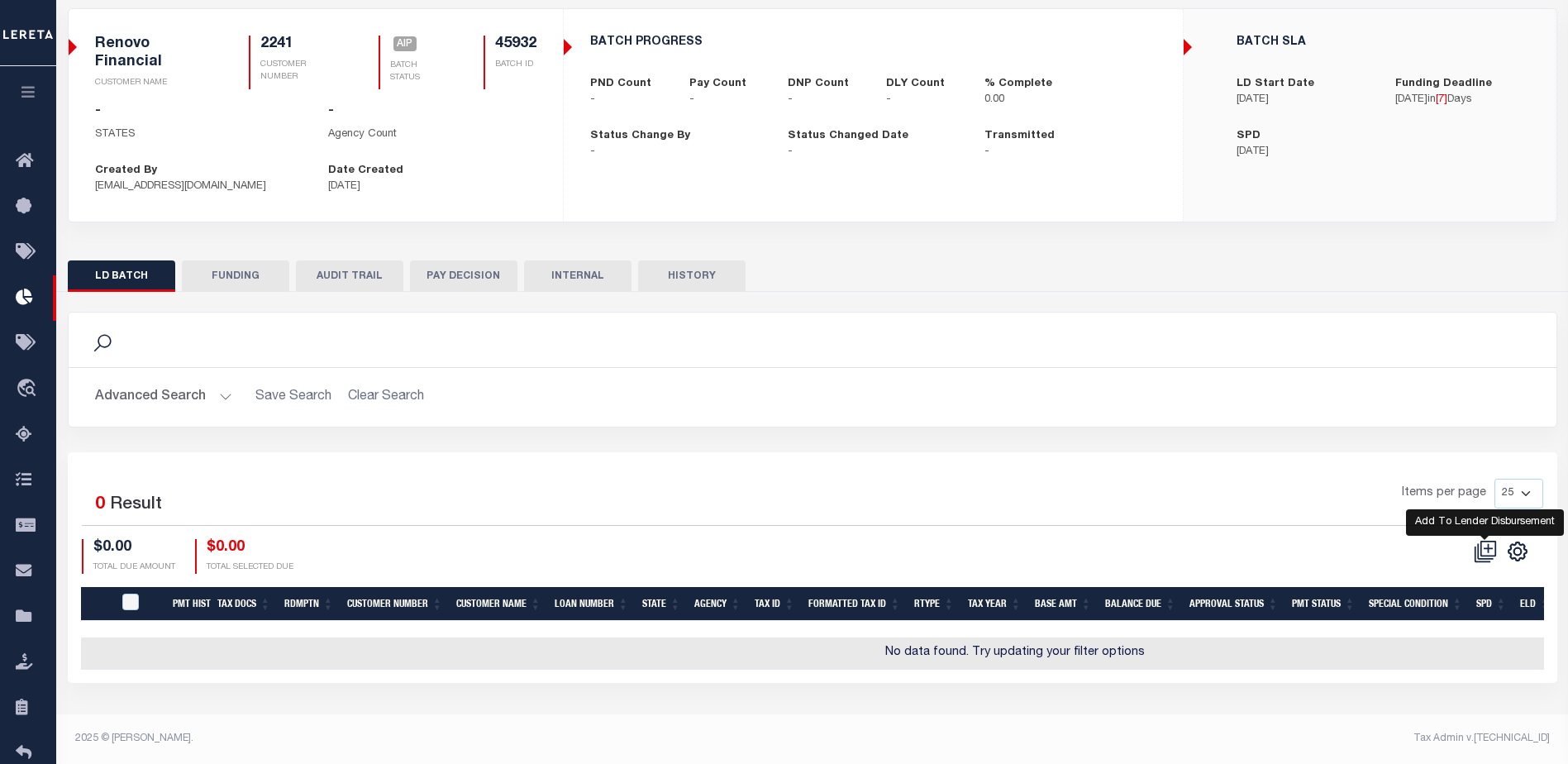
click at [1491, 543] on icon at bounding box center [1488, 547] width 16 height 16
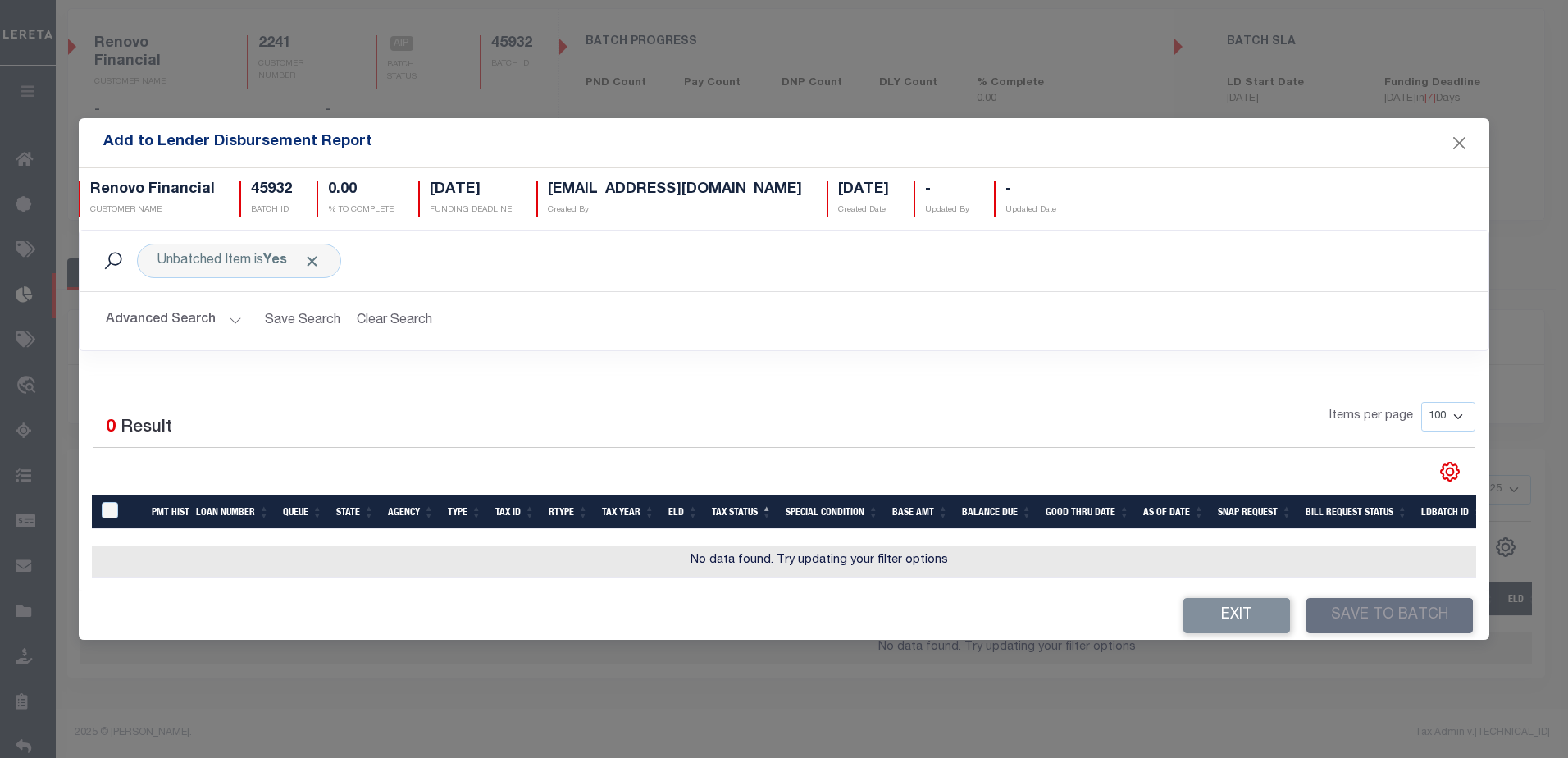
click at [237, 313] on button "Advanced Search" at bounding box center [174, 320] width 136 height 32
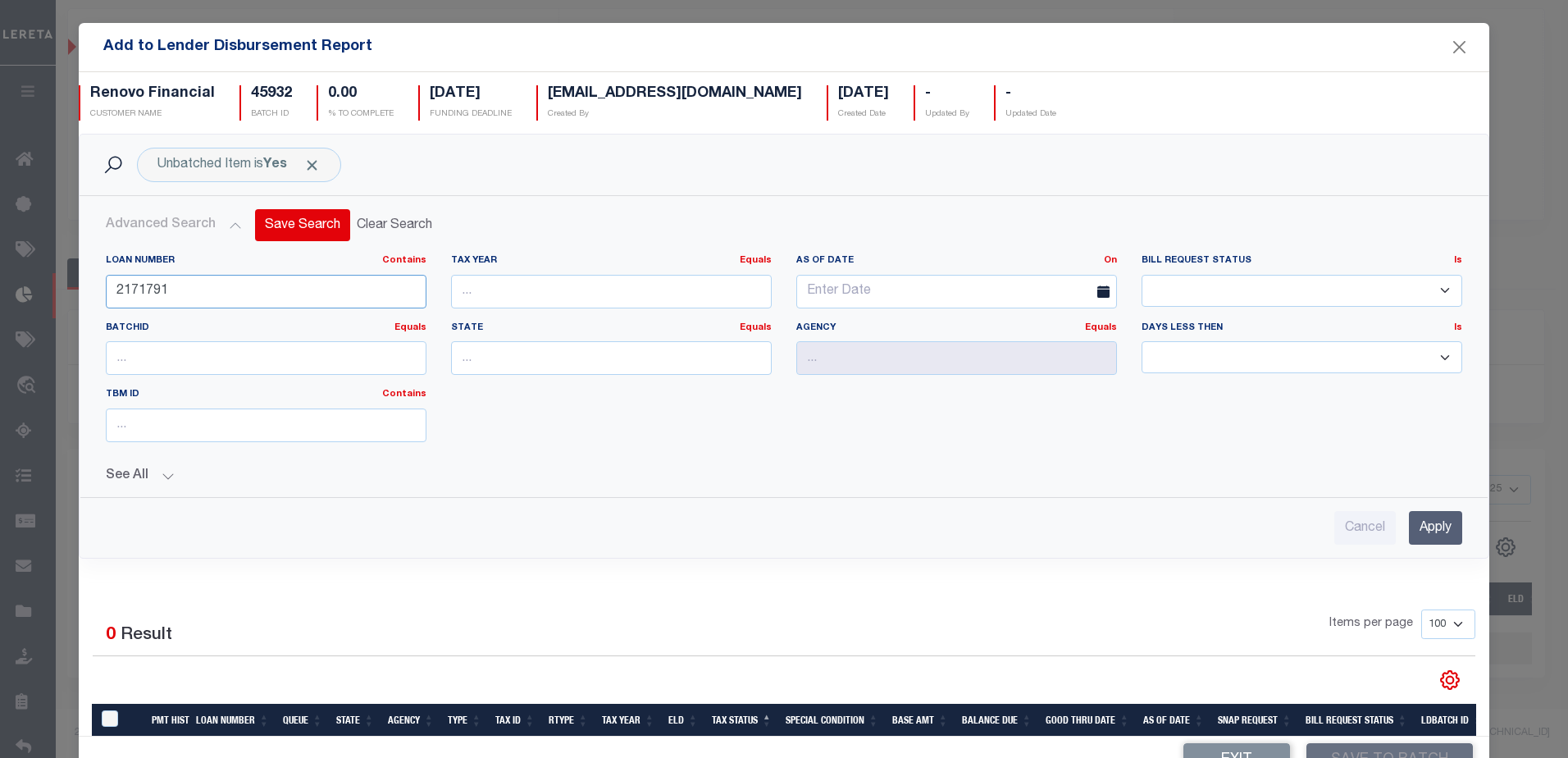
click at [261, 290] on input "2171791" at bounding box center [265, 292] width 320 height 34
type input "2"
type input "10011498"
click at [1425, 533] on input "Apply" at bounding box center [1435, 527] width 53 height 34
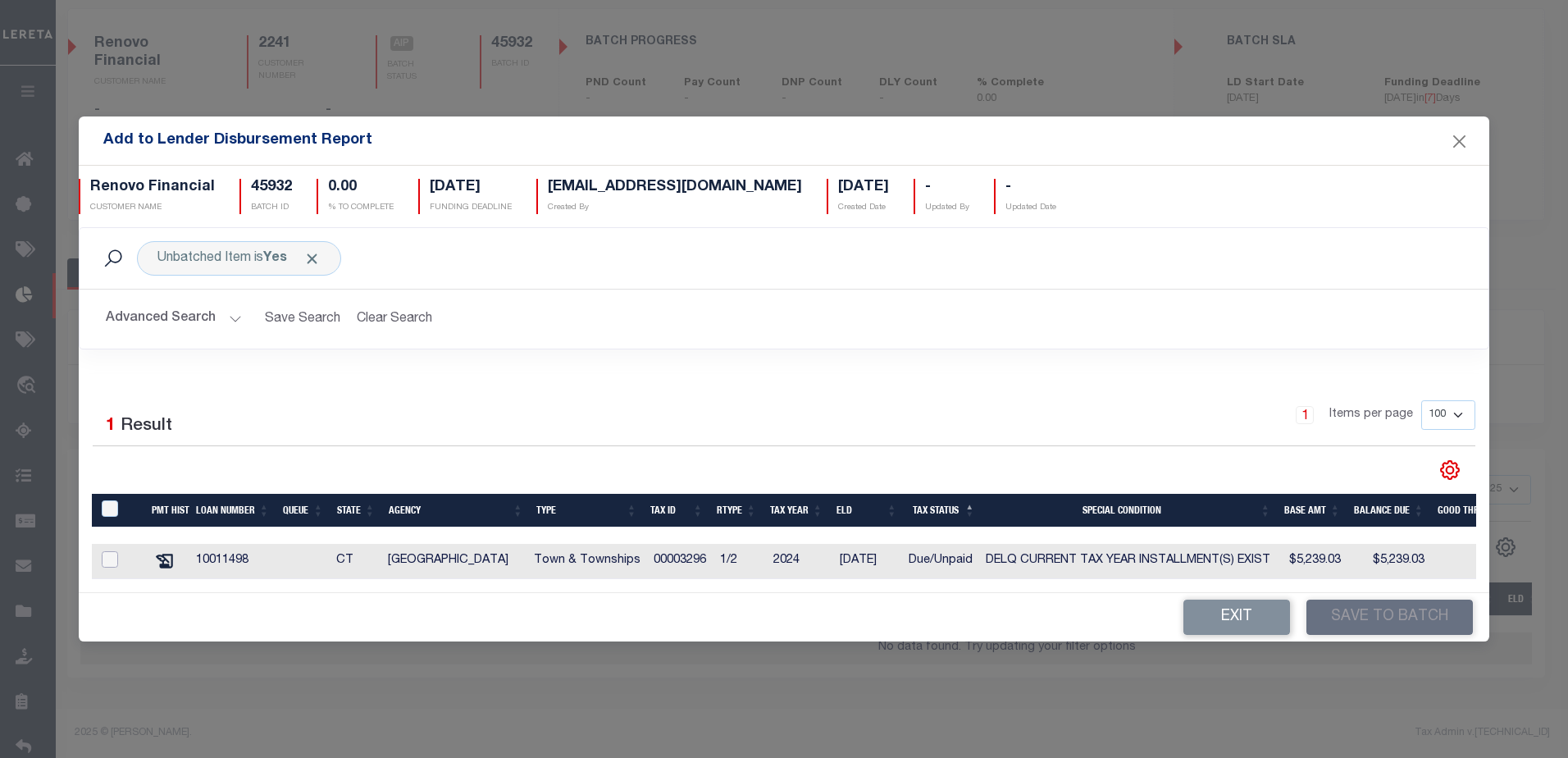
click at [109, 556] on input "checkbox" at bounding box center [109, 559] width 17 height 17
checkbox input "true"
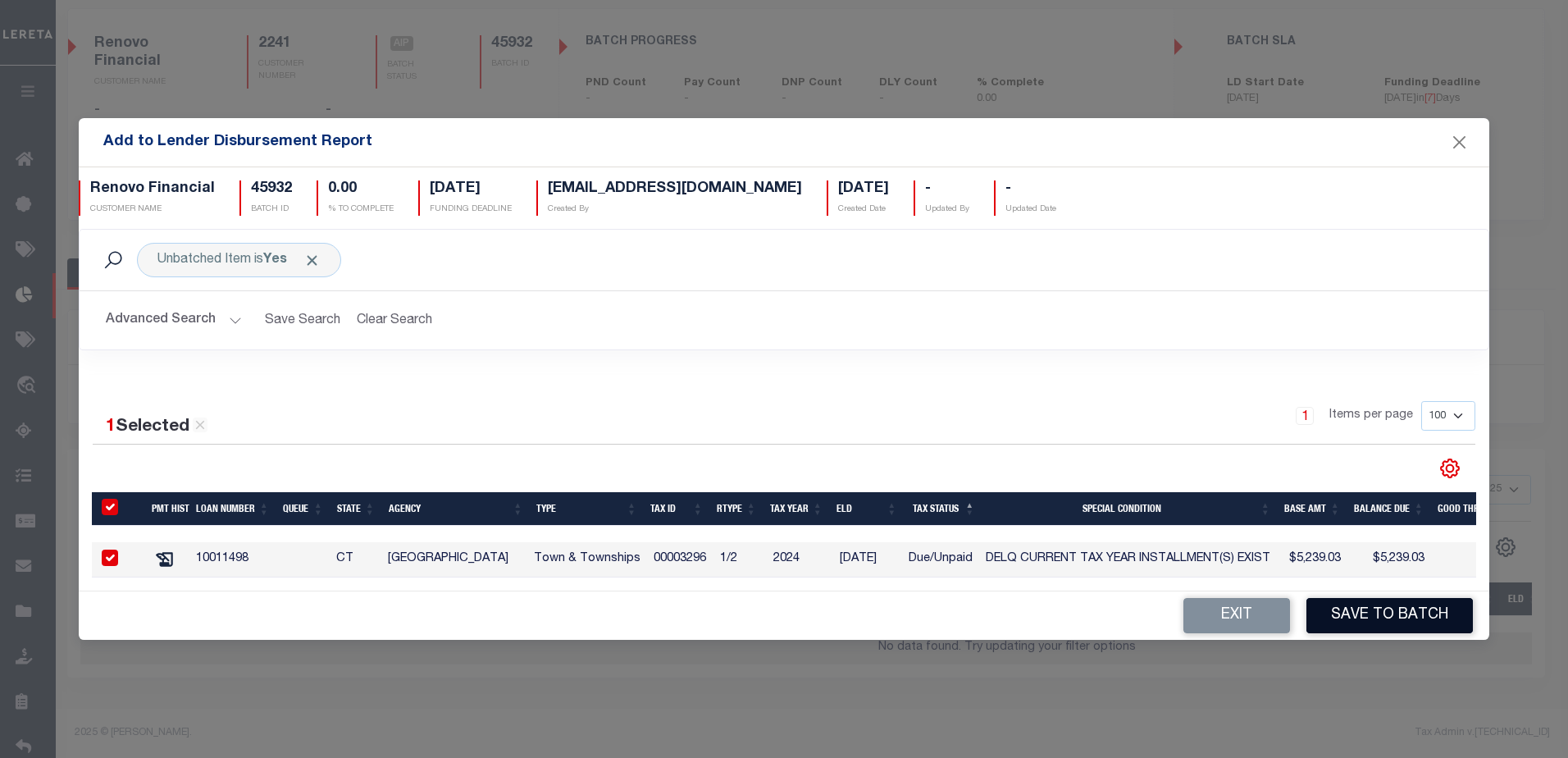
click at [1373, 622] on button "Save to Batch" at bounding box center [1389, 616] width 167 height 35
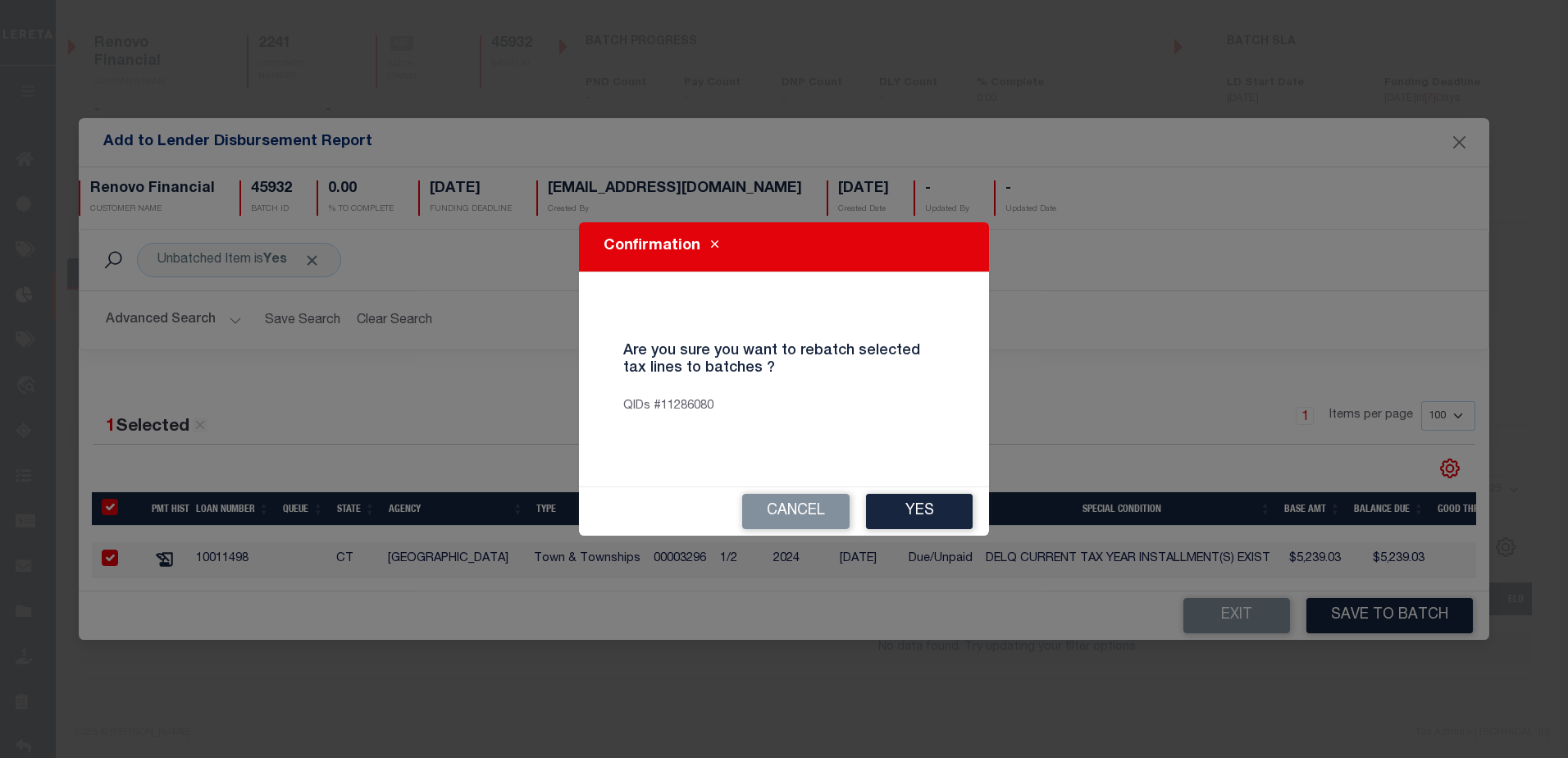
click at [909, 517] on button "Yes" at bounding box center [919, 512] width 107 height 35
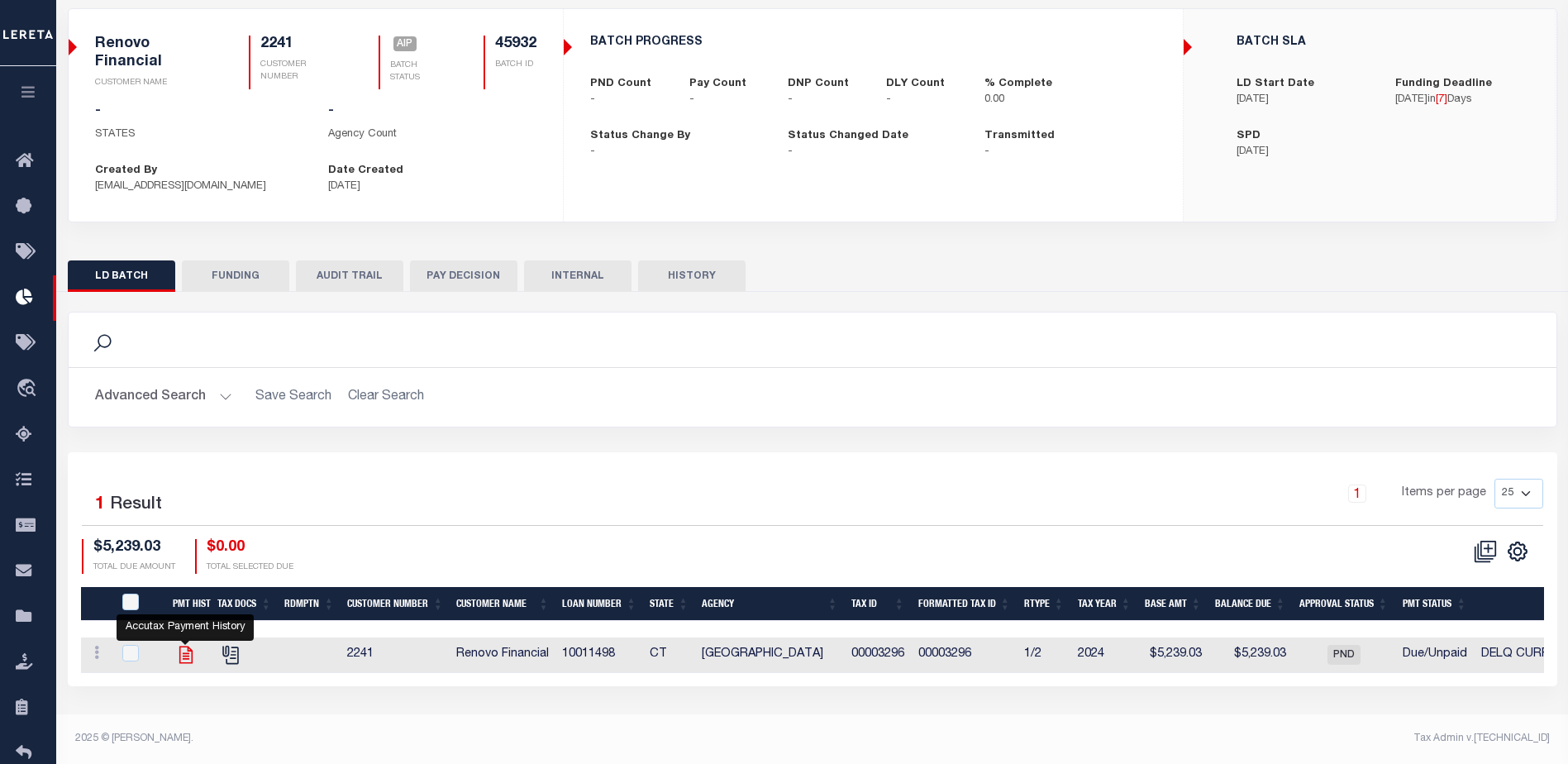
click at [187, 649] on icon at bounding box center [185, 656] width 13 height 18
checkbox input "true"
